Goal: Task Accomplishment & Management: Manage account settings

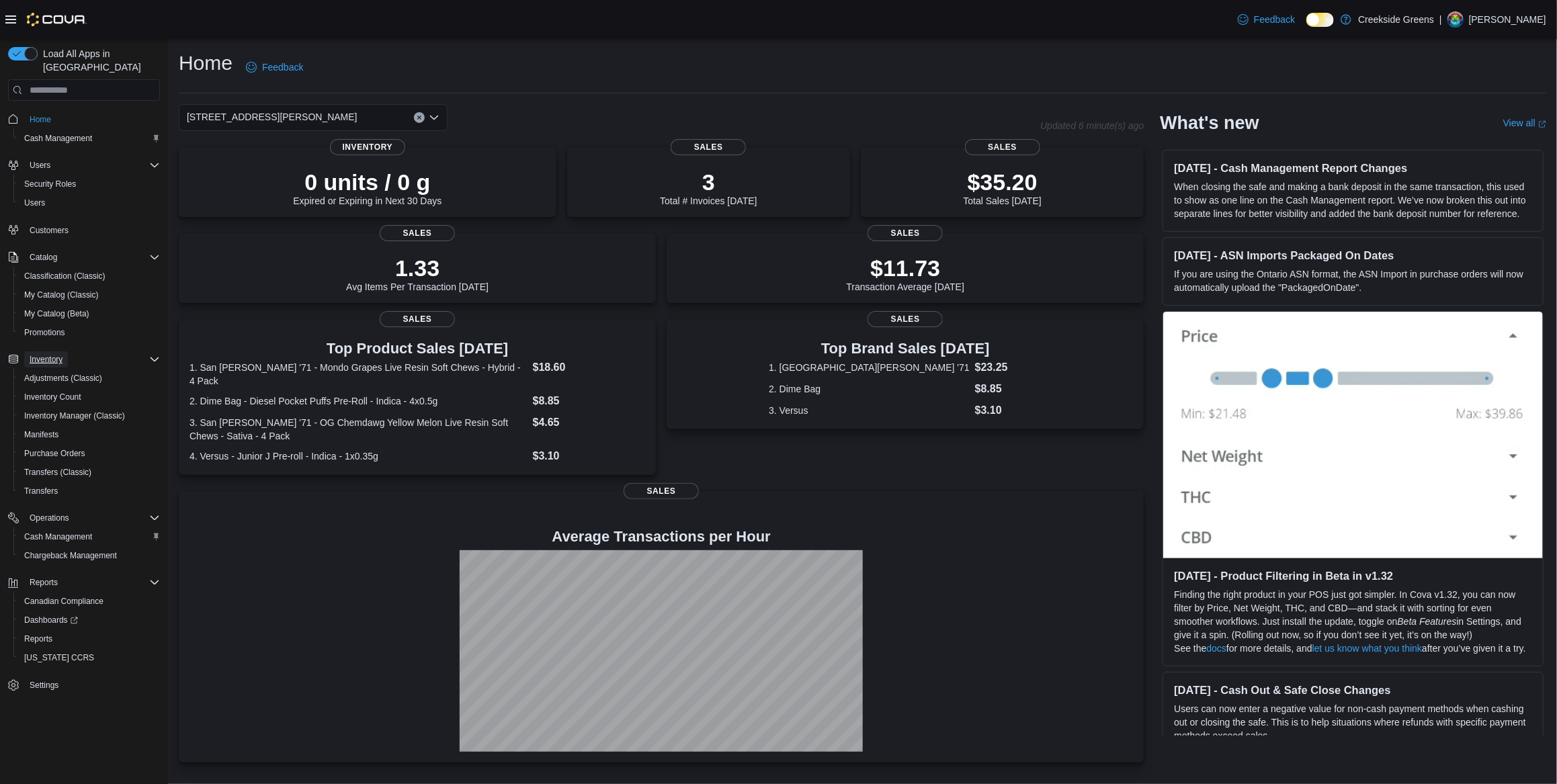
click at [60, 354] on span "Inventory" at bounding box center [46, 359] width 33 height 11
click at [55, 392] on span "Inventory Count" at bounding box center [52, 397] width 57 height 11
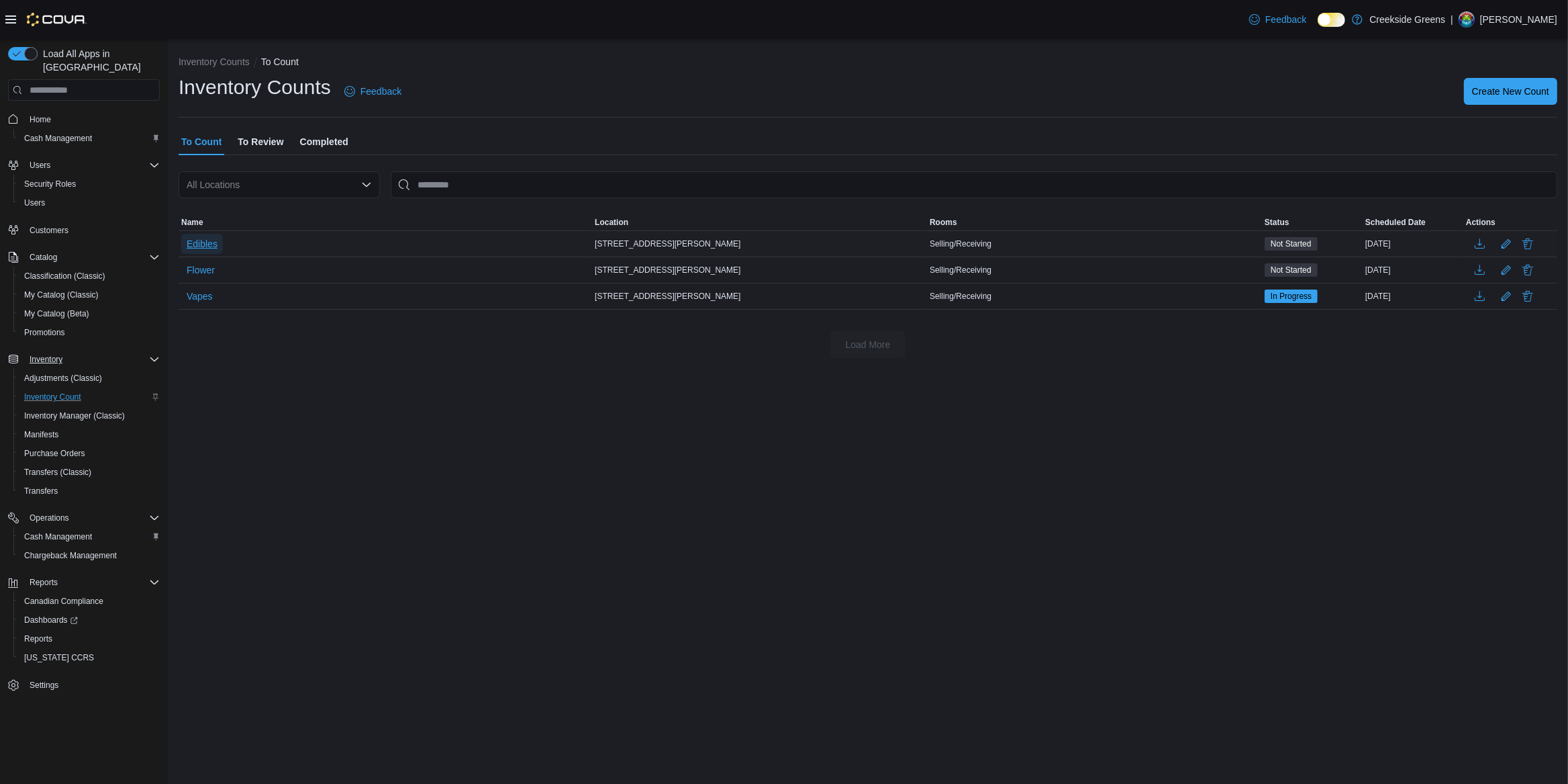
click at [218, 248] on span "Edibles" at bounding box center [202, 243] width 31 height 13
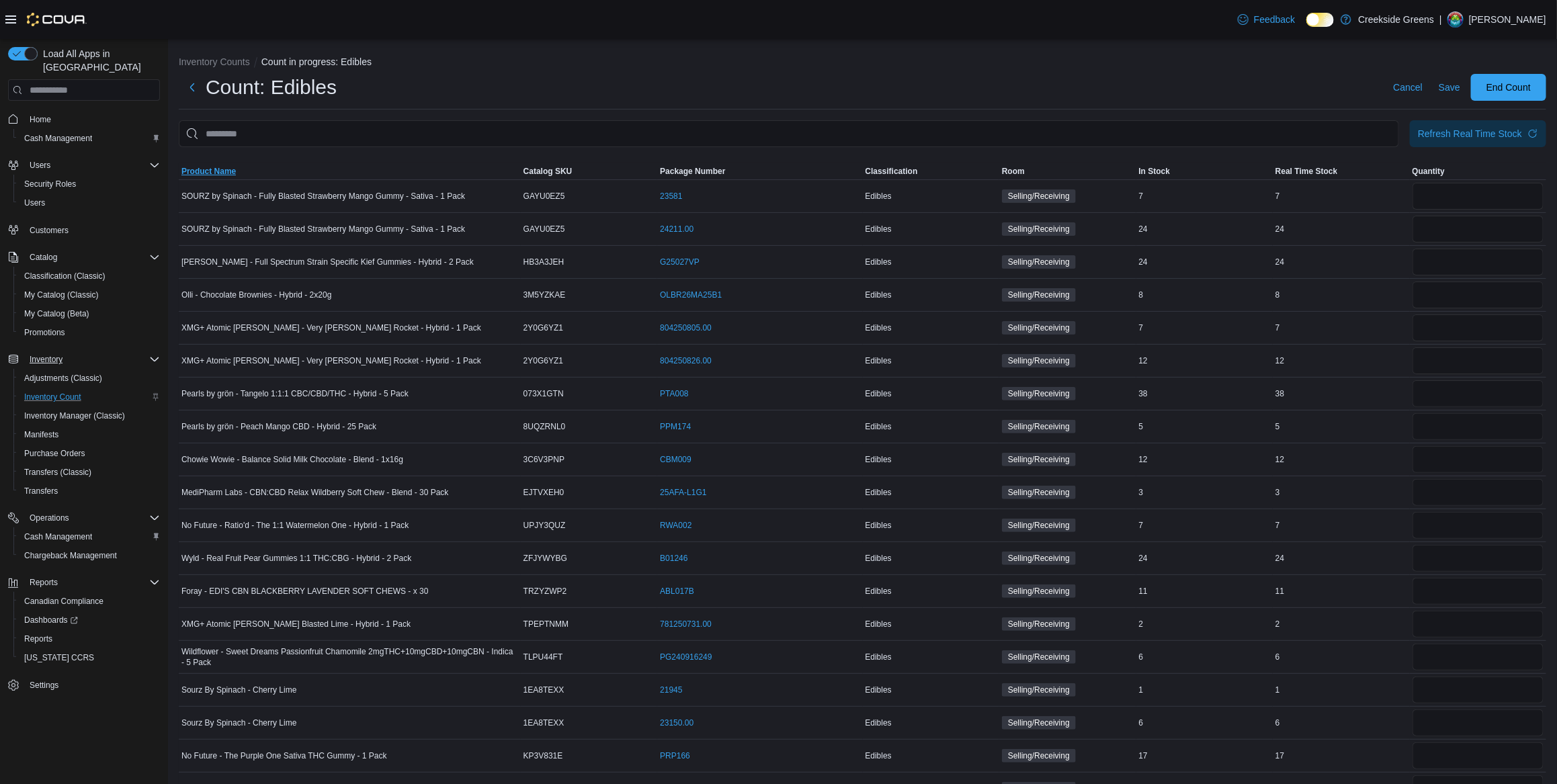
click at [226, 168] on span "Product Name" at bounding box center [209, 171] width 55 height 11
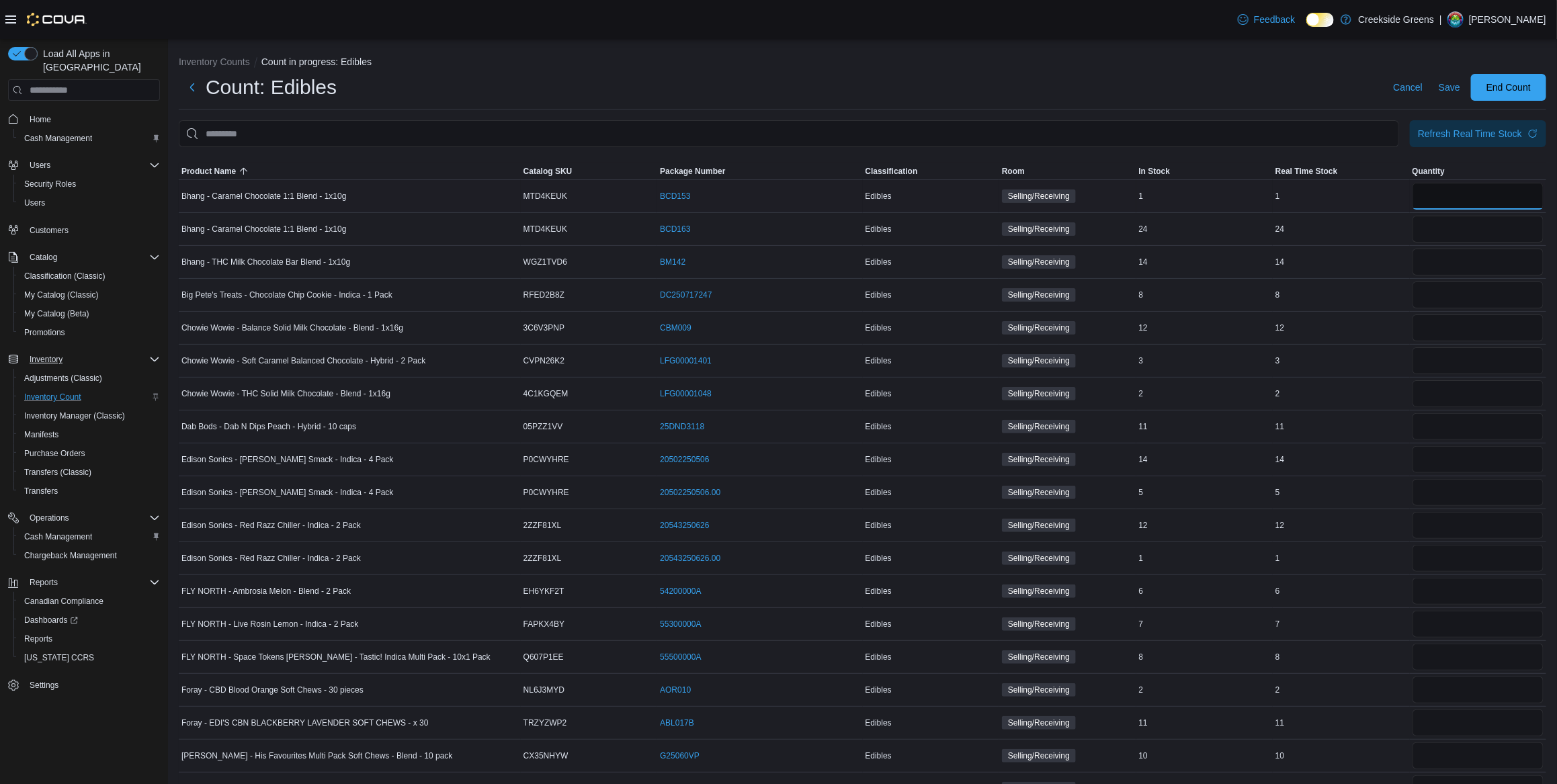
click at [1483, 202] on input "number" at bounding box center [1477, 196] width 132 height 26
type input "*"
type input "**"
type input "*"
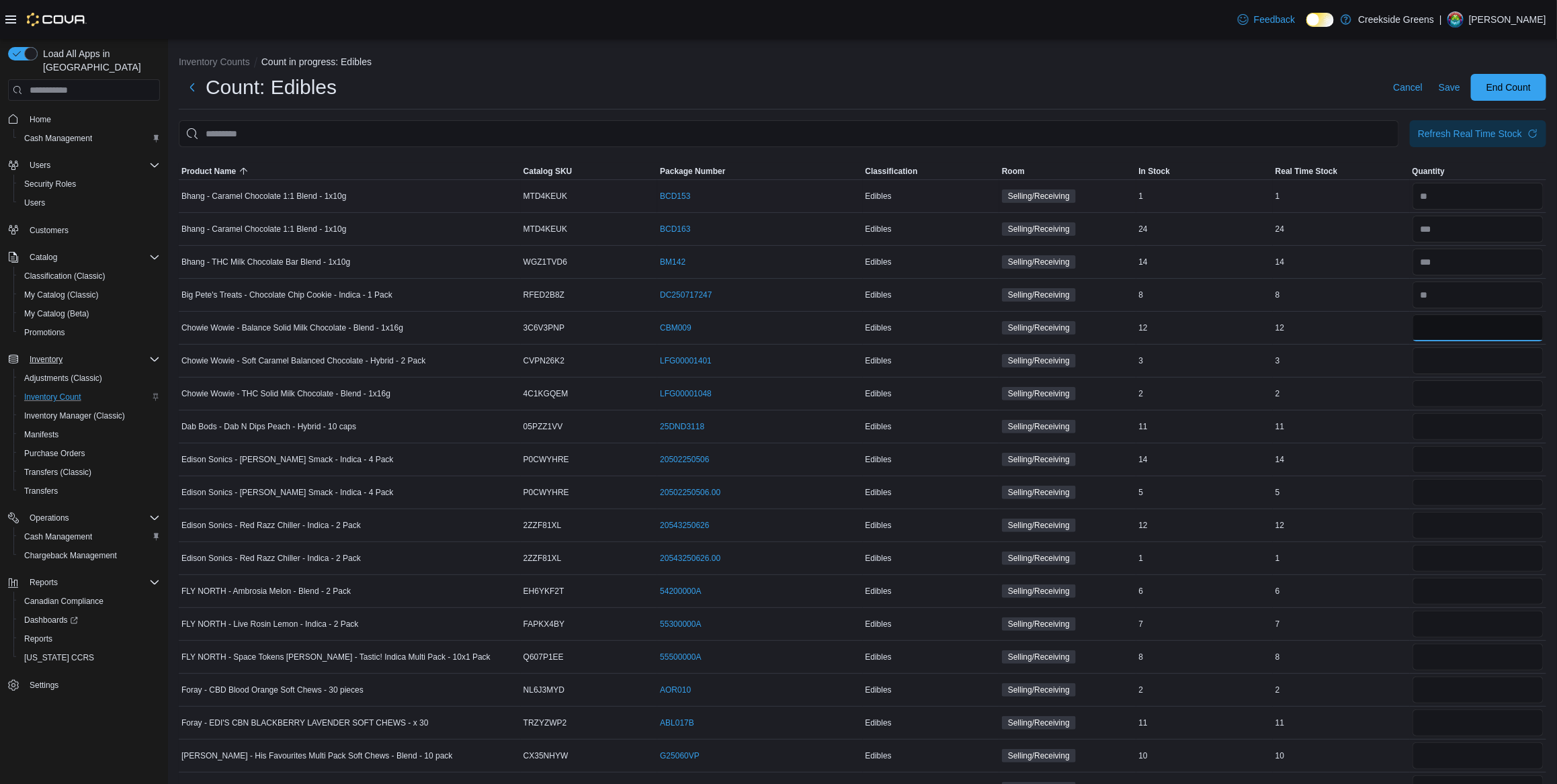
type input "**"
type input "*"
type input "**"
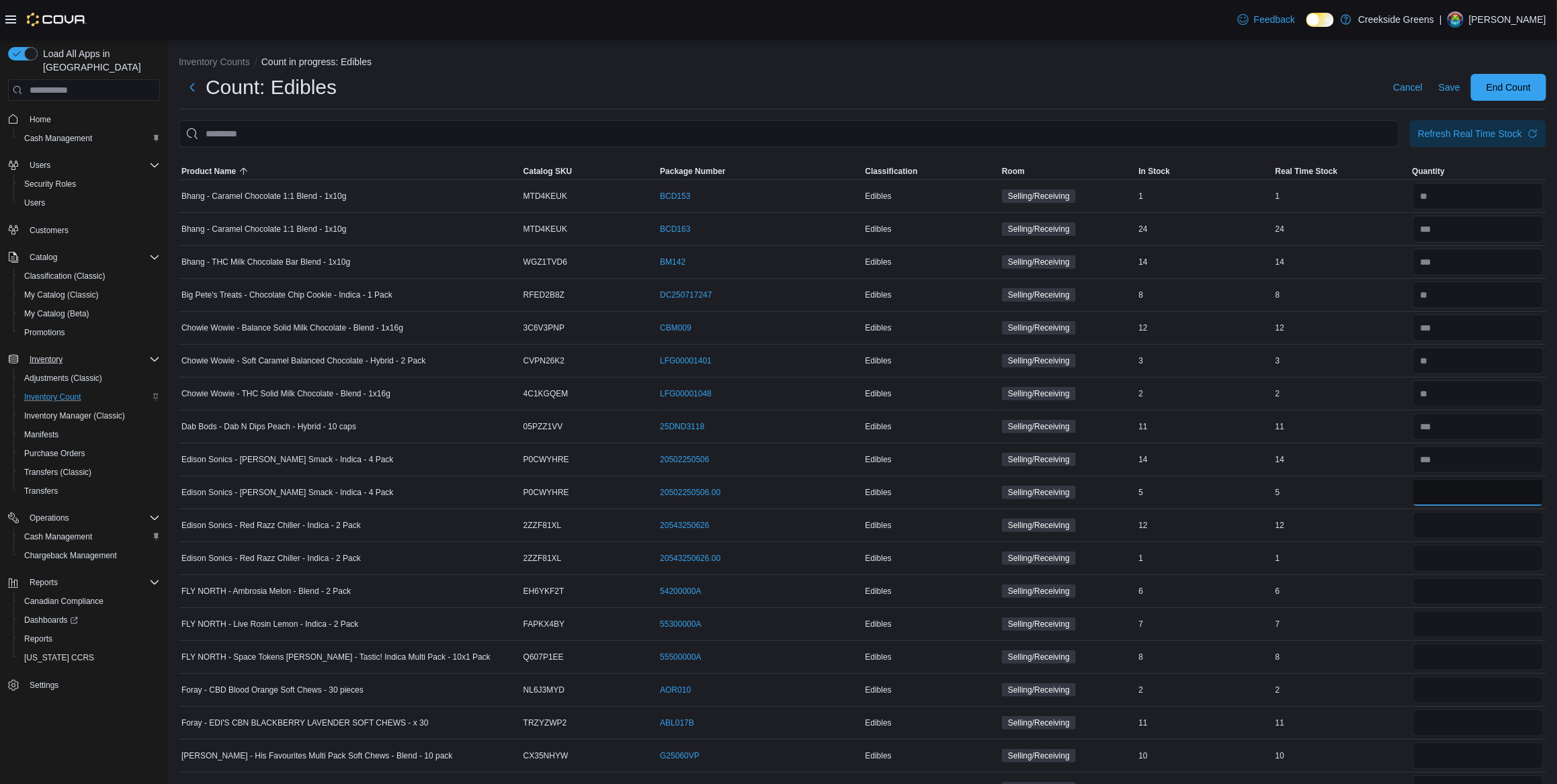
type input "*"
type input "**"
type input "*"
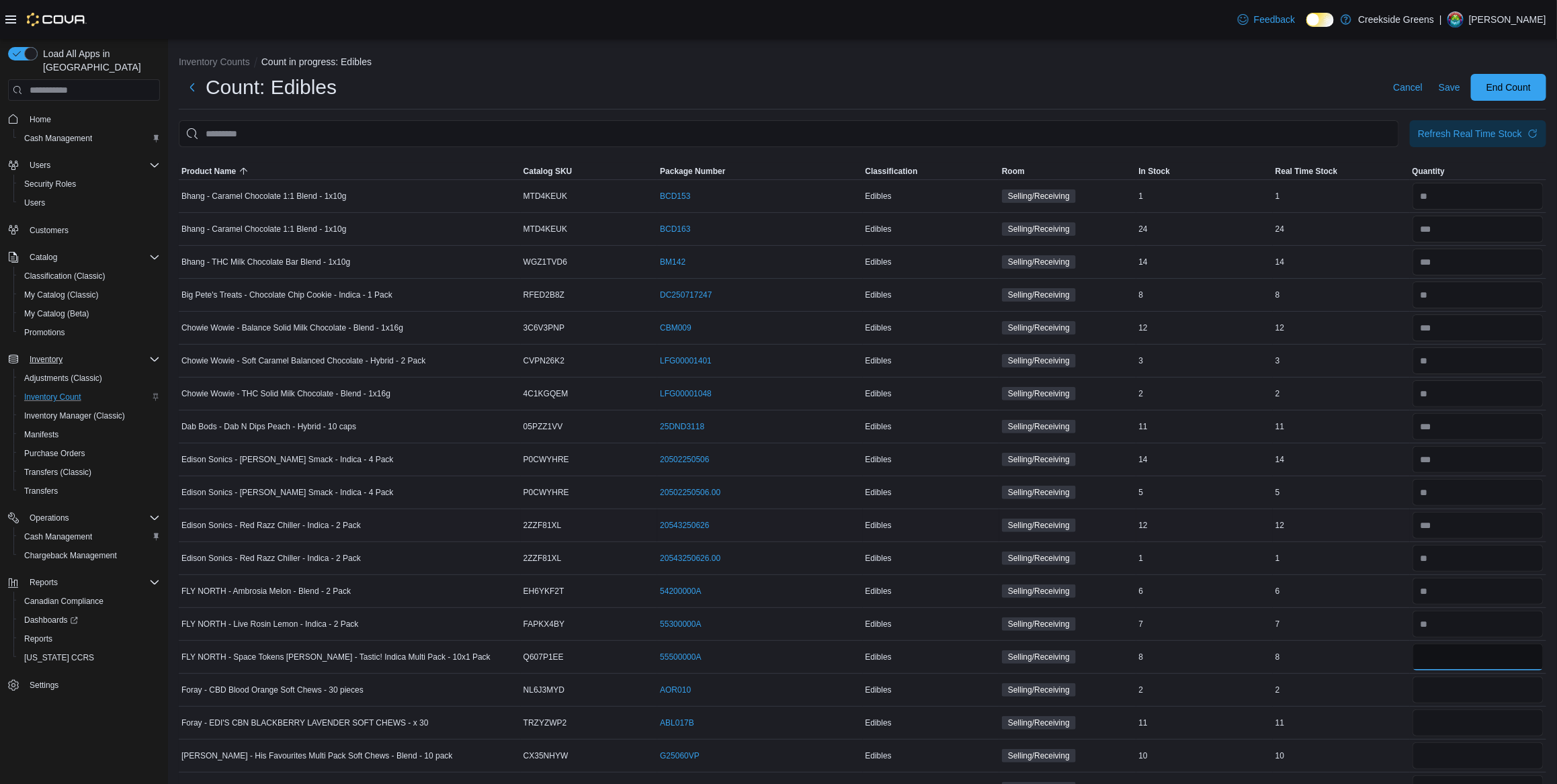
type input "*"
type input "**"
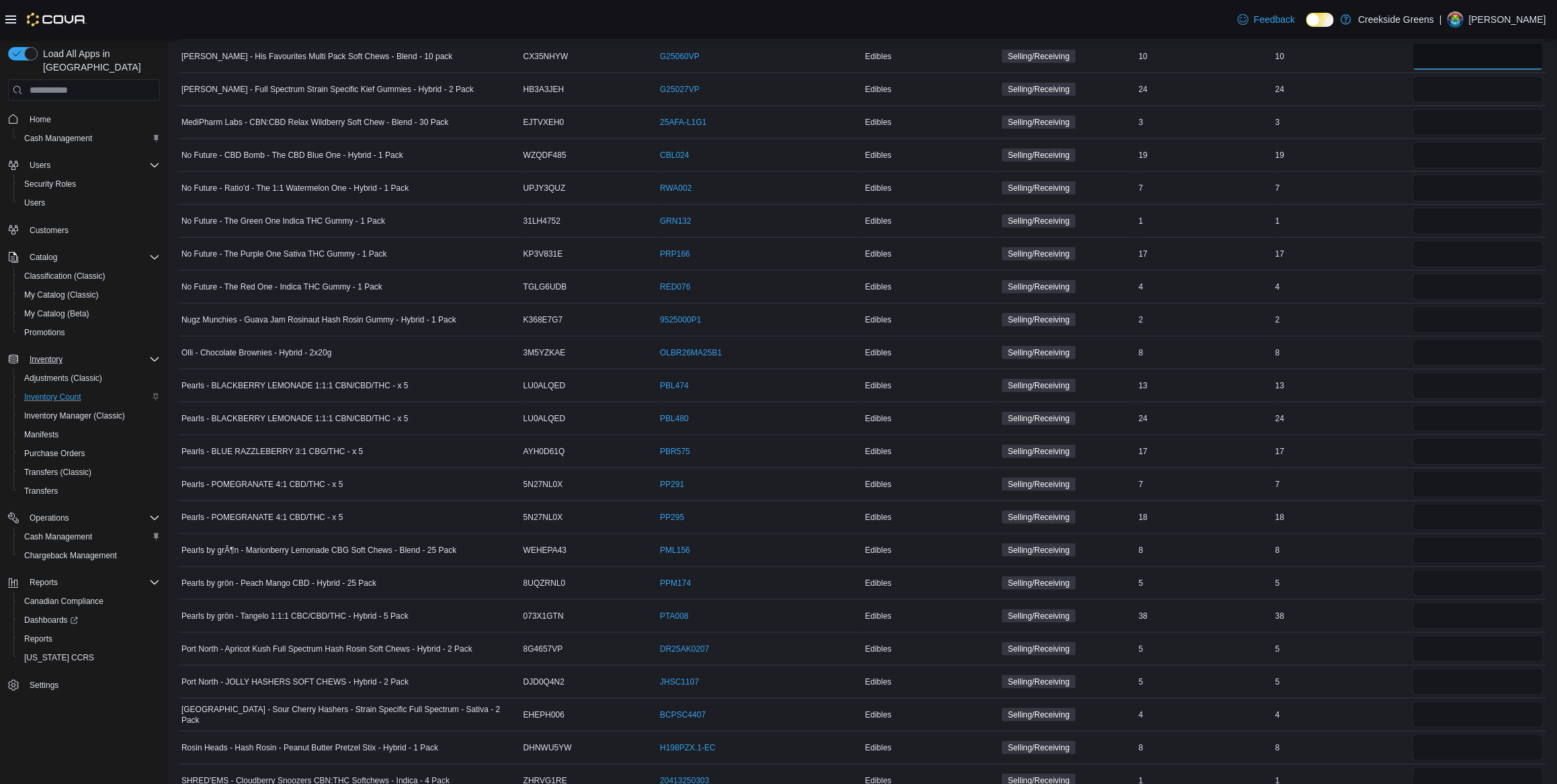
scroll to position [717, 0]
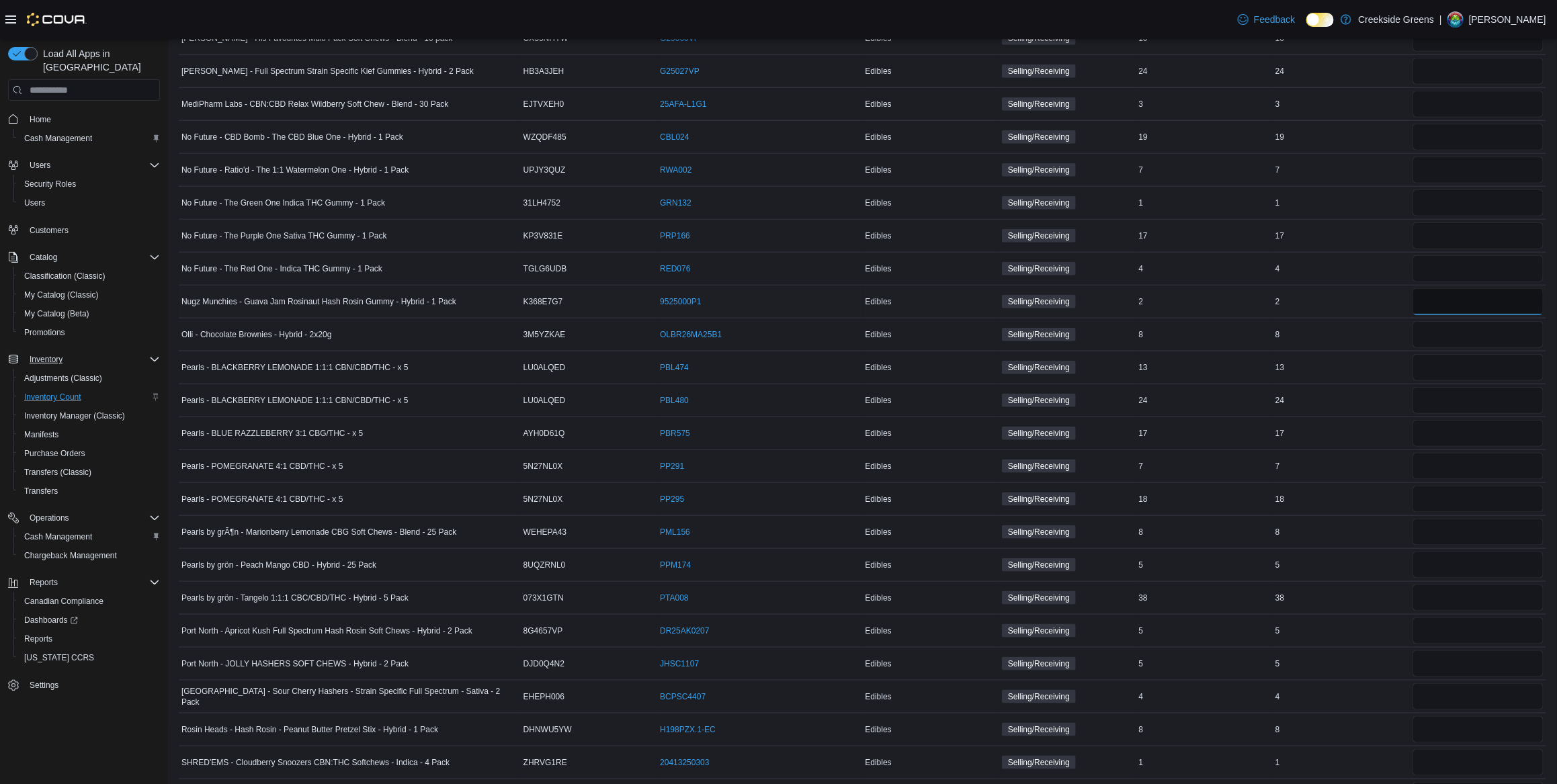
click at [1438, 311] on input "number" at bounding box center [1477, 301] width 132 height 26
click at [1463, 348] on input "number" at bounding box center [1477, 334] width 132 height 26
click at [1476, 567] on input "number" at bounding box center [1477, 565] width 132 height 26
click at [1473, 546] on input "number" at bounding box center [1477, 531] width 132 height 26
type input "*"
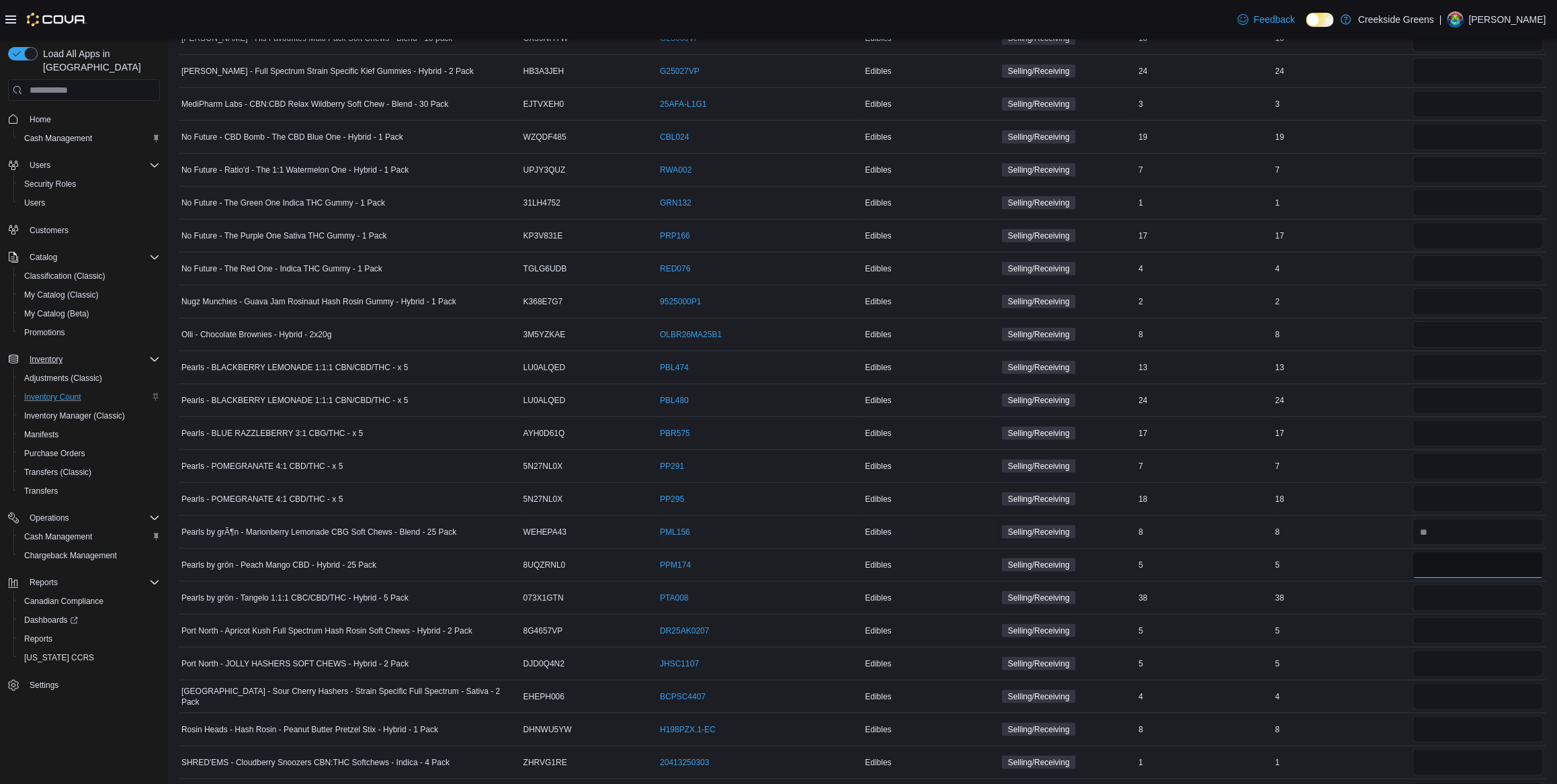
type input "*"
click at [1461, 232] on input "number" at bounding box center [1477, 236] width 132 height 26
click at [1458, 260] on input "number" at bounding box center [1477, 268] width 132 height 26
click at [1481, 373] on input "number" at bounding box center [1477, 368] width 132 height 26
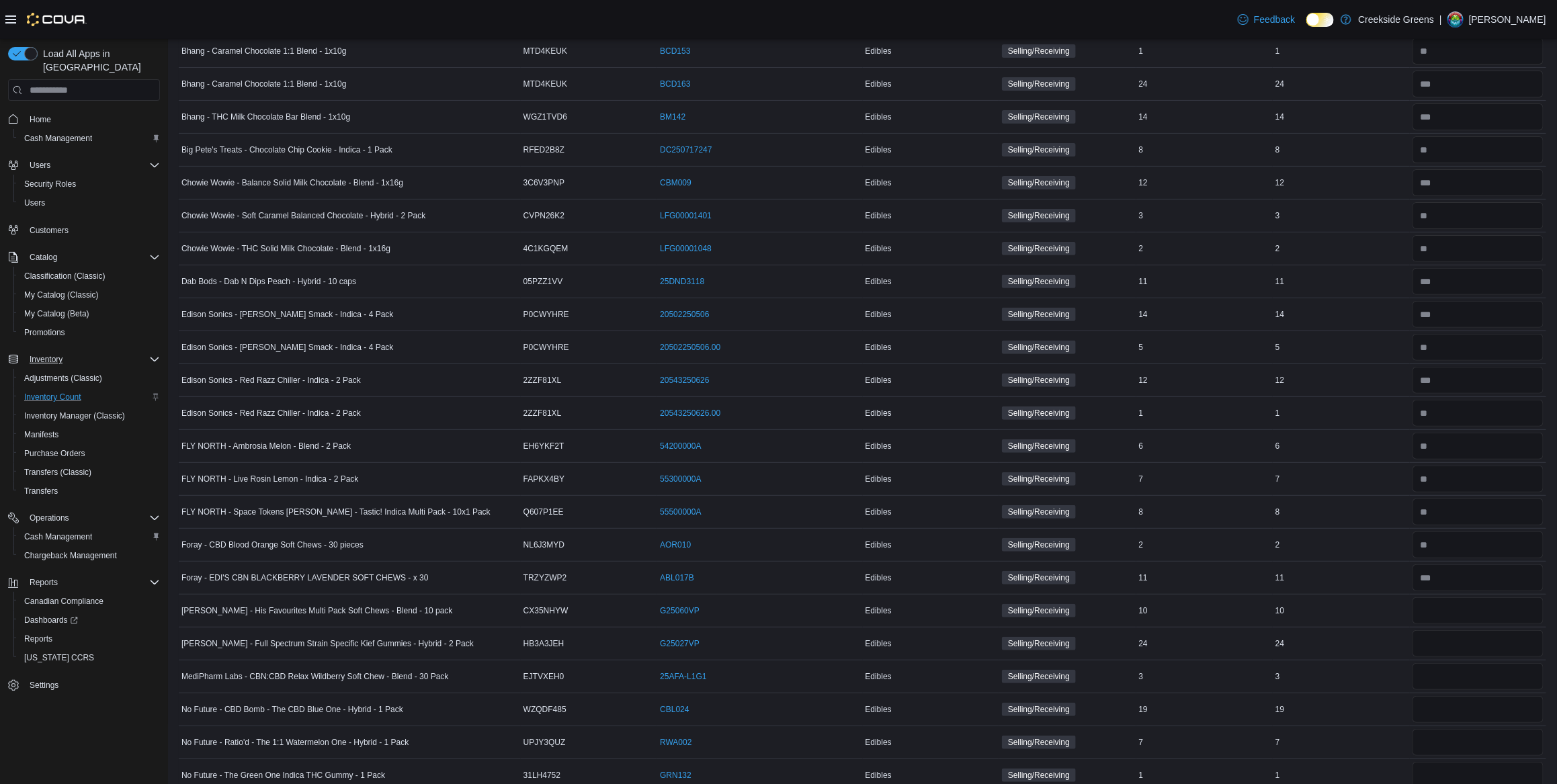
scroll to position [0, 0]
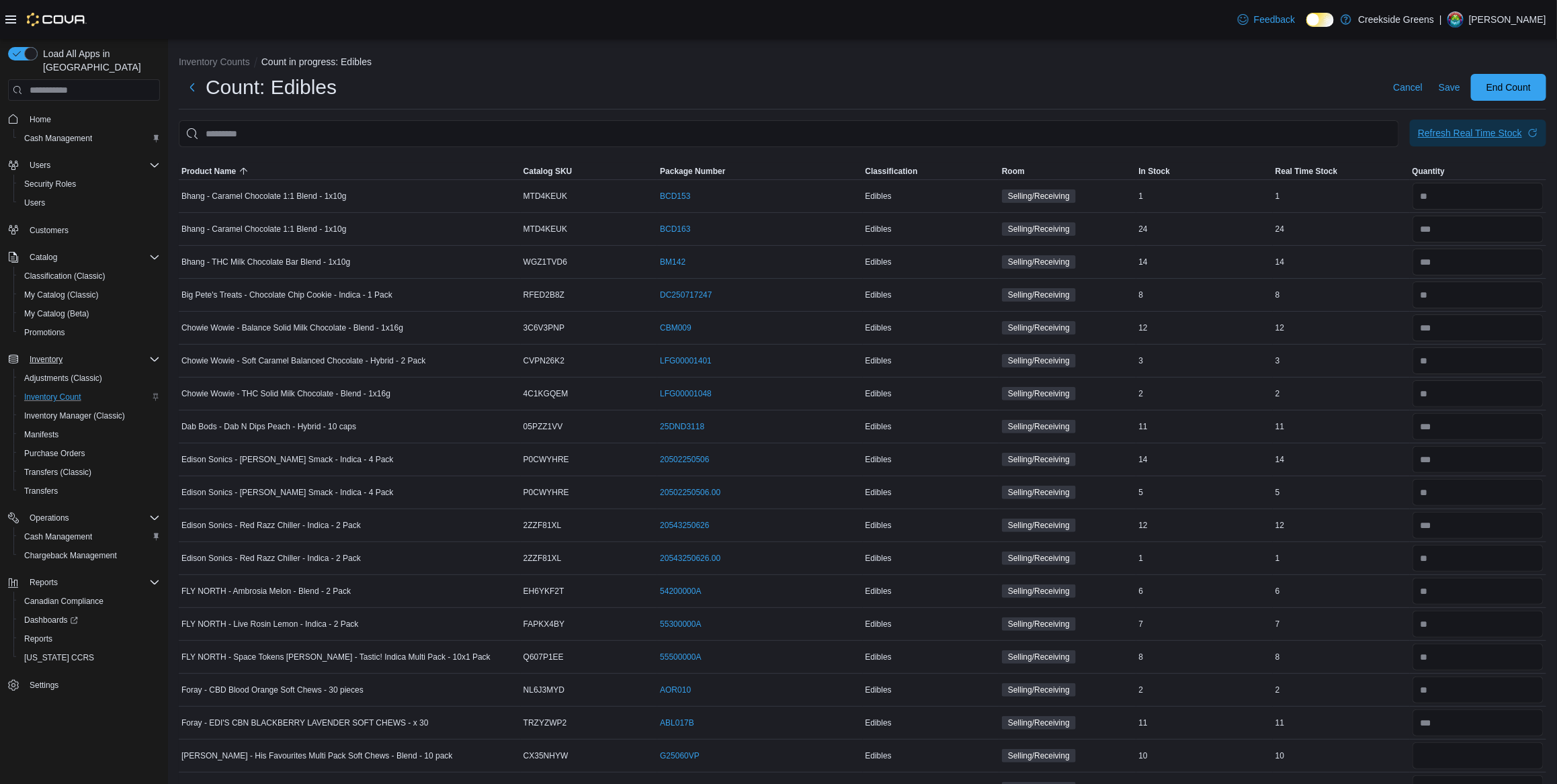
type input "**"
click at [1486, 123] on span "Refresh Real Time Stock" at bounding box center [1477, 132] width 120 height 26
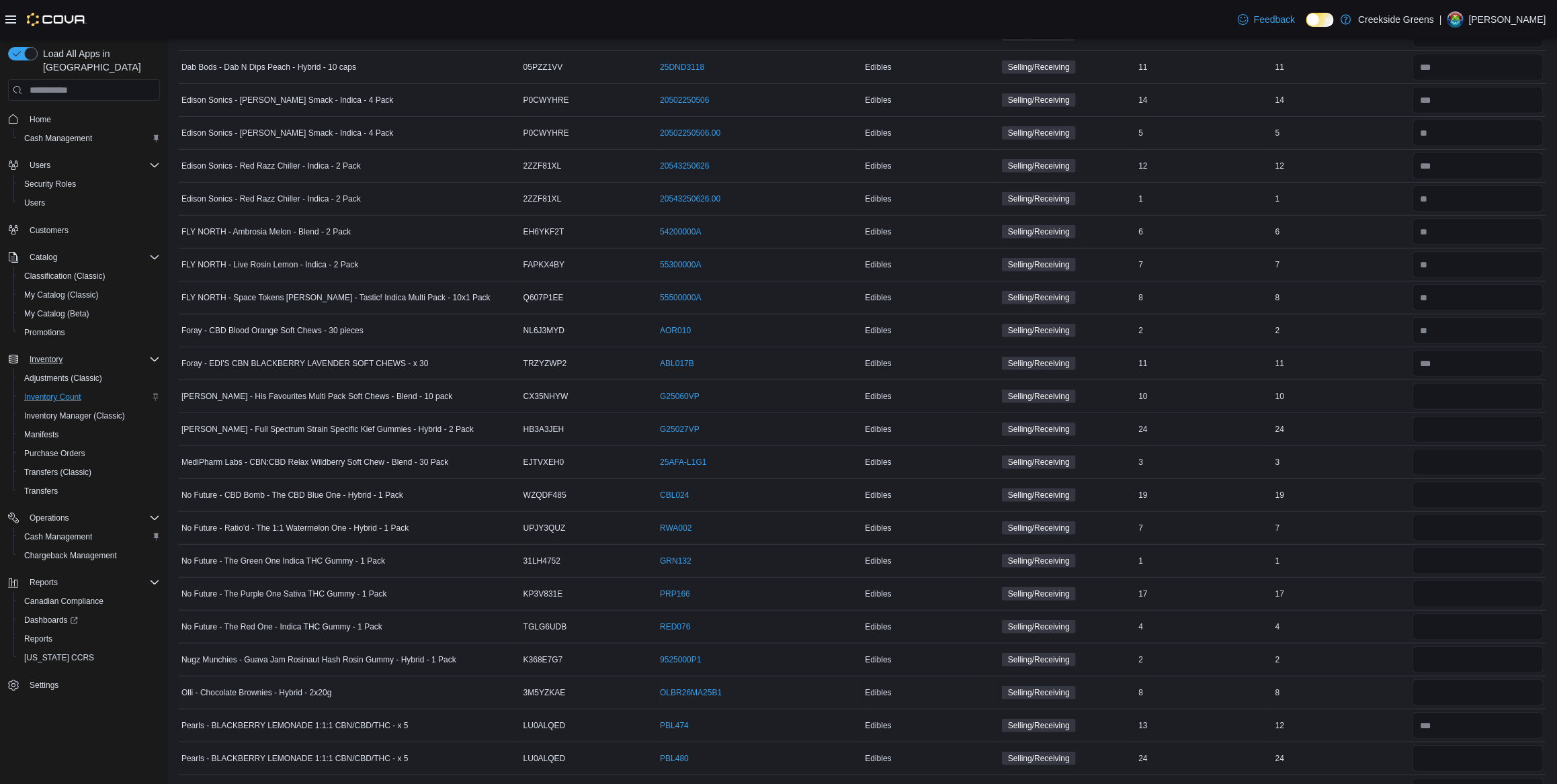
scroll to position [371, 0]
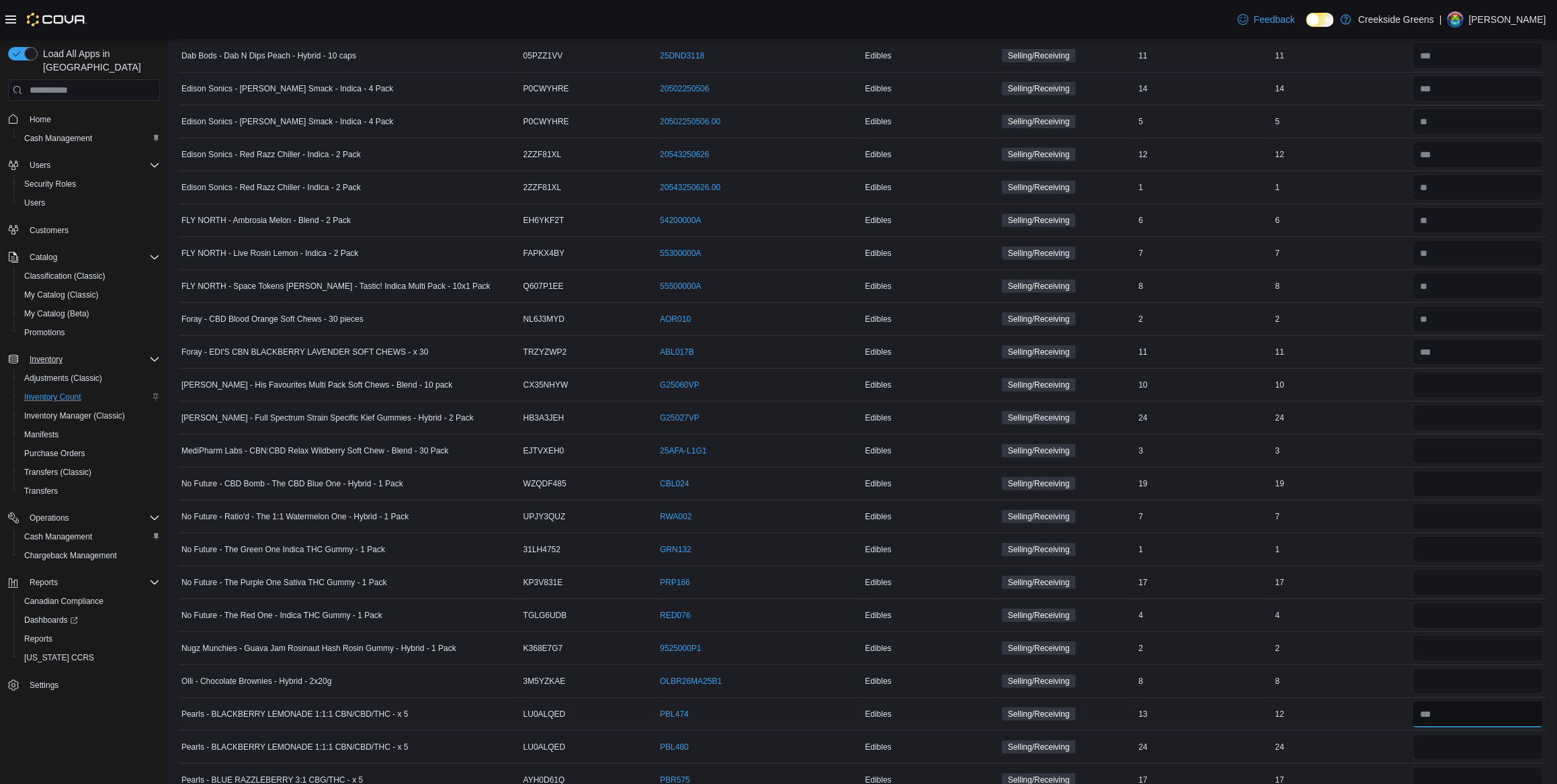
click at [1466, 721] on input "number" at bounding box center [1477, 714] width 132 height 26
type input "**"
click at [1453, 751] on input "number" at bounding box center [1477, 747] width 132 height 26
type input "**"
click at [1452, 690] on input "number" at bounding box center [1477, 681] width 132 height 26
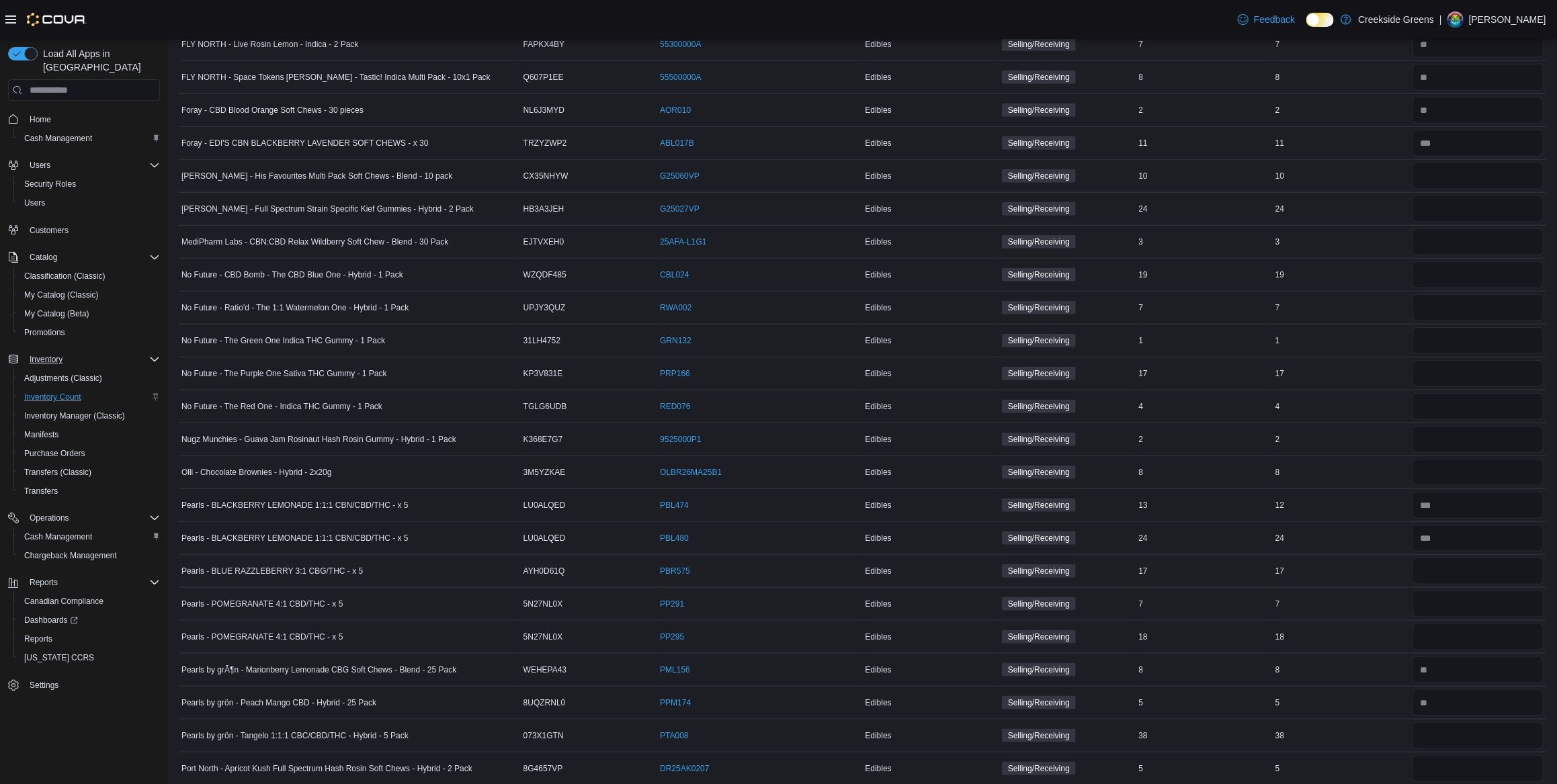
click at [1461, 572] on input "number" at bounding box center [1477, 570] width 132 height 26
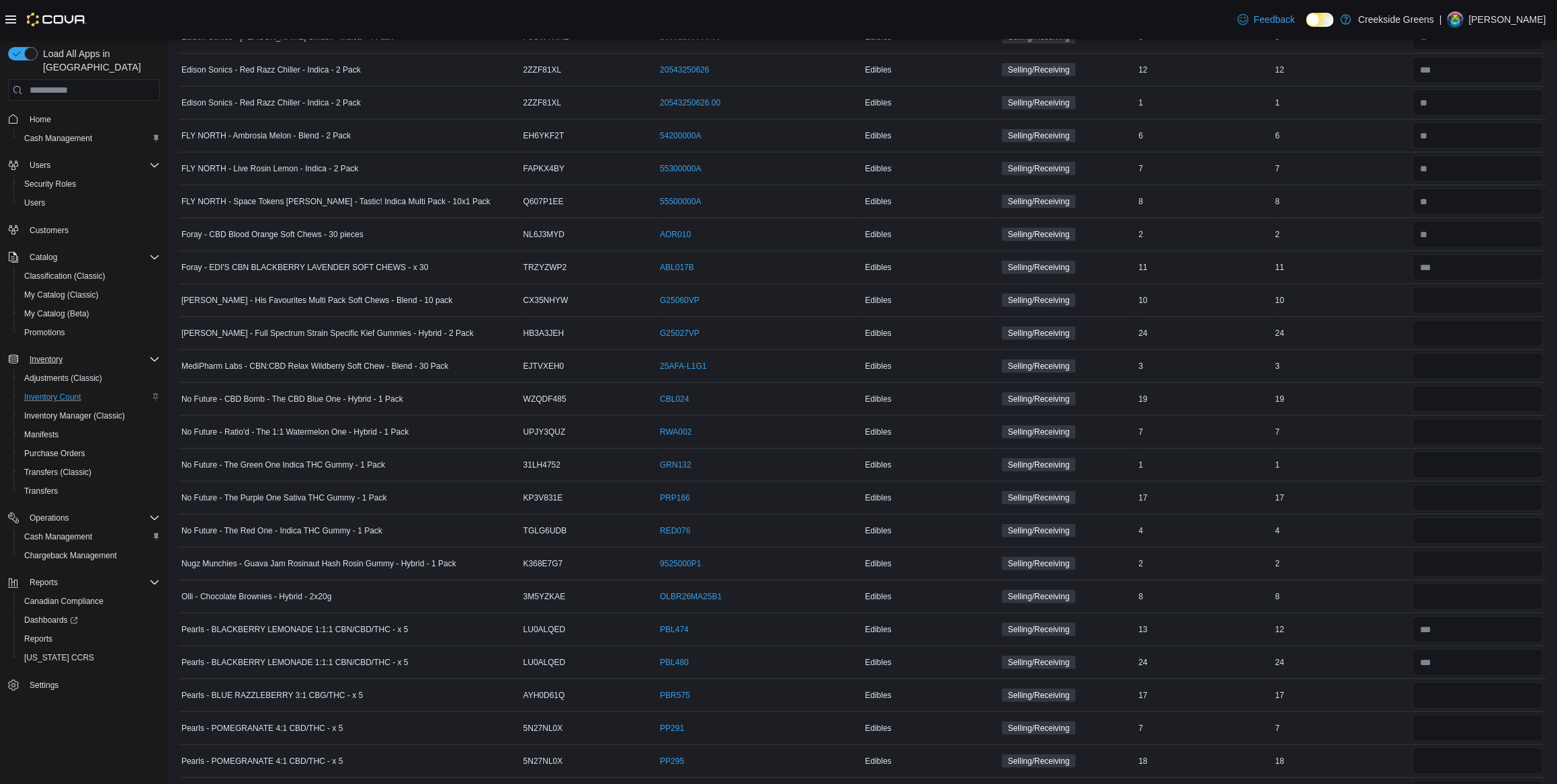
scroll to position [569, 0]
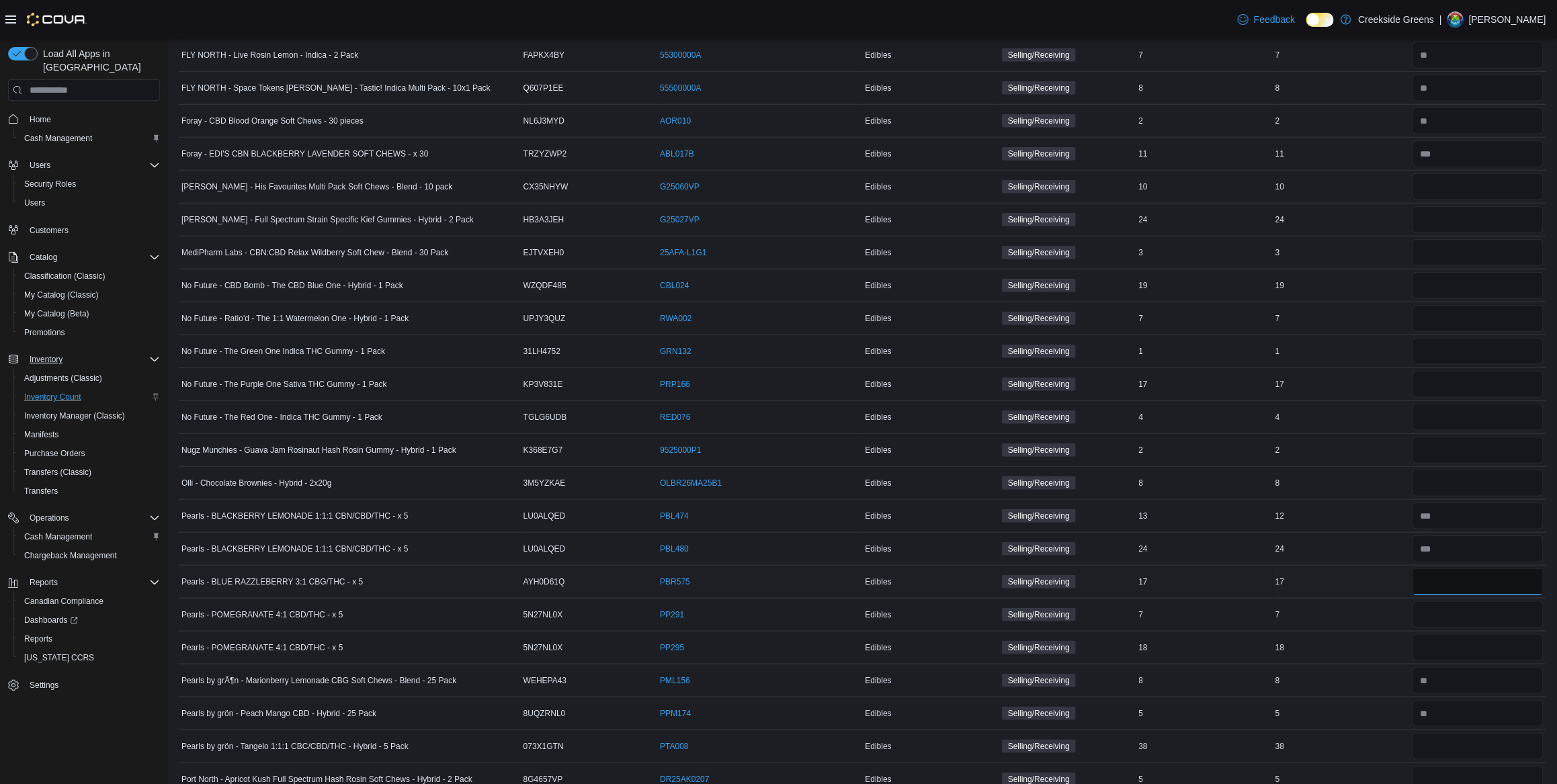
click at [1461, 595] on input "number" at bounding box center [1477, 581] width 132 height 26
click at [1464, 620] on input "number" at bounding box center [1477, 614] width 132 height 26
click at [1453, 591] on input "number" at bounding box center [1477, 581] width 132 height 26
type input "**"
type input "*"
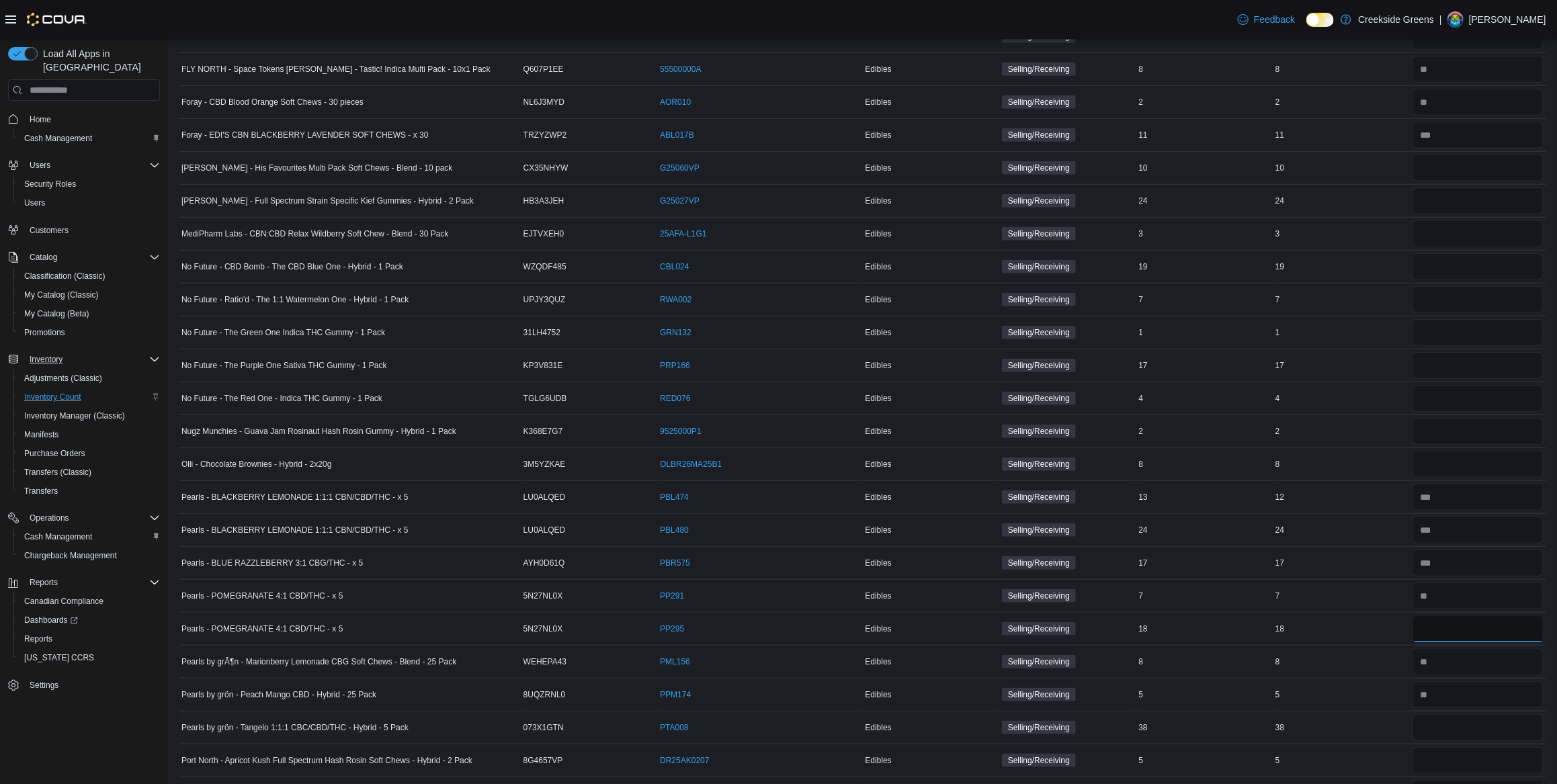
scroll to position [589, 0]
type input "**"
click at [1467, 726] on input "number" at bounding box center [1477, 727] width 132 height 26
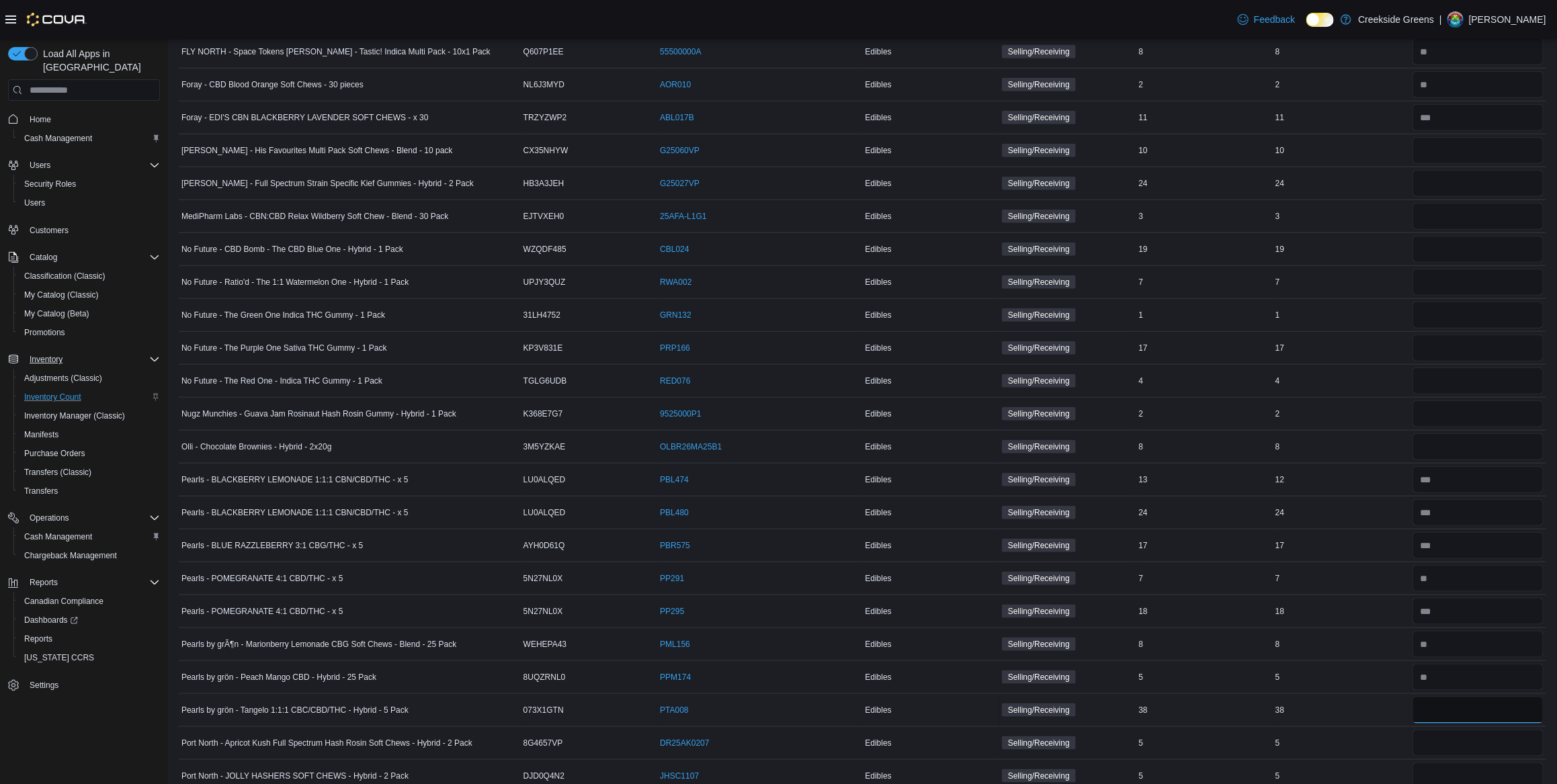
scroll to position [608, 0]
type input "**"
click at [1462, 748] on input "number" at bounding box center [1477, 739] width 132 height 26
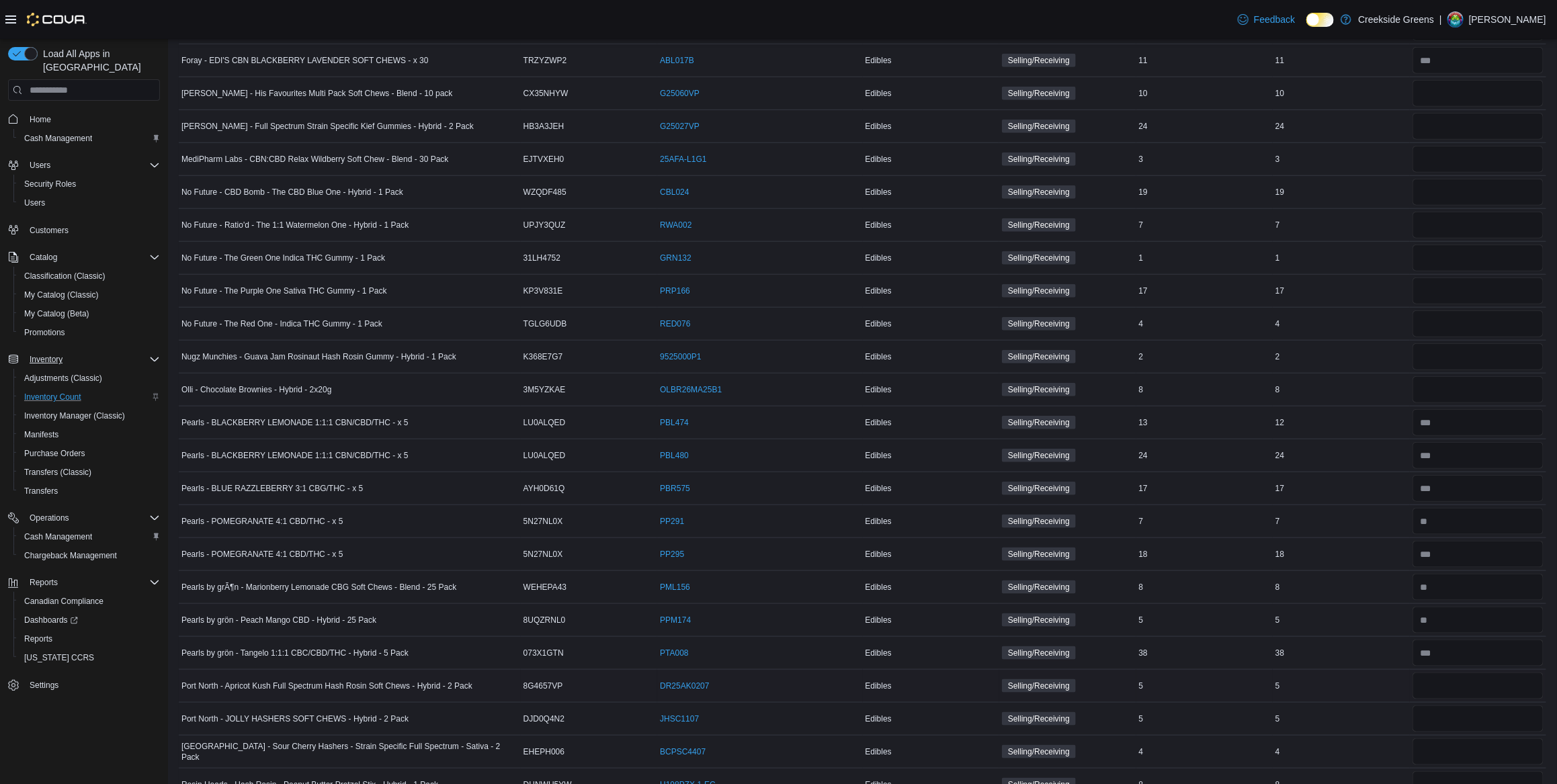
scroll to position [680, 0]
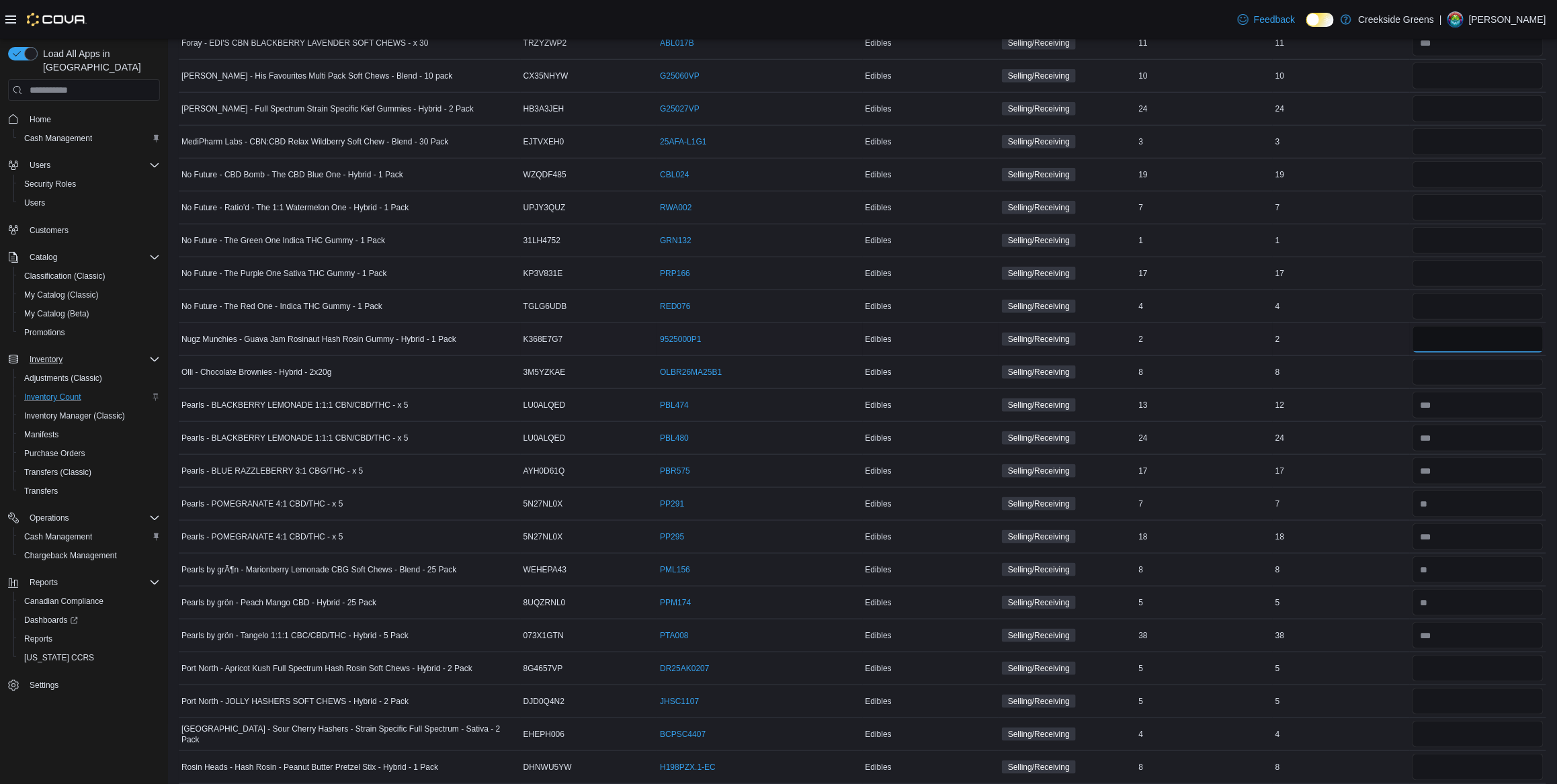
click at [1444, 344] on input "number" at bounding box center [1477, 339] width 132 height 26
type input "*"
click at [1476, 379] on input "number" at bounding box center [1477, 372] width 132 height 26
type input "*"
click at [1460, 301] on input "number" at bounding box center [1477, 306] width 132 height 26
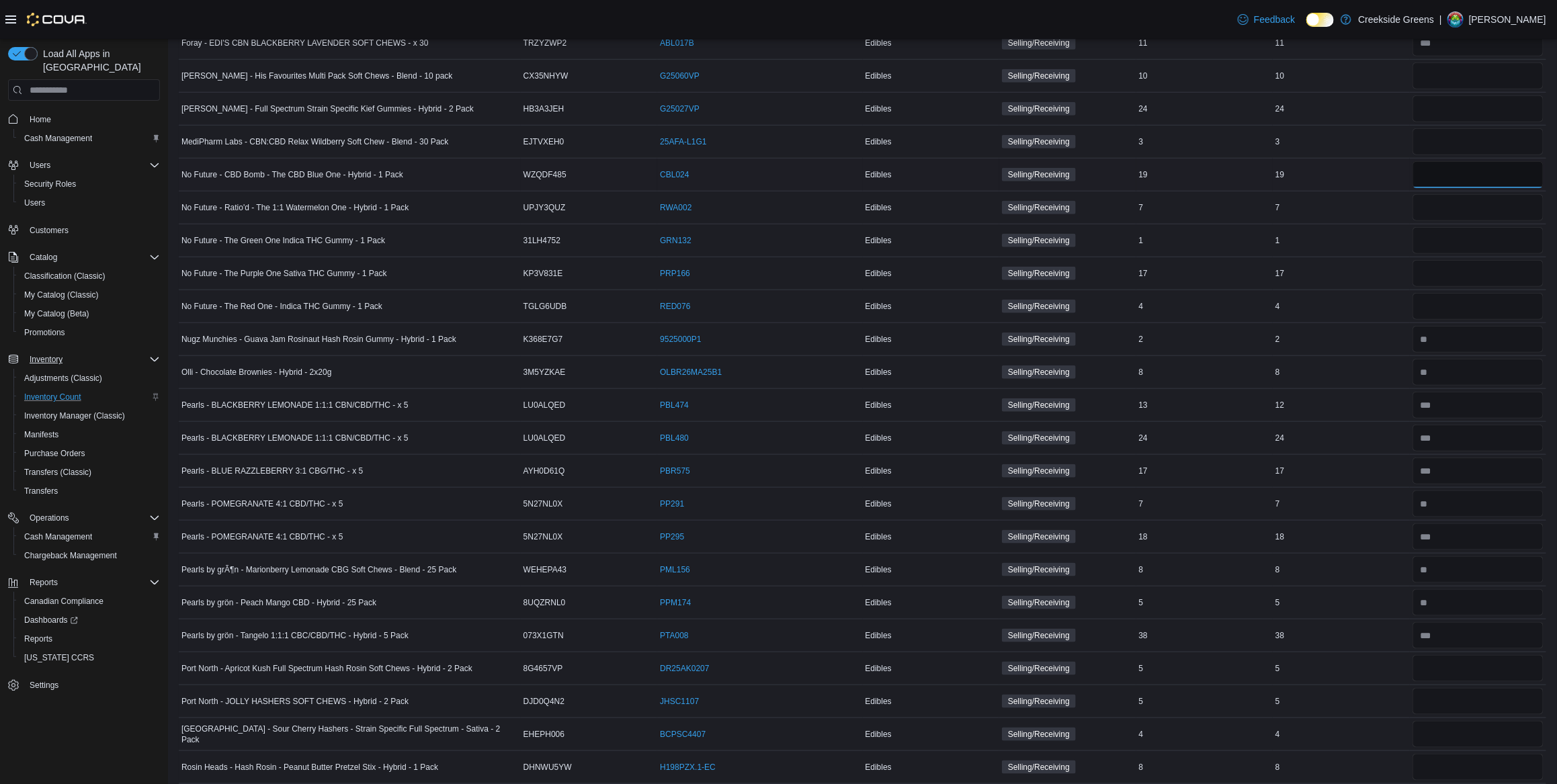
click at [1486, 172] on input "number" at bounding box center [1477, 175] width 132 height 26
type input "**"
click at [1462, 286] on input "number" at bounding box center [1477, 273] width 132 height 26
type input "**"
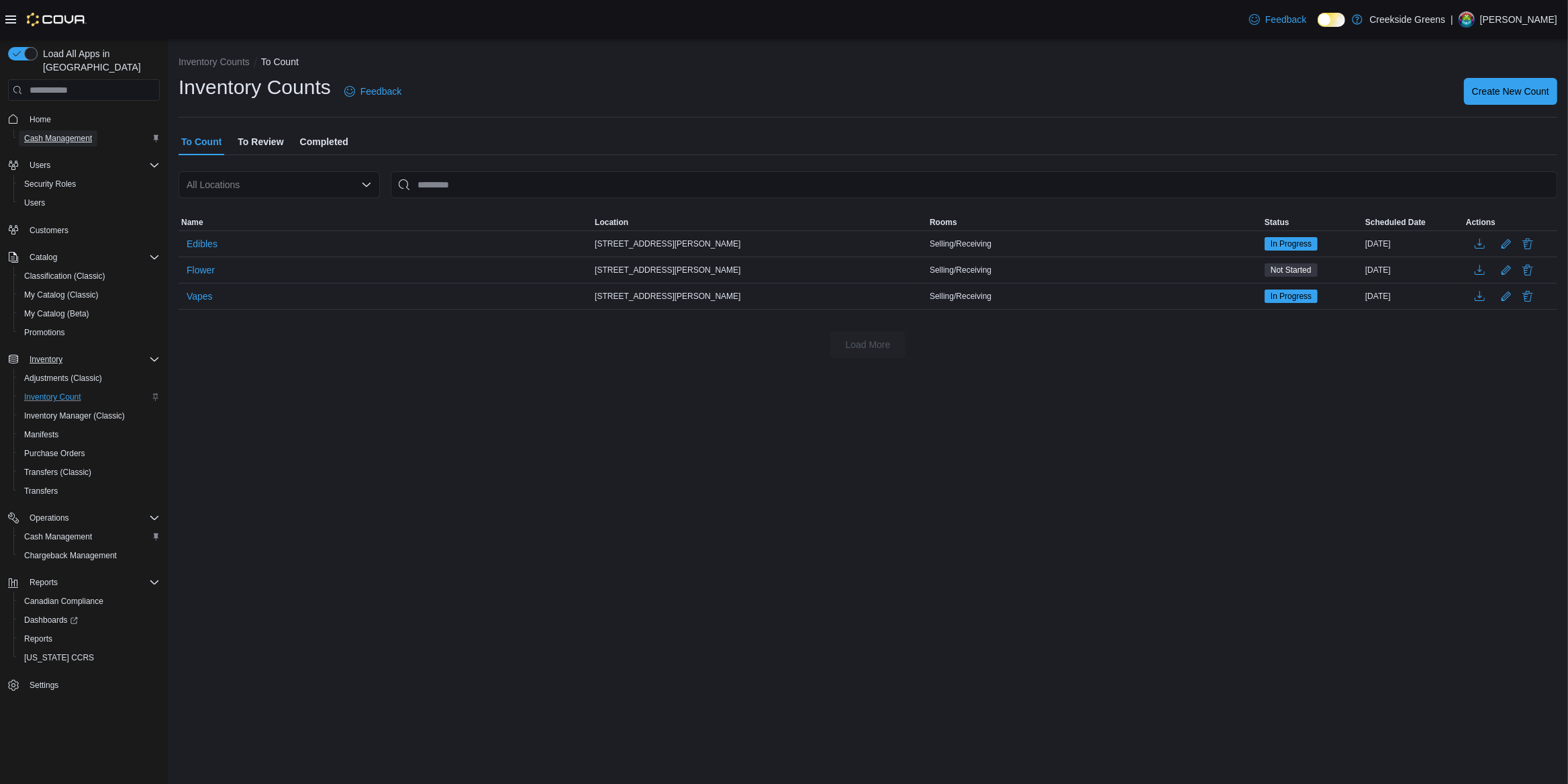
click at [76, 133] on span "Cash Management" at bounding box center [58, 138] width 68 height 11
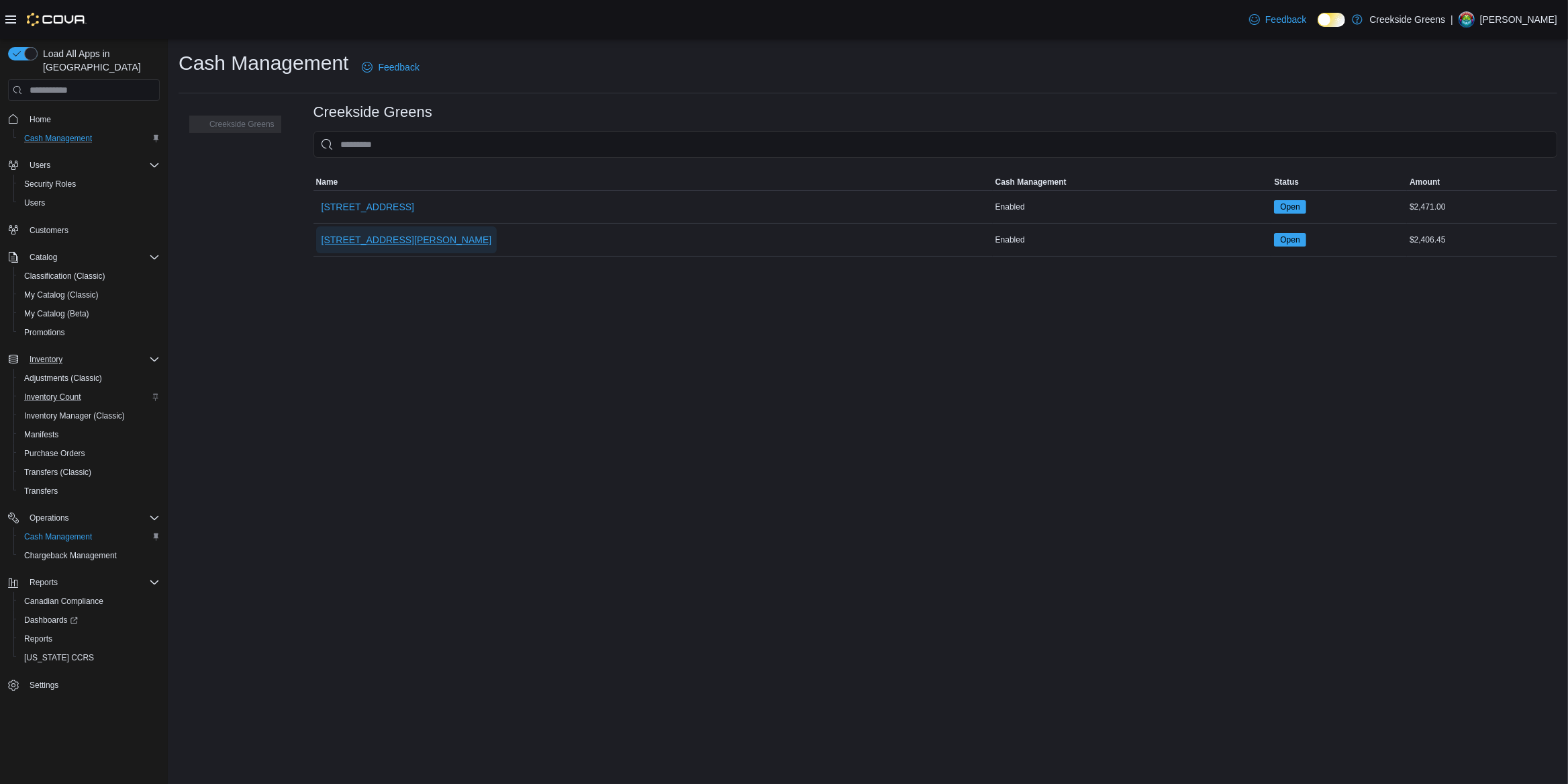
drag, startPoint x: 366, startPoint y: 245, endPoint x: 372, endPoint y: 226, distance: 19.9
click at [366, 246] on span "[STREET_ADDRESS][PERSON_NAME]" at bounding box center [407, 240] width 170 height 13
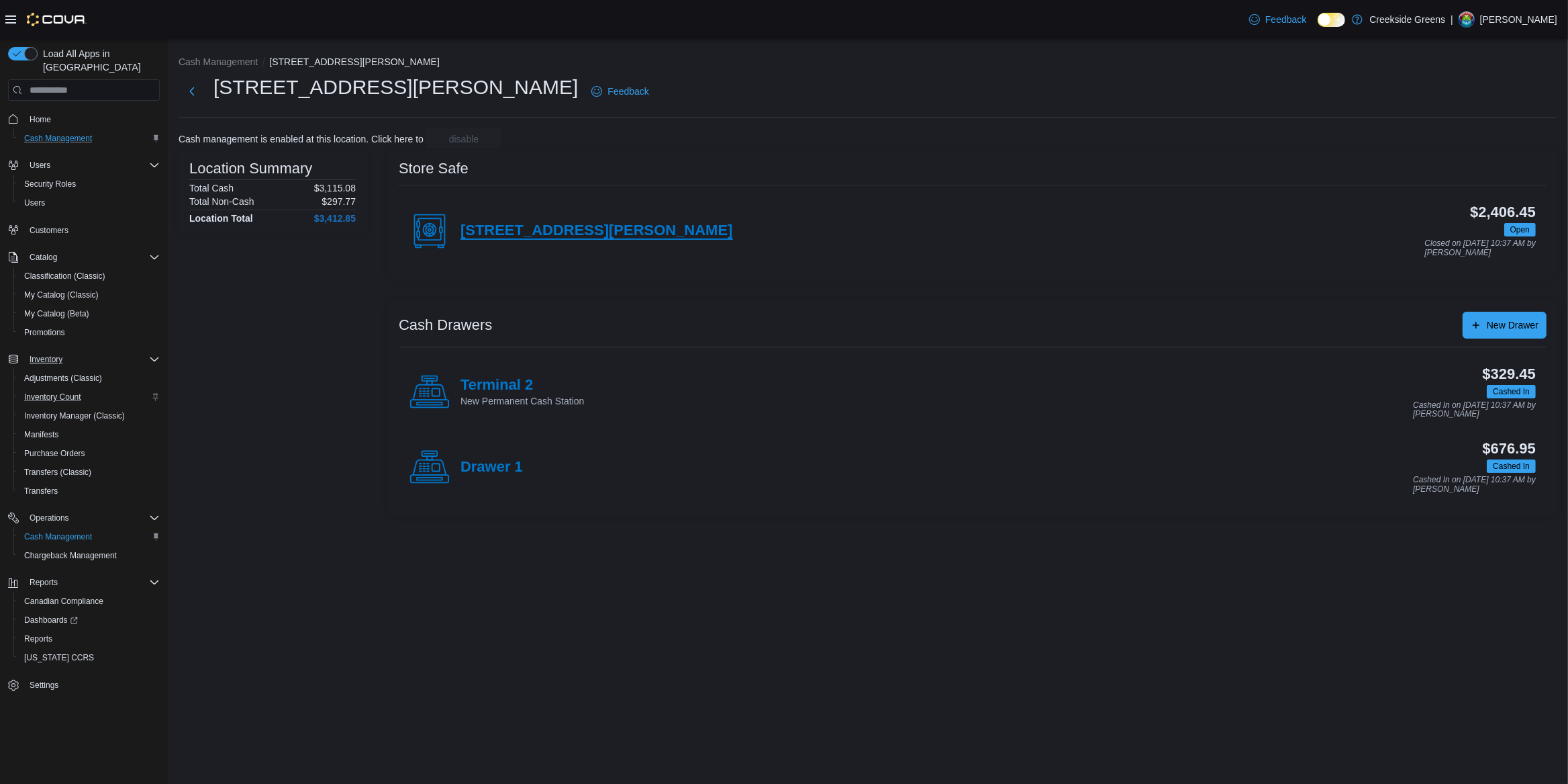
click at [518, 235] on h4 "[STREET_ADDRESS][PERSON_NAME]" at bounding box center [597, 231] width 272 height 17
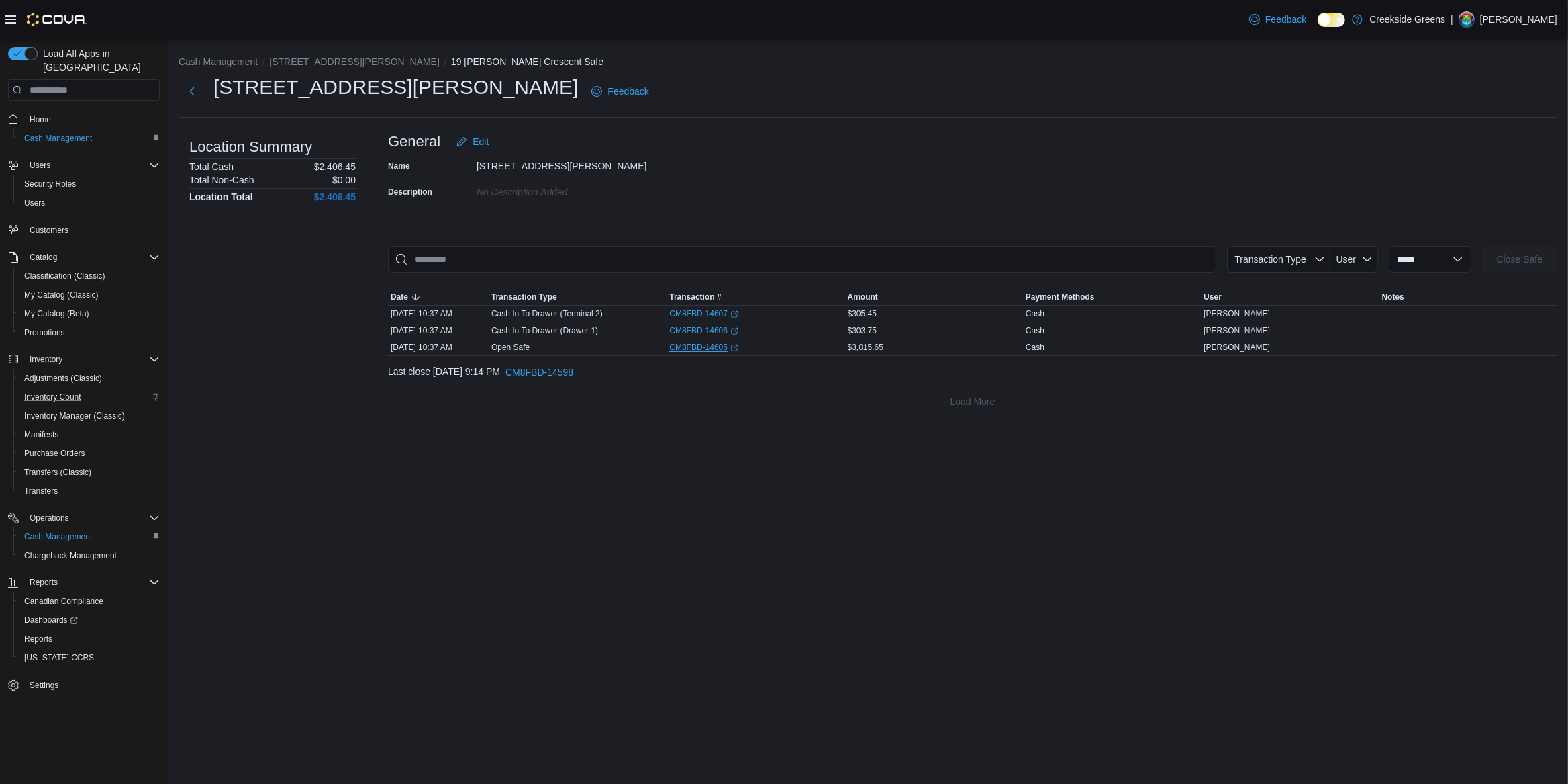
click at [699, 350] on link "CM8FBD-14605 (opens in a new tab or window)" at bounding box center [704, 347] width 70 height 11
click at [37, 350] on button "Inventory" at bounding box center [84, 359] width 162 height 19
click at [43, 354] on span "Inventory" at bounding box center [46, 359] width 33 height 11
click at [73, 392] on span "Inventory Count" at bounding box center [52, 397] width 57 height 11
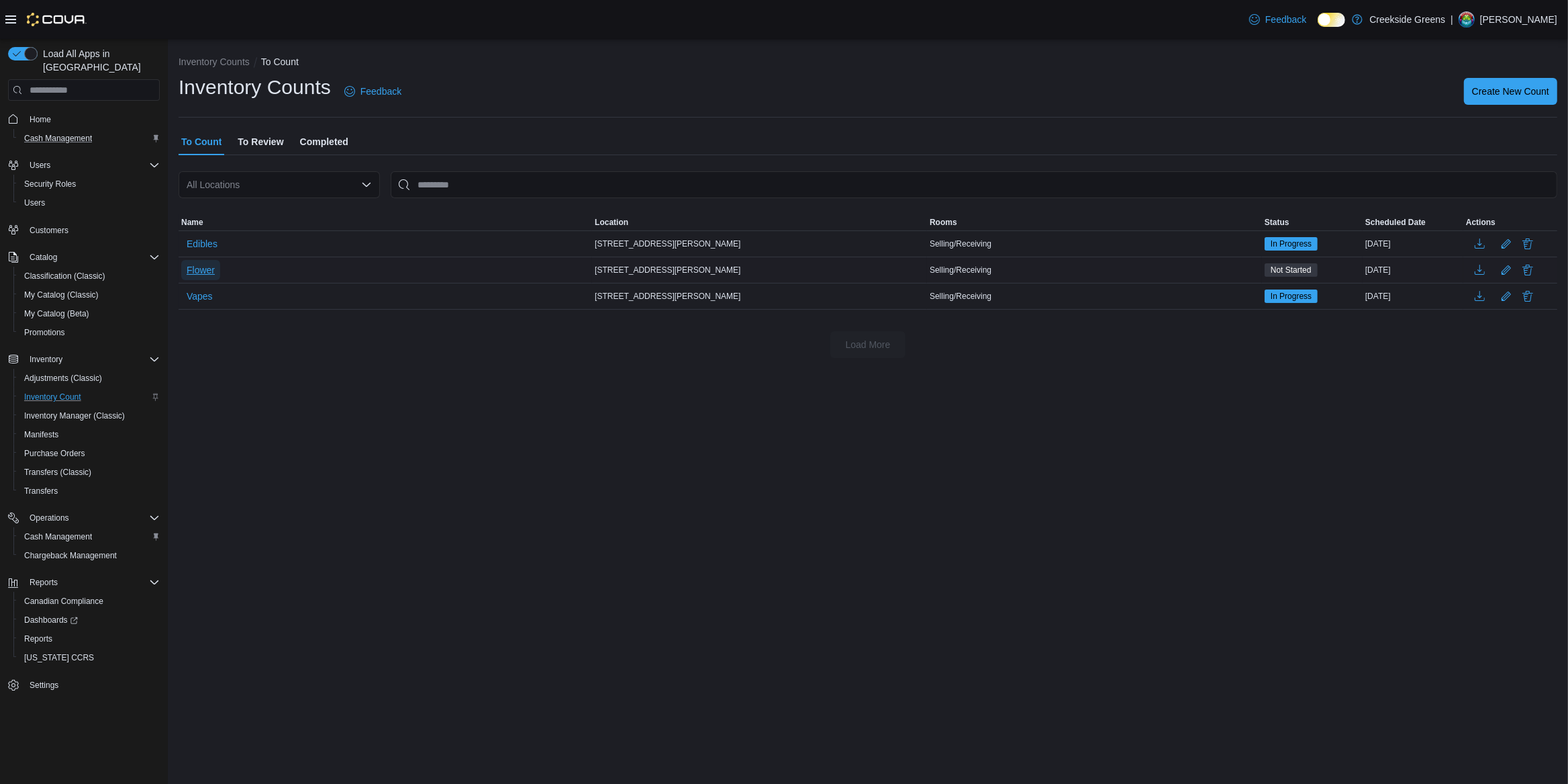
click at [198, 276] on span "Flower" at bounding box center [201, 270] width 28 height 13
click at [208, 239] on span "Edibles" at bounding box center [202, 243] width 31 height 13
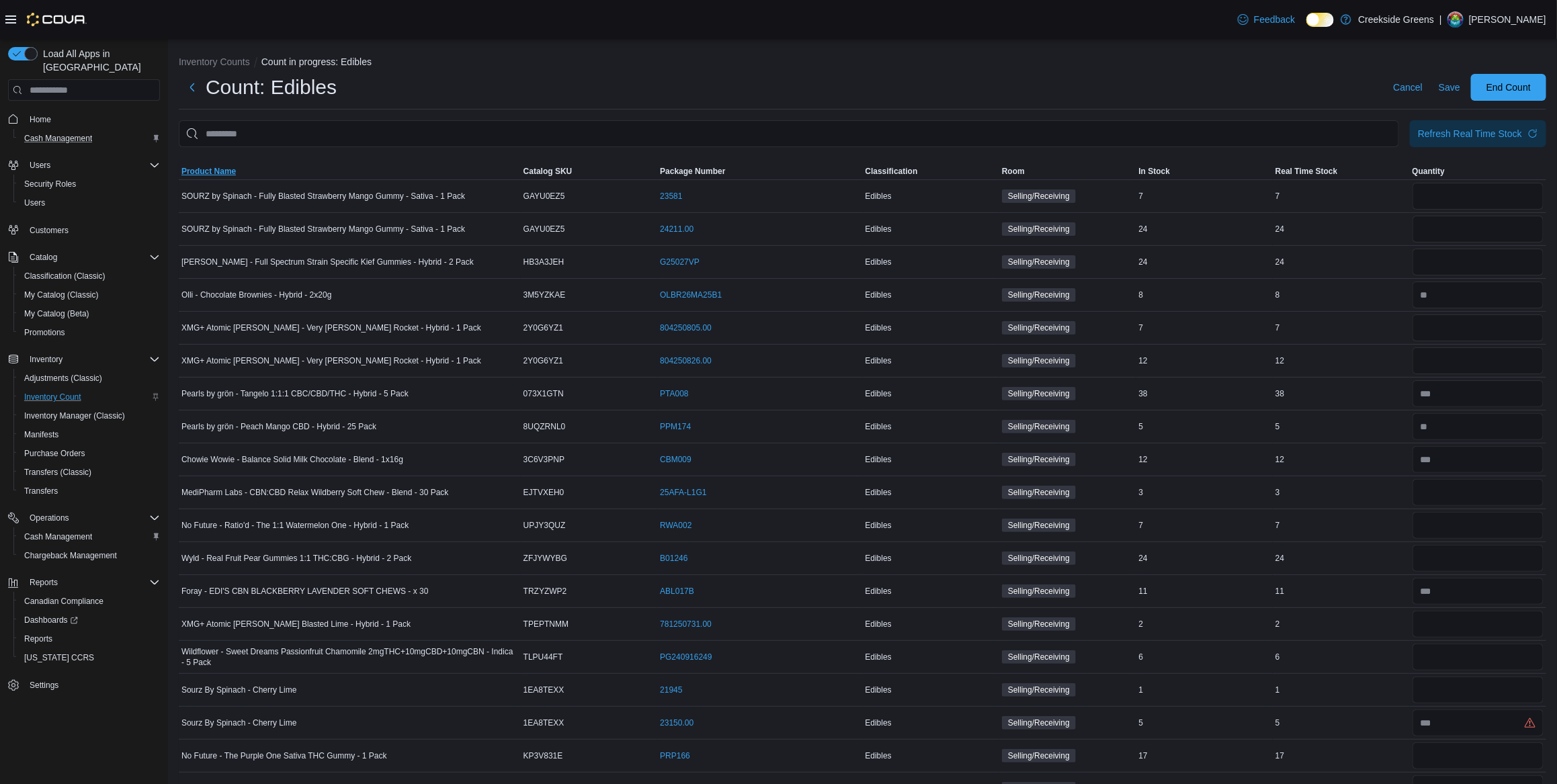
click at [224, 174] on span "Product Name" at bounding box center [209, 171] width 55 height 11
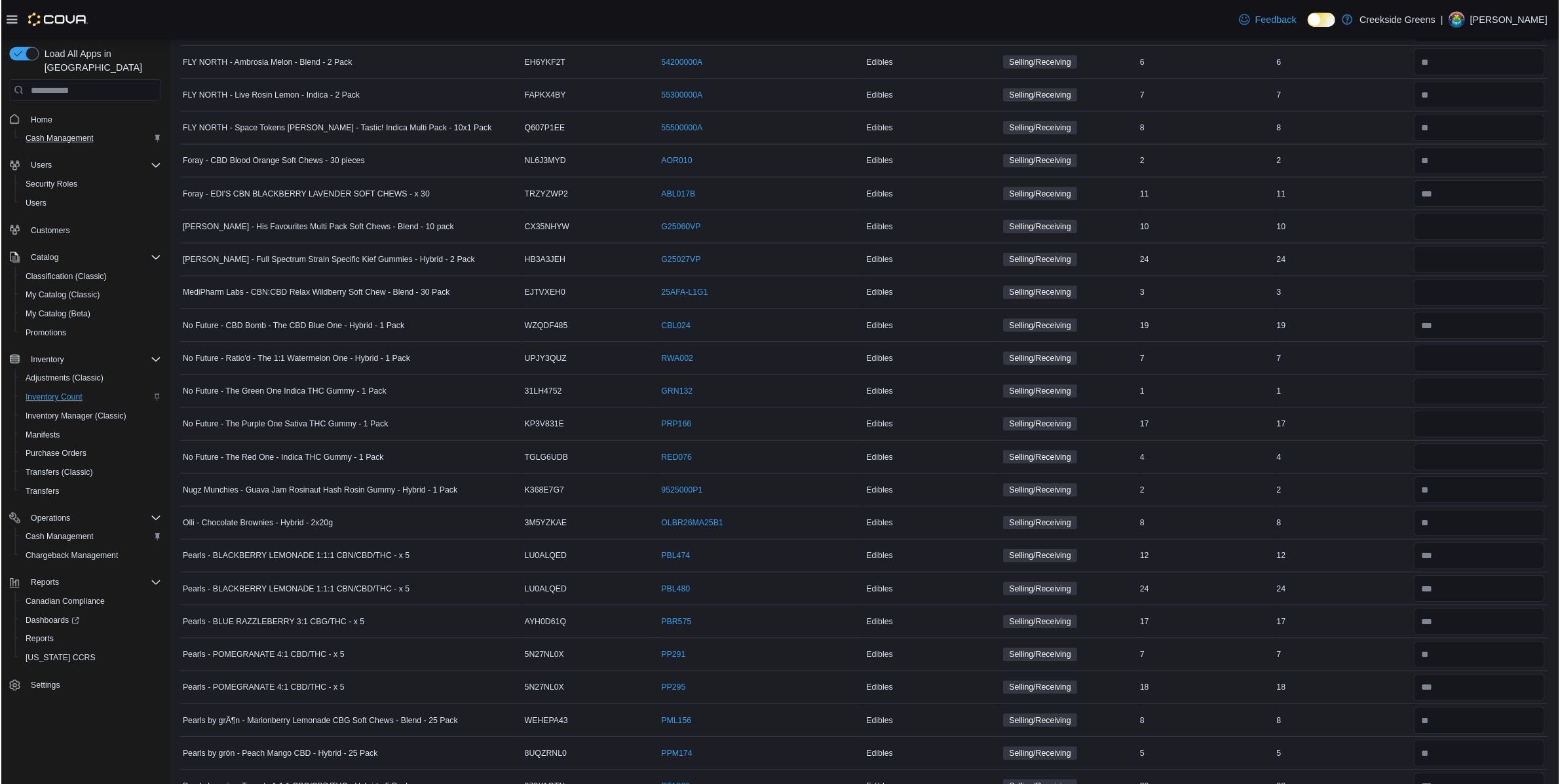
scroll to position [54, 0]
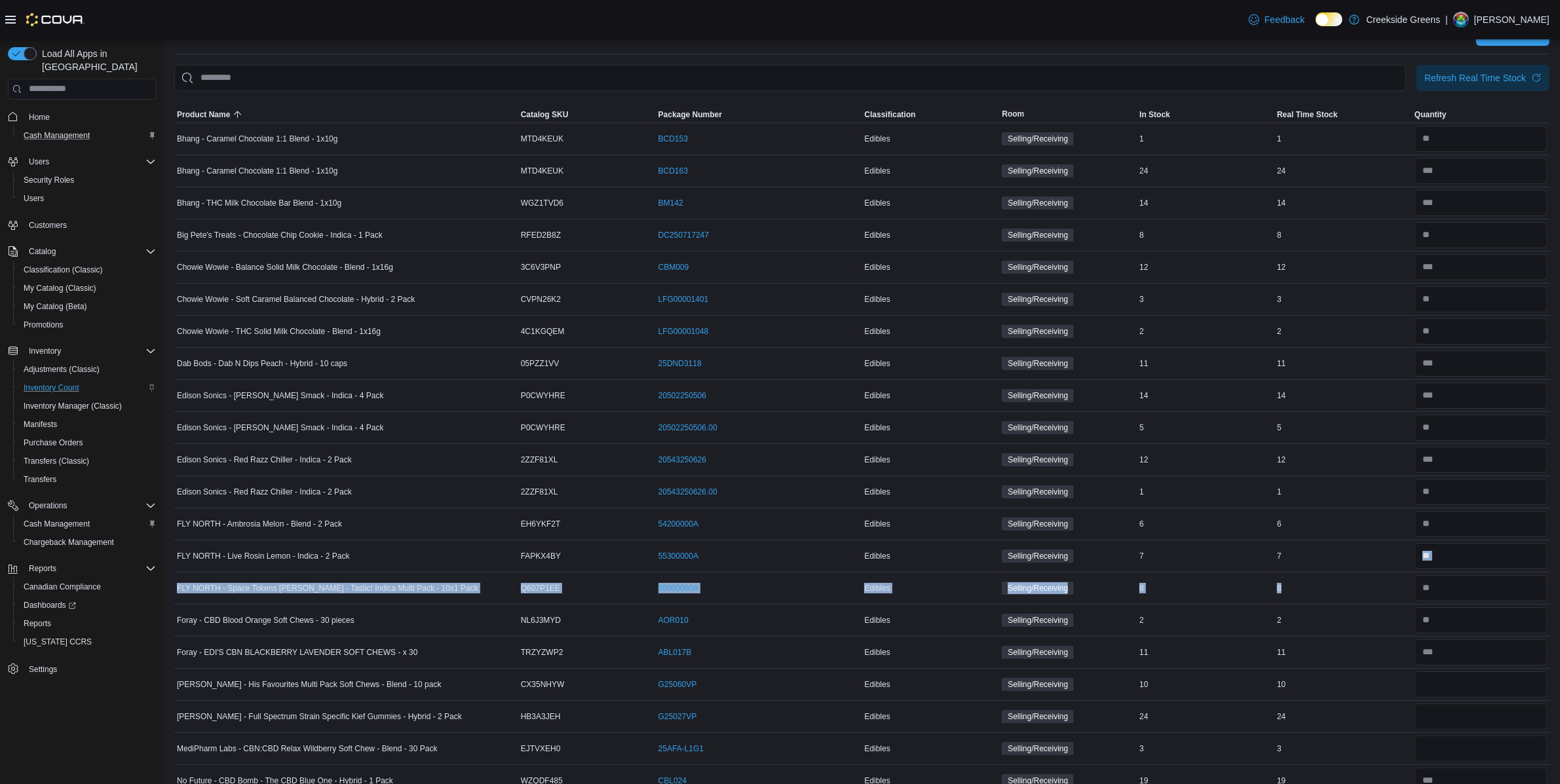
drag, startPoint x: 1541, startPoint y: 581, endPoint x: 1521, endPoint y: 592, distance: 22.8
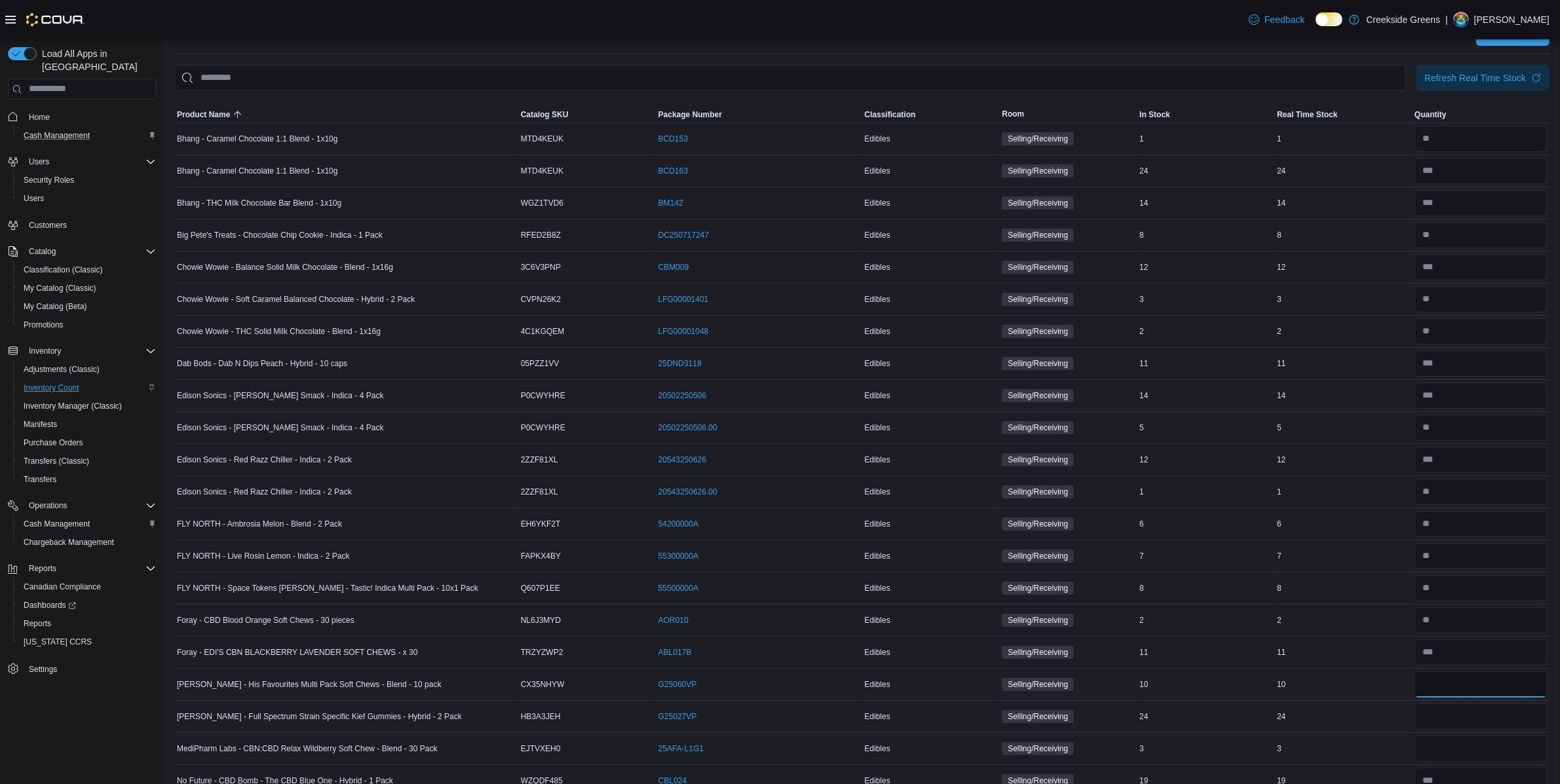
click at [1477, 690] on input "number" at bounding box center [1480, 685] width 132 height 26
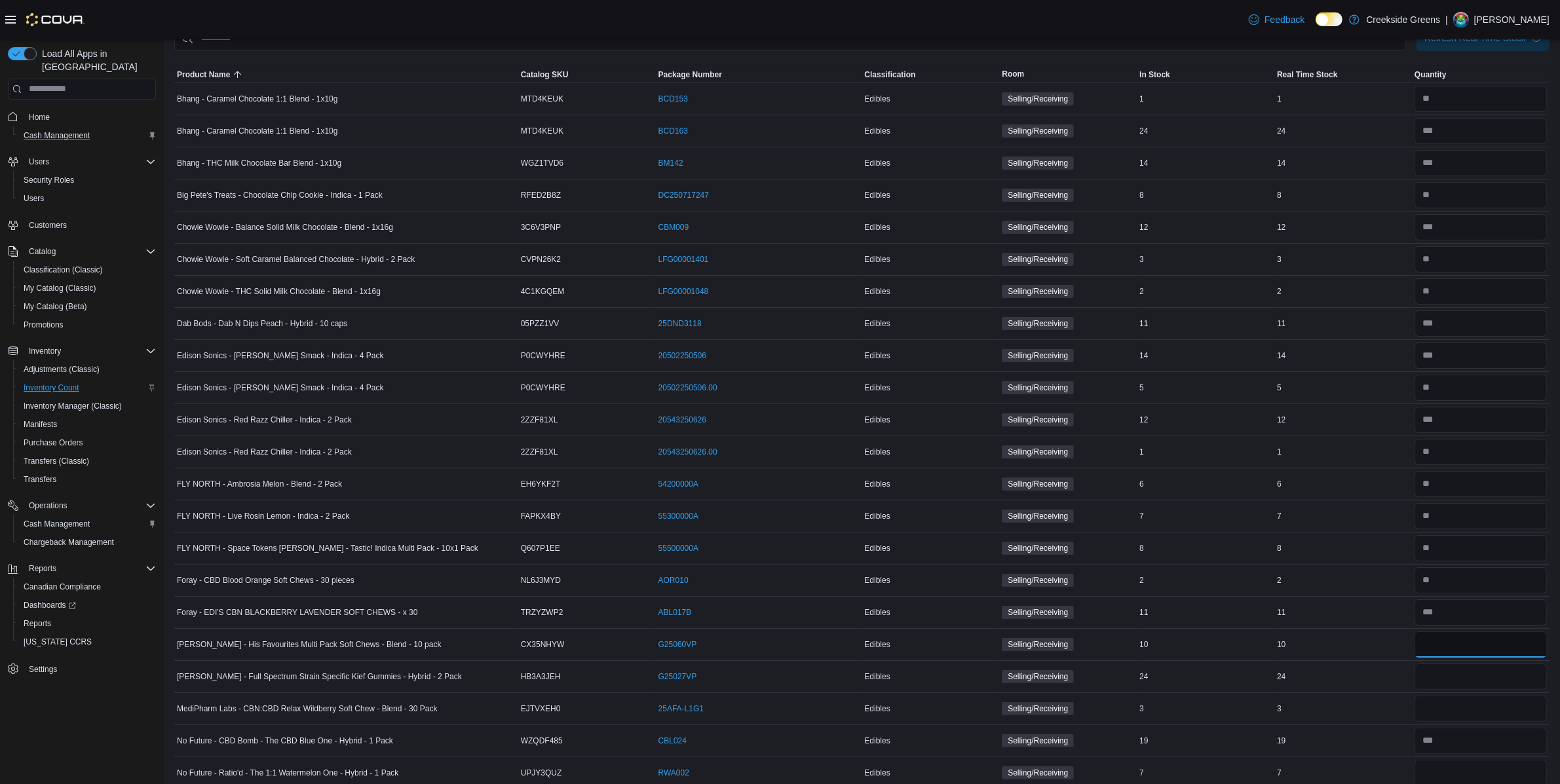
scroll to position [198, 0]
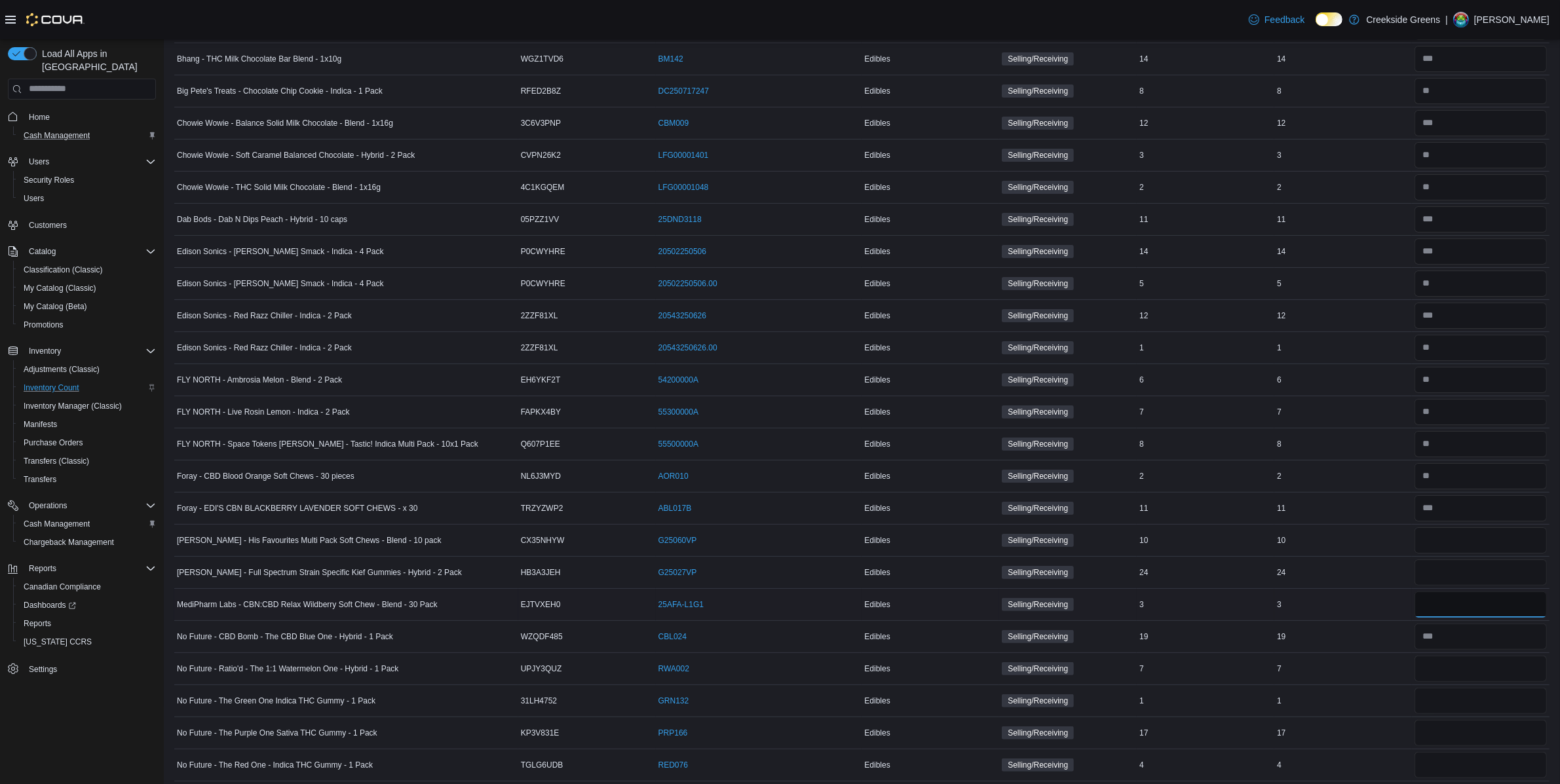
click at [1459, 615] on input "number" at bounding box center [1480, 605] width 132 height 26
drag, startPoint x: 1215, startPoint y: 583, endPoint x: 761, endPoint y: 606, distance: 454.6
click at [1017, 576] on tr "Glenn’s - Full Spectrum Strain Specific Kief Gummies - Hybrid - 2 Pack Catalog …" at bounding box center [862, 572] width 1375 height 32
click at [1453, 606] on input "number" at bounding box center [1480, 605] width 132 height 26
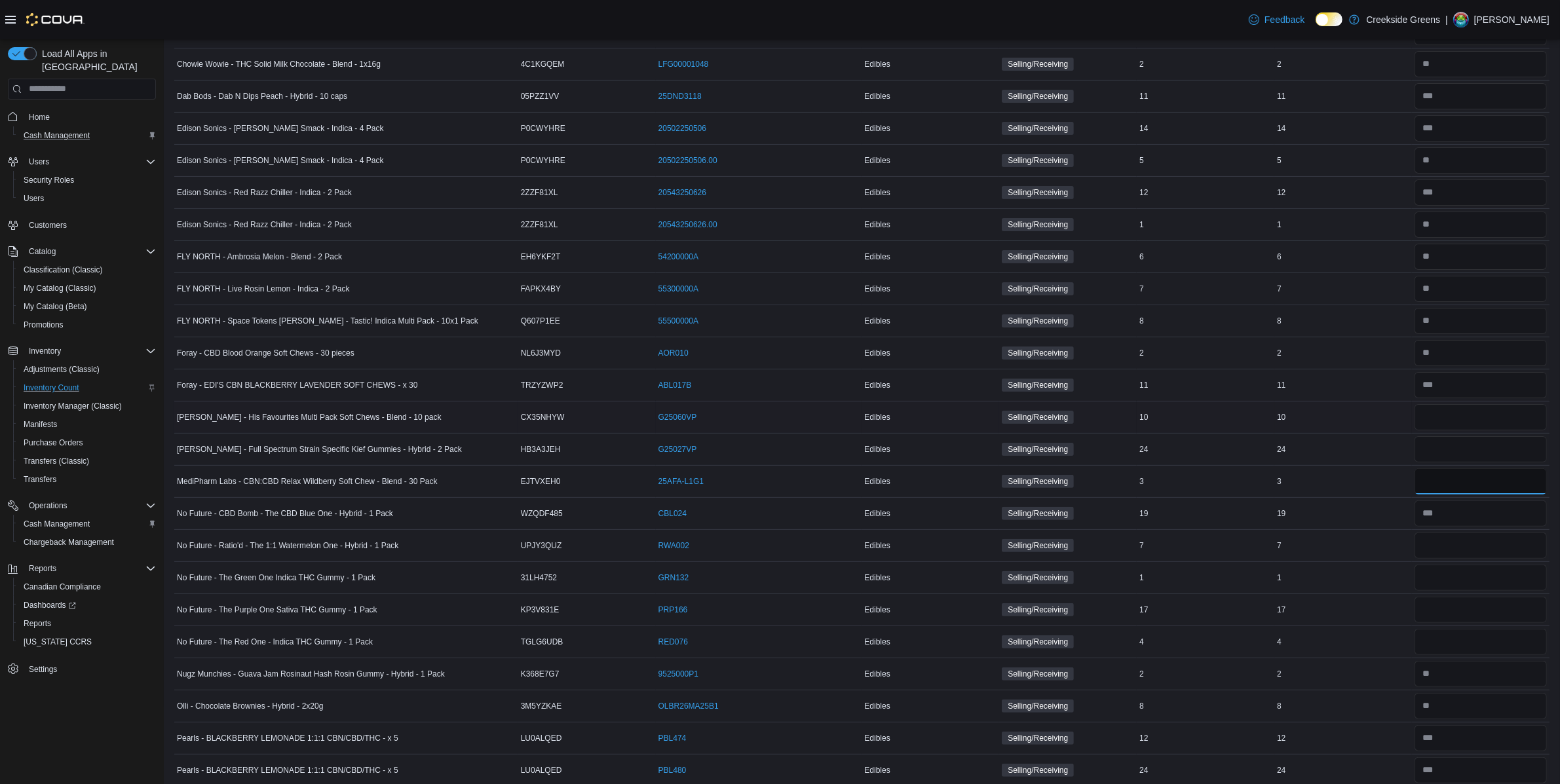
scroll to position [350, 0]
type input "*"
click at [1461, 511] on input "number" at bounding box center [1480, 516] width 132 height 26
type input "*"
click at [1473, 550] on input "number" at bounding box center [1480, 548] width 132 height 26
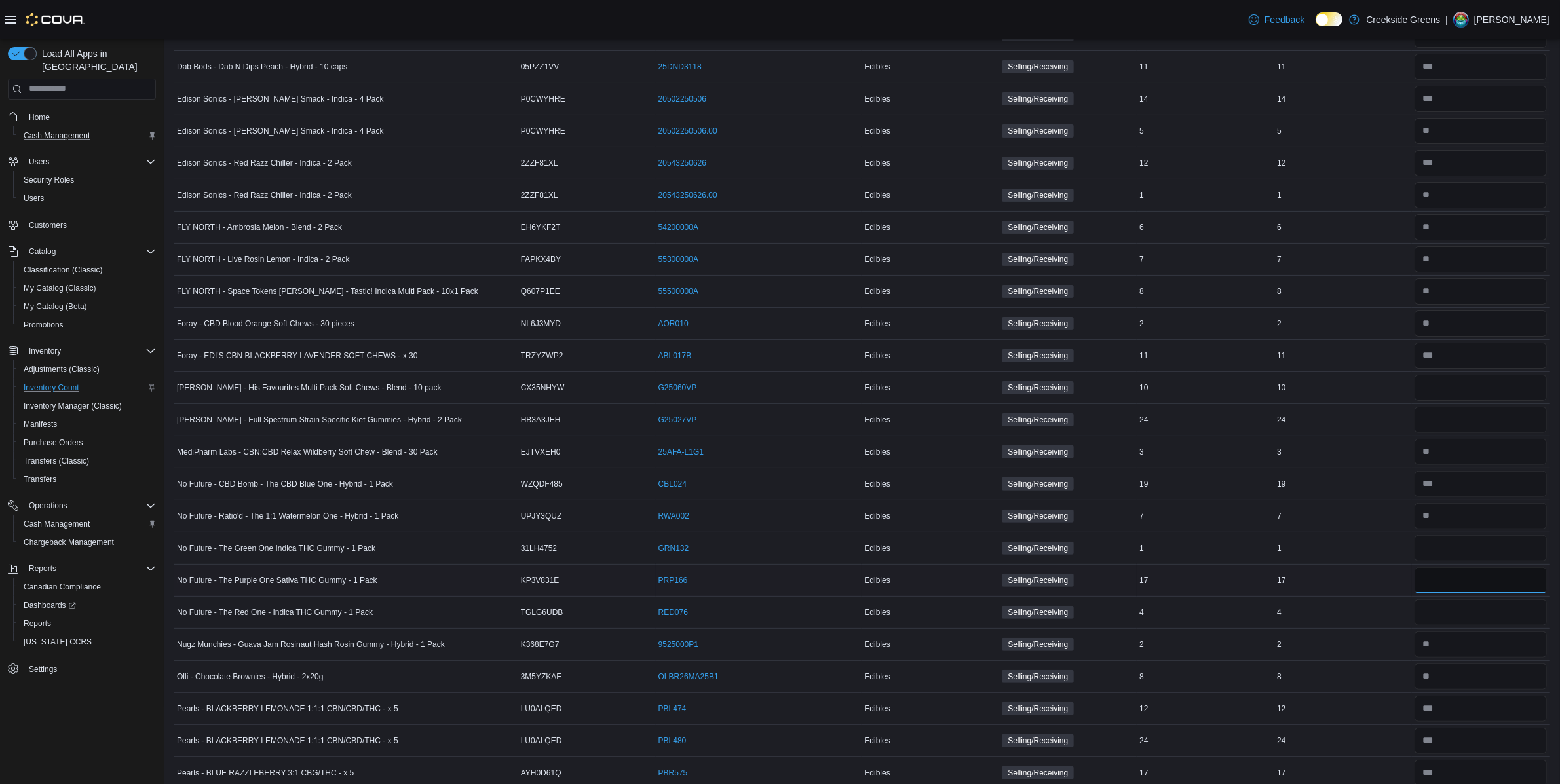
click at [1470, 577] on input "number" at bounding box center [1480, 581] width 132 height 26
type input "**"
type input "*"
click at [1472, 560] on input "number" at bounding box center [1480, 548] width 132 height 26
type input "*"
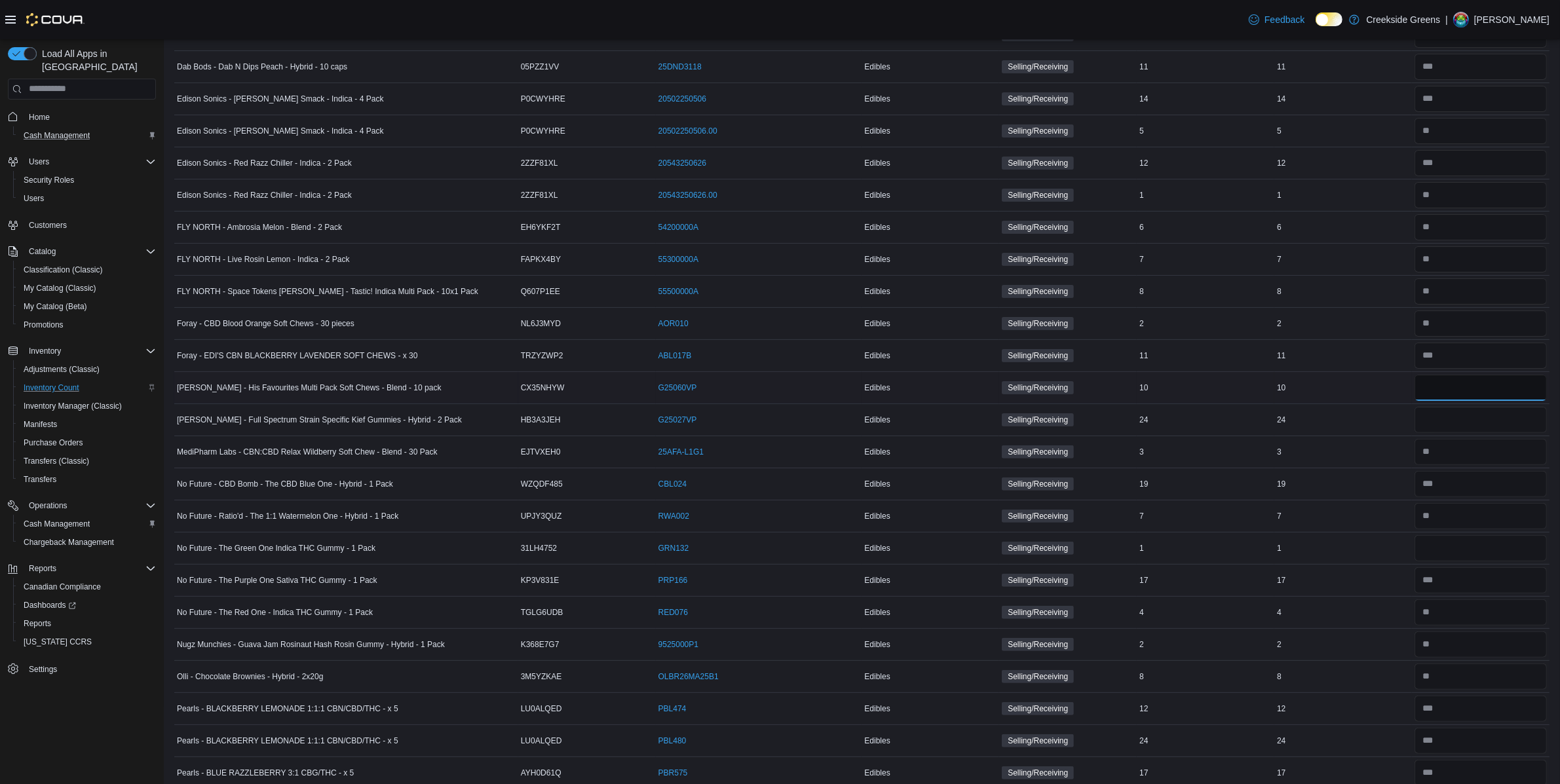
click at [1486, 385] on input "number" at bounding box center [1480, 388] width 132 height 26
type input "**"
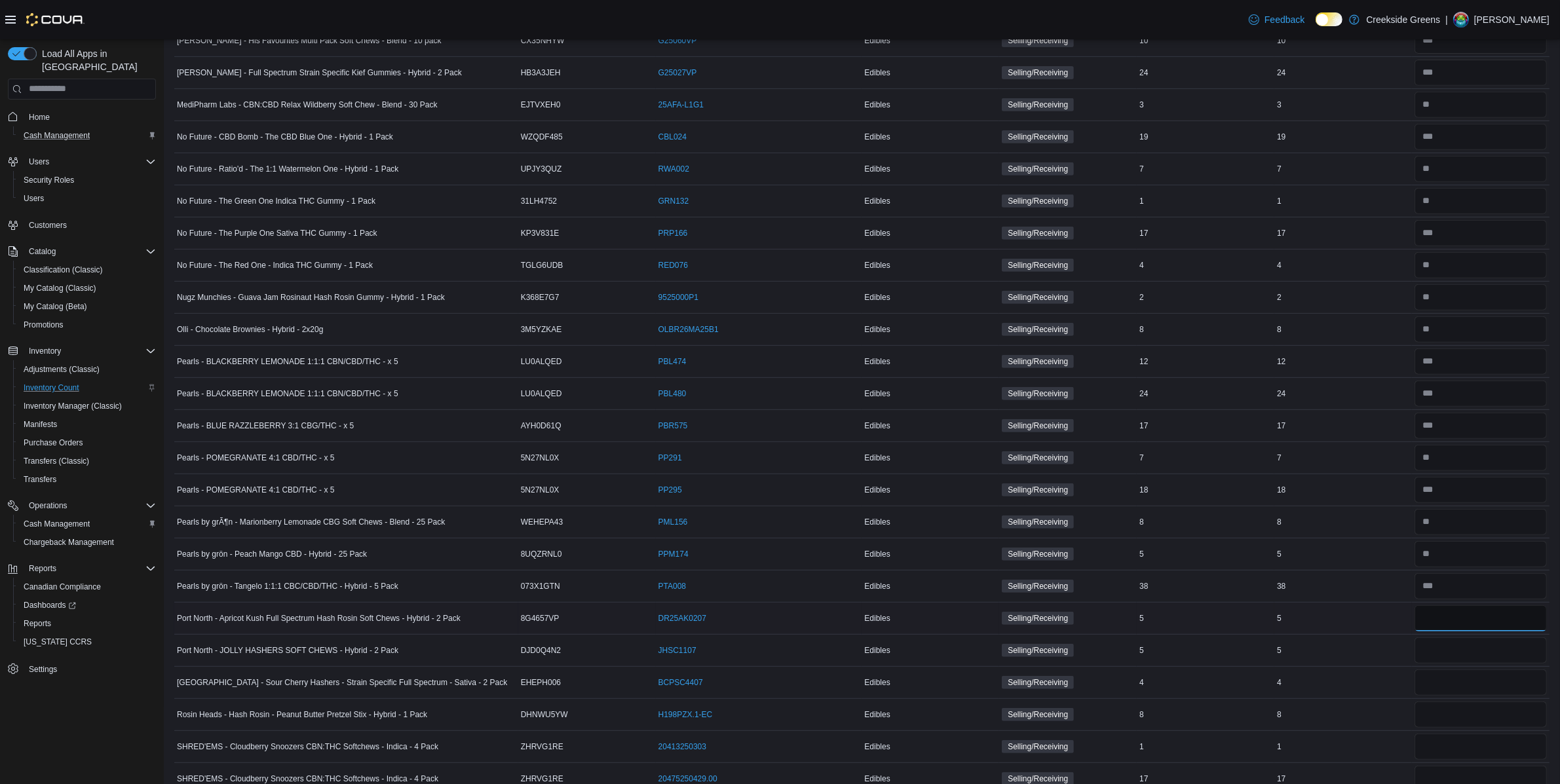
click at [1468, 620] on input "number" at bounding box center [1480, 618] width 132 height 26
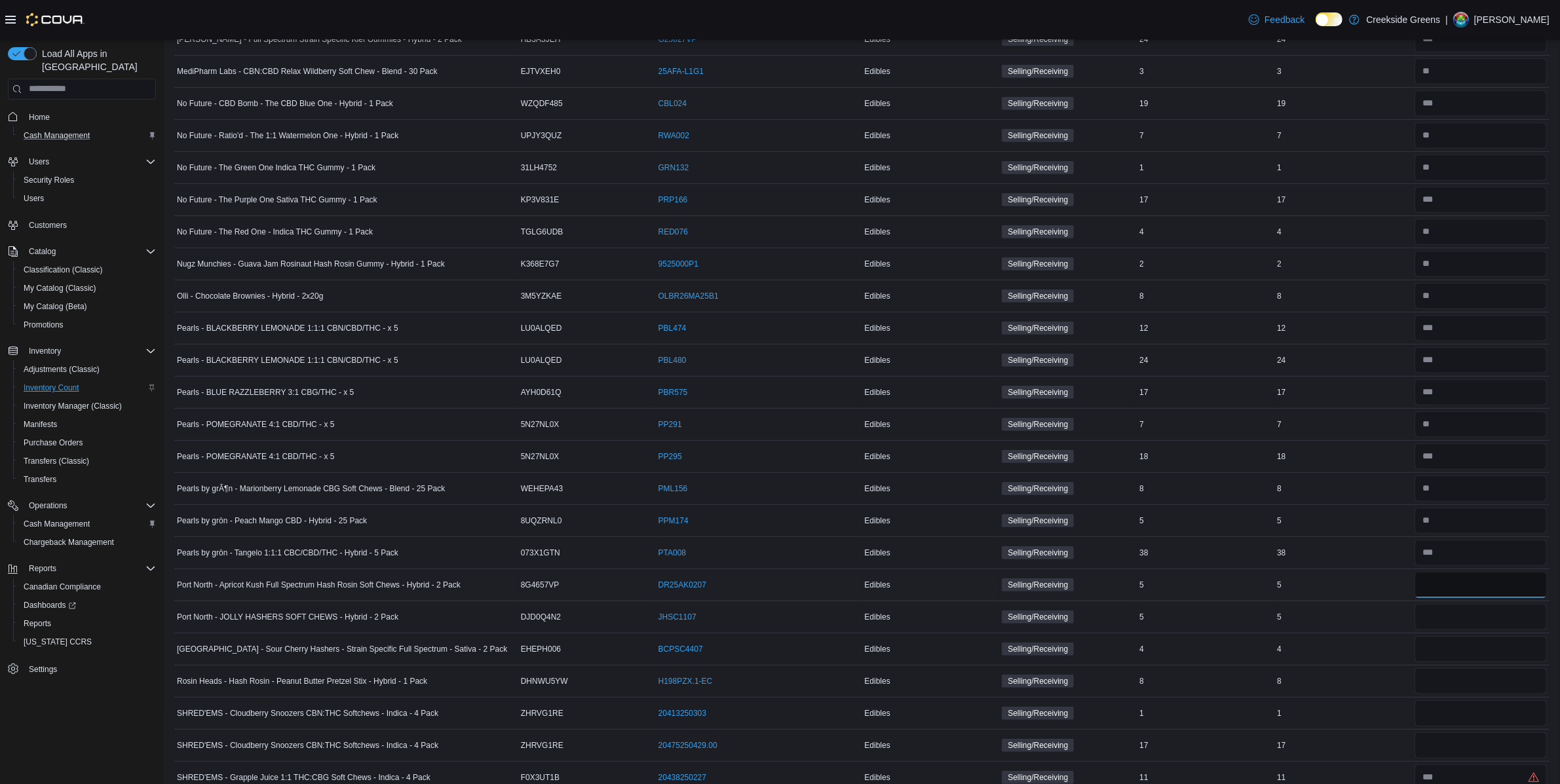
click at [1461, 581] on input "number" at bounding box center [1480, 585] width 132 height 26
type input "*"
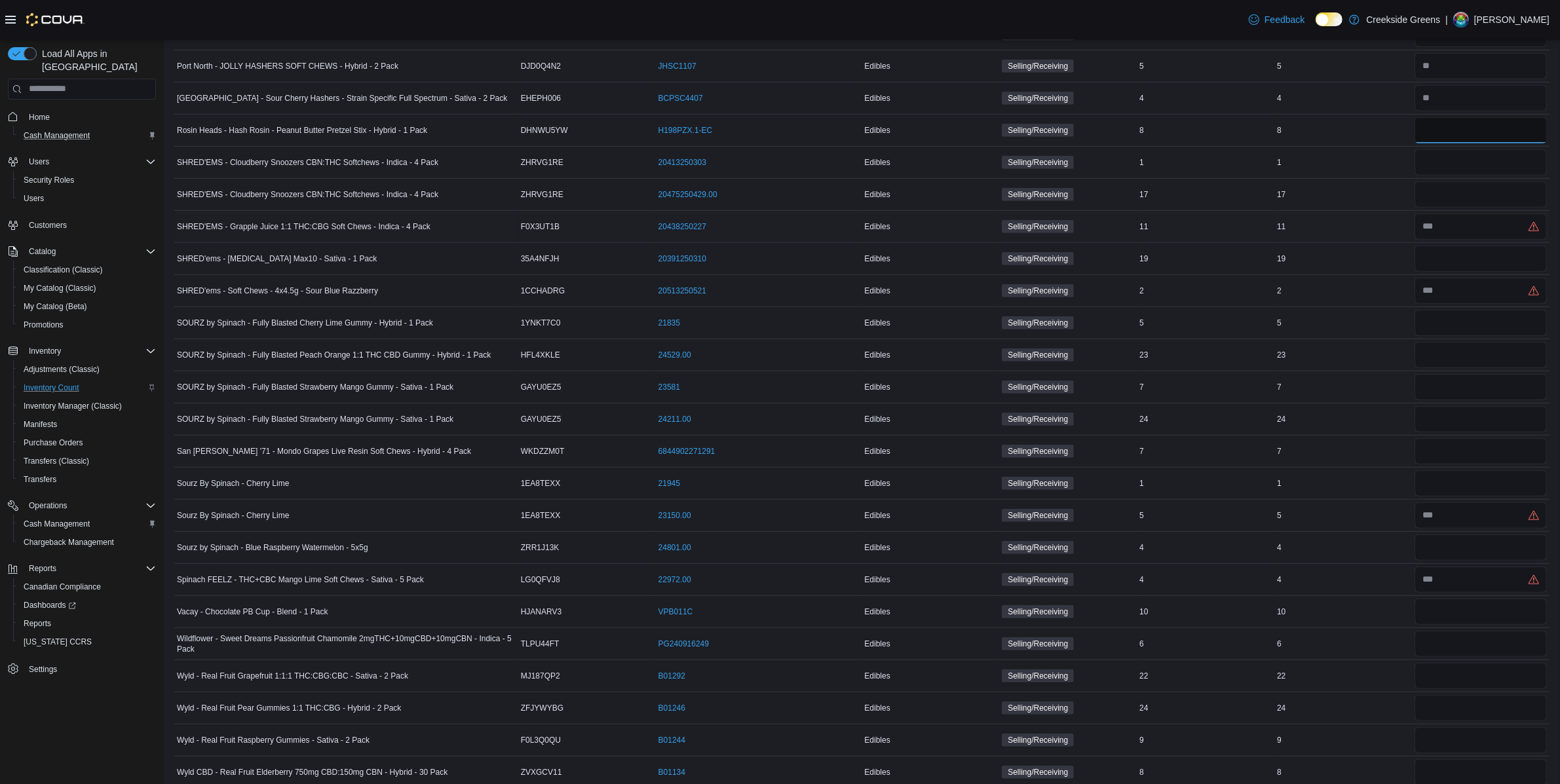
scroll to position [1095, 0]
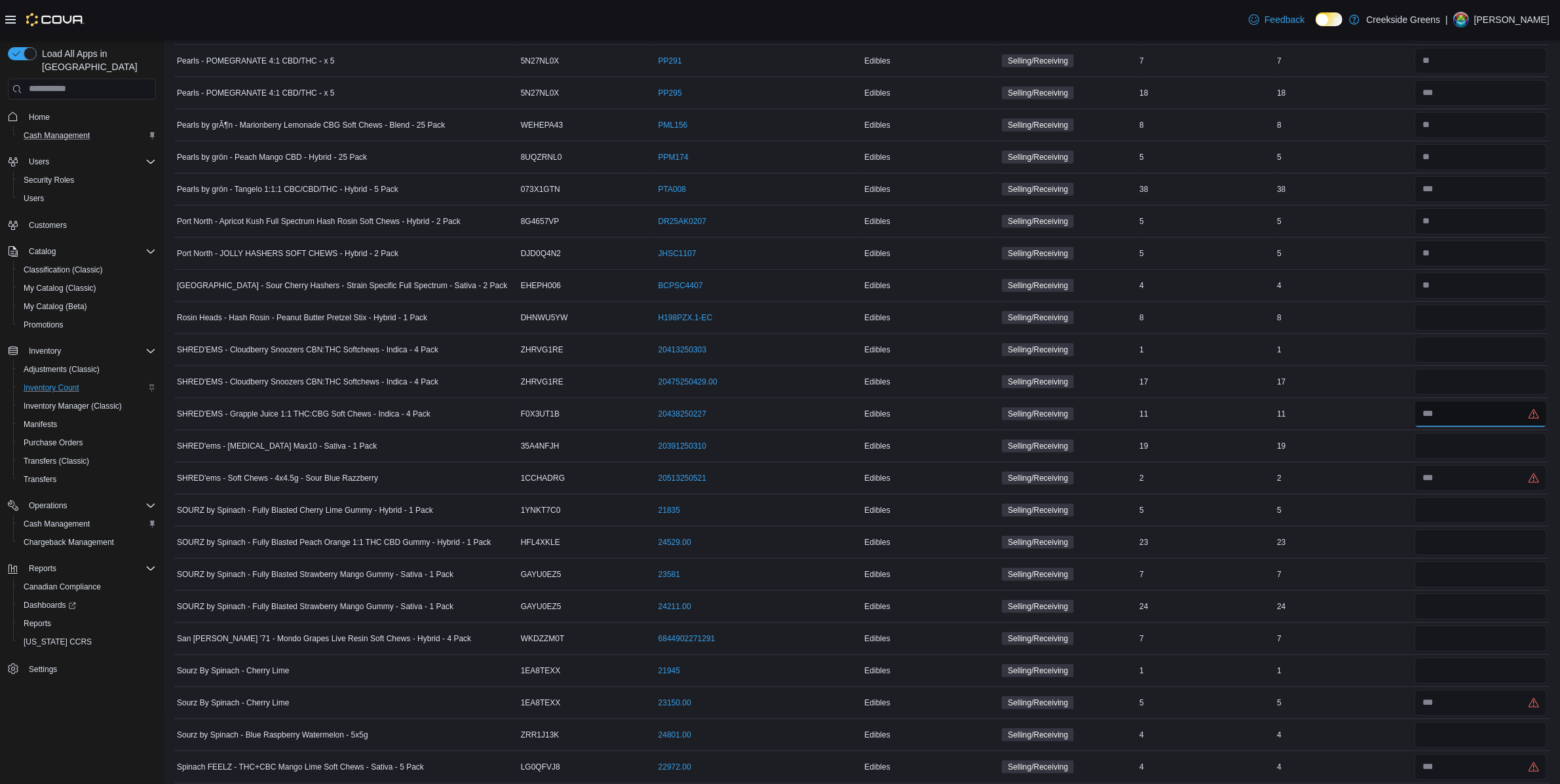
click at [1475, 426] on input "number" at bounding box center [1480, 413] width 132 height 26
click at [1457, 293] on input "number" at bounding box center [1480, 285] width 132 height 26
drag, startPoint x: 1482, startPoint y: 403, endPoint x: 1482, endPoint y: 421, distance: 18.0
click at [1482, 421] on tbody "Bhang - Caramel Chocolate 1:1 Blend - 1x10g Catalog SKU MTD4KEUK Package Number…" at bounding box center [862, 93] width 1375 height 2022
click at [1482, 421] on input "number" at bounding box center [1480, 413] width 132 height 26
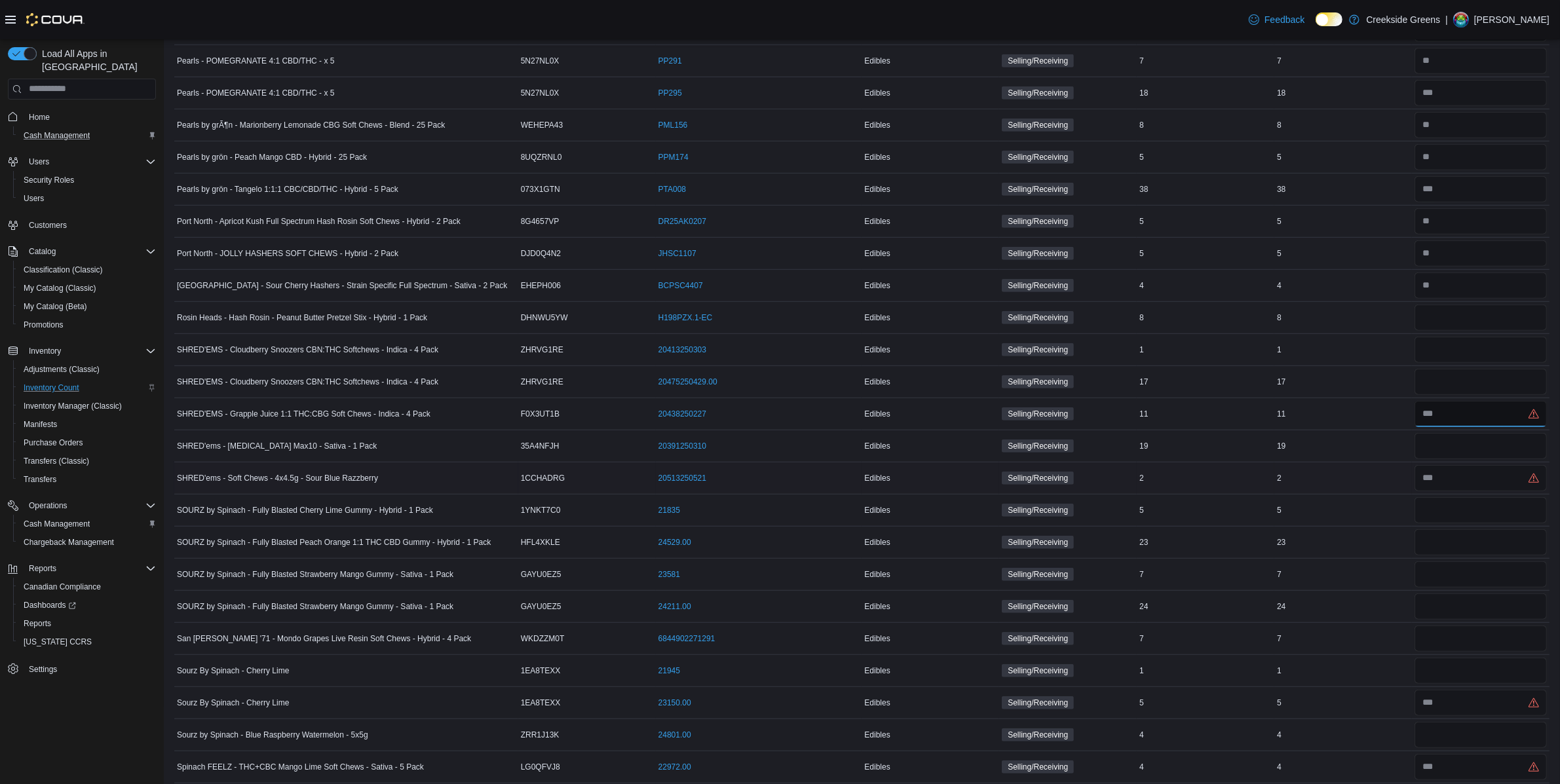
type input "**"
click at [1481, 488] on input "number" at bounding box center [1480, 478] width 132 height 26
click at [1483, 331] on input "number" at bounding box center [1480, 317] width 132 height 26
type input "*"
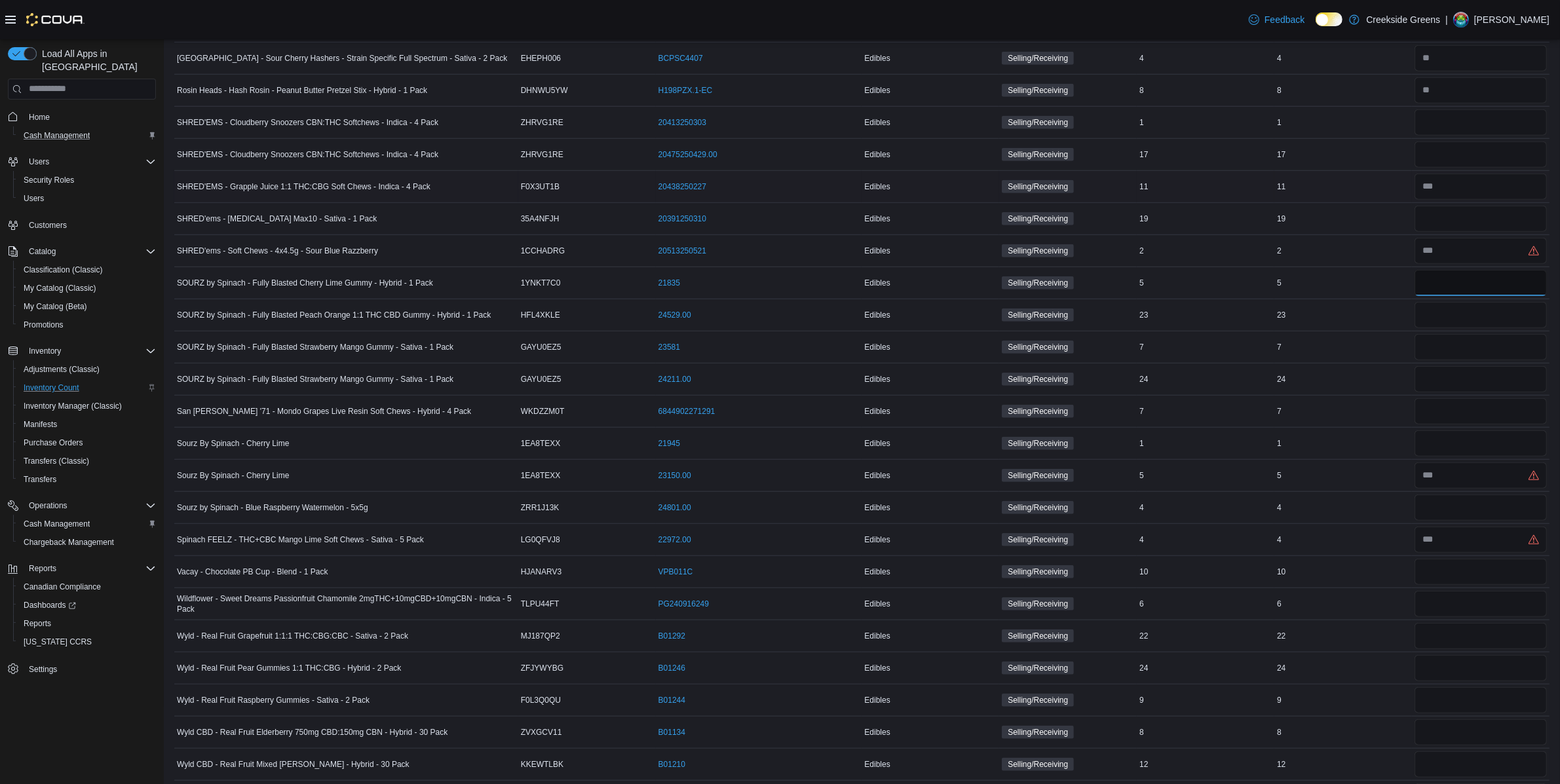
scroll to position [1435, 0]
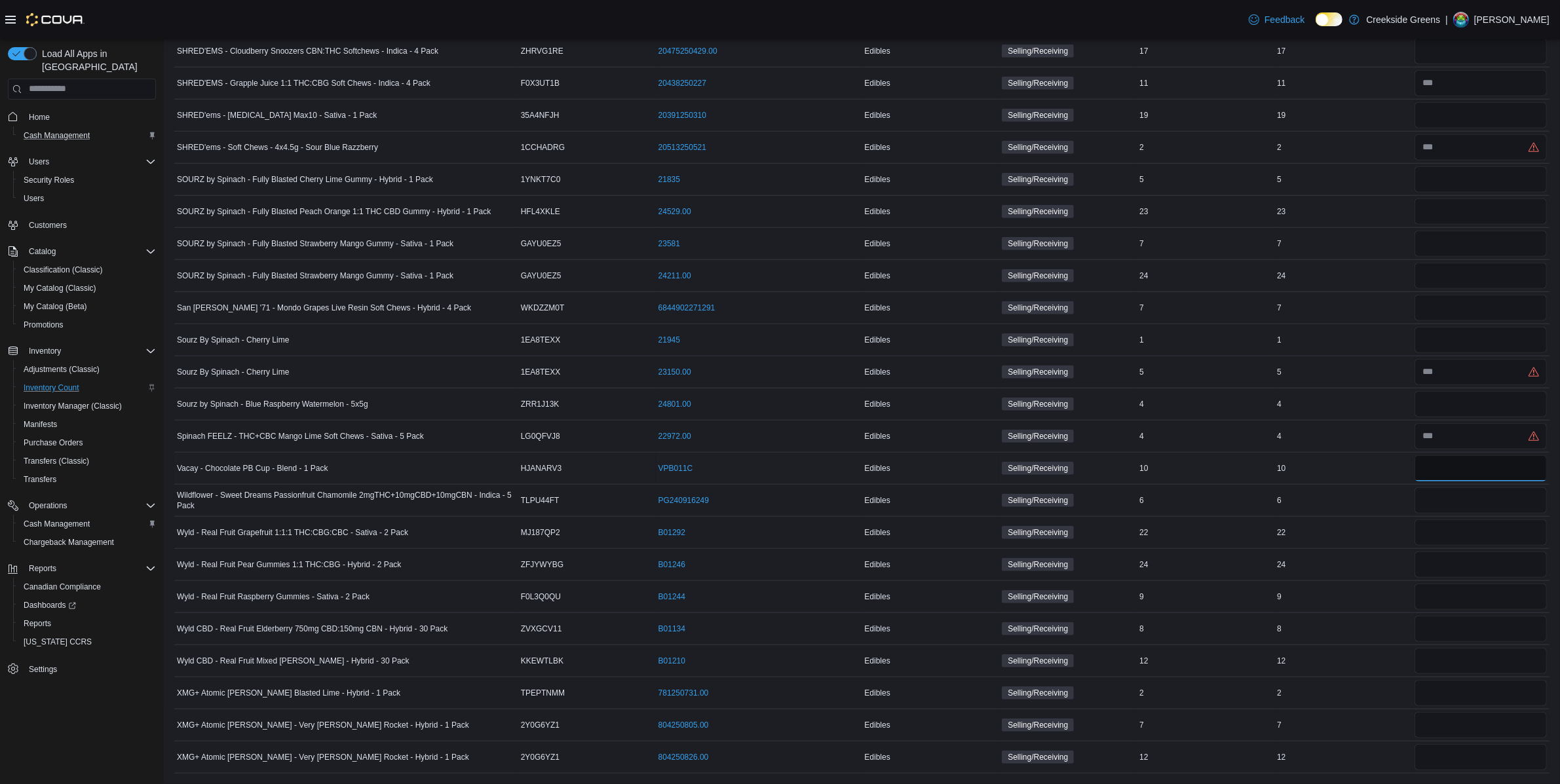
click at [1453, 477] on input "number" at bounding box center [1480, 468] width 132 height 26
type input "**"
click at [1453, 107] on input "number" at bounding box center [1480, 115] width 132 height 26
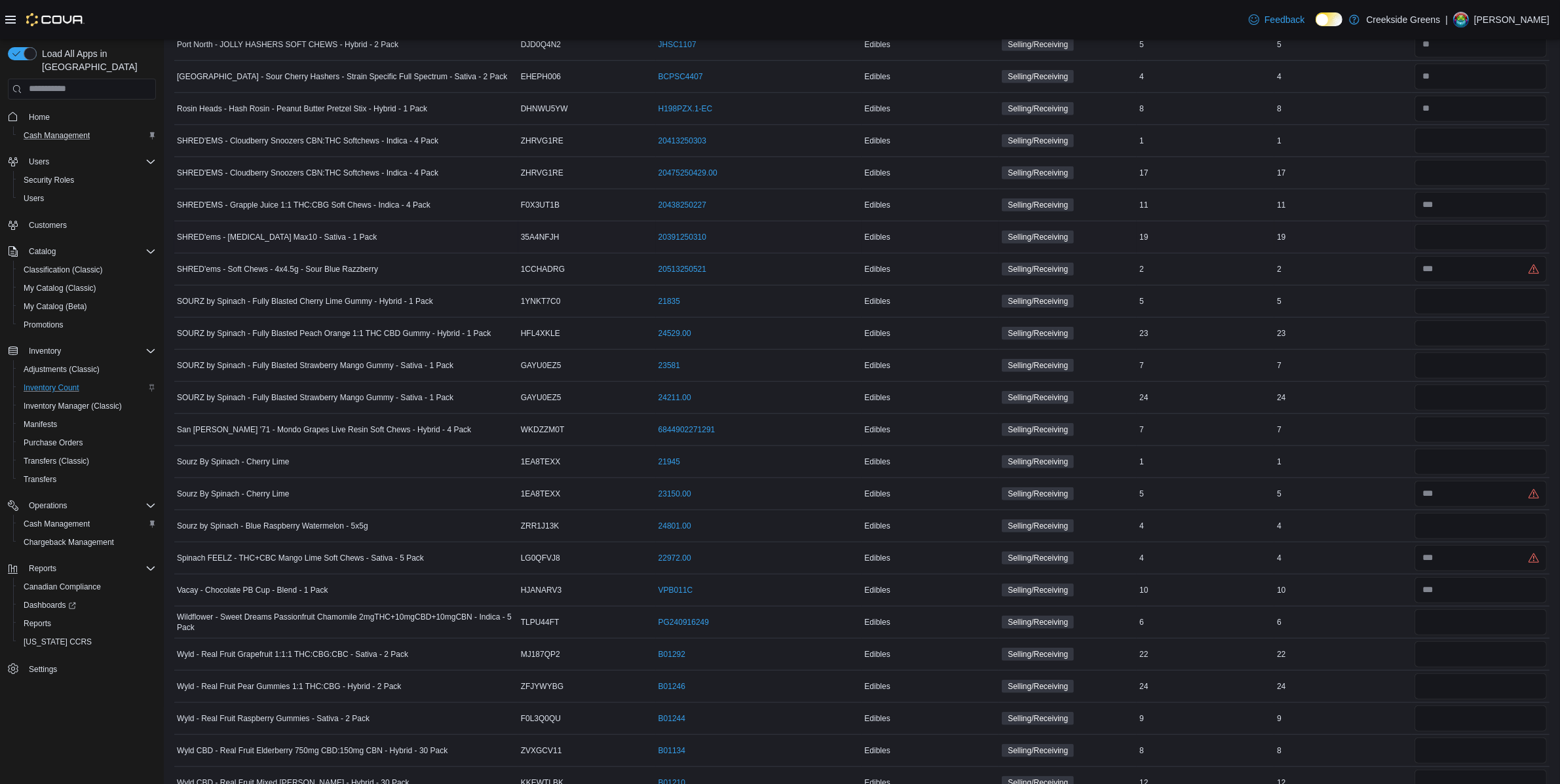
scroll to position [1299, 0]
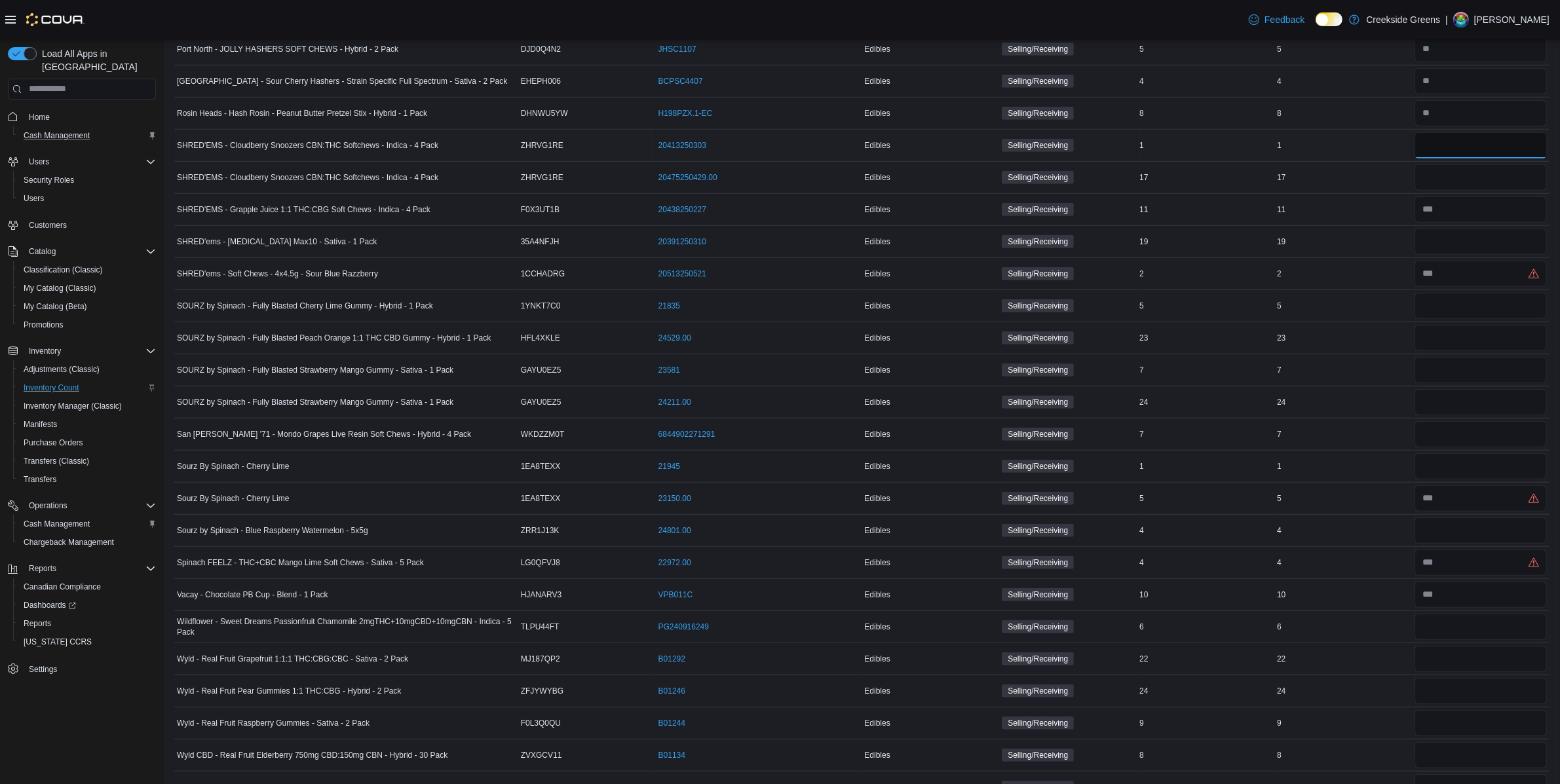
click at [1452, 146] on input "number" at bounding box center [1480, 145] width 132 height 26
type input "*"
type input "**"
type input "*"
click at [1466, 253] on input "number" at bounding box center [1480, 241] width 132 height 26
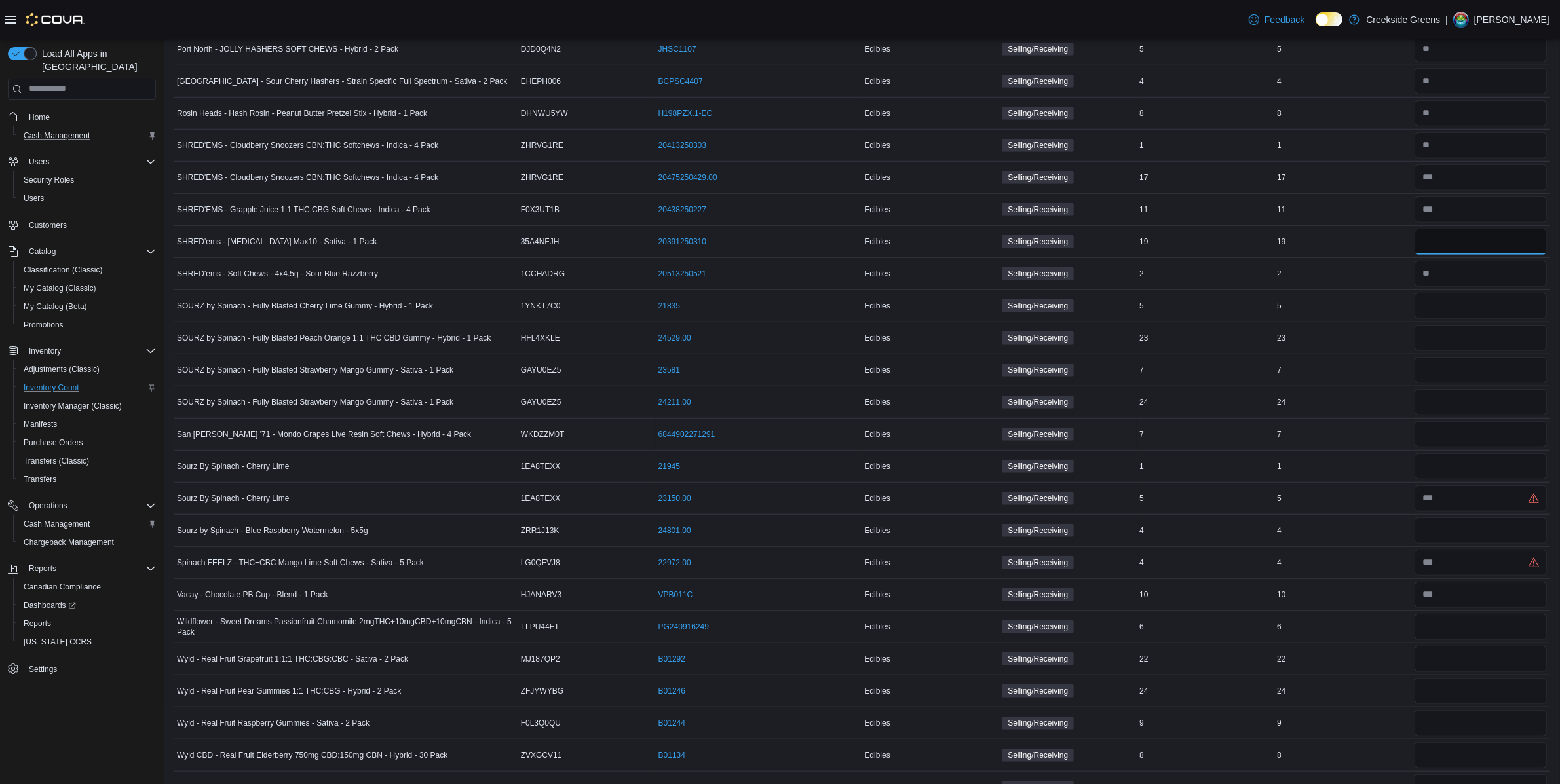
type input "**"
click at [1491, 446] on input "number" at bounding box center [1480, 434] width 132 height 26
type input "*"
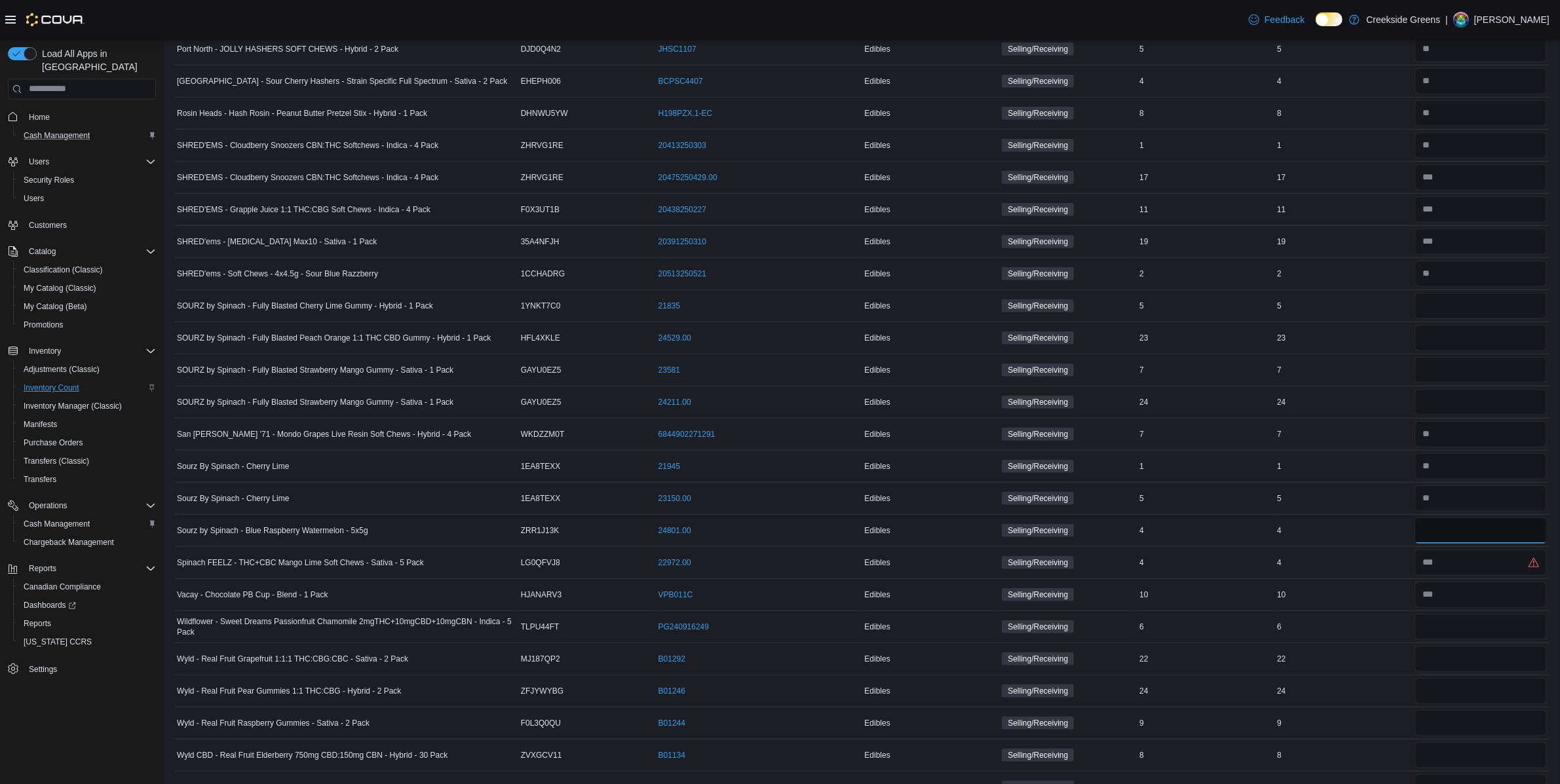
type input "*"
drag, startPoint x: 447, startPoint y: 568, endPoint x: 180, endPoint y: 560, distance: 267.1
click at [180, 560] on td "Spinach FEELZ - THC+CBC Mango Lime Soft Chews - Sativa - 5 Pack" at bounding box center [346, 563] width 344 height 32
click at [1466, 576] on input "number" at bounding box center [1480, 563] width 132 height 26
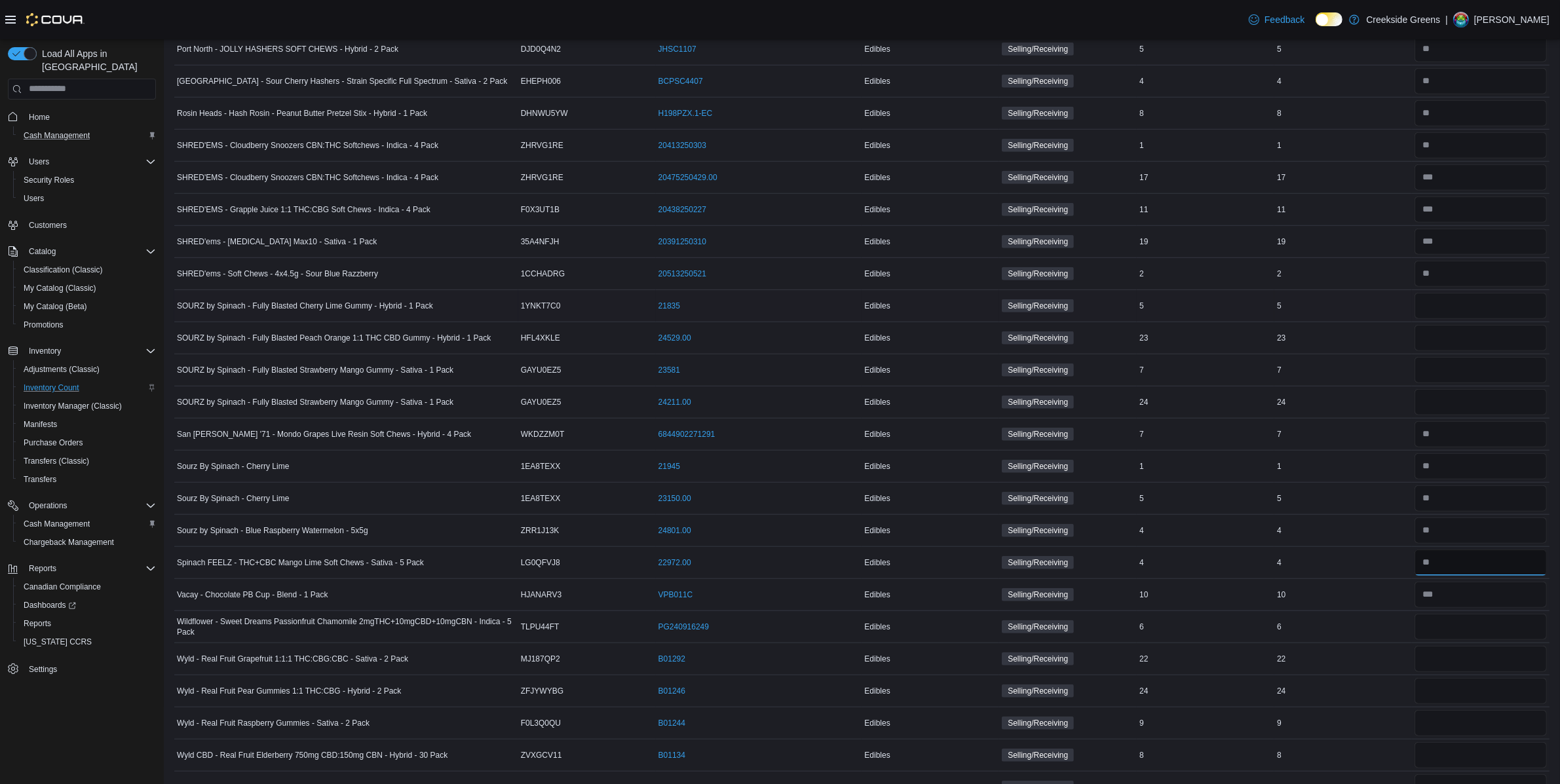
type input "*"
click at [1482, 317] on input "number" at bounding box center [1480, 306] width 132 height 26
type input "*"
type input "**"
click at [1468, 314] on input "number" at bounding box center [1480, 306] width 132 height 26
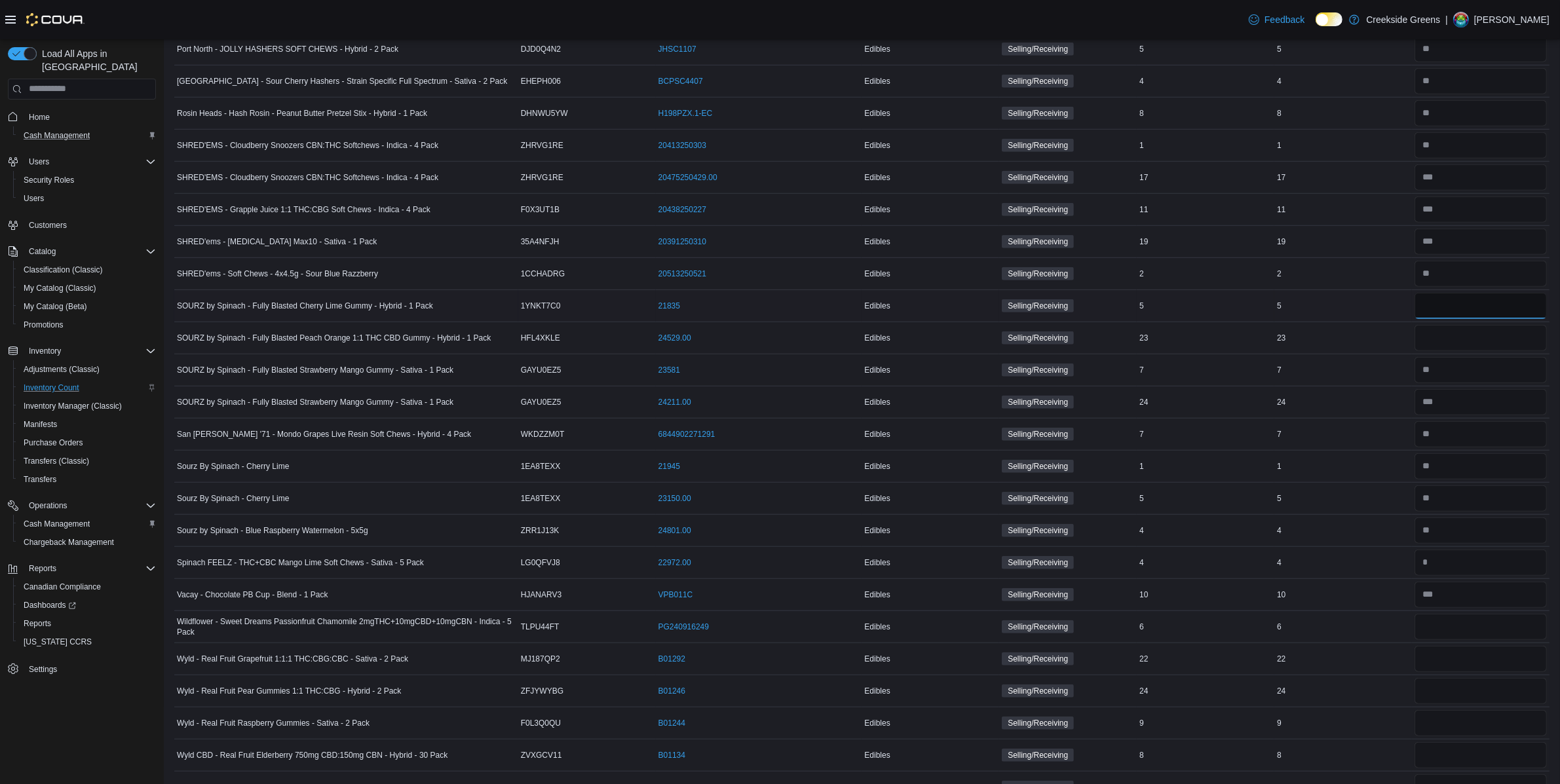
type input "*"
type input "**"
type input "*"
click at [1463, 668] on input "number" at bounding box center [1480, 659] width 132 height 26
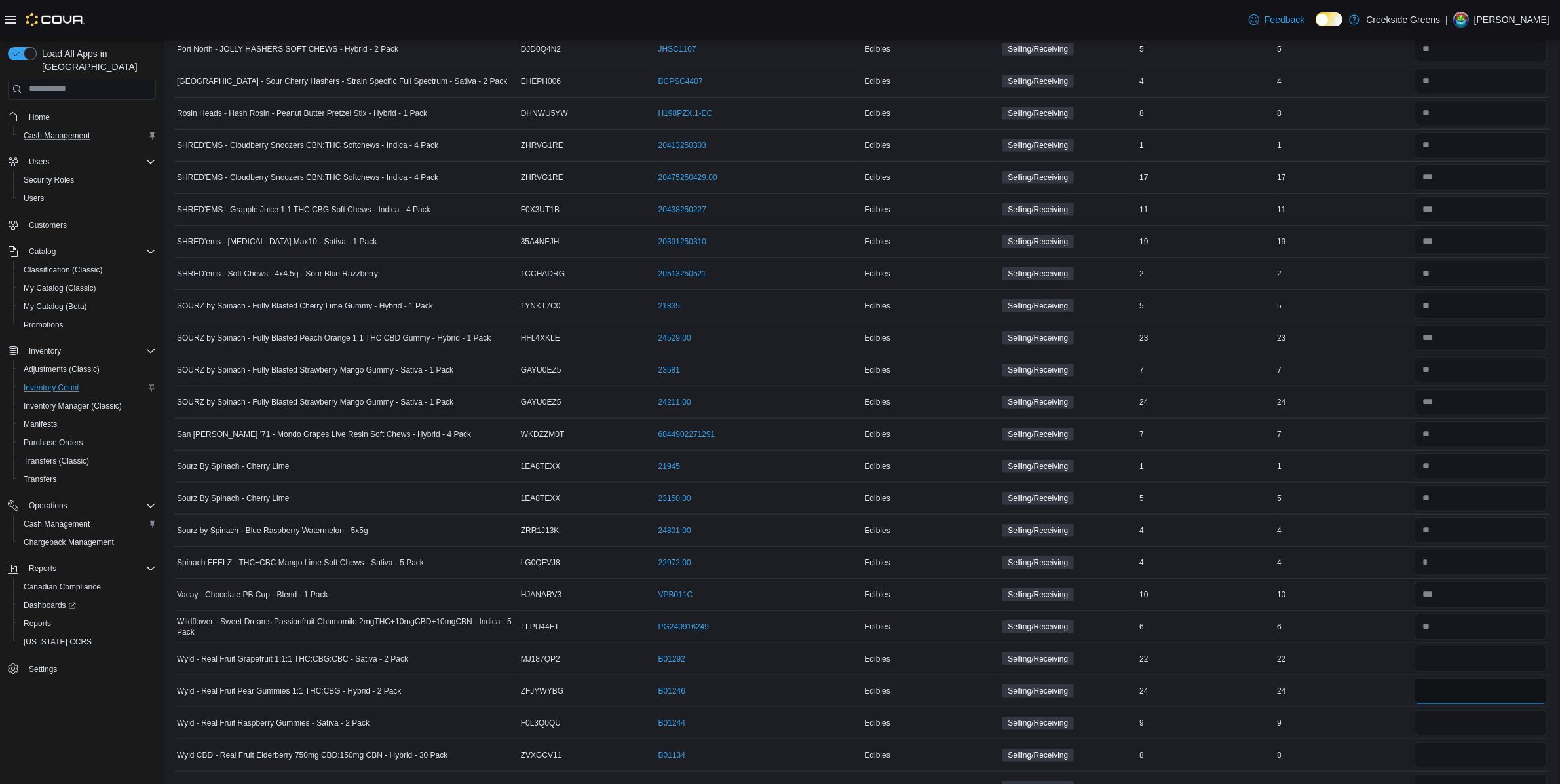
click at [1462, 700] on input "number" at bounding box center [1480, 691] width 132 height 26
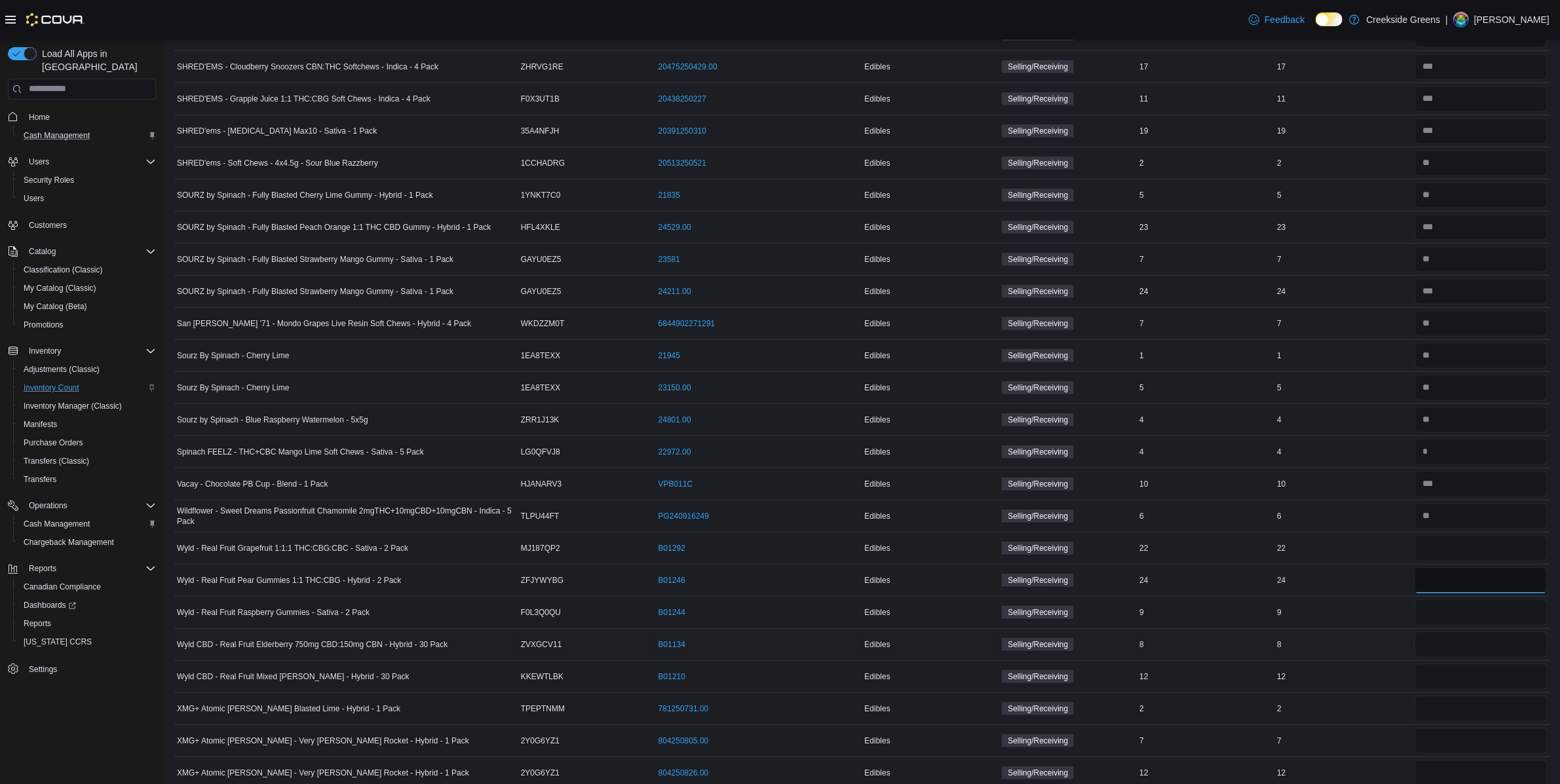
scroll to position [1435, 0]
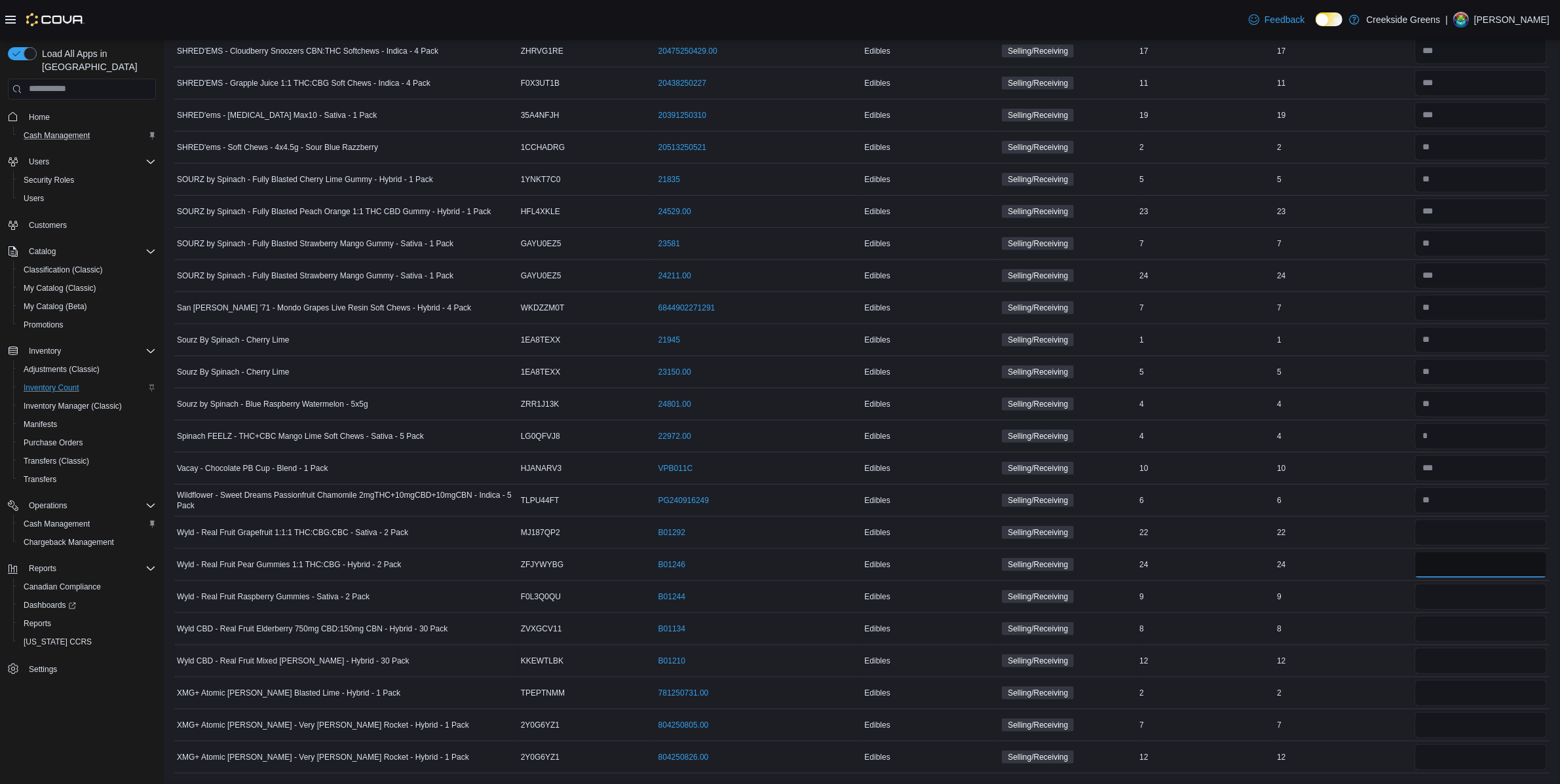
type input "**"
click at [1461, 671] on input "number" at bounding box center [1480, 660] width 132 height 26
click at [1456, 541] on input "number" at bounding box center [1480, 532] width 132 height 26
click at [1456, 578] on div at bounding box center [1480, 564] width 137 height 31
click at [1456, 567] on input "number" at bounding box center [1480, 564] width 132 height 26
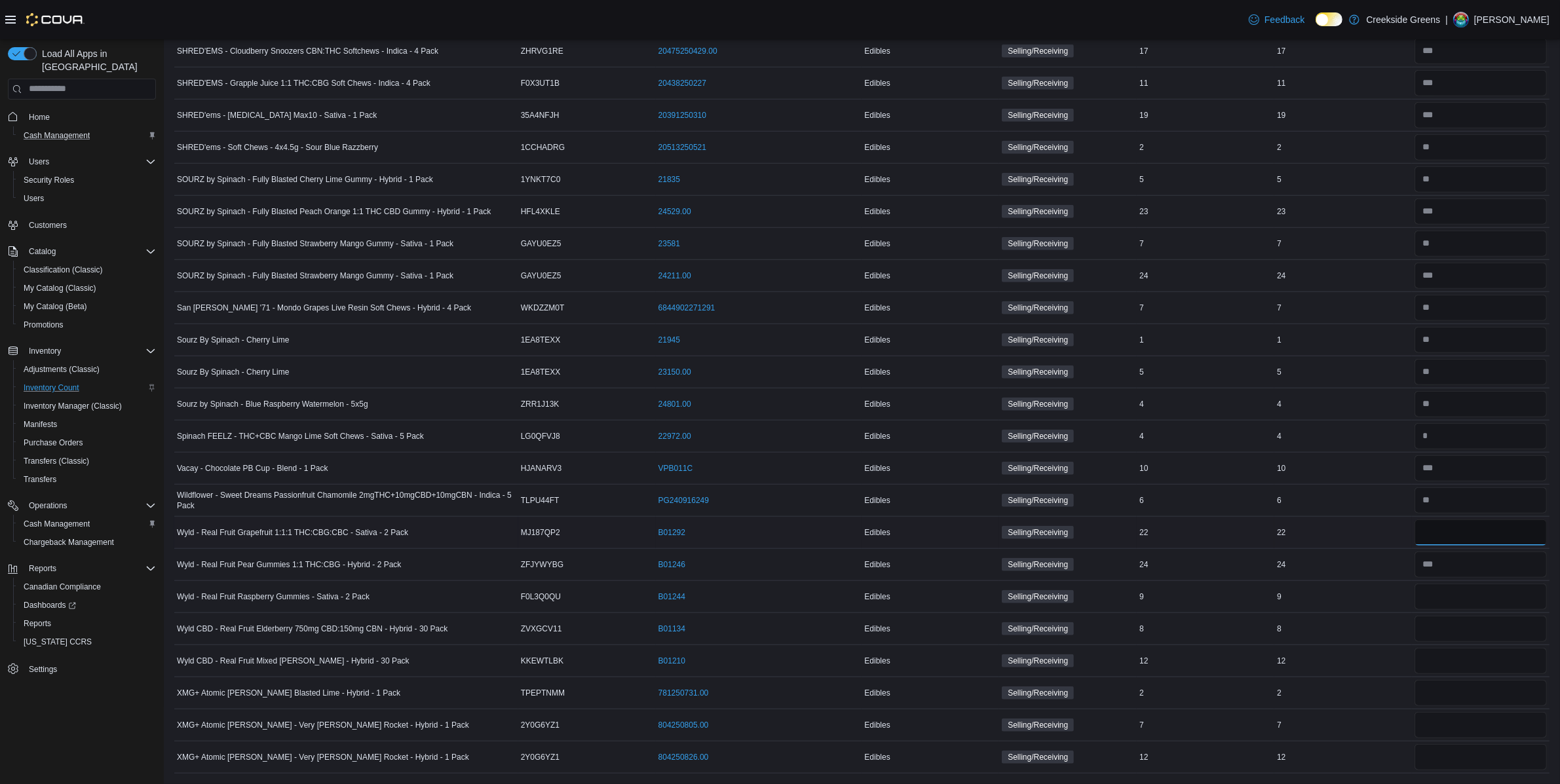
click at [1451, 542] on input "number" at bounding box center [1480, 532] width 132 height 26
click at [1461, 630] on input "number" at bounding box center [1480, 629] width 132 height 26
type input "*"
type input "**"
click at [1474, 596] on input "number" at bounding box center [1480, 597] width 132 height 26
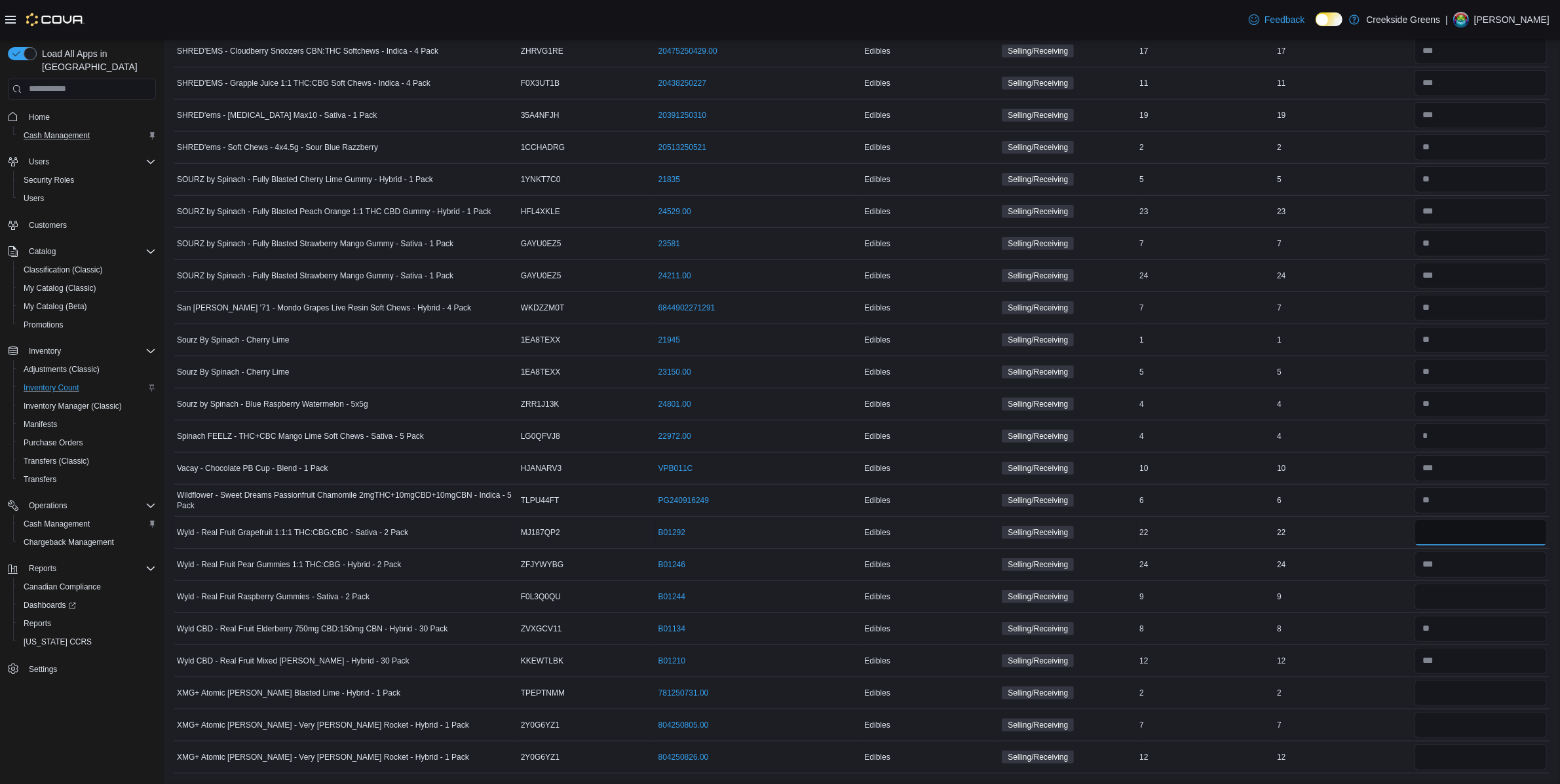
click at [1458, 531] on input "number" at bounding box center [1480, 532] width 132 height 26
type input "**"
type input "*"
click at [1500, 565] on input "number" at bounding box center [1480, 564] width 132 height 26
click at [1490, 690] on input "number" at bounding box center [1480, 693] width 132 height 26
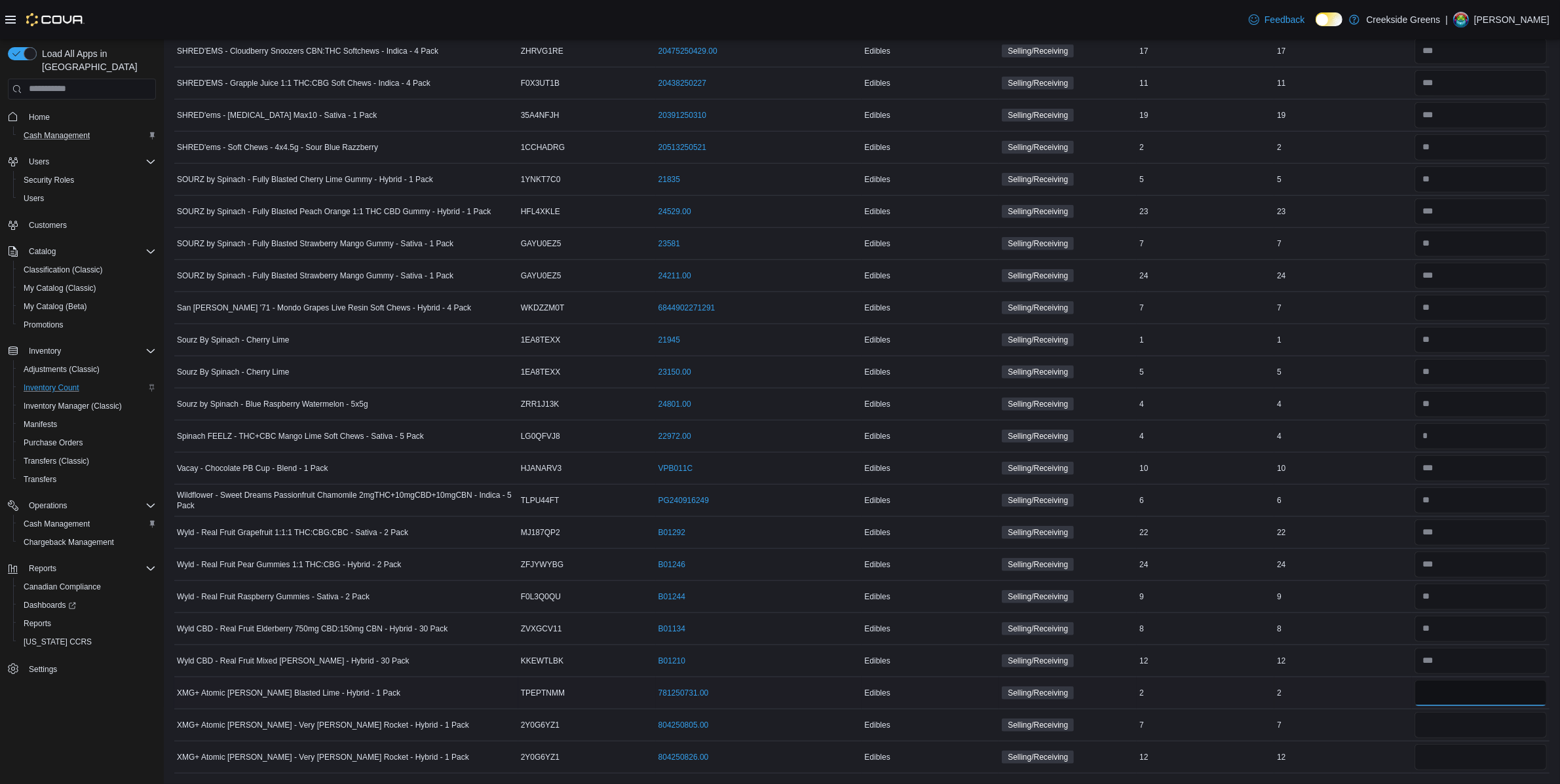
click at [1466, 700] on input "number" at bounding box center [1480, 693] width 132 height 26
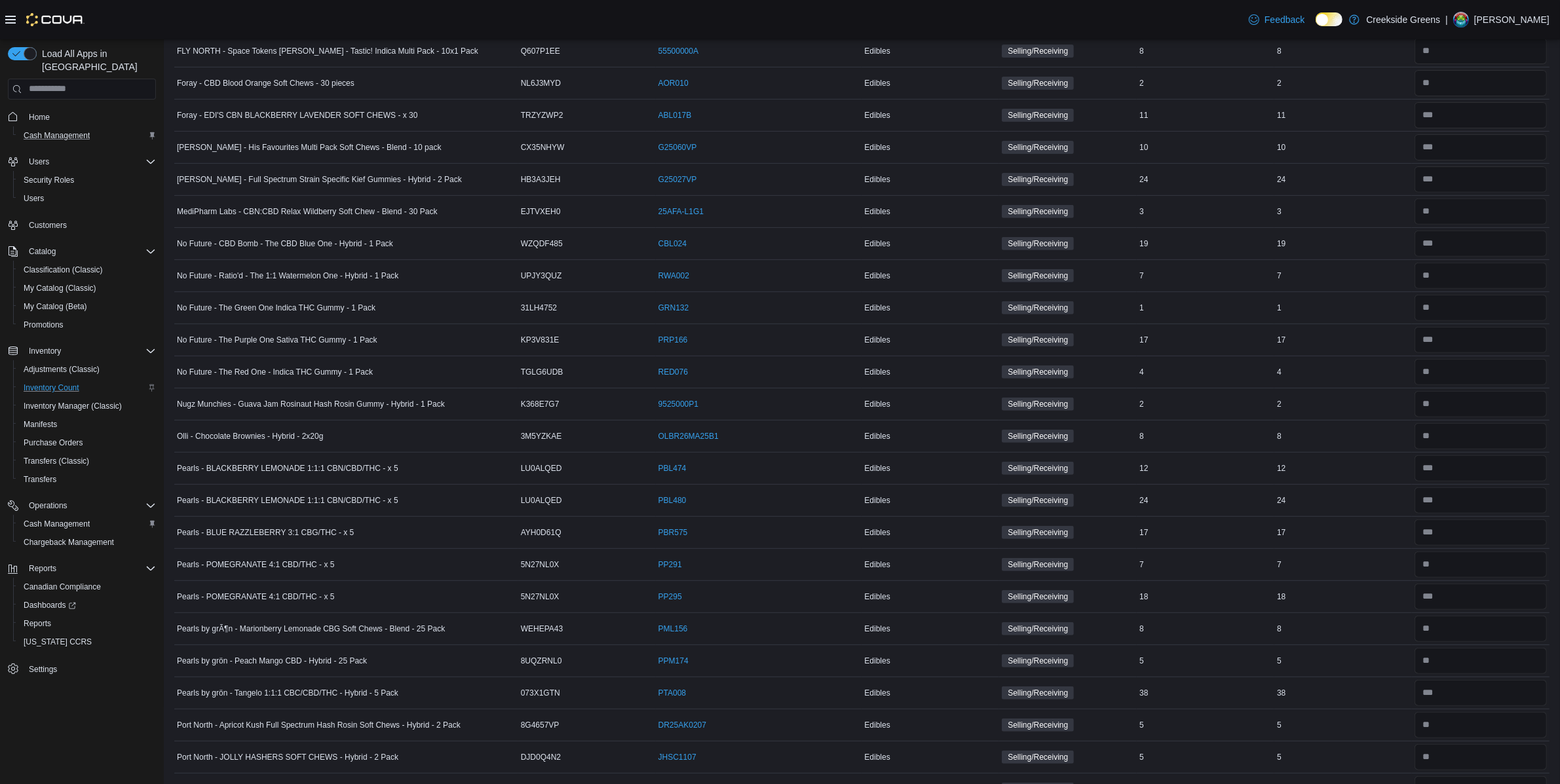
scroll to position [0, 0]
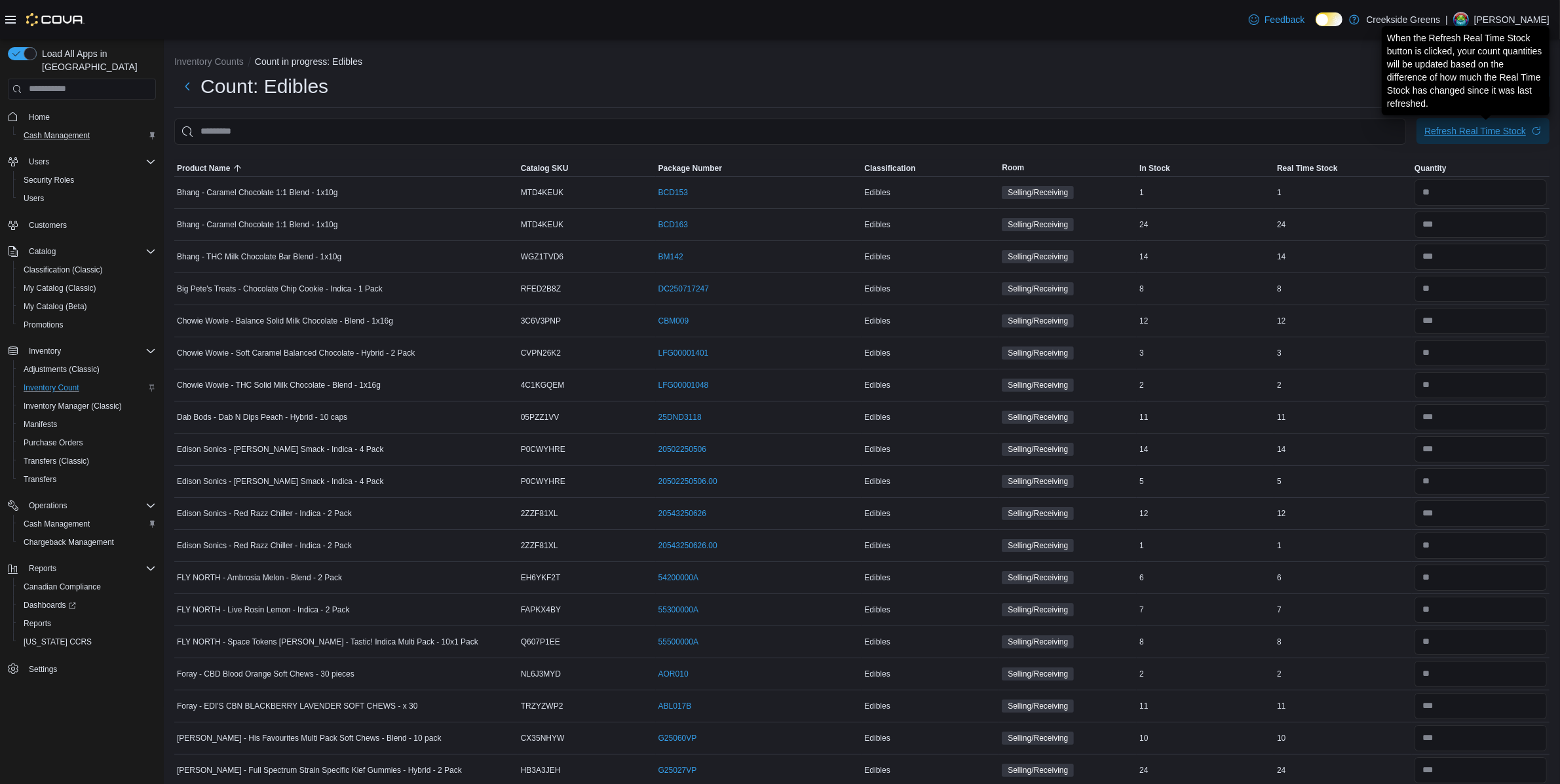
click at [1481, 132] on div "Refresh Real Time Stock" at bounding box center [1475, 131] width 102 height 13
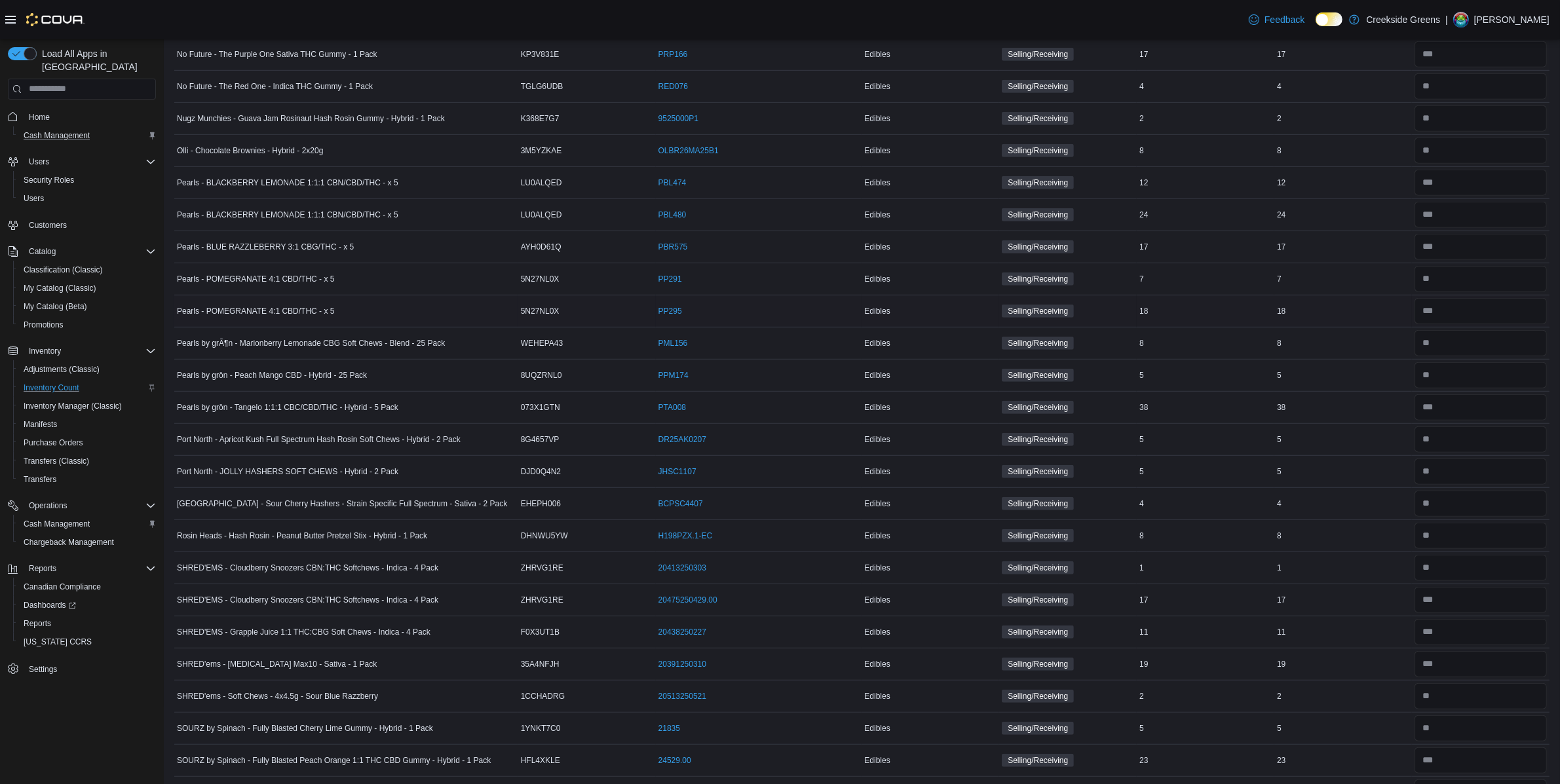
scroll to position [1435, 0]
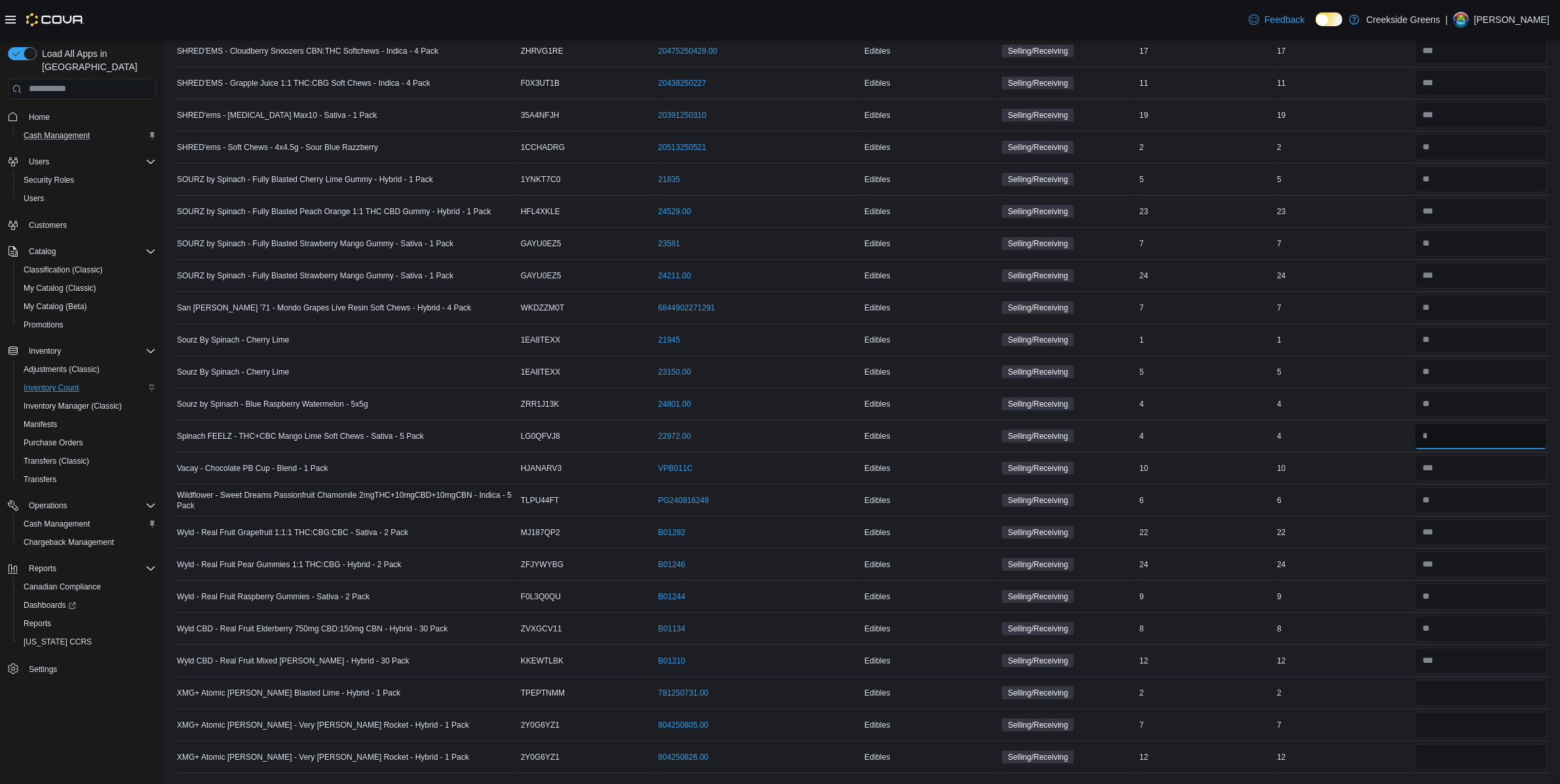
click at [1456, 441] on input "number" at bounding box center [1480, 436] width 132 height 26
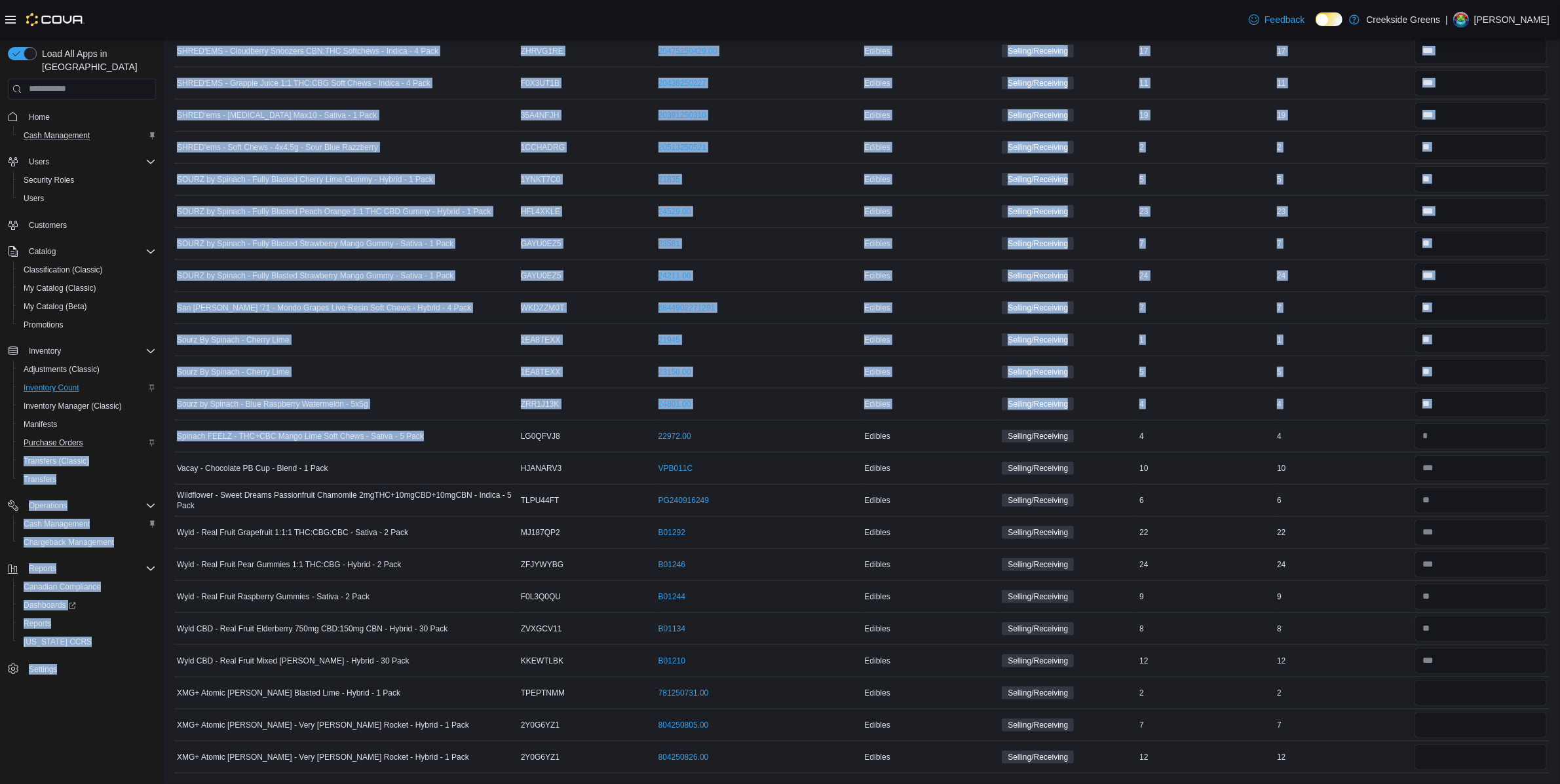
drag, startPoint x: 466, startPoint y: 434, endPoint x: 109, endPoint y: 435, distance: 357.0
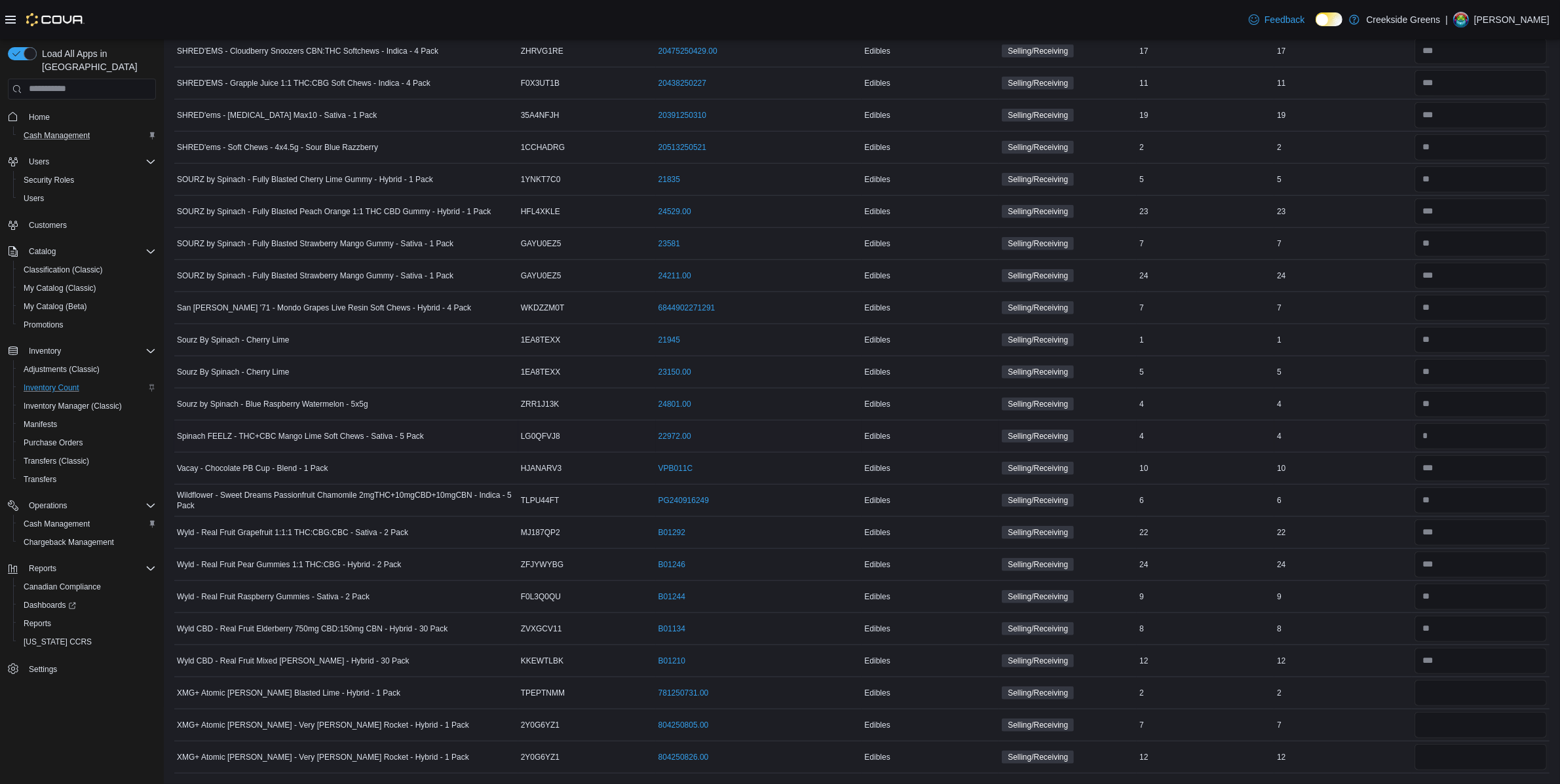
click at [1335, 425] on td "Real Time Stock 4" at bounding box center [1343, 436] width 137 height 32
click at [1477, 435] on input "number" at bounding box center [1480, 436] width 132 height 26
click at [1470, 759] on input "number" at bounding box center [1480, 757] width 132 height 26
type input "**"
click at [1465, 723] on input "number" at bounding box center [1480, 725] width 132 height 26
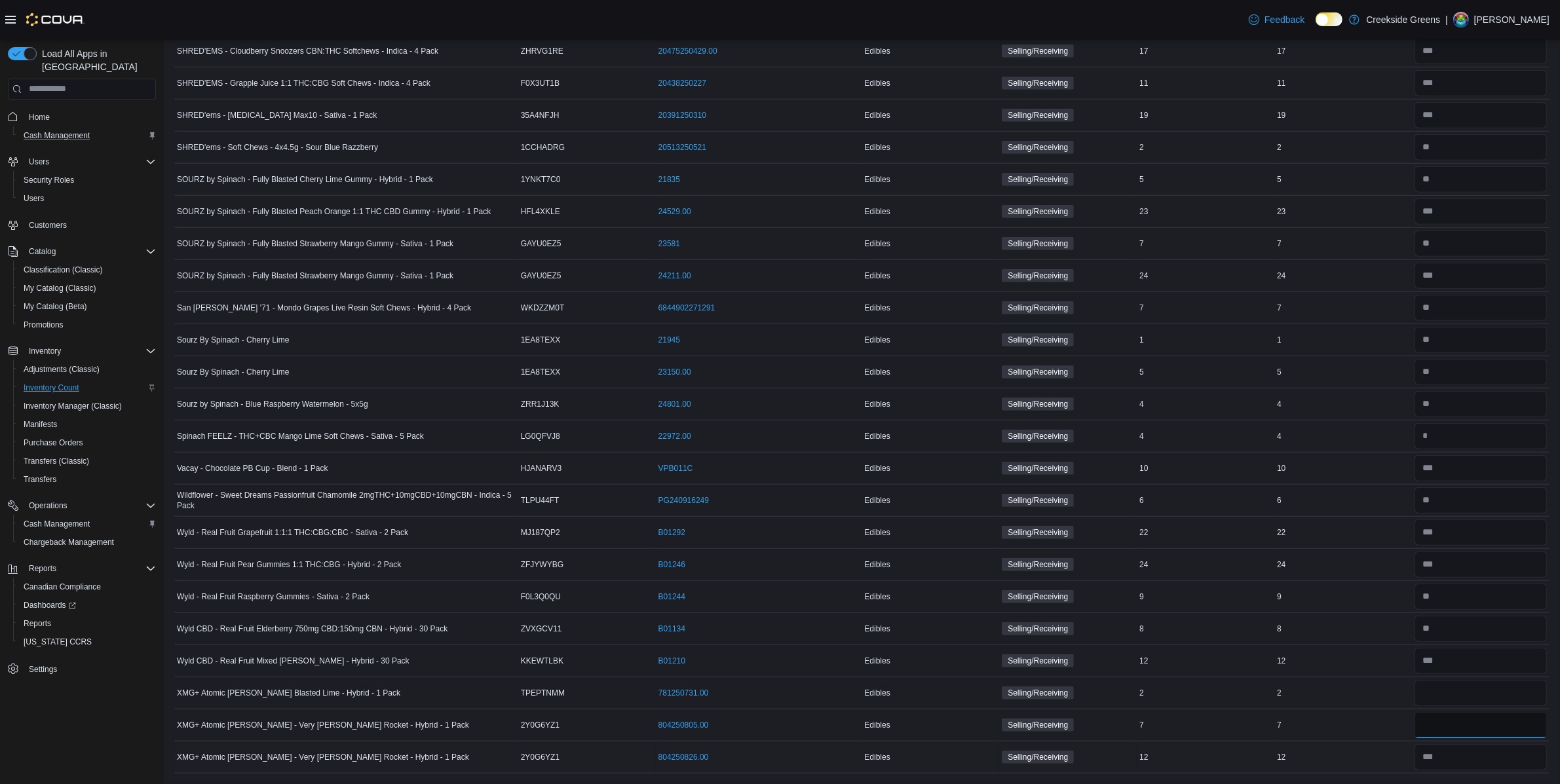
type input "*"
click at [1513, 699] on input "number" at bounding box center [1480, 693] width 132 height 26
type input "*"
click at [1489, 474] on input "number" at bounding box center [1480, 468] width 132 height 26
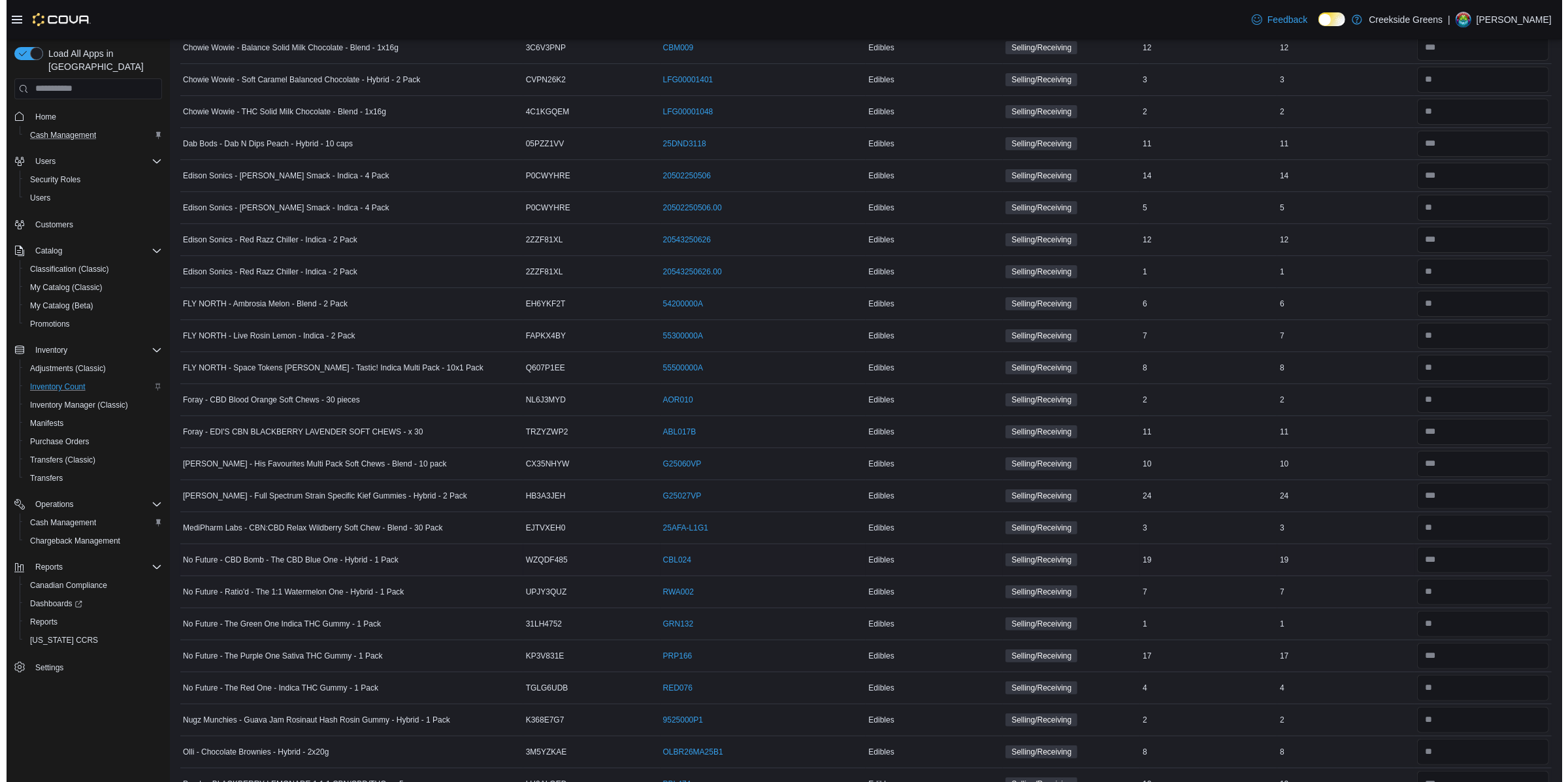
scroll to position [0, 0]
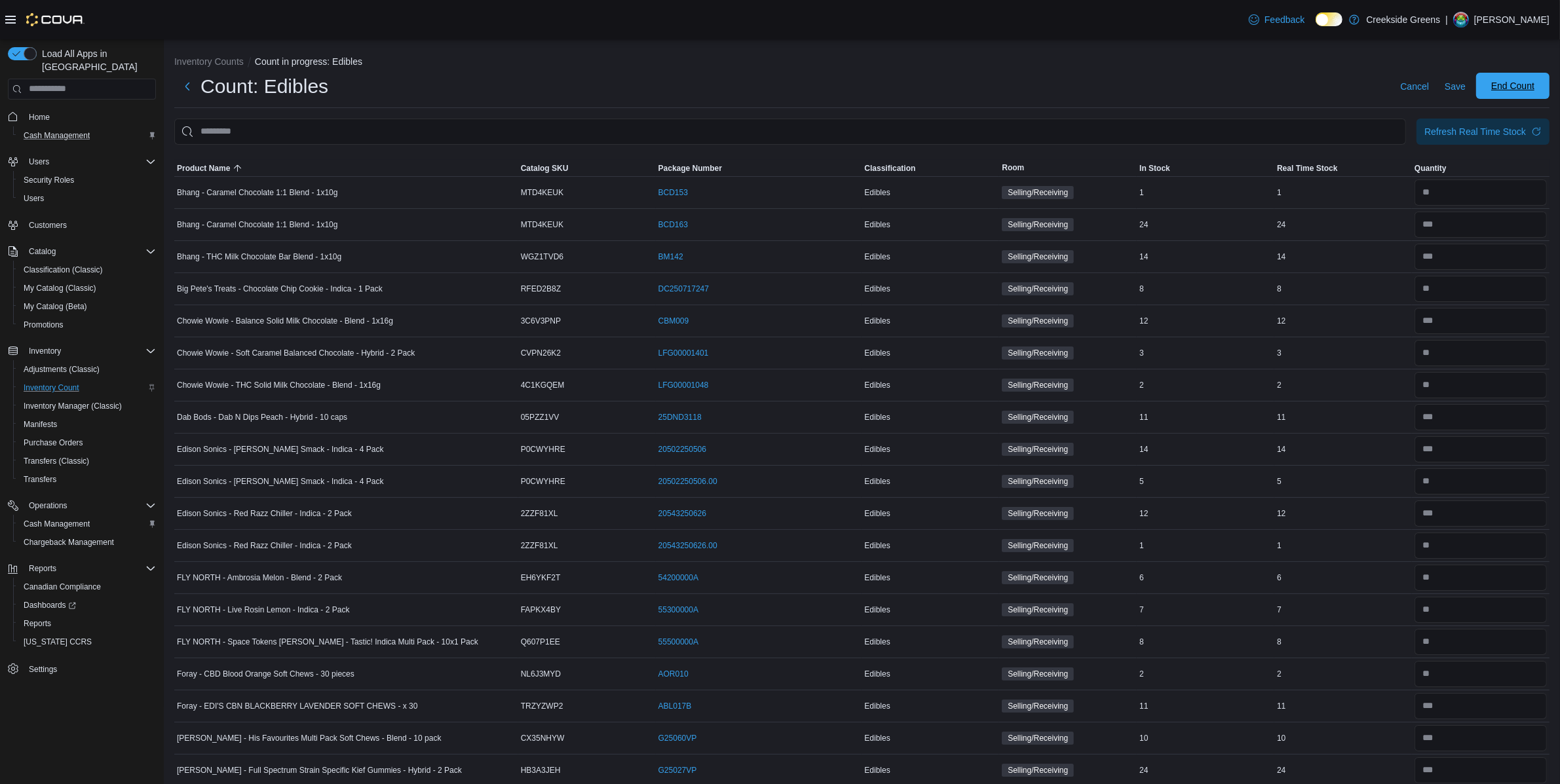
click at [1529, 82] on span "End Count" at bounding box center [1512, 86] width 44 height 13
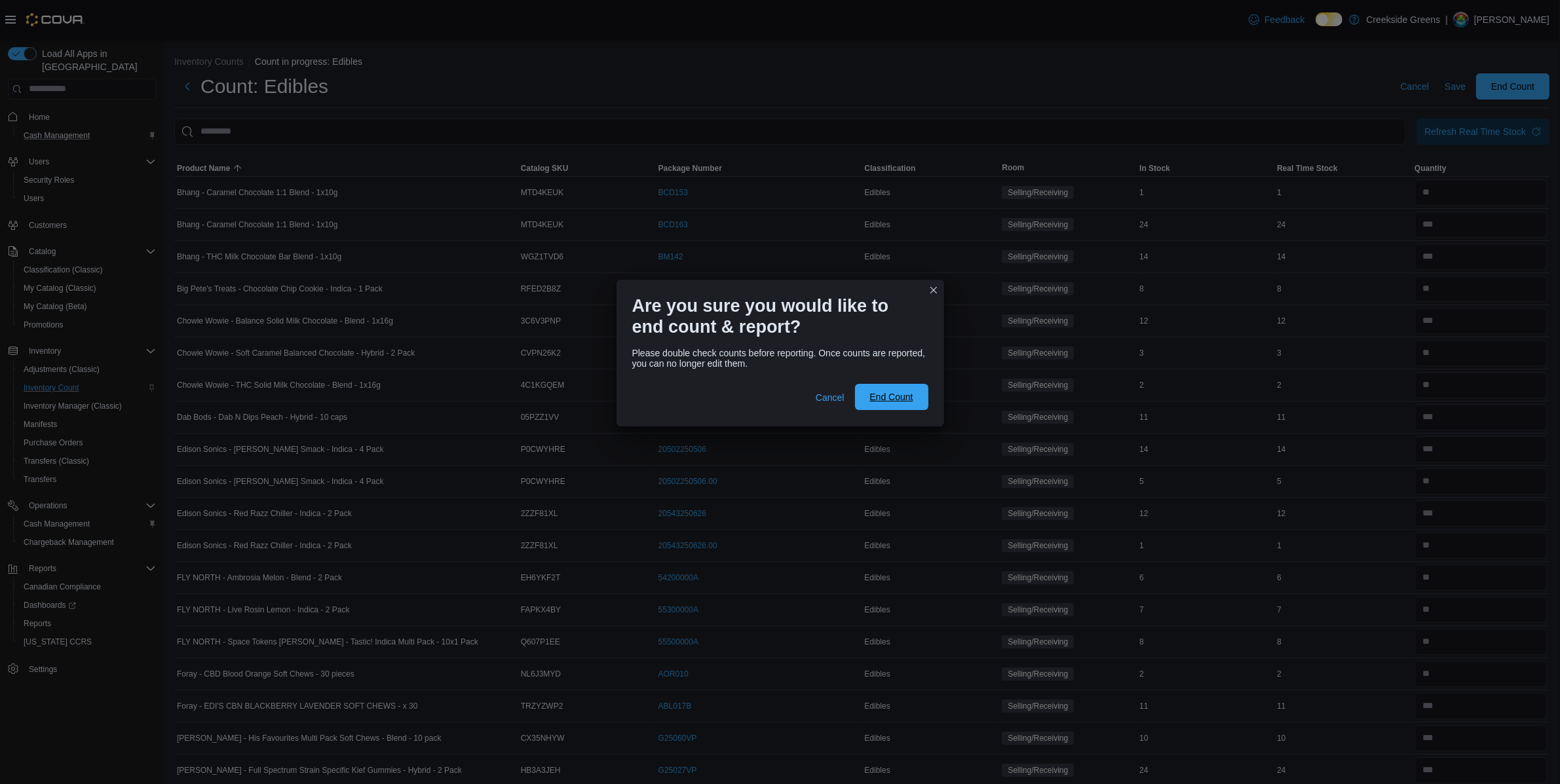
click at [883, 397] on span "End Count" at bounding box center [891, 397] width 44 height 13
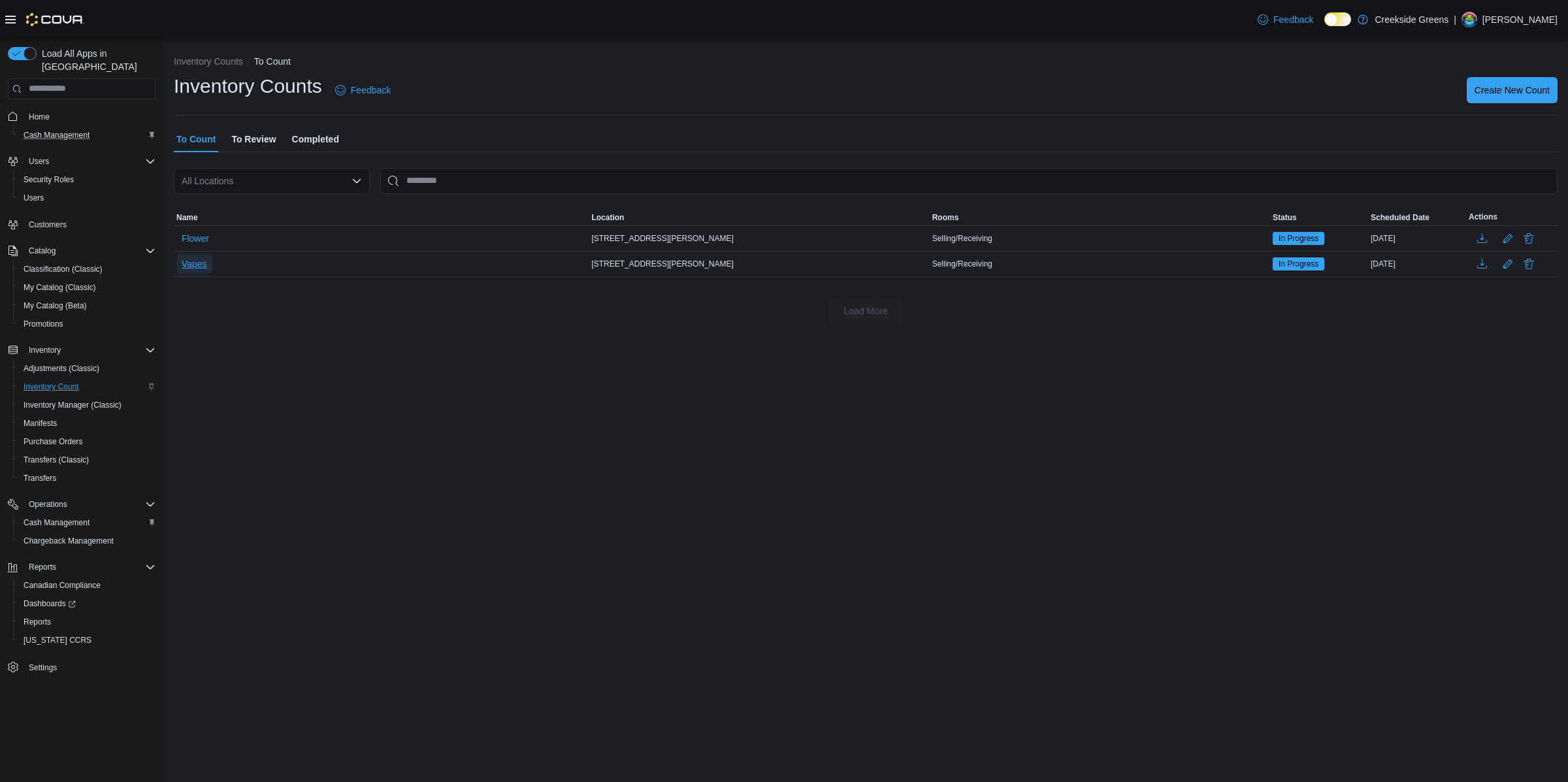
click at [188, 265] on span "Vapes" at bounding box center [195, 264] width 26 height 13
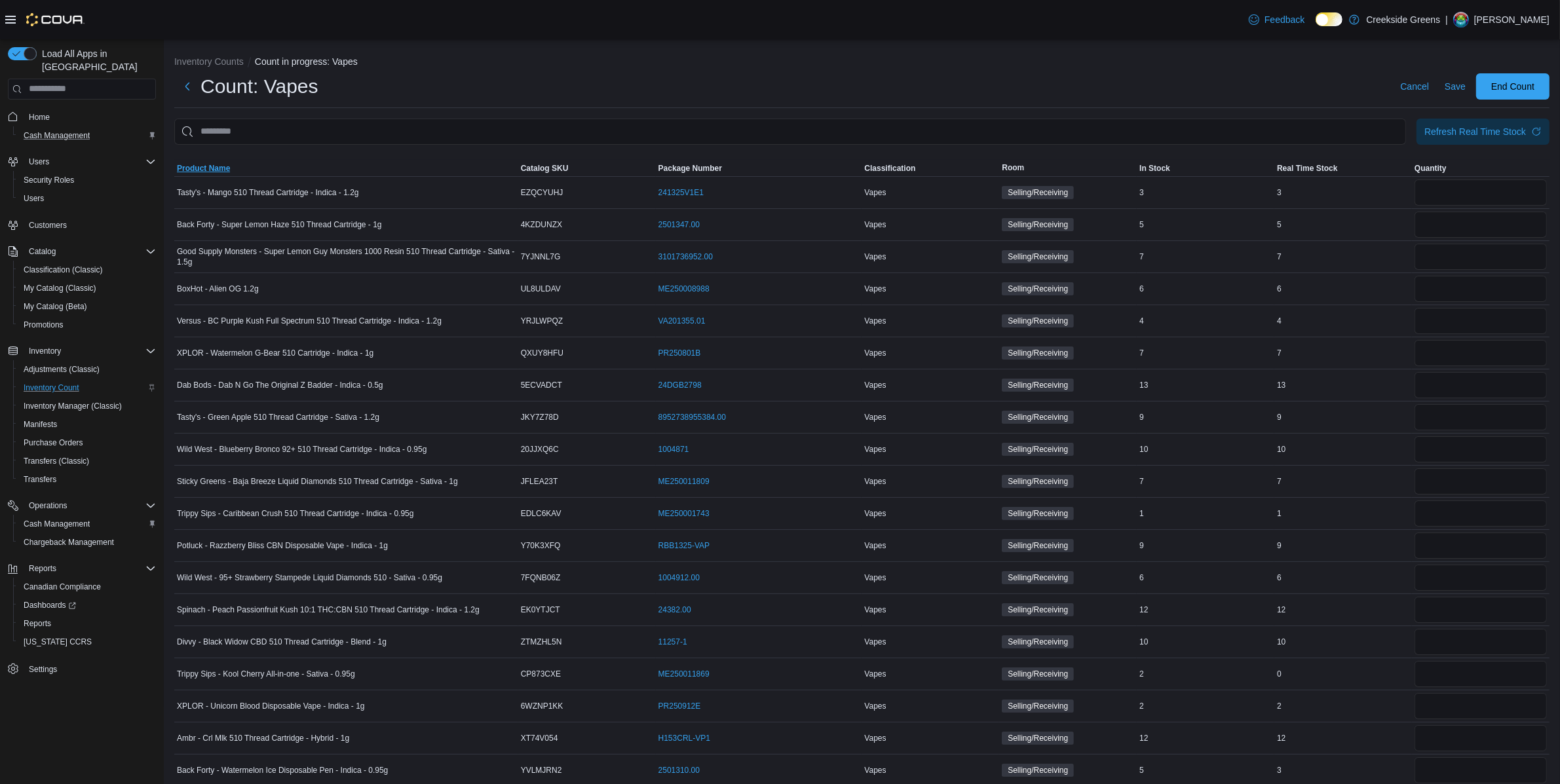
click at [204, 174] on span "Product Name" at bounding box center [346, 168] width 344 height 15
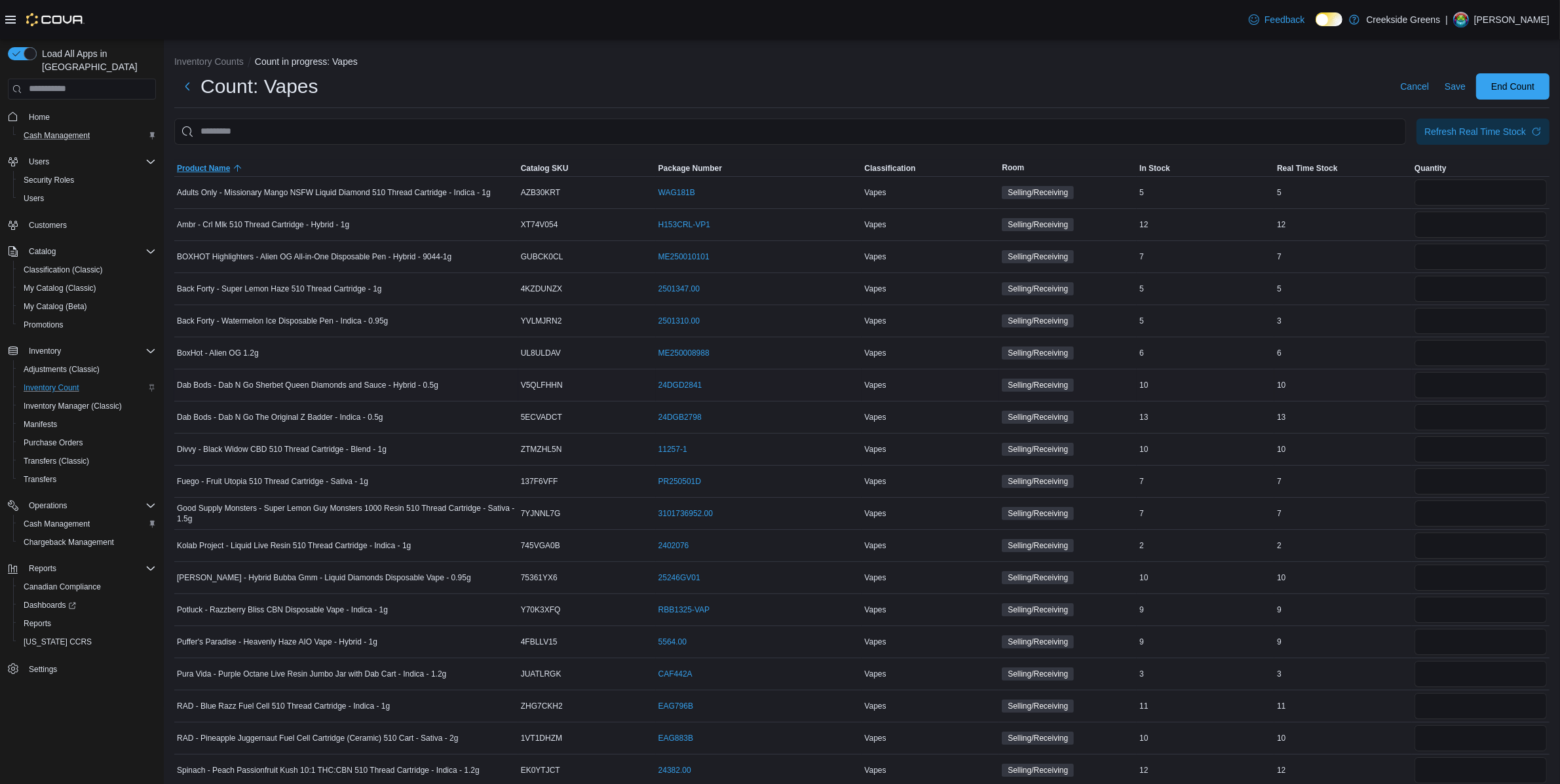
scroll to position [532, 0]
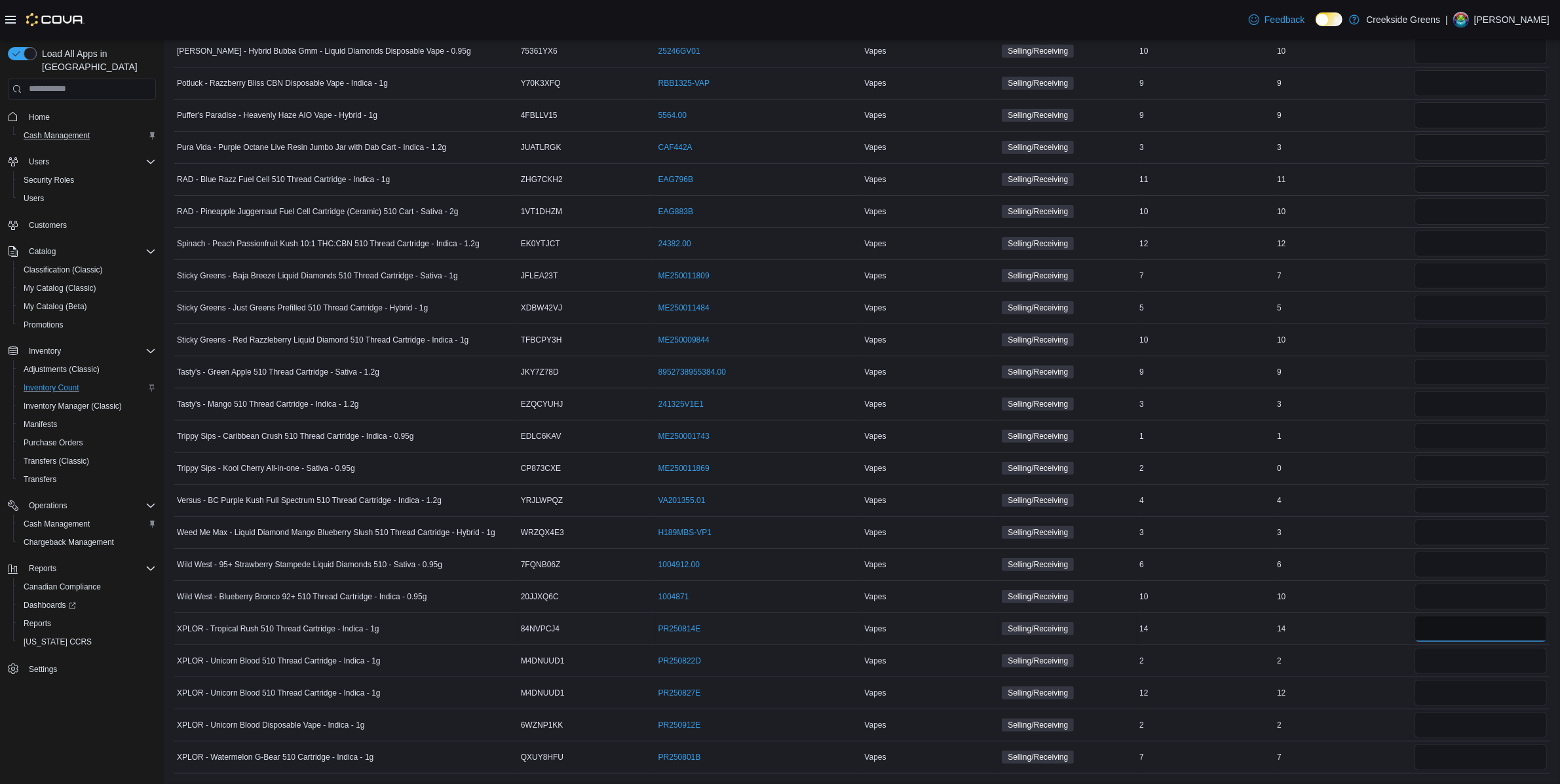
click at [1474, 629] on input "number" at bounding box center [1480, 629] width 132 height 26
type input "**"
type input "*"
type input "**"
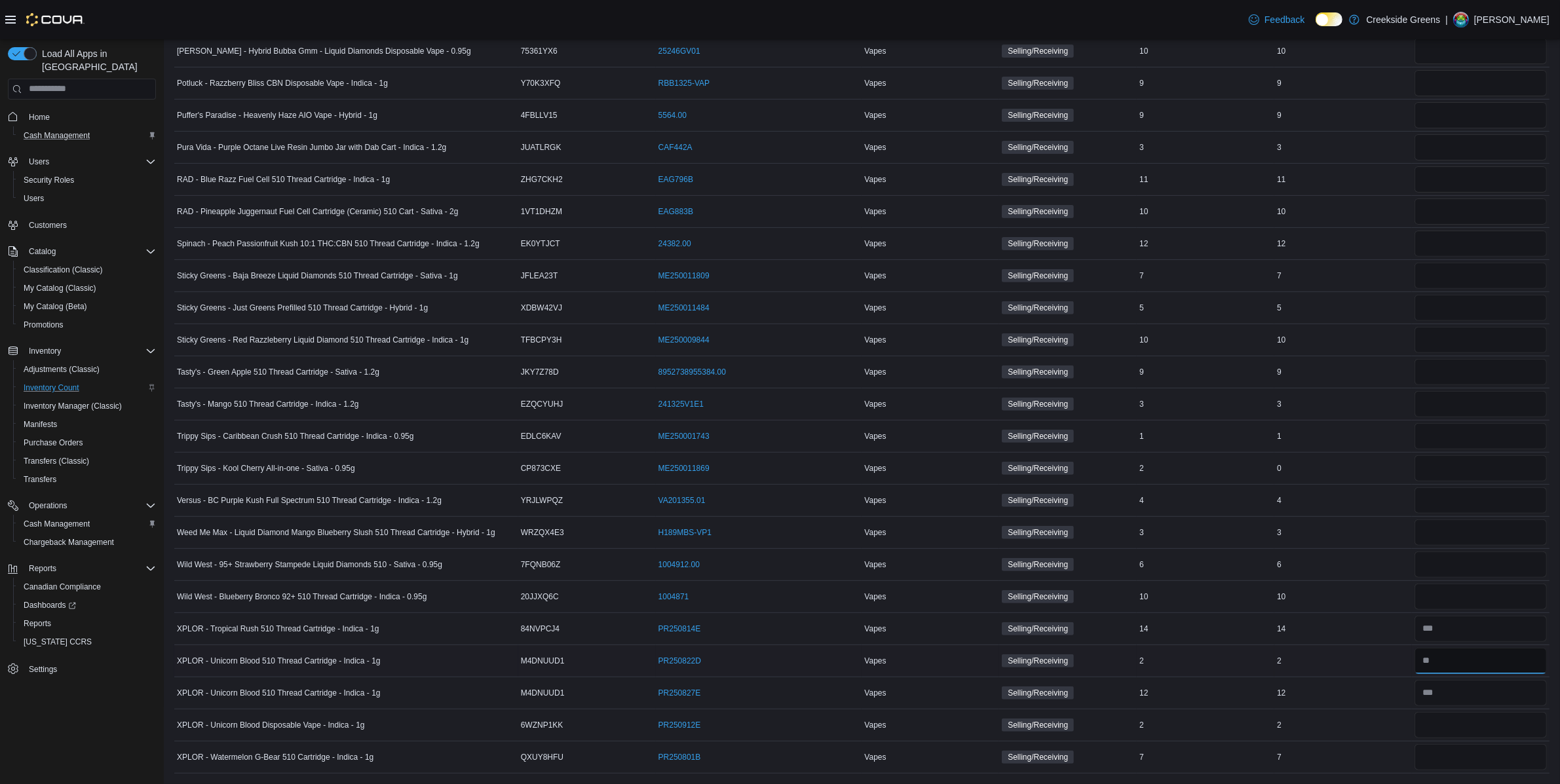
click at [1482, 667] on input "number" at bounding box center [1480, 660] width 132 height 26
click at [1459, 740] on div at bounding box center [1480, 725] width 137 height 31
click at [1464, 723] on input "number" at bounding box center [1480, 725] width 132 height 26
type input "*"
click at [1382, 670] on td "Real Time Stock 2" at bounding box center [1343, 660] width 137 height 32
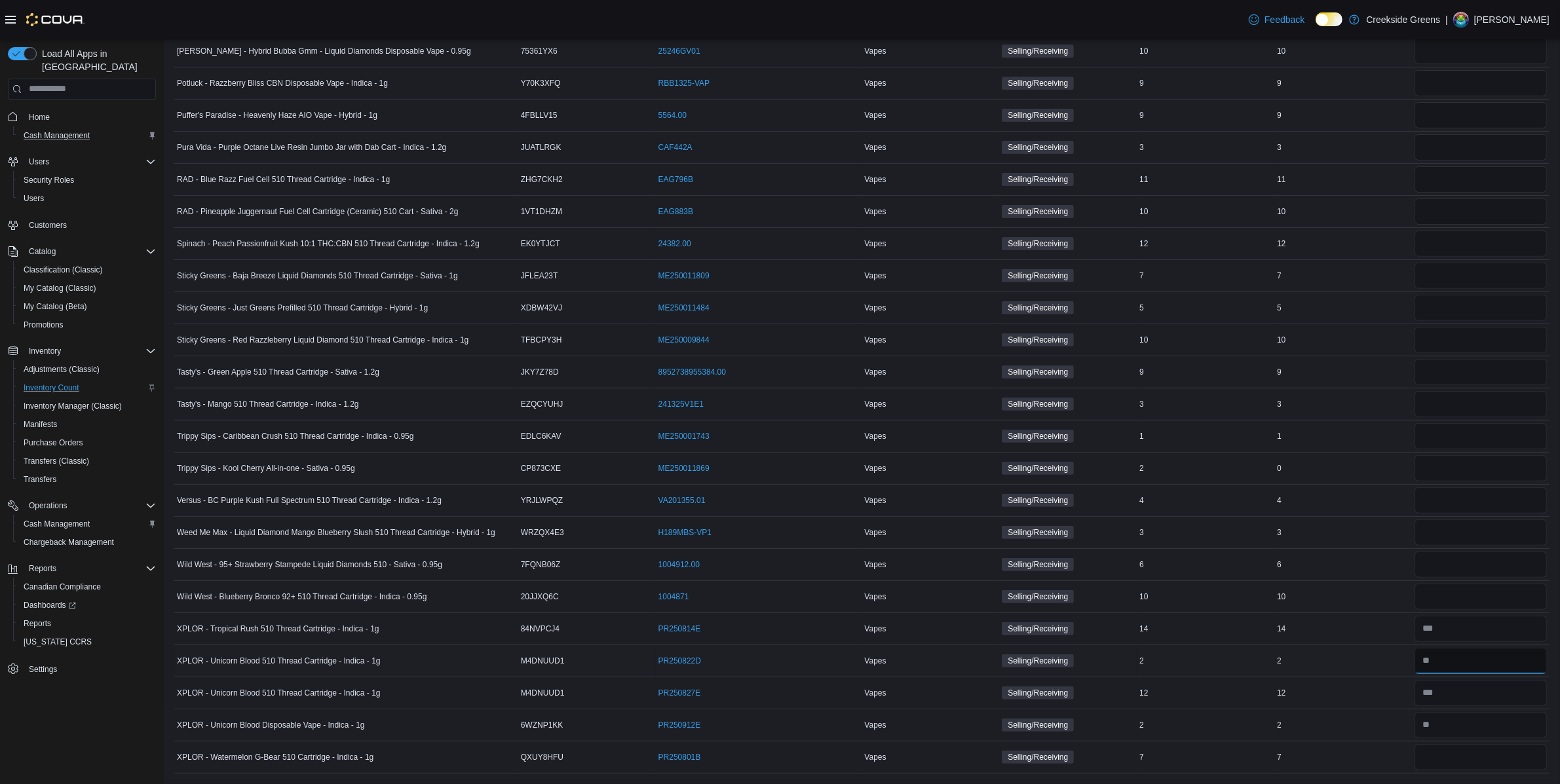
click at [1479, 667] on input "number" at bounding box center [1480, 660] width 132 height 26
click at [1502, 748] on input "number" at bounding box center [1480, 757] width 132 height 26
click at [1453, 696] on input "number" at bounding box center [1480, 693] width 132 height 26
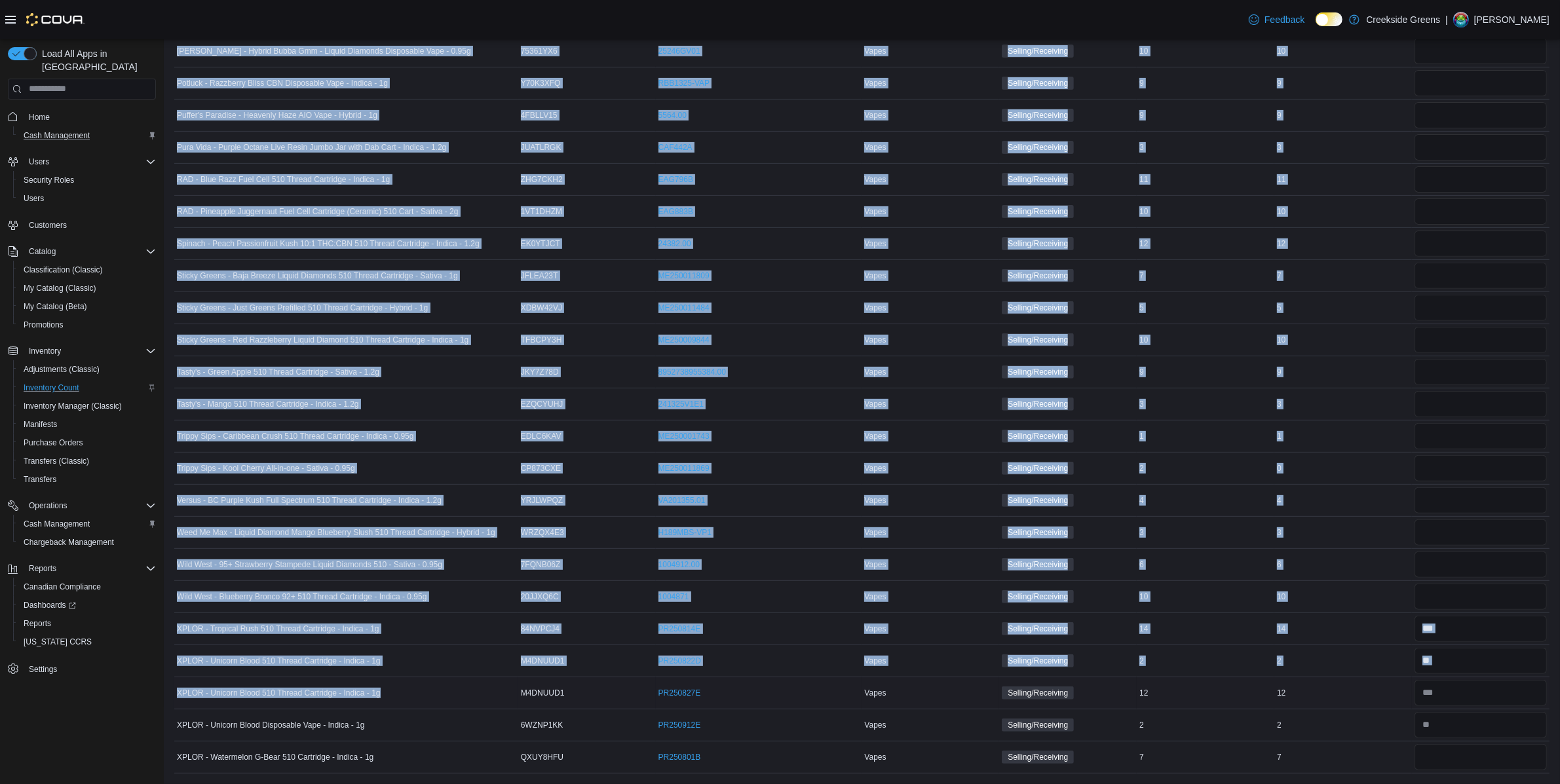
drag, startPoint x: 172, startPoint y: 691, endPoint x: 384, endPoint y: 701, distance: 212.2
click at [365, 702] on div "Inventory Counts Count in progress: Vapes Count: Vapes Cancel Save End Count Re…" at bounding box center [862, 148] width 1396 height 1272
click at [408, 698] on div "XPLOR - Unicorn Blood 510 Thread Cartridge - Indica - 1g" at bounding box center [346, 693] width 344 height 15
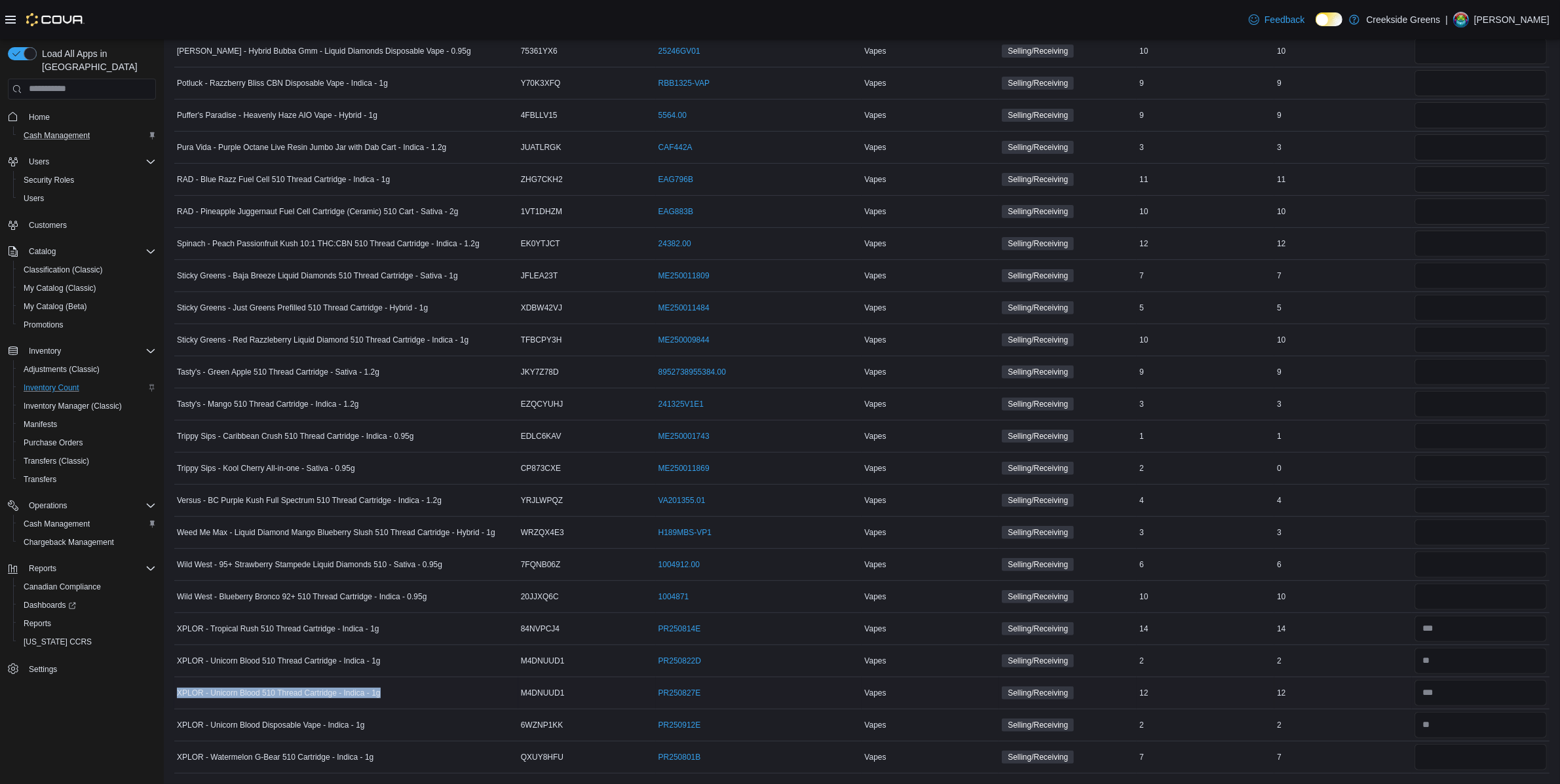
drag, startPoint x: 409, startPoint y: 693, endPoint x: 176, endPoint y: 694, distance: 233.0
click at [176, 694] on div "XPLOR - Unicorn Blood 510 Thread Cartridge - Indica - 1g" at bounding box center [346, 693] width 344 height 15
click at [428, 658] on div "XPLOR - Unicorn Blood 510 Thread Cartridge - Indica - 1g" at bounding box center [346, 660] width 344 height 15
click at [1480, 699] on input "number" at bounding box center [1480, 693] width 132 height 26
type input "**"
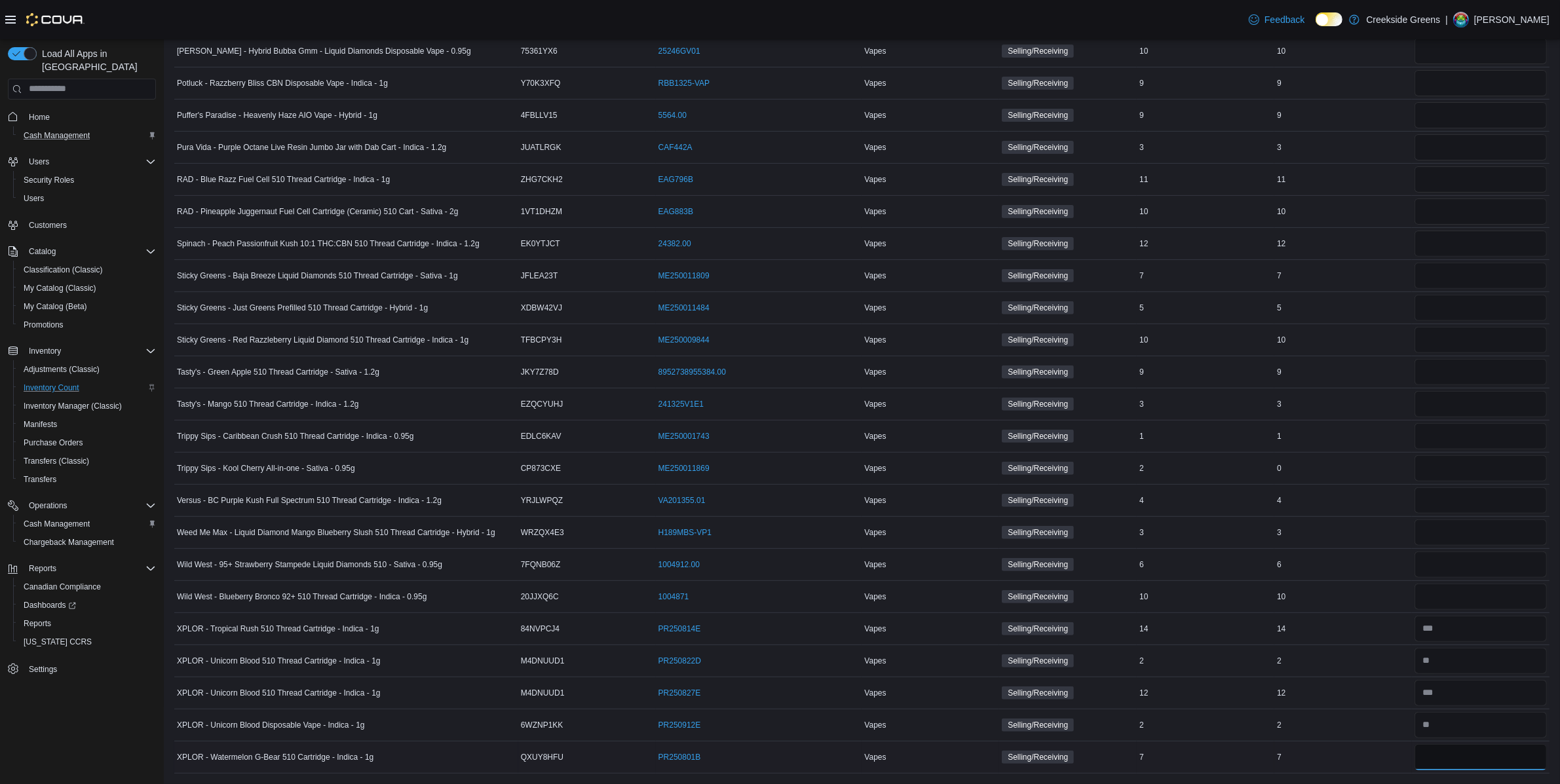
click at [1470, 753] on input "number" at bounding box center [1480, 757] width 132 height 26
type input "*"
click at [1506, 592] on input "number" at bounding box center [1480, 597] width 132 height 26
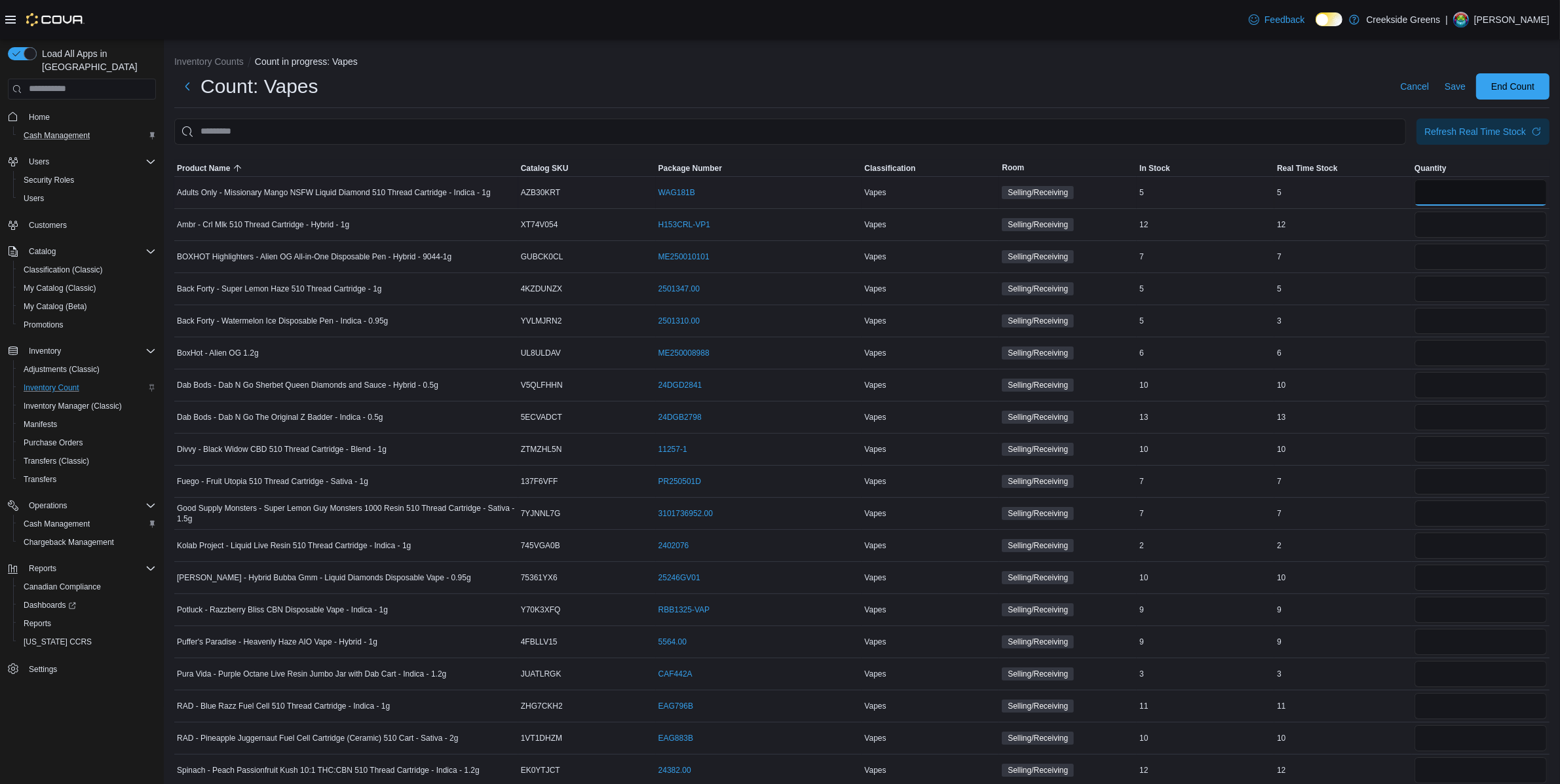
click at [1445, 199] on input "number" at bounding box center [1480, 192] width 132 height 26
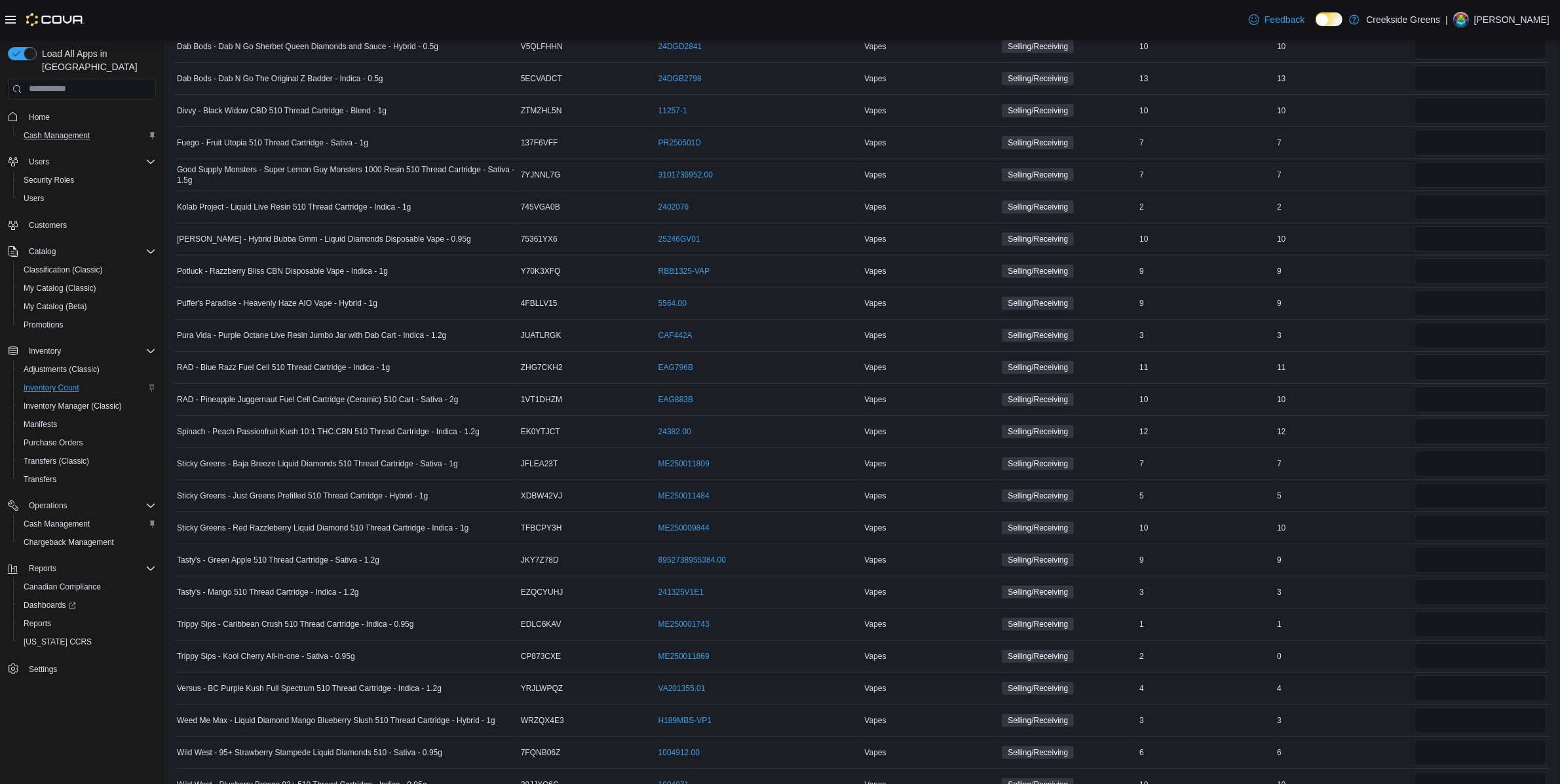
scroll to position [532, 0]
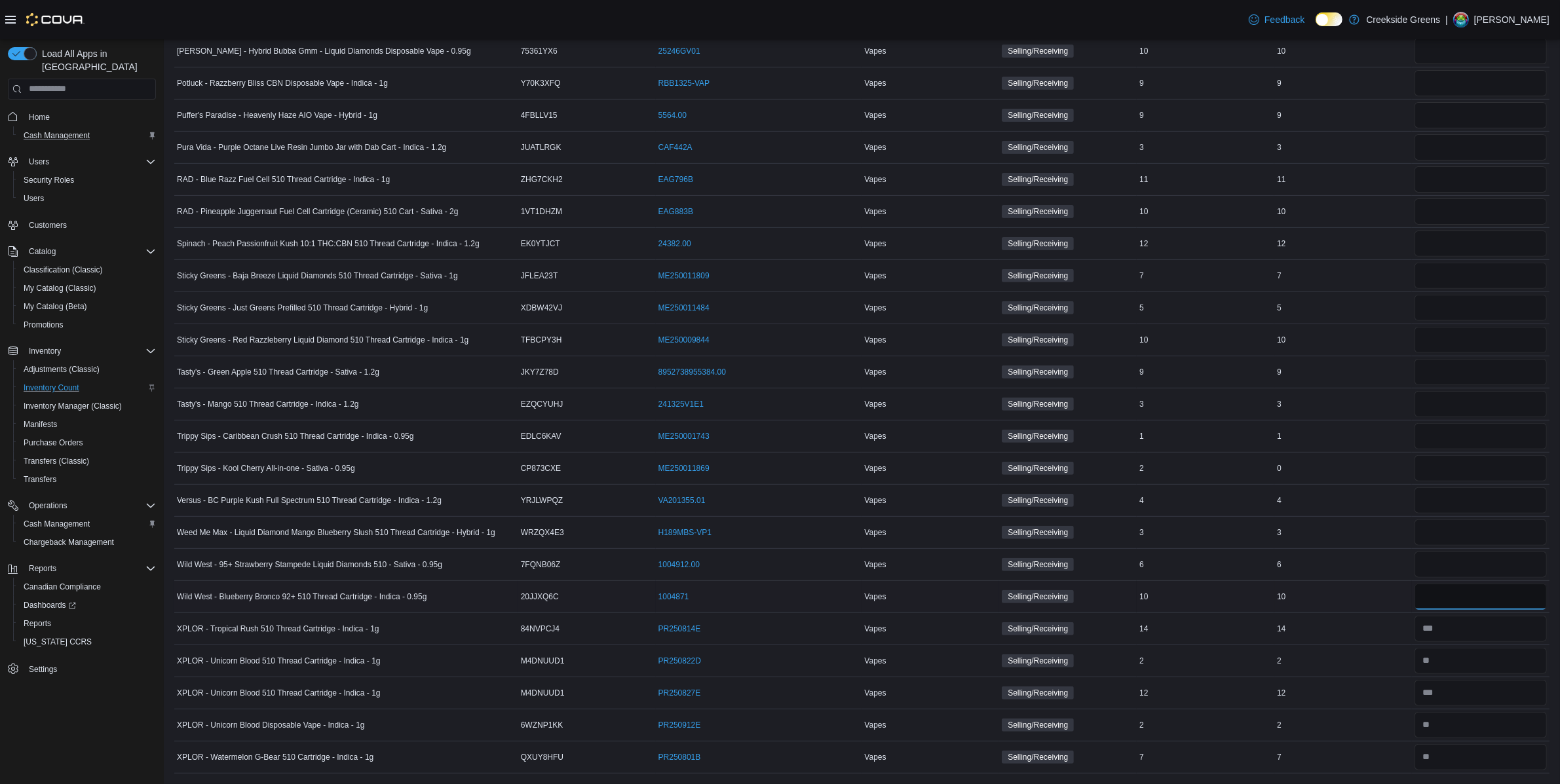
click at [1529, 604] on input "number" at bounding box center [1480, 597] width 132 height 26
click at [1456, 575] on input "number" at bounding box center [1480, 564] width 132 height 26
type input "*"
type input "**"
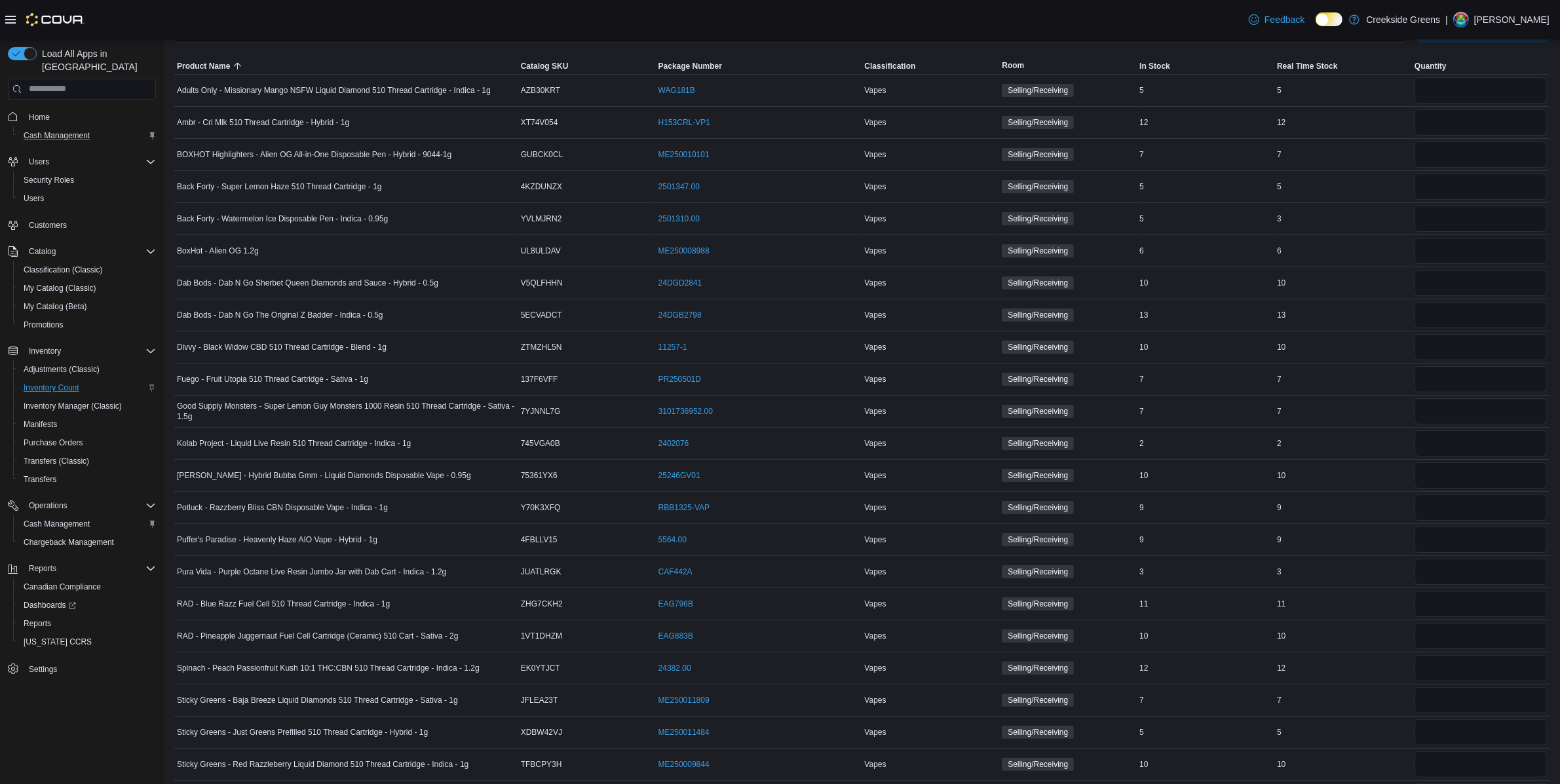
scroll to position [0, 0]
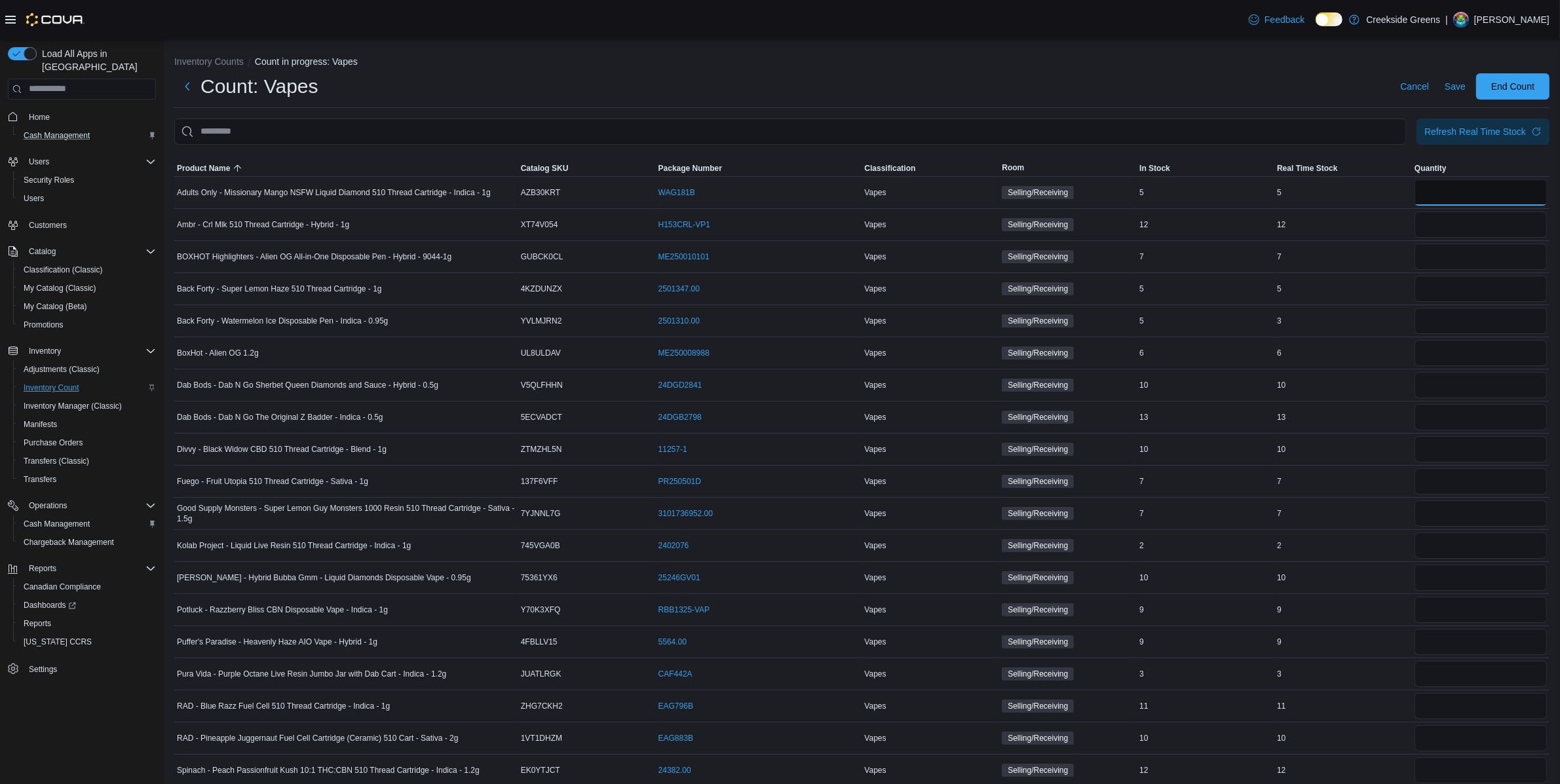
click at [1482, 193] on input "number" at bounding box center [1480, 192] width 132 height 26
click at [1477, 346] on input "number" at bounding box center [1480, 353] width 132 height 26
type input "*"
click at [1480, 323] on input "number" at bounding box center [1480, 321] width 132 height 26
click at [1470, 136] on div "Refresh Real Time Stock" at bounding box center [1475, 131] width 102 height 13
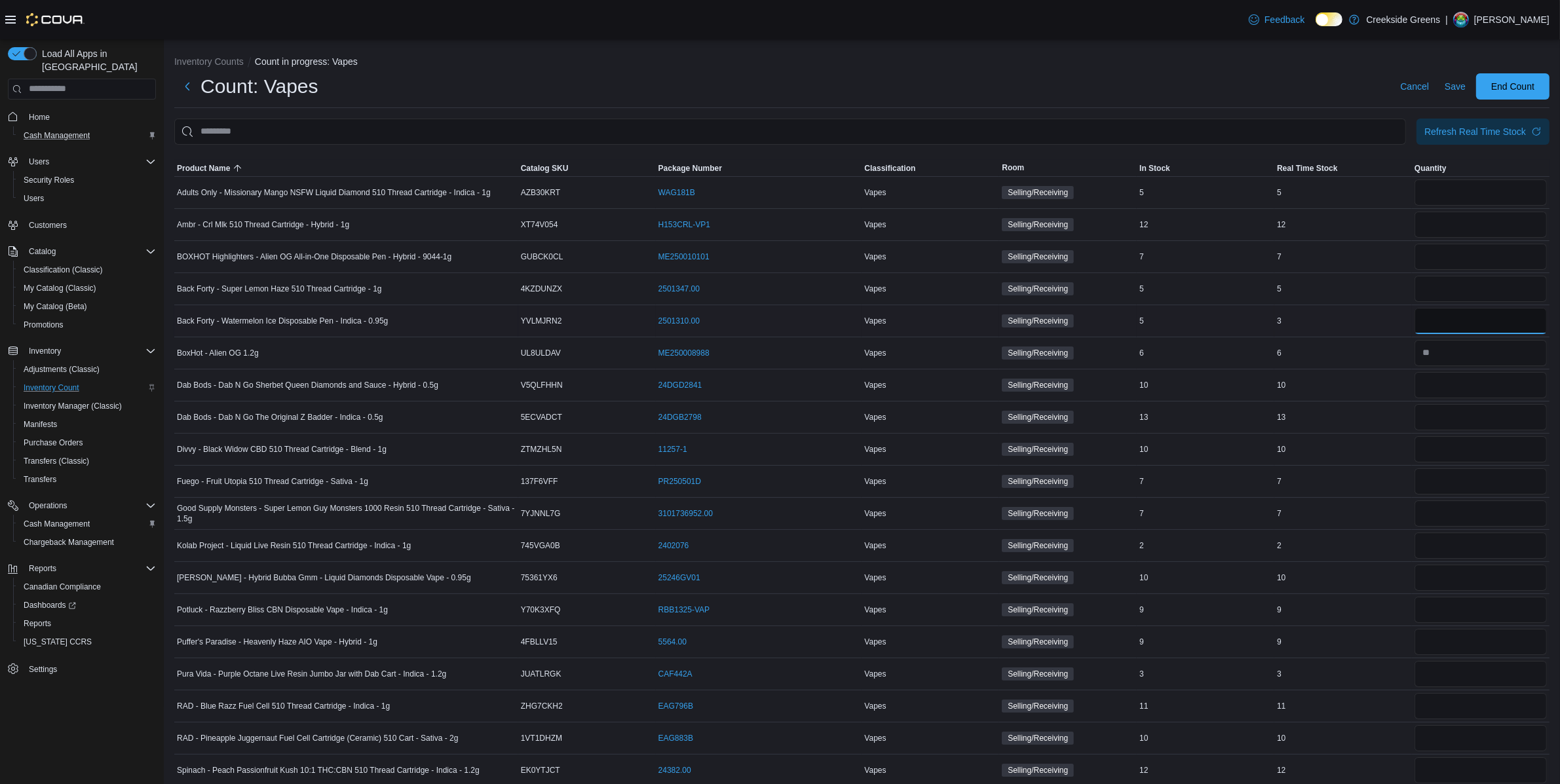
click at [1473, 329] on input "number" at bounding box center [1480, 321] width 132 height 26
type input "*"
type input "**"
click at [1459, 611] on input "number" at bounding box center [1480, 610] width 132 height 26
type input "*"
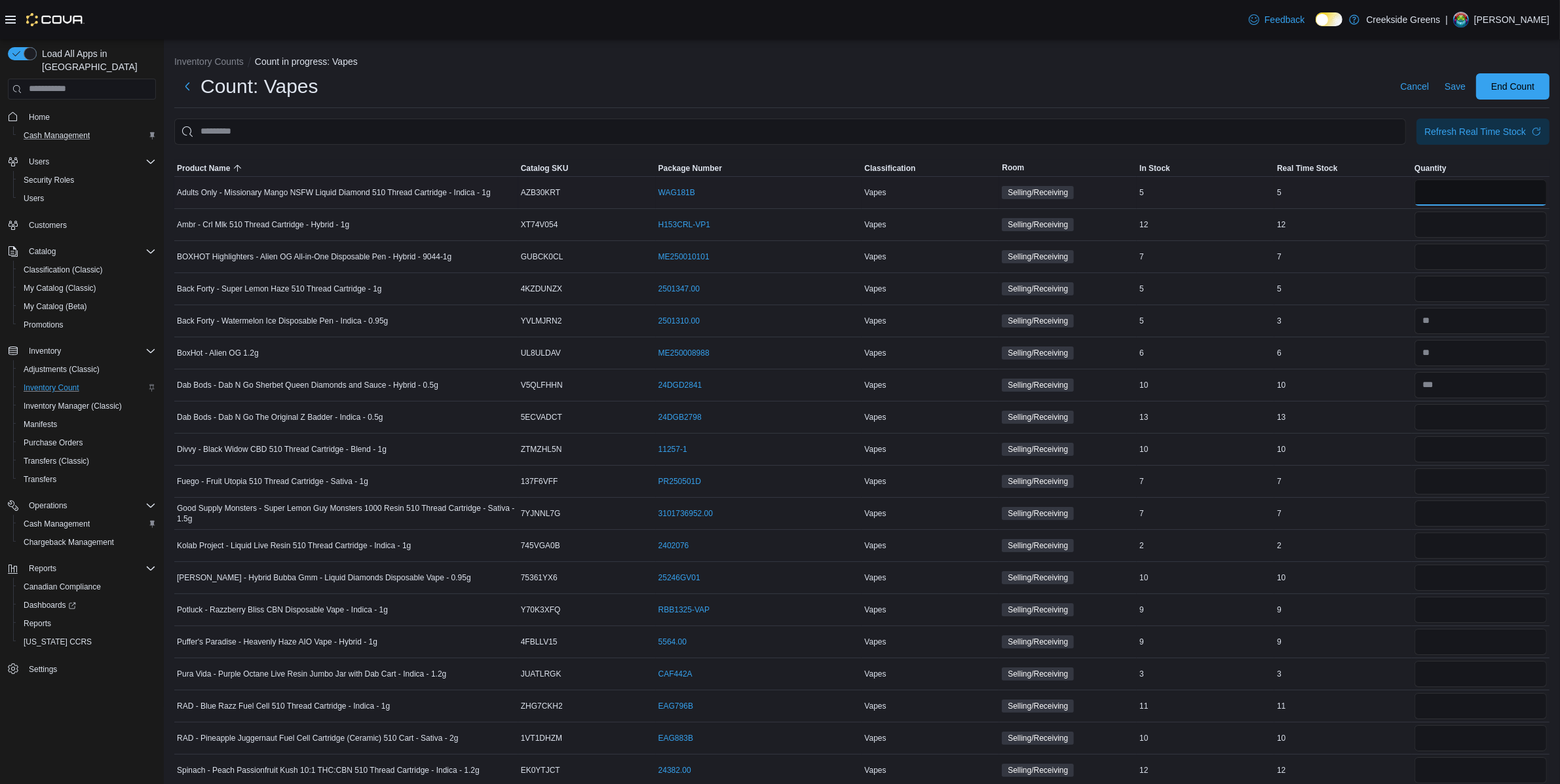
click at [1466, 195] on input "number" at bounding box center [1480, 192] width 132 height 26
click at [1482, 233] on input "number" at bounding box center [1480, 224] width 132 height 26
click at [1468, 296] on input "number" at bounding box center [1480, 289] width 132 height 26
click at [1487, 647] on input "number" at bounding box center [1480, 642] width 132 height 26
type input "*"
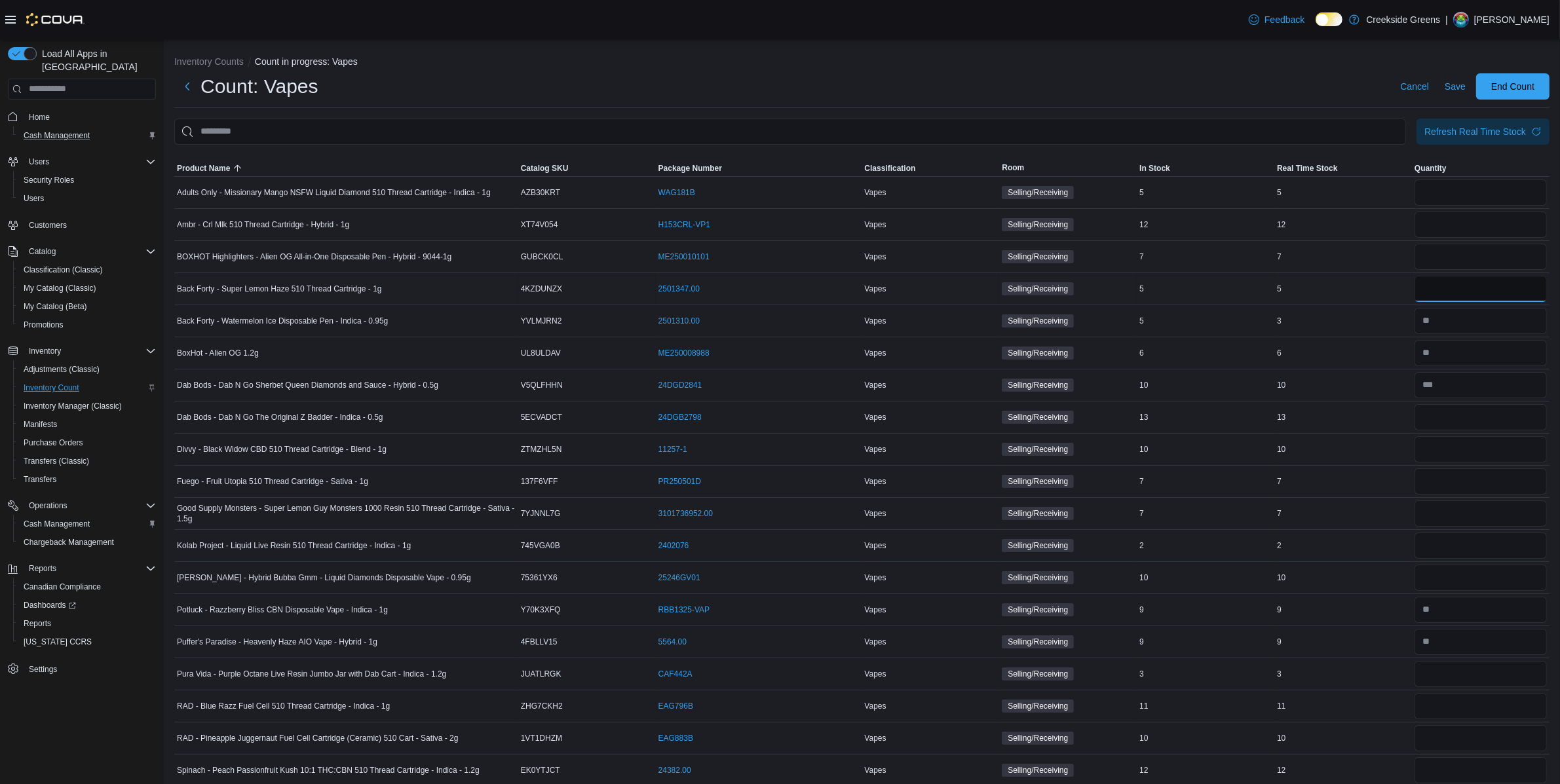
click at [1470, 292] on input "number" at bounding box center [1480, 289] width 132 height 26
click at [1466, 261] on input "number" at bounding box center [1480, 257] width 132 height 26
click at [1465, 200] on input "number" at bounding box center [1480, 192] width 132 height 26
type input "*"
type input "***"
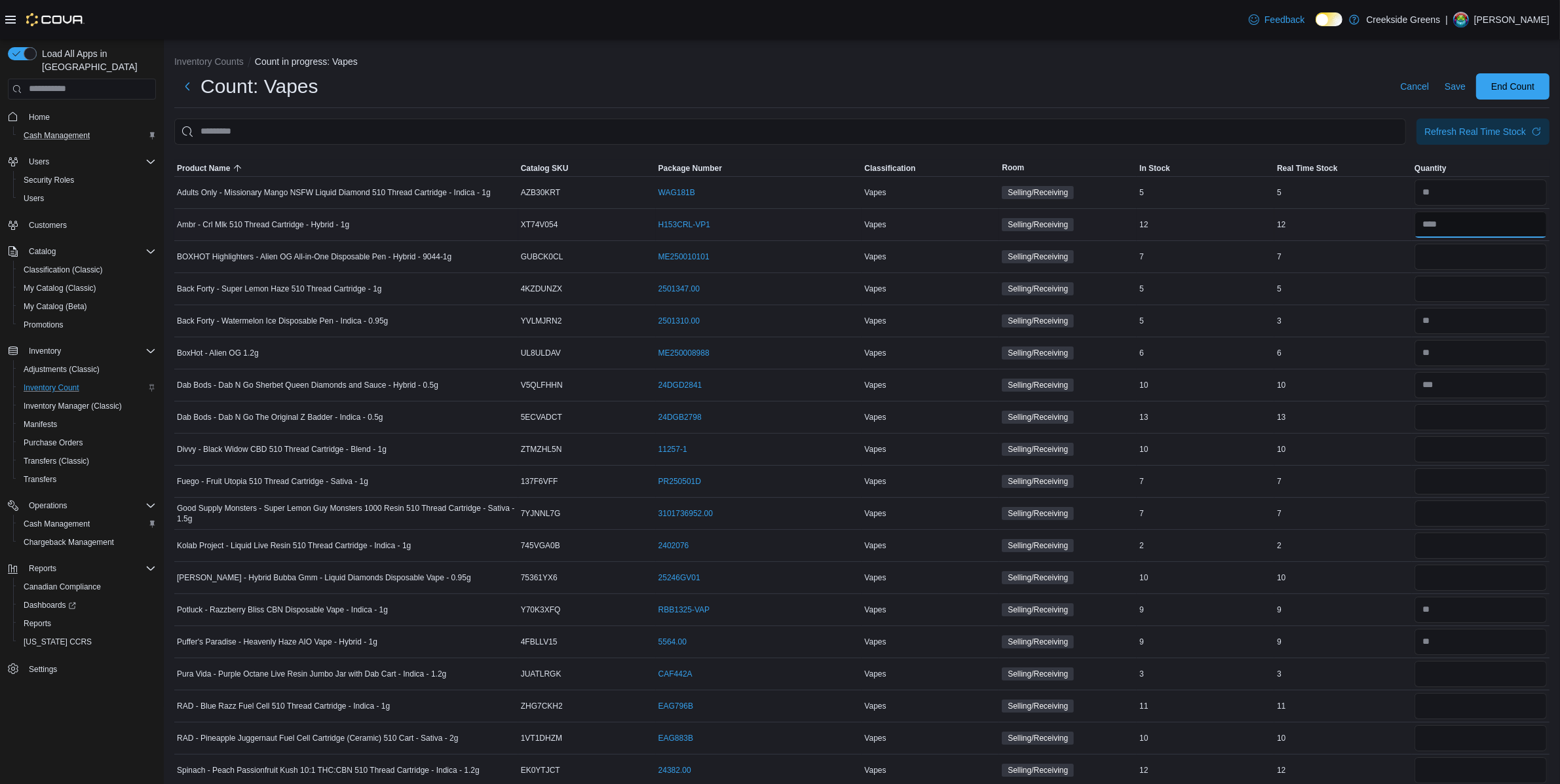
click at [1463, 237] on input "number" at bounding box center [1480, 224] width 132 height 26
type input "**"
type input "*"
type input "**"
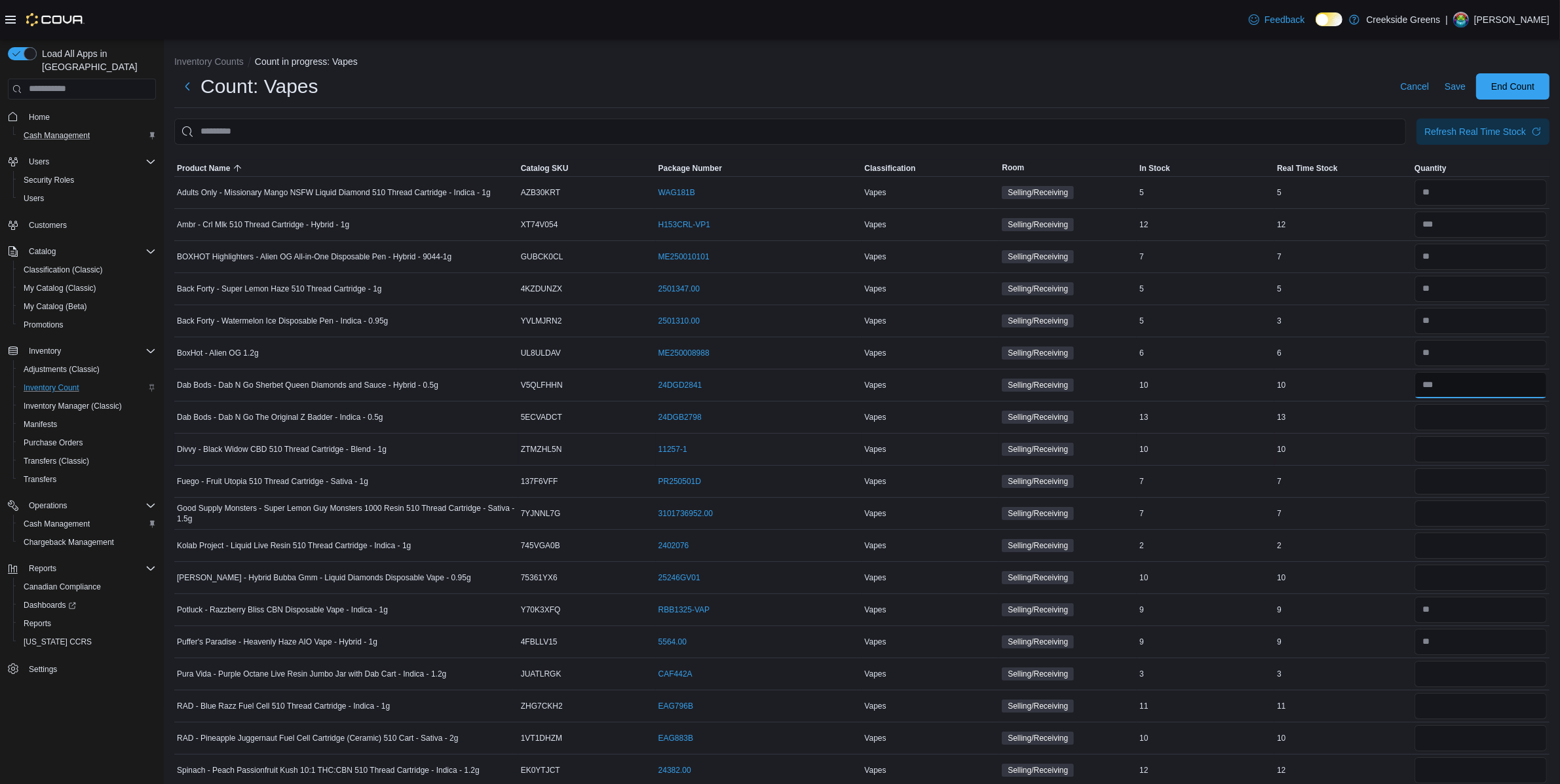
drag, startPoint x: 1474, startPoint y: 380, endPoint x: 1480, endPoint y: 440, distance: 60.3
click at [1474, 380] on input "number" at bounding box center [1480, 385] width 132 height 26
click at [1479, 452] on input "number" at bounding box center [1480, 449] width 132 height 26
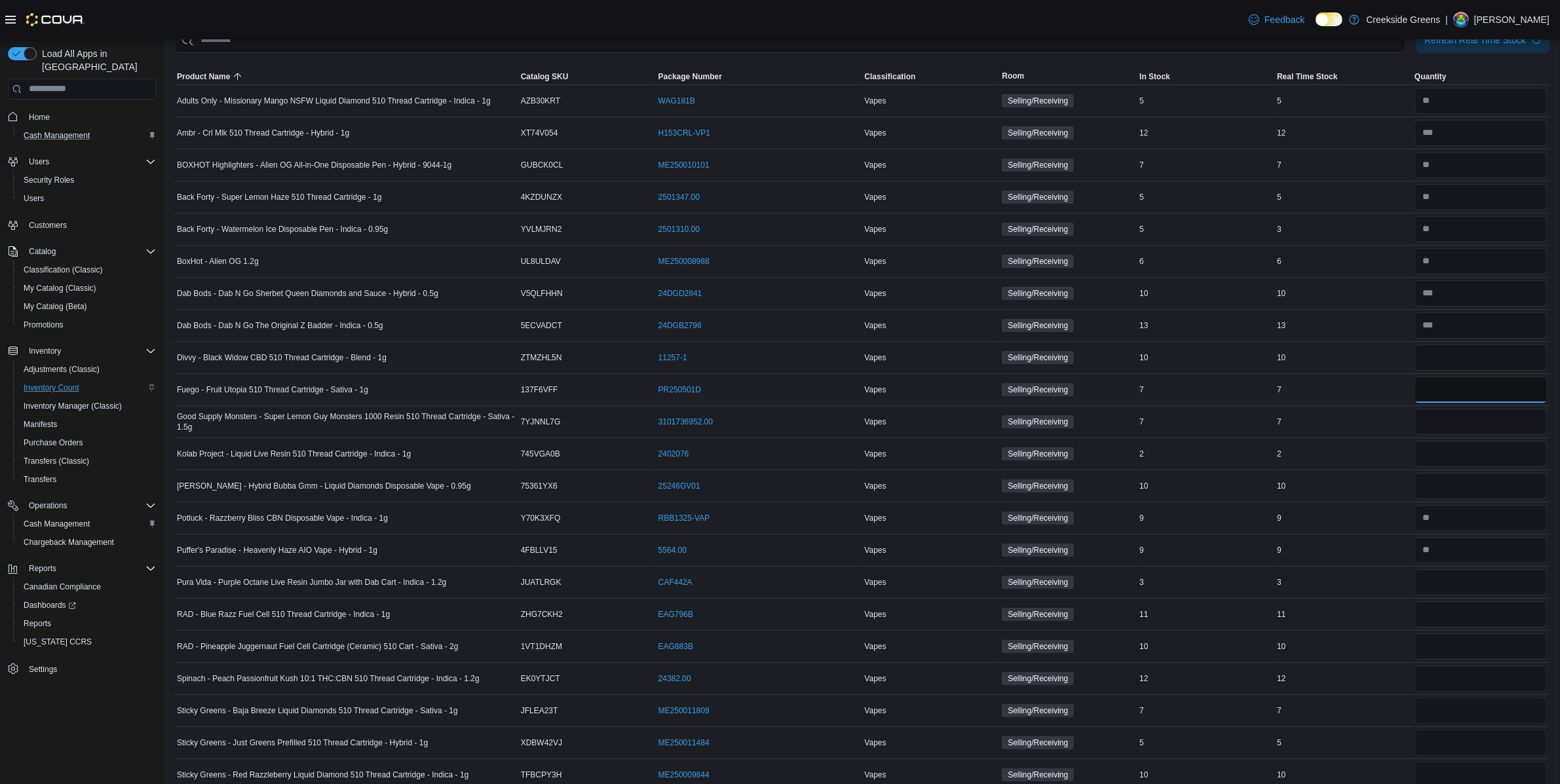
scroll to position [113, 0]
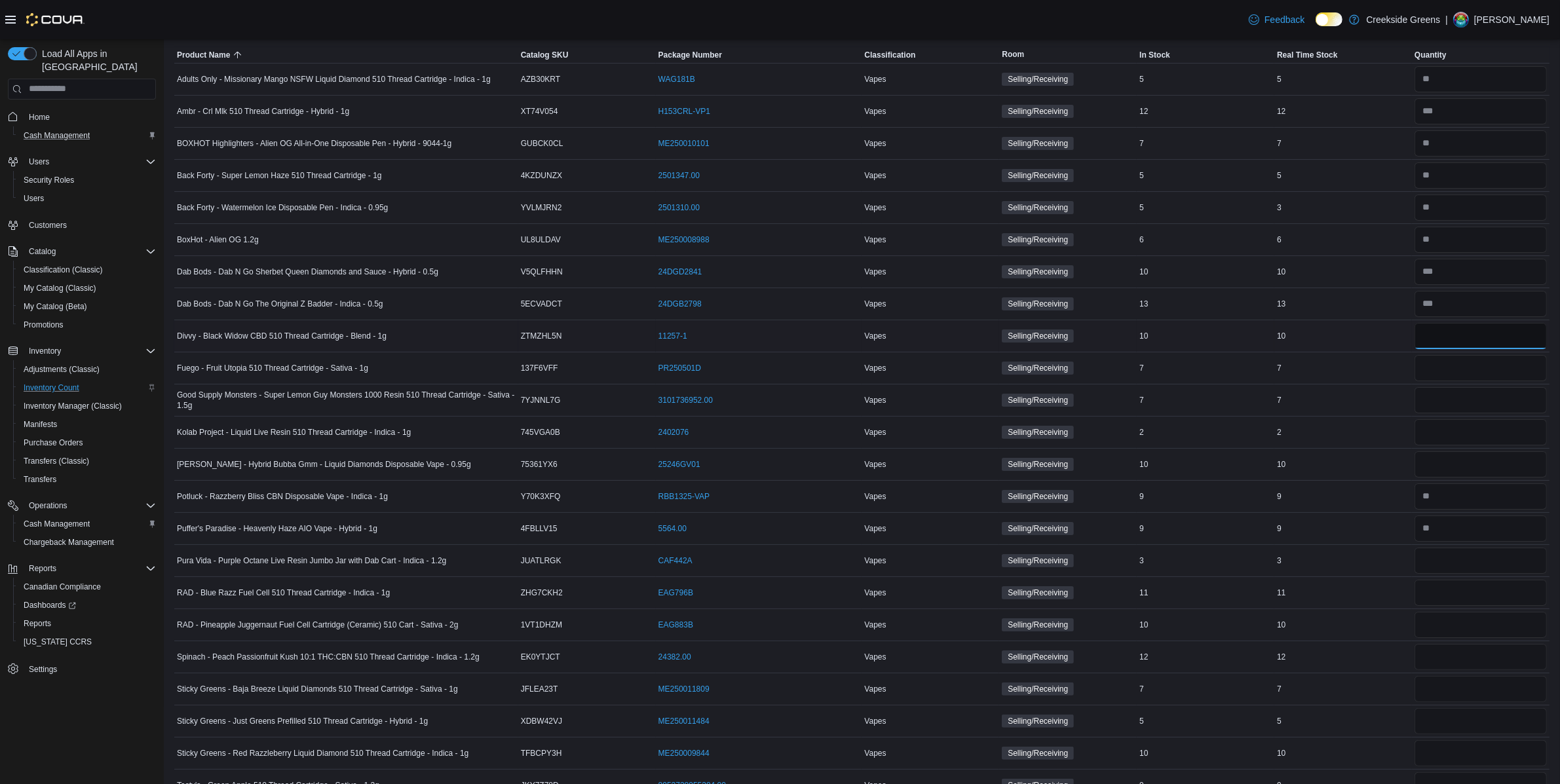
click at [1477, 331] on input "number" at bounding box center [1480, 336] width 132 height 26
type input "**"
type input "*"
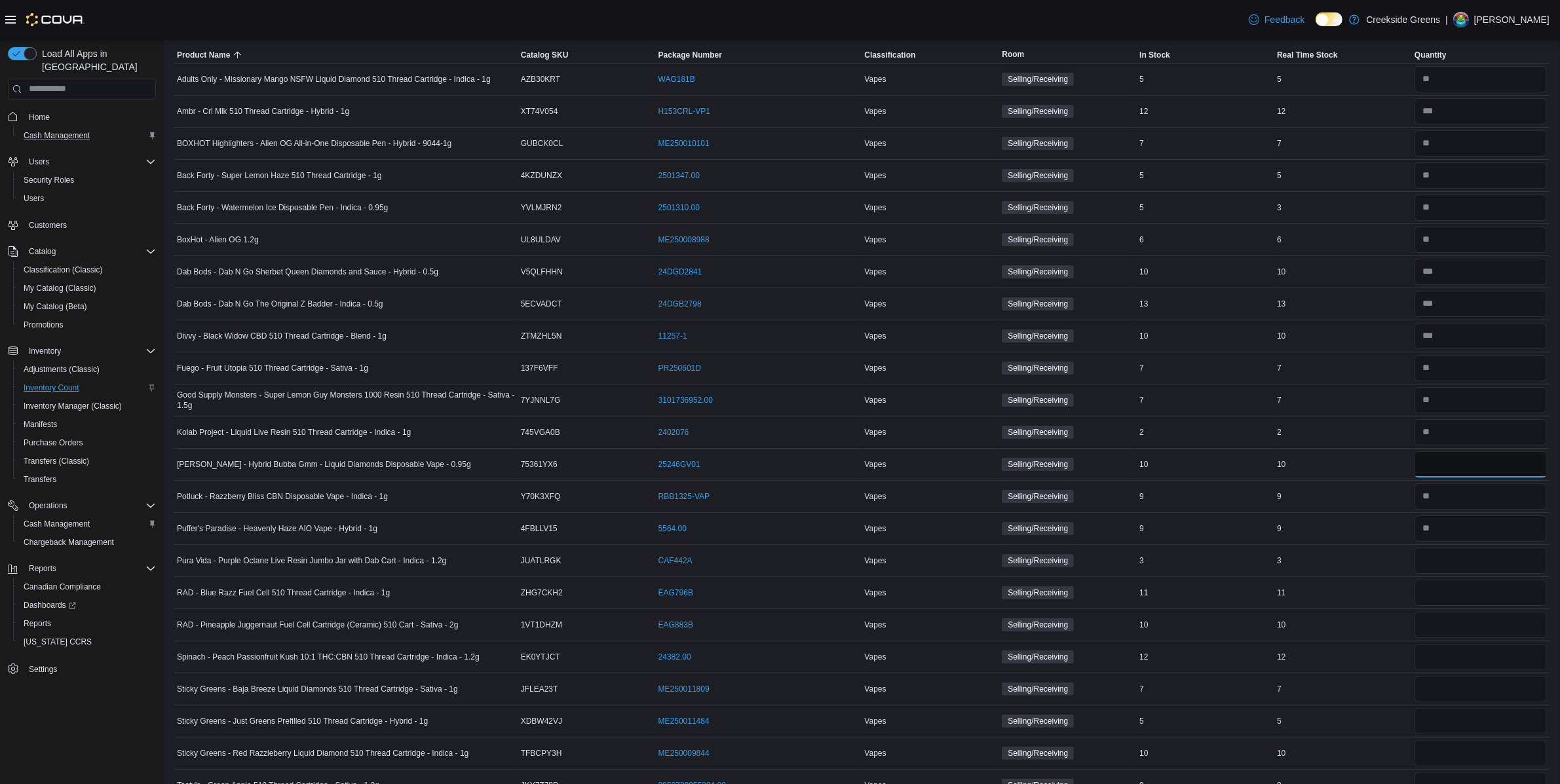
type input "**"
type input "*"
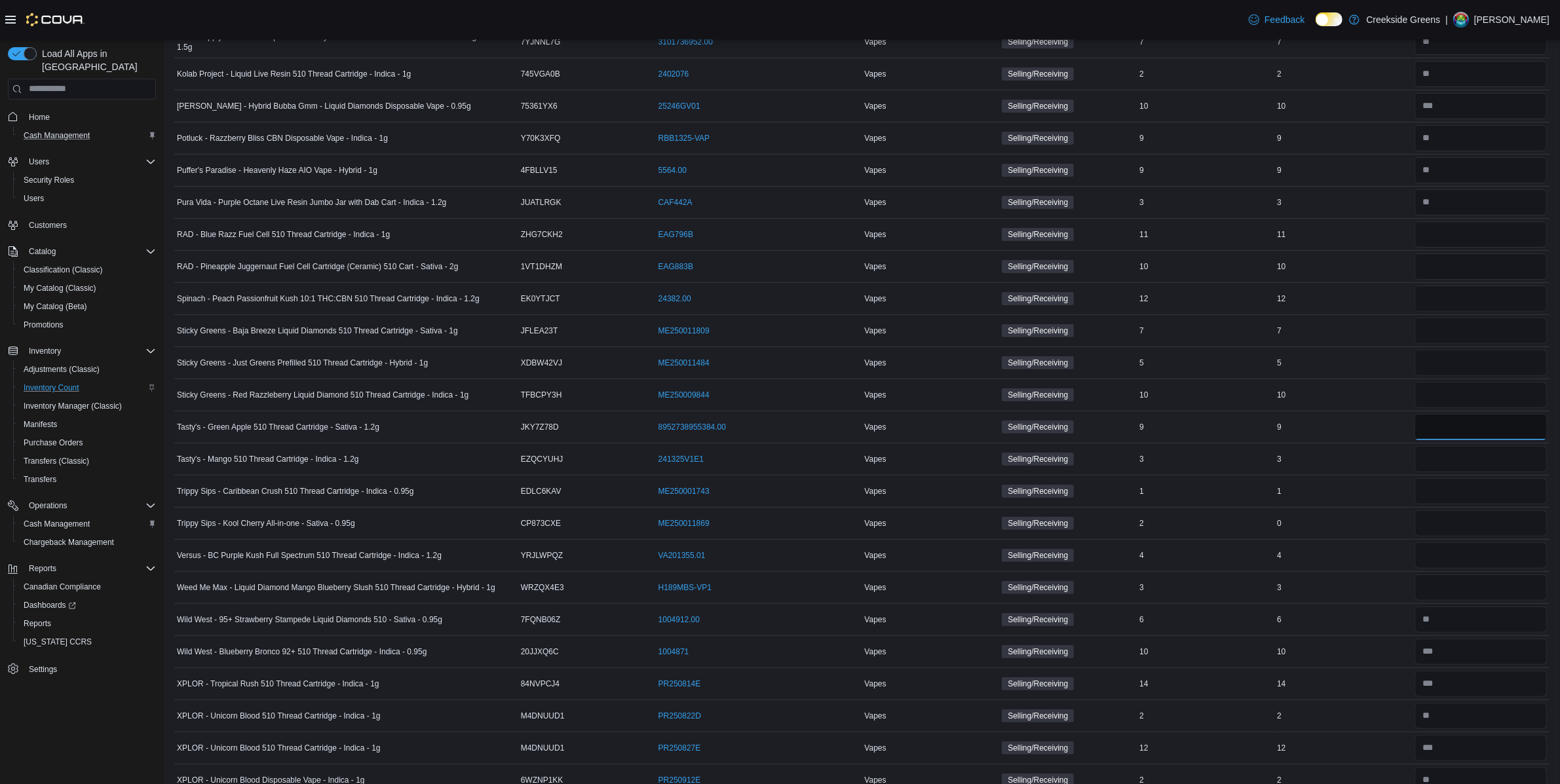
click at [1463, 440] on input "number" at bounding box center [1480, 427] width 132 height 26
type input "*"
click at [1477, 241] on input "number" at bounding box center [1480, 234] width 132 height 26
type input "**"
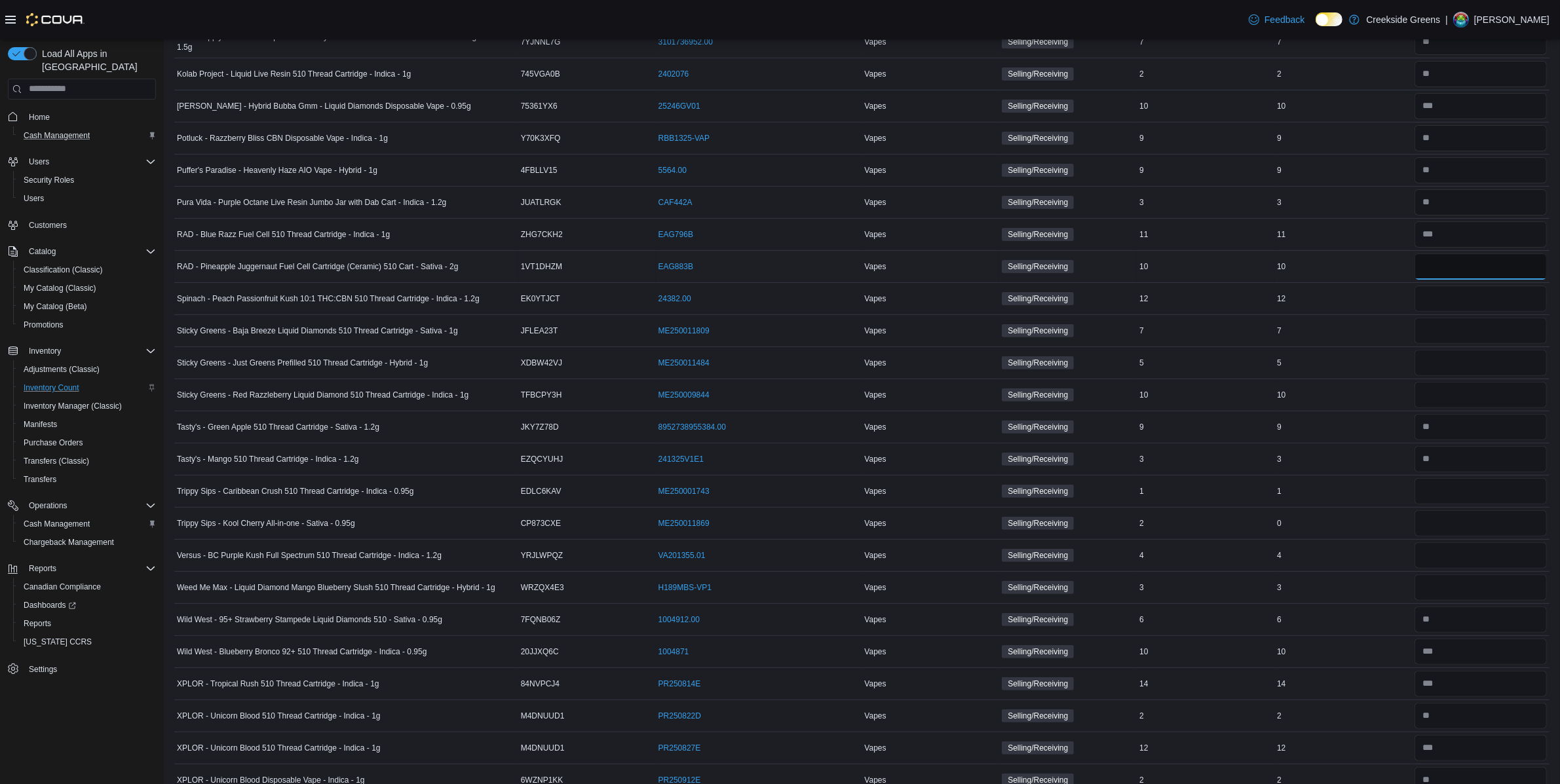
type input "**"
click at [1450, 494] on input "number" at bounding box center [1480, 491] width 132 height 26
type input "*"
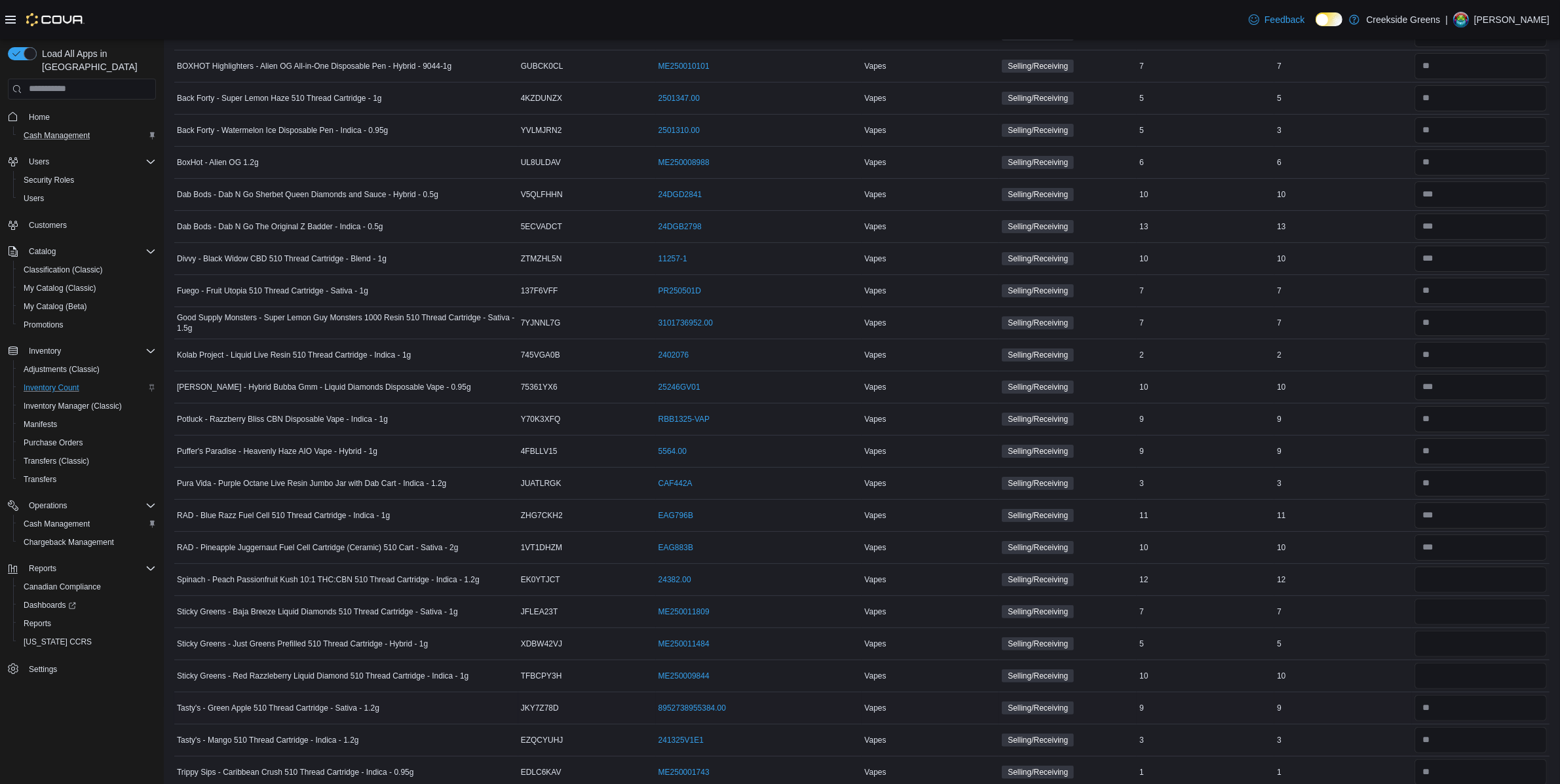
scroll to position [532, 0]
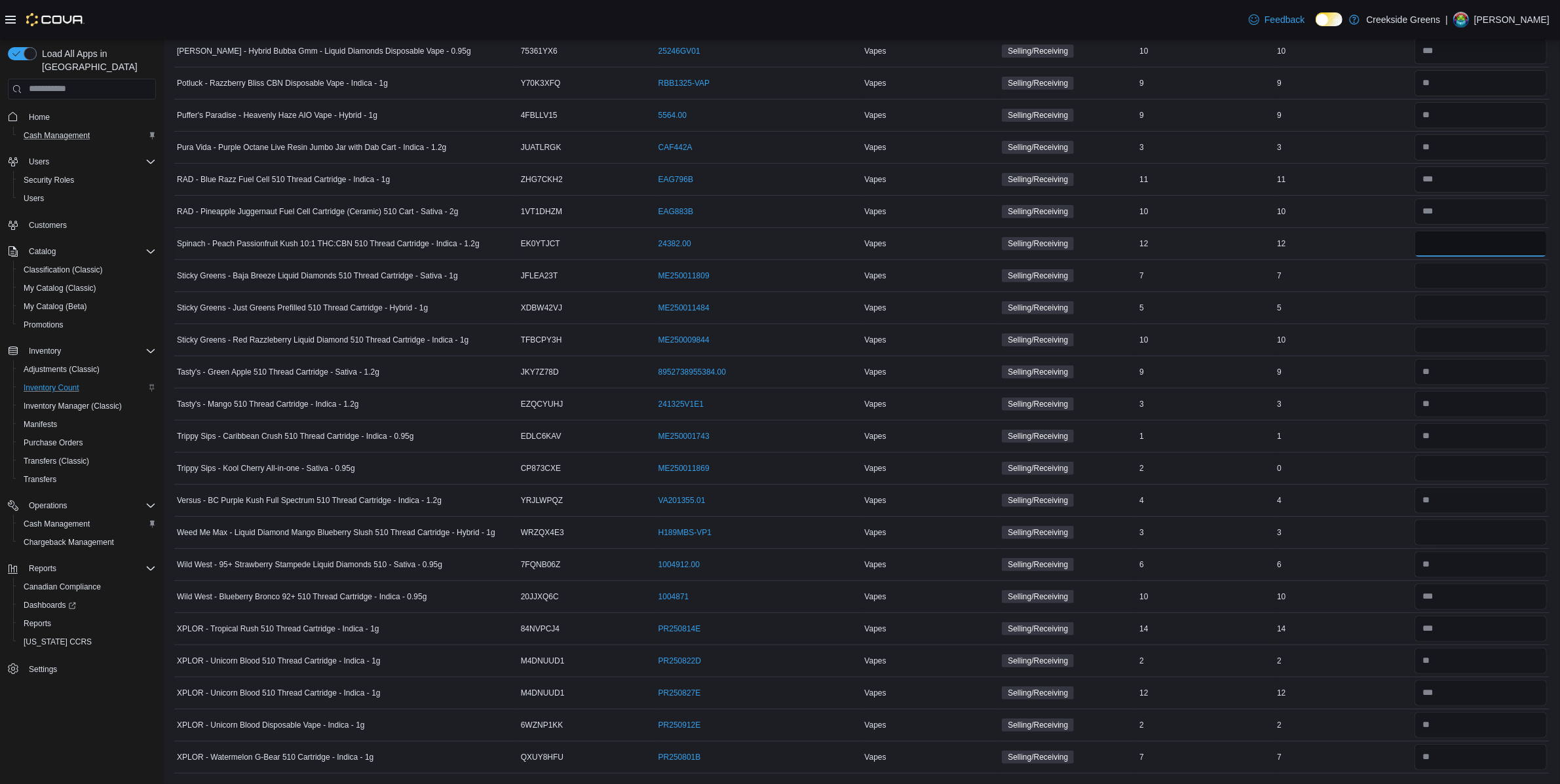
click at [1472, 247] on input "number" at bounding box center [1480, 244] width 132 height 26
type input "**"
type input "*"
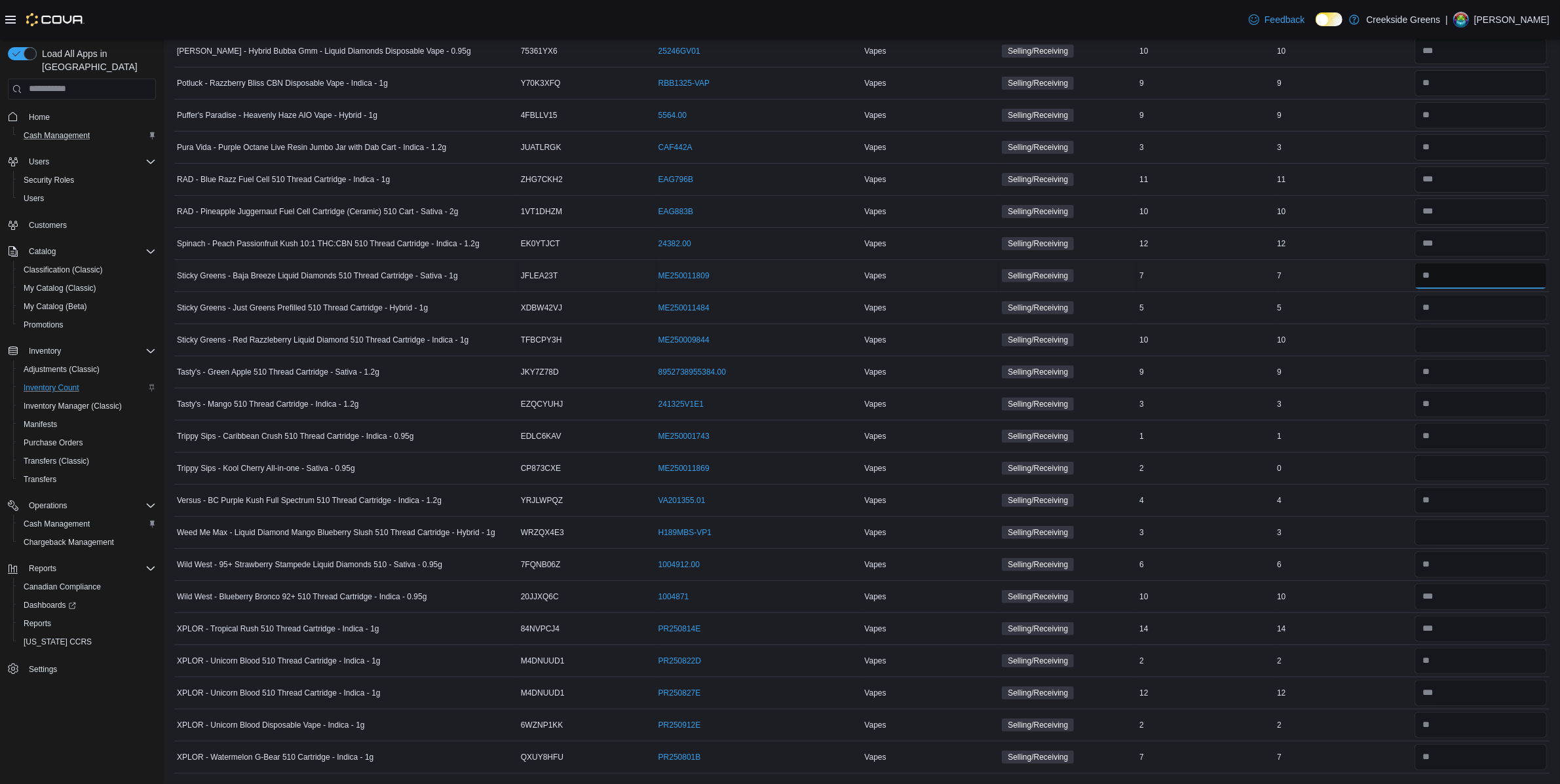
click at [1461, 271] on input "number" at bounding box center [1480, 275] width 132 height 26
click at [1512, 350] on input "number" at bounding box center [1480, 340] width 132 height 26
click at [1494, 463] on input "number" at bounding box center [1480, 468] width 132 height 26
click at [1491, 526] on input "number" at bounding box center [1480, 532] width 132 height 26
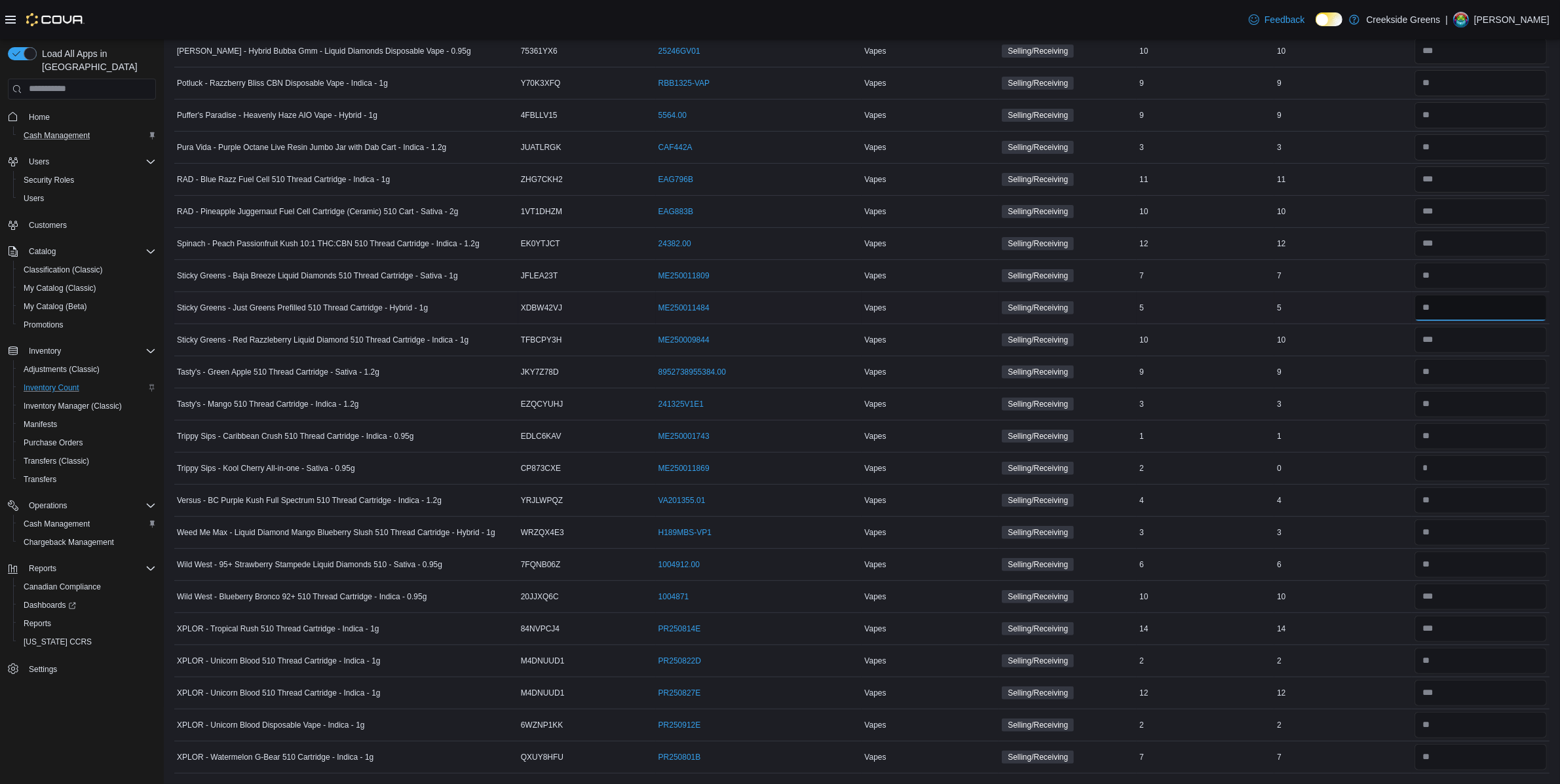
click at [1464, 317] on input "number" at bounding box center [1480, 308] width 132 height 26
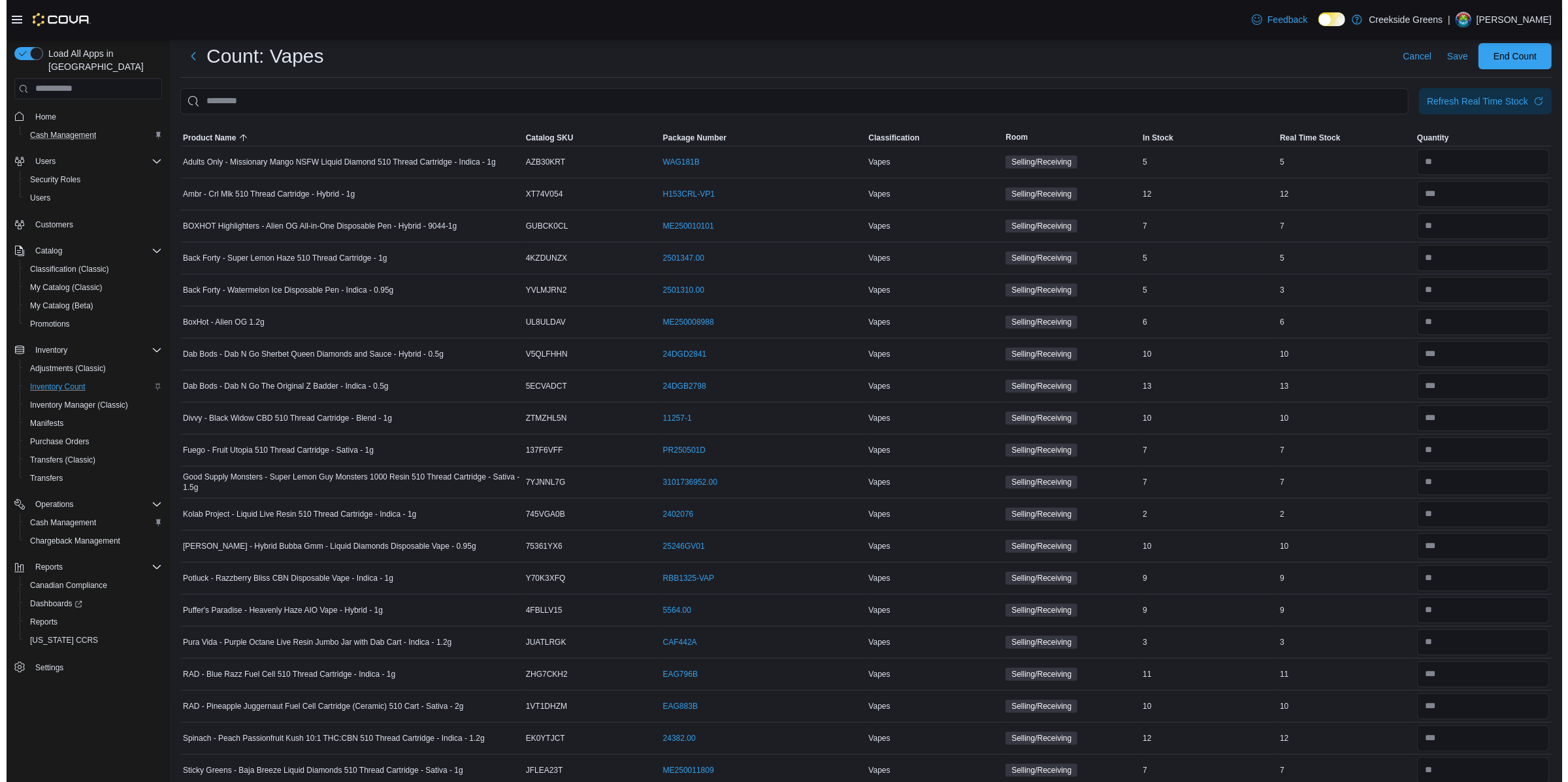
scroll to position [0, 0]
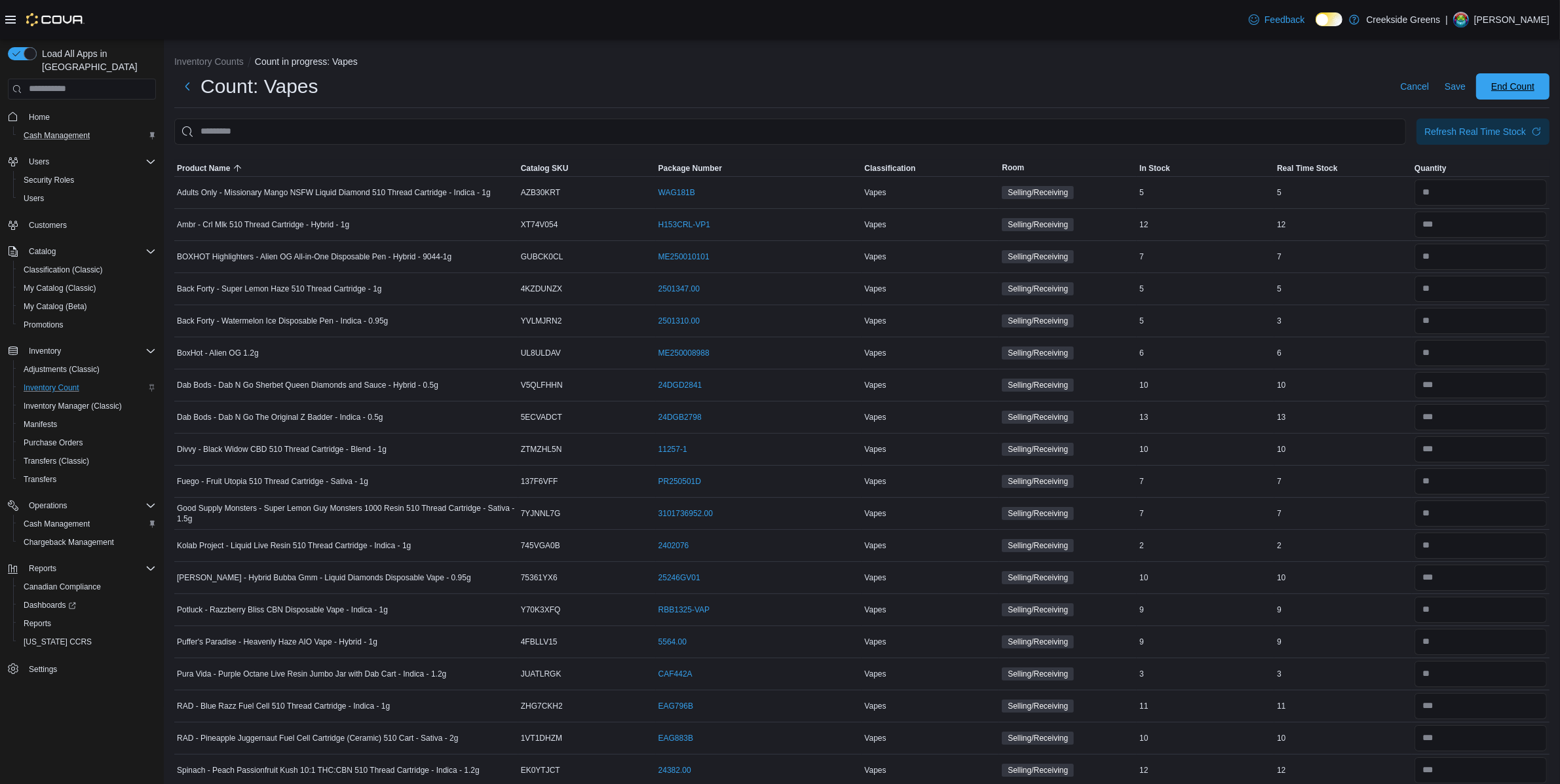
click at [1525, 91] on span "End Count" at bounding box center [1512, 86] width 44 height 13
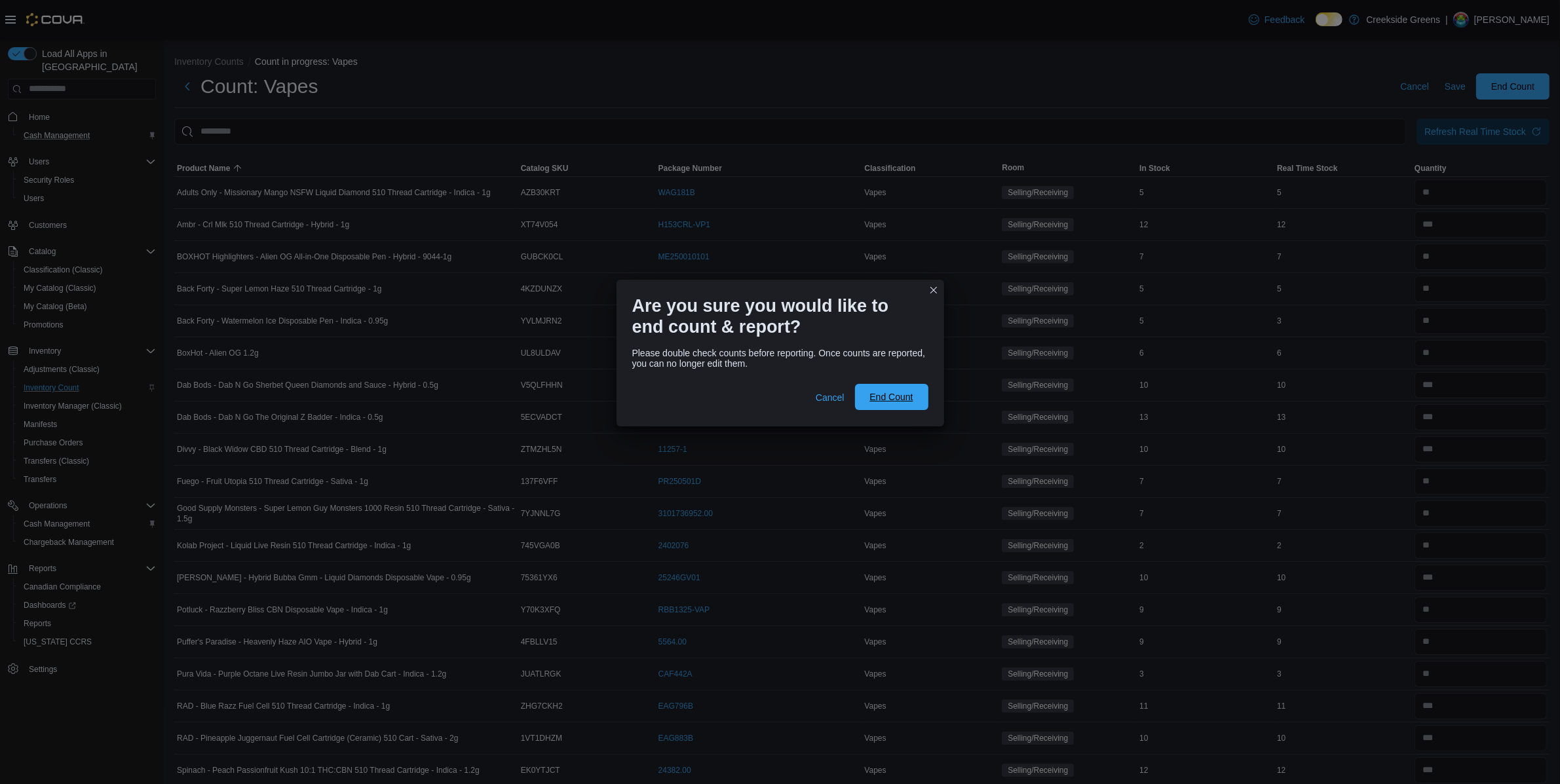
click at [901, 388] on span "End Count" at bounding box center [891, 396] width 57 height 26
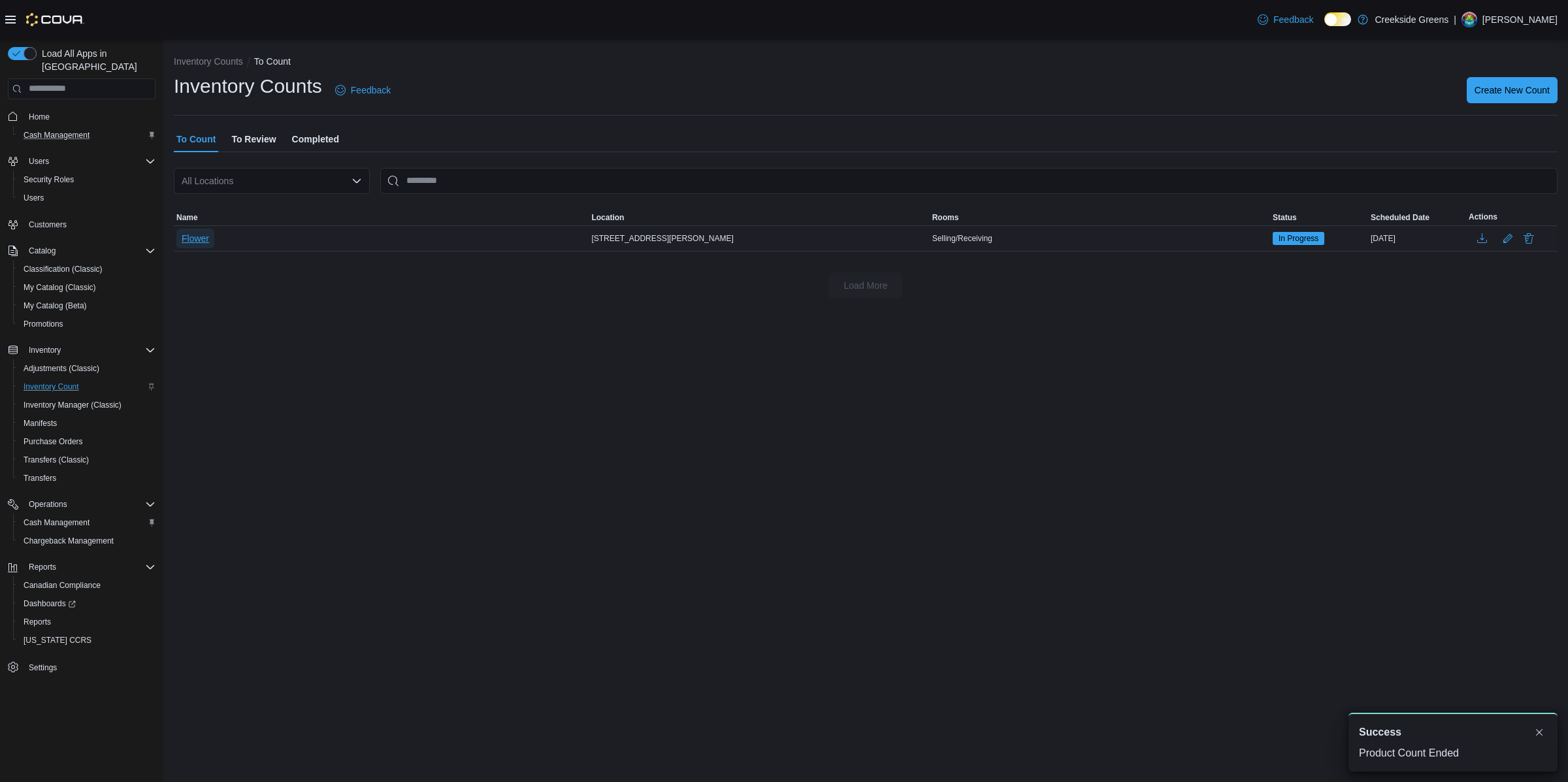
click at [197, 244] on span "Flower" at bounding box center [196, 238] width 27 height 13
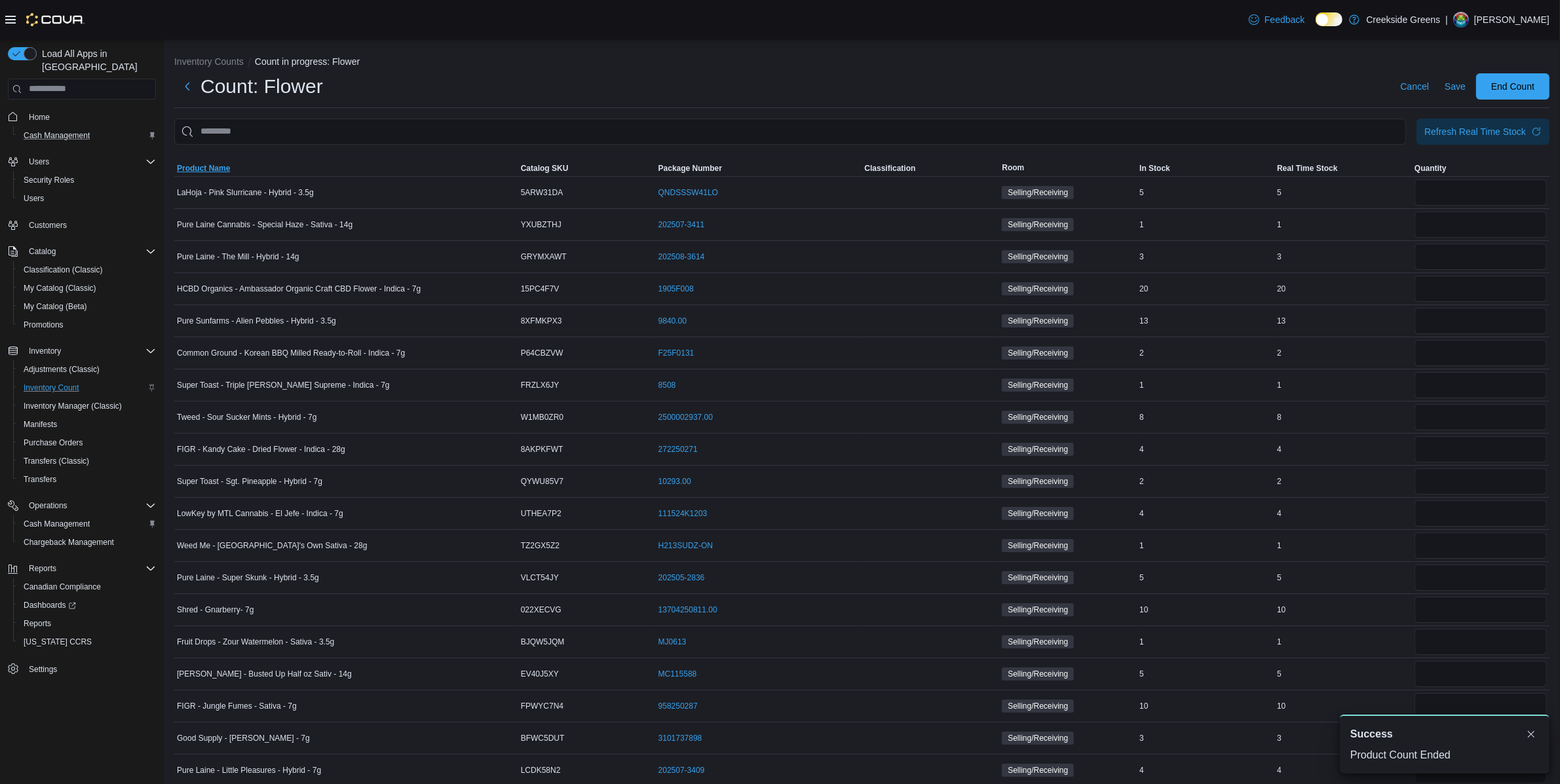
click at [187, 169] on span "Product Name" at bounding box center [203, 168] width 53 height 10
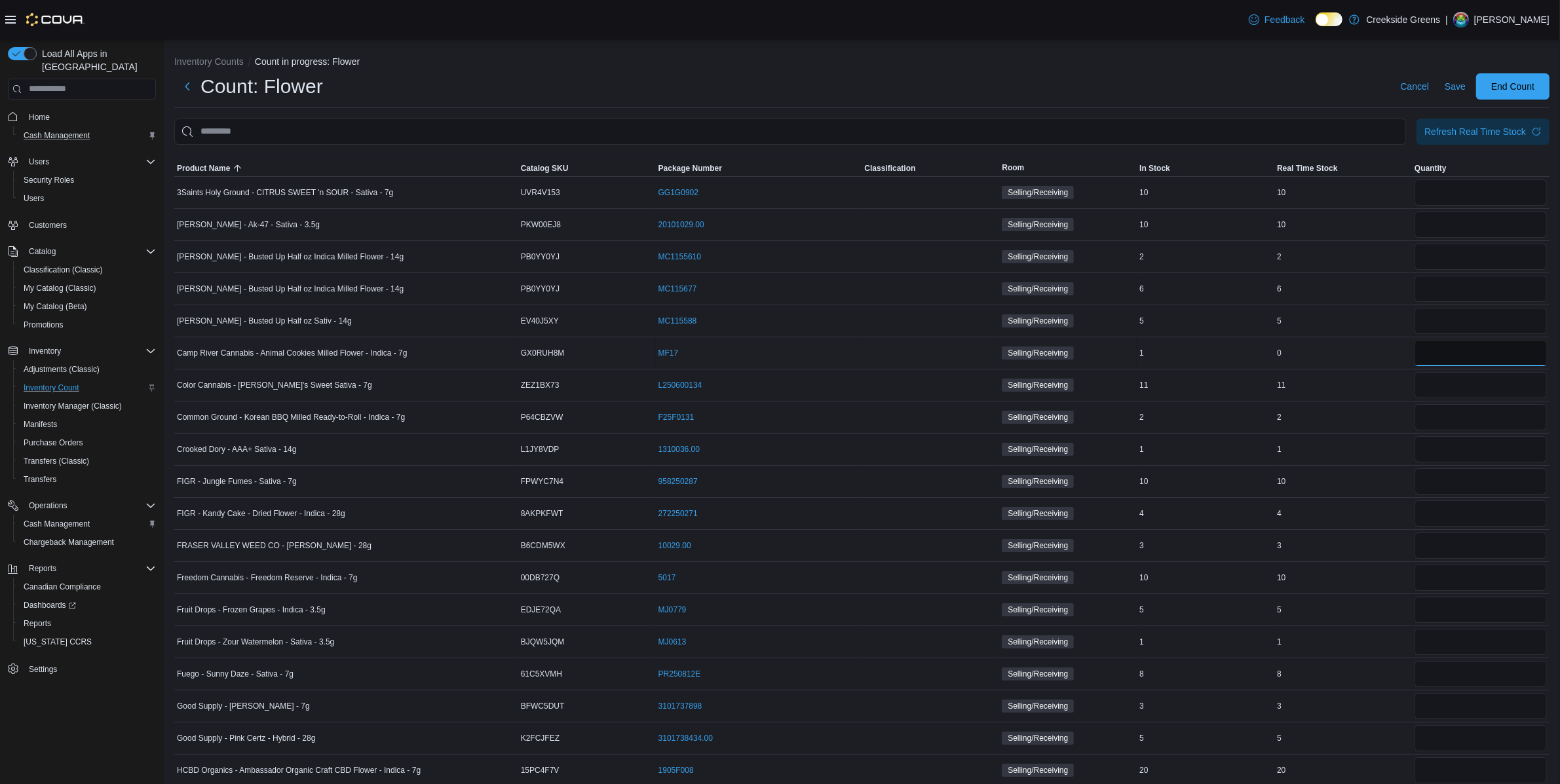
click at [1460, 355] on input "number" at bounding box center [1480, 353] width 132 height 26
click at [1449, 199] on input "number" at bounding box center [1480, 192] width 132 height 26
click at [1446, 379] on input "number" at bounding box center [1480, 385] width 132 height 26
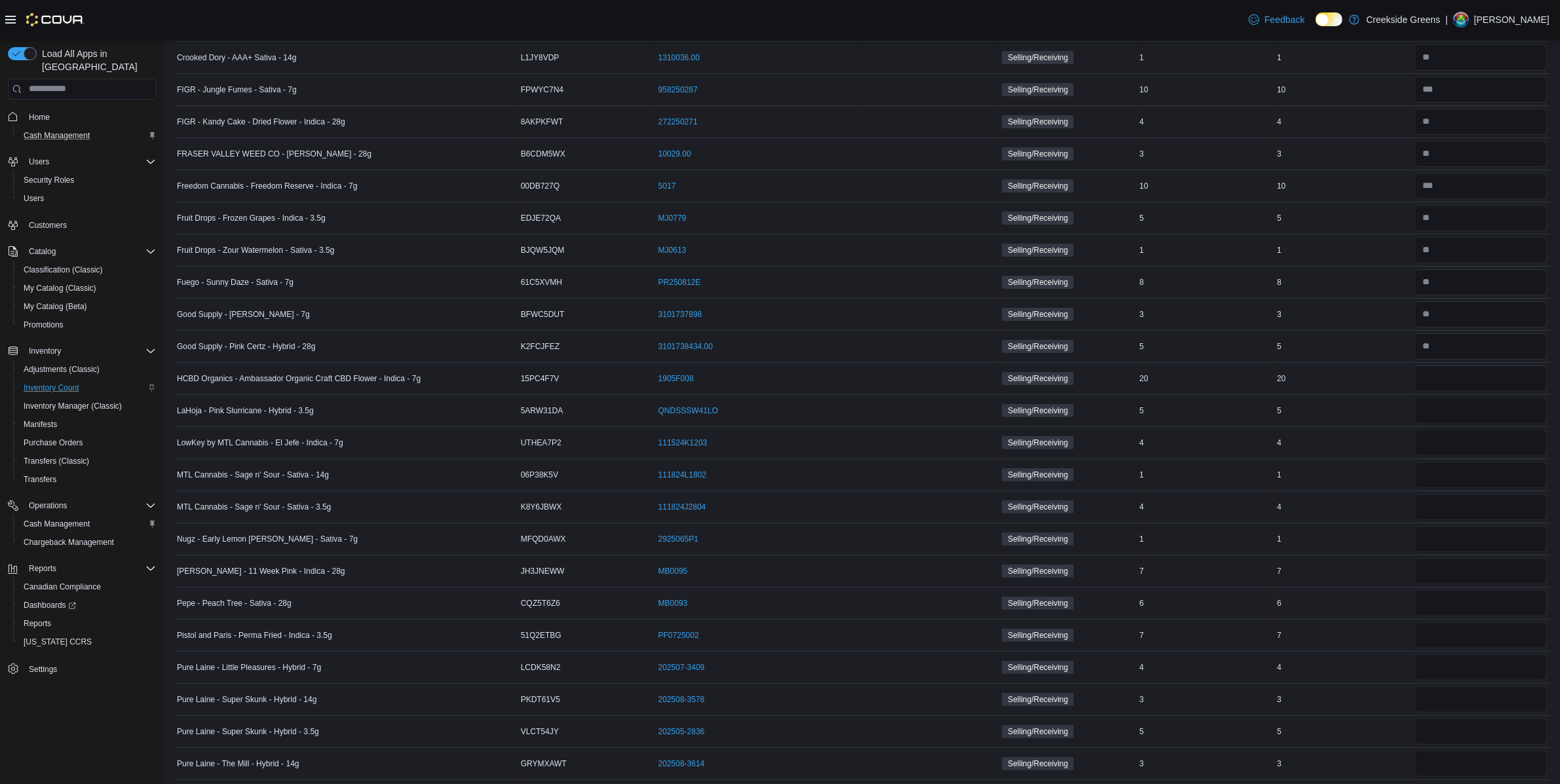
scroll to position [400, 0]
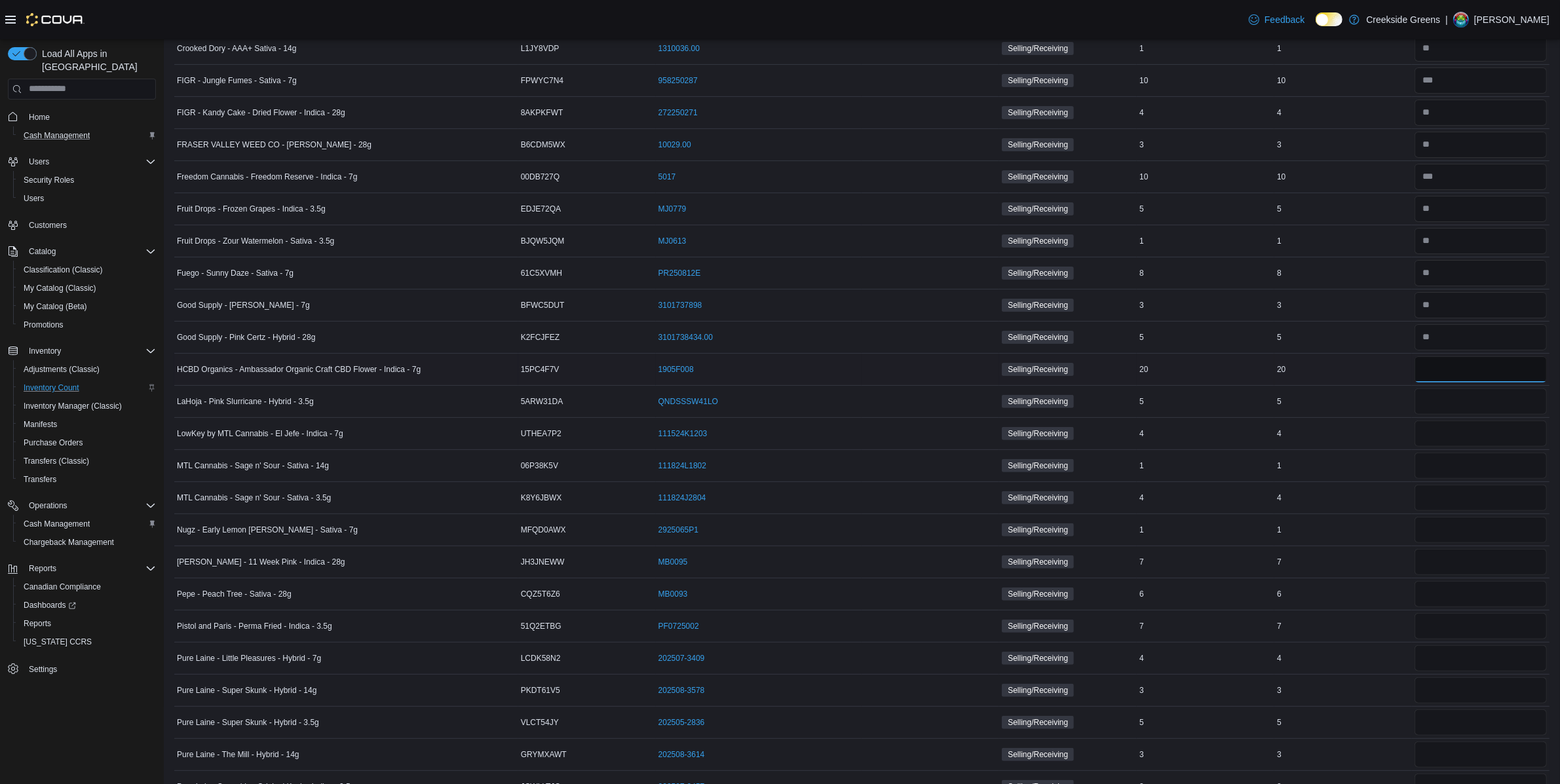
click at [1474, 382] on input "number" at bounding box center [1480, 369] width 132 height 26
click at [1466, 497] on input "number" at bounding box center [1480, 497] width 132 height 26
click at [1460, 543] on input "number" at bounding box center [1480, 530] width 132 height 26
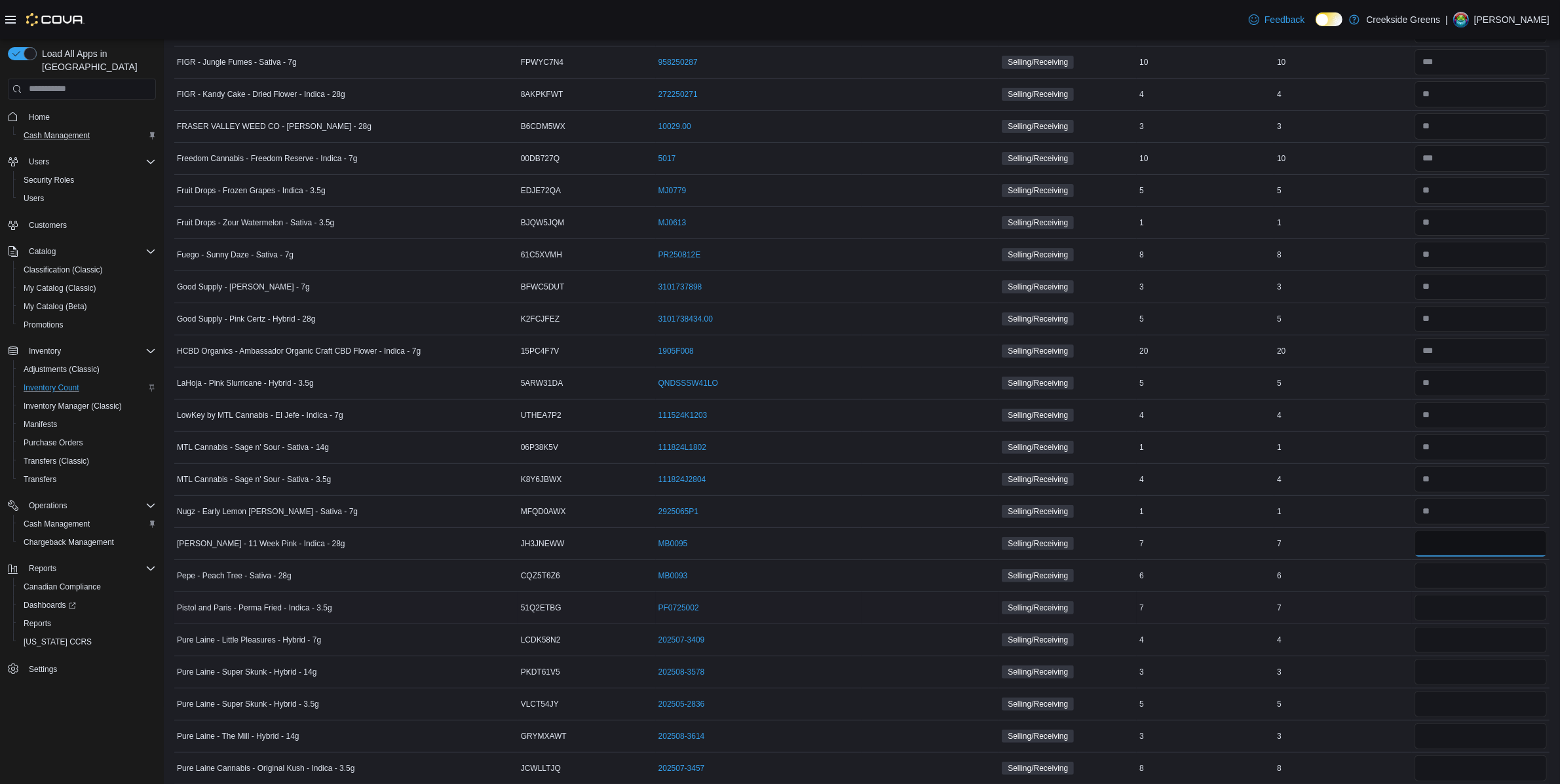
scroll to position [422, 0]
click at [1457, 577] on input "number" at bounding box center [1480, 572] width 132 height 26
click at [1459, 608] on input "number" at bounding box center [1480, 605] width 132 height 26
click at [1460, 598] on input "number" at bounding box center [1480, 605] width 132 height 26
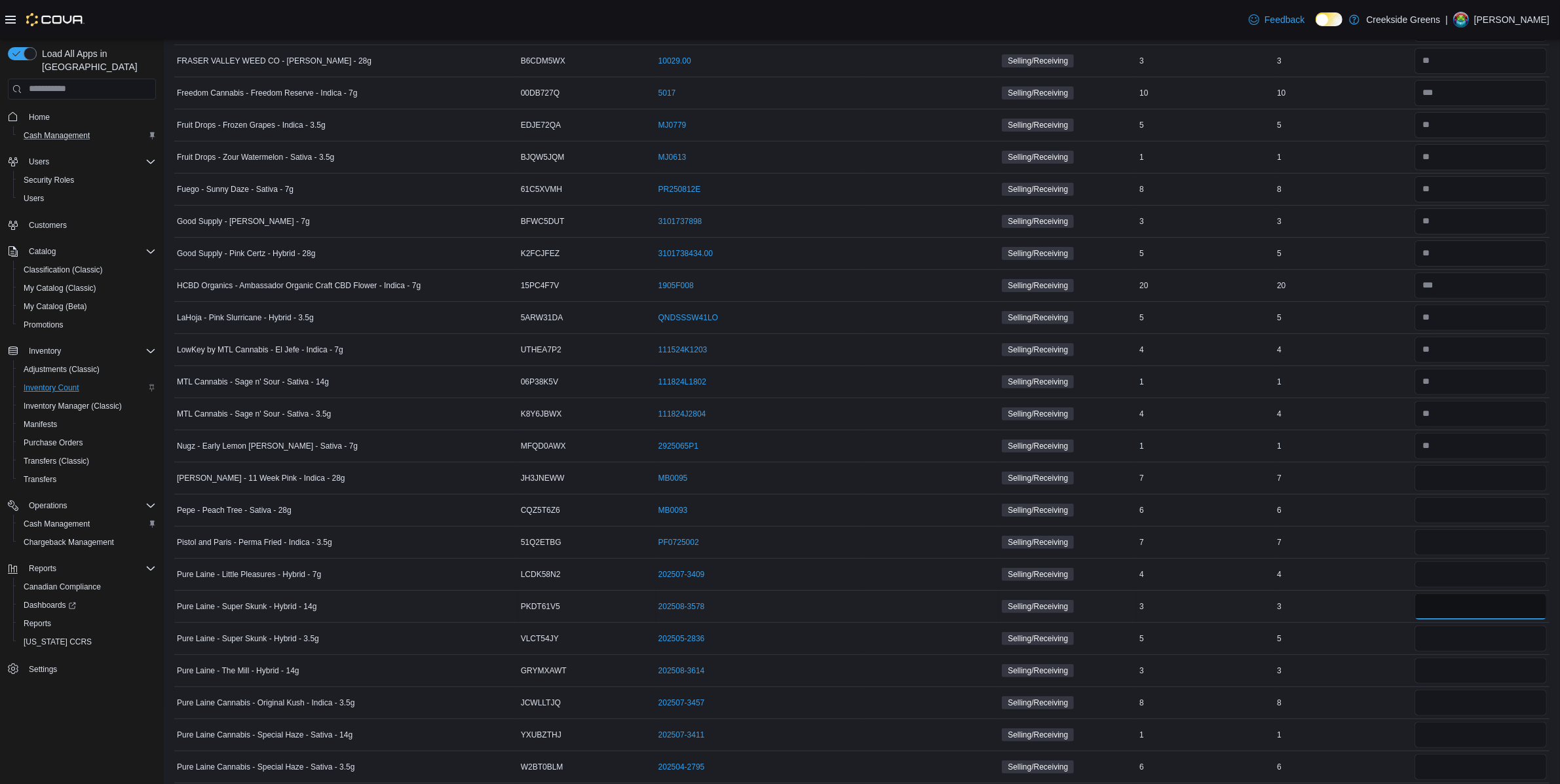
click at [1462, 607] on input "number" at bounding box center [1480, 606] width 132 height 26
click at [1466, 581] on input "number" at bounding box center [1480, 574] width 132 height 26
click at [1442, 737] on input "number" at bounding box center [1480, 735] width 132 height 26
click at [1499, 607] on input "number" at bounding box center [1480, 606] width 132 height 26
click at [1474, 580] on input "number" at bounding box center [1480, 574] width 132 height 26
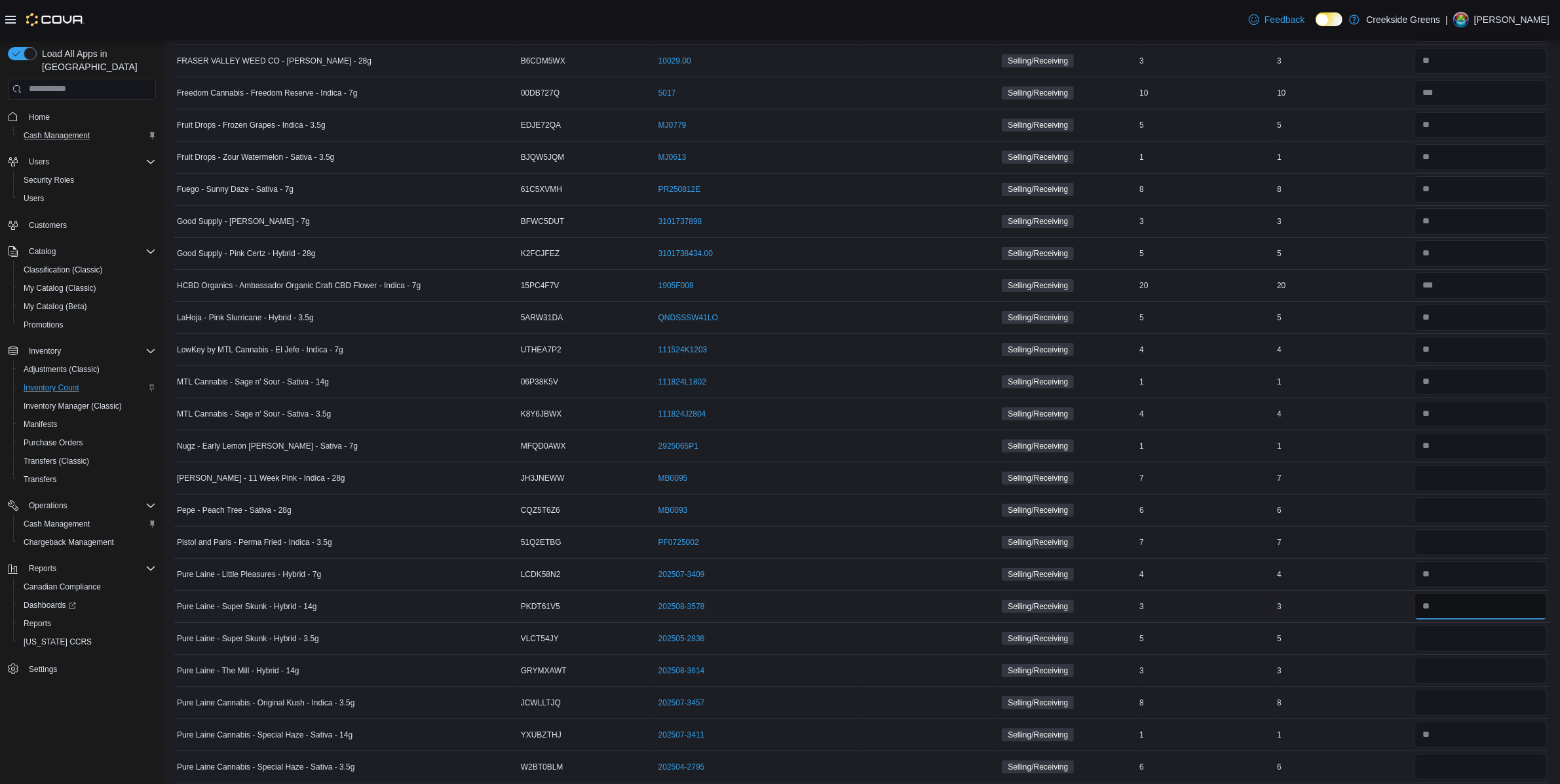
click at [1468, 606] on input "number" at bounding box center [1480, 606] width 132 height 26
click at [1463, 652] on input "number" at bounding box center [1480, 639] width 132 height 26
click at [1472, 587] on input "number" at bounding box center [1480, 574] width 132 height 26
click at [1480, 678] on input "number" at bounding box center [1480, 670] width 132 height 26
click at [262, 643] on span "Pure Laine - Super Skunk - Hybrid - 3.5g" at bounding box center [248, 638] width 142 height 10
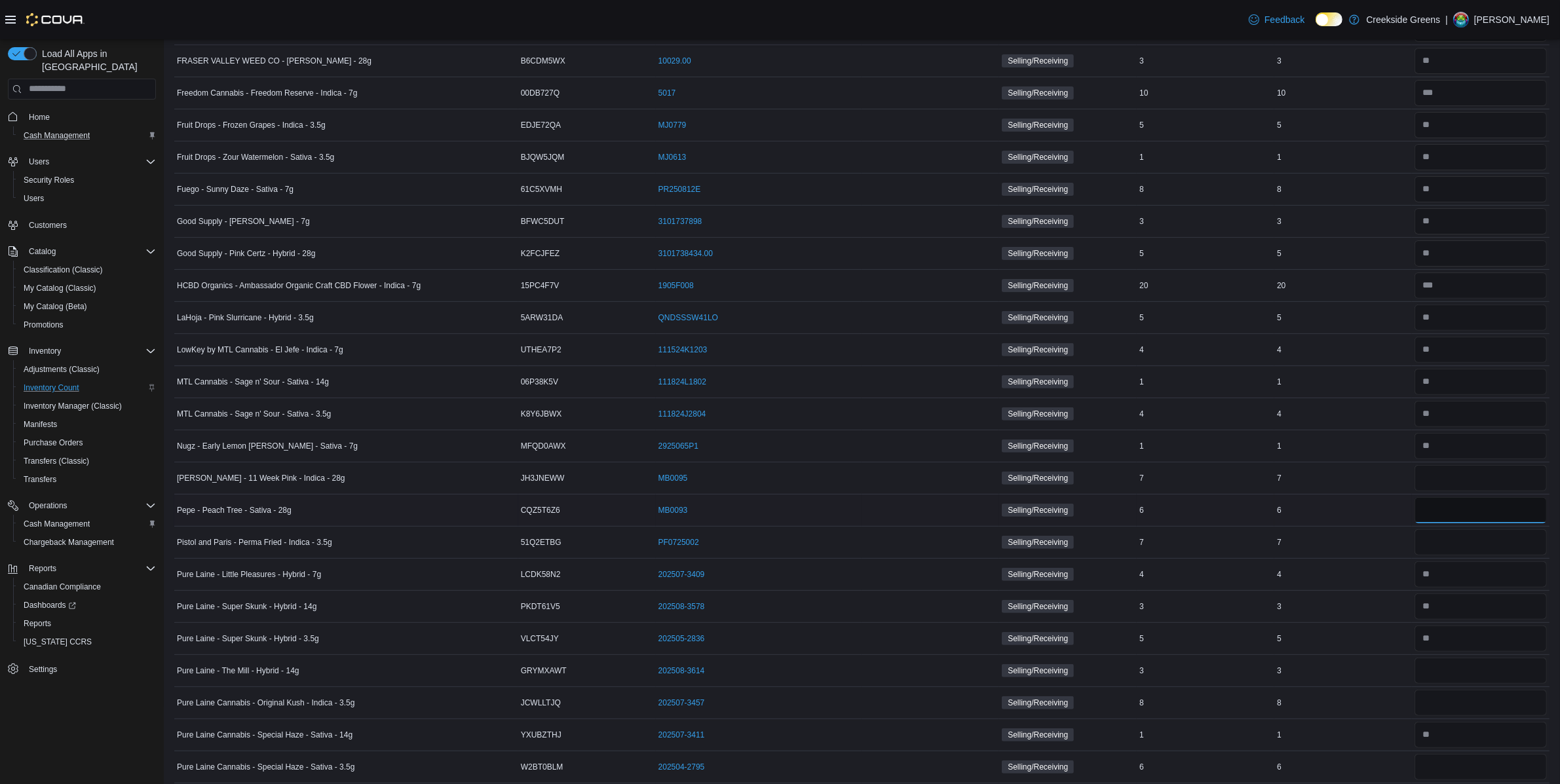
click at [1470, 518] on input "number" at bounding box center [1480, 510] width 132 height 26
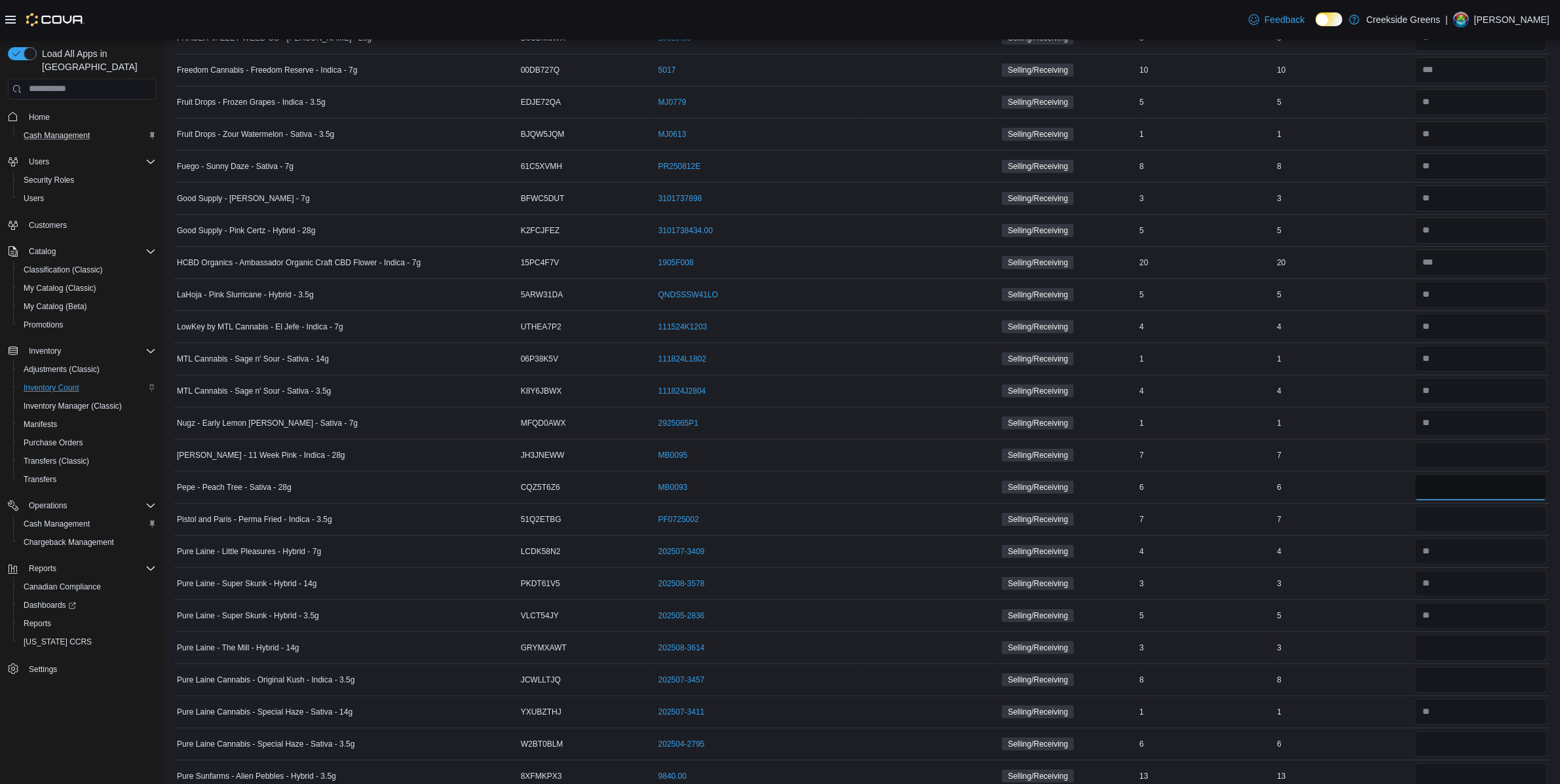
scroll to position [509, 0]
click at [1461, 755] on input "number" at bounding box center [1480, 744] width 132 height 26
click at [1485, 700] on div at bounding box center [1480, 711] width 137 height 31
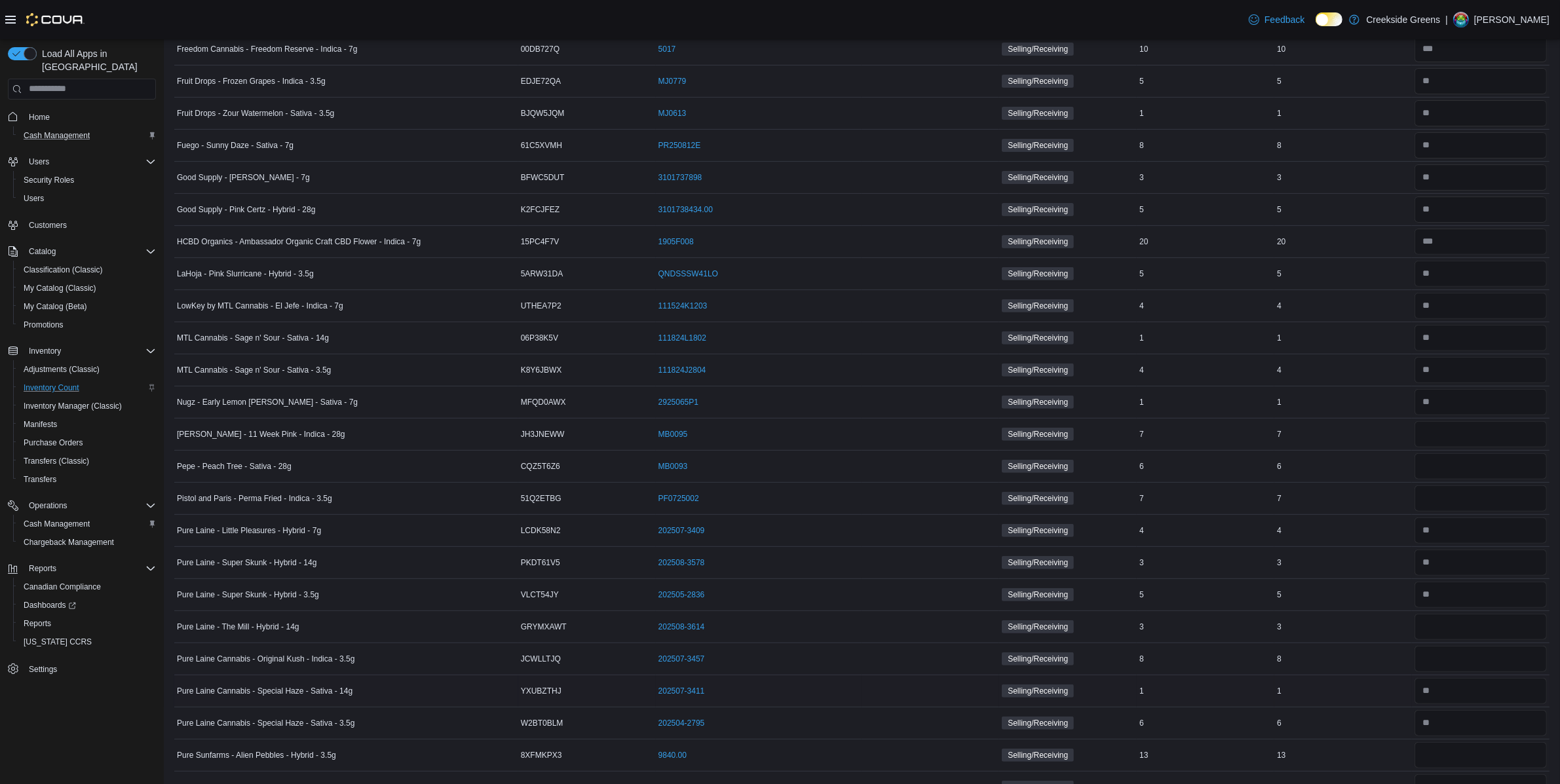
scroll to position [529, 0]
click at [1468, 754] on input "number" at bounding box center [1480, 754] width 132 height 26
click at [1483, 633] on input "number" at bounding box center [1480, 626] width 132 height 26
click at [1468, 442] on input "number" at bounding box center [1480, 434] width 132 height 26
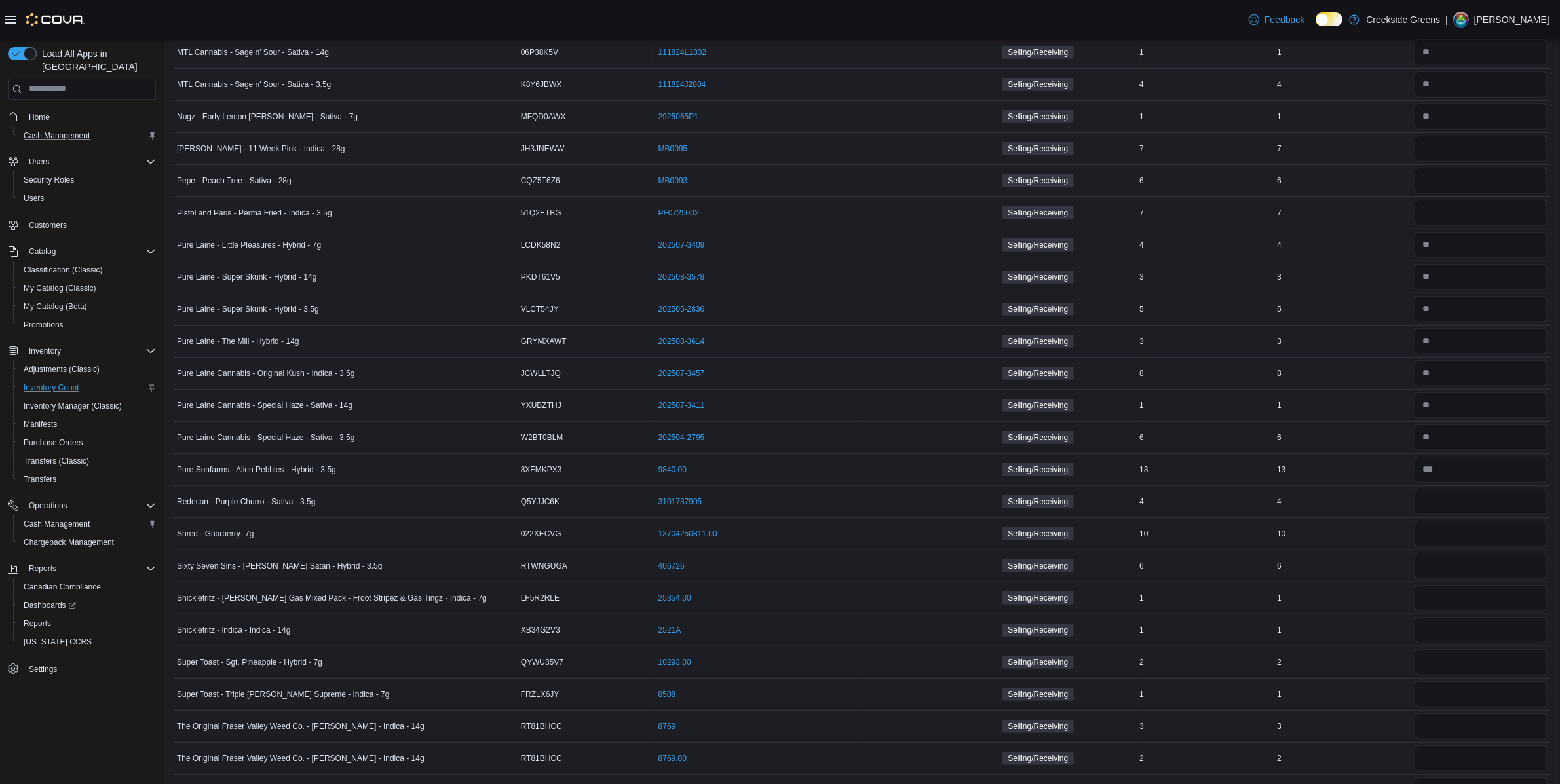
scroll to position [474, 0]
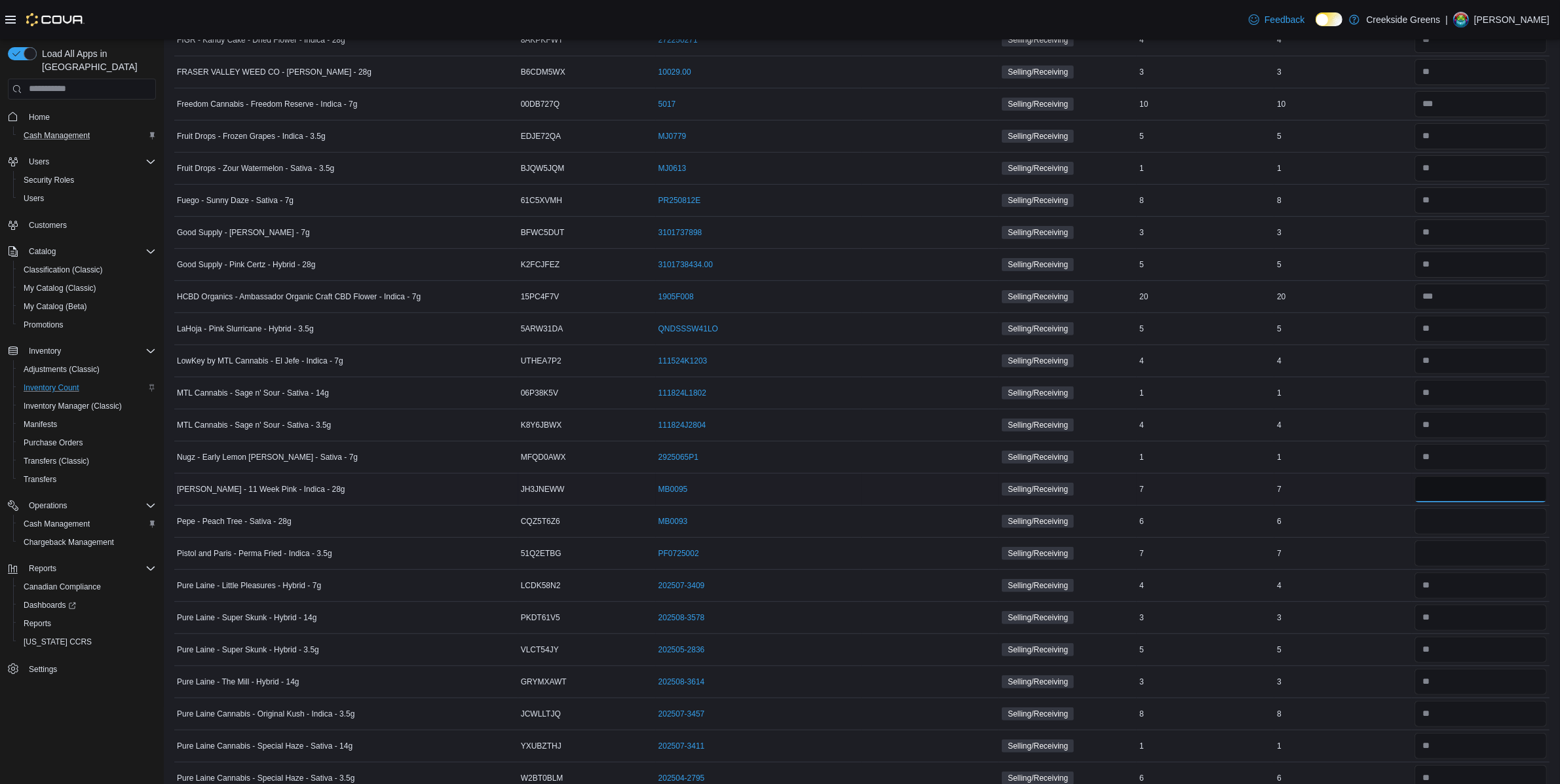
click at [1466, 495] on input "number" at bounding box center [1480, 489] width 132 height 26
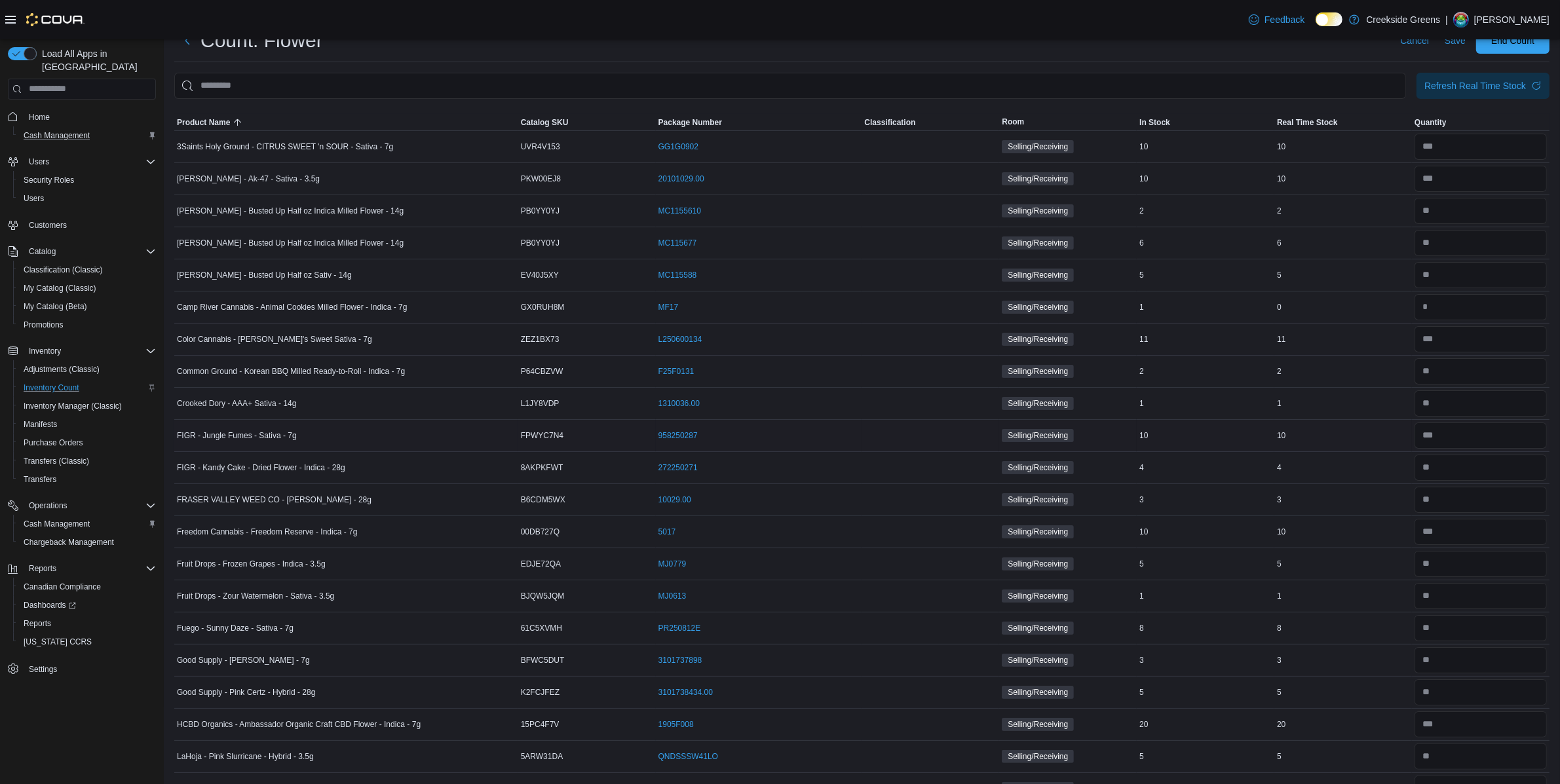
scroll to position [0, 0]
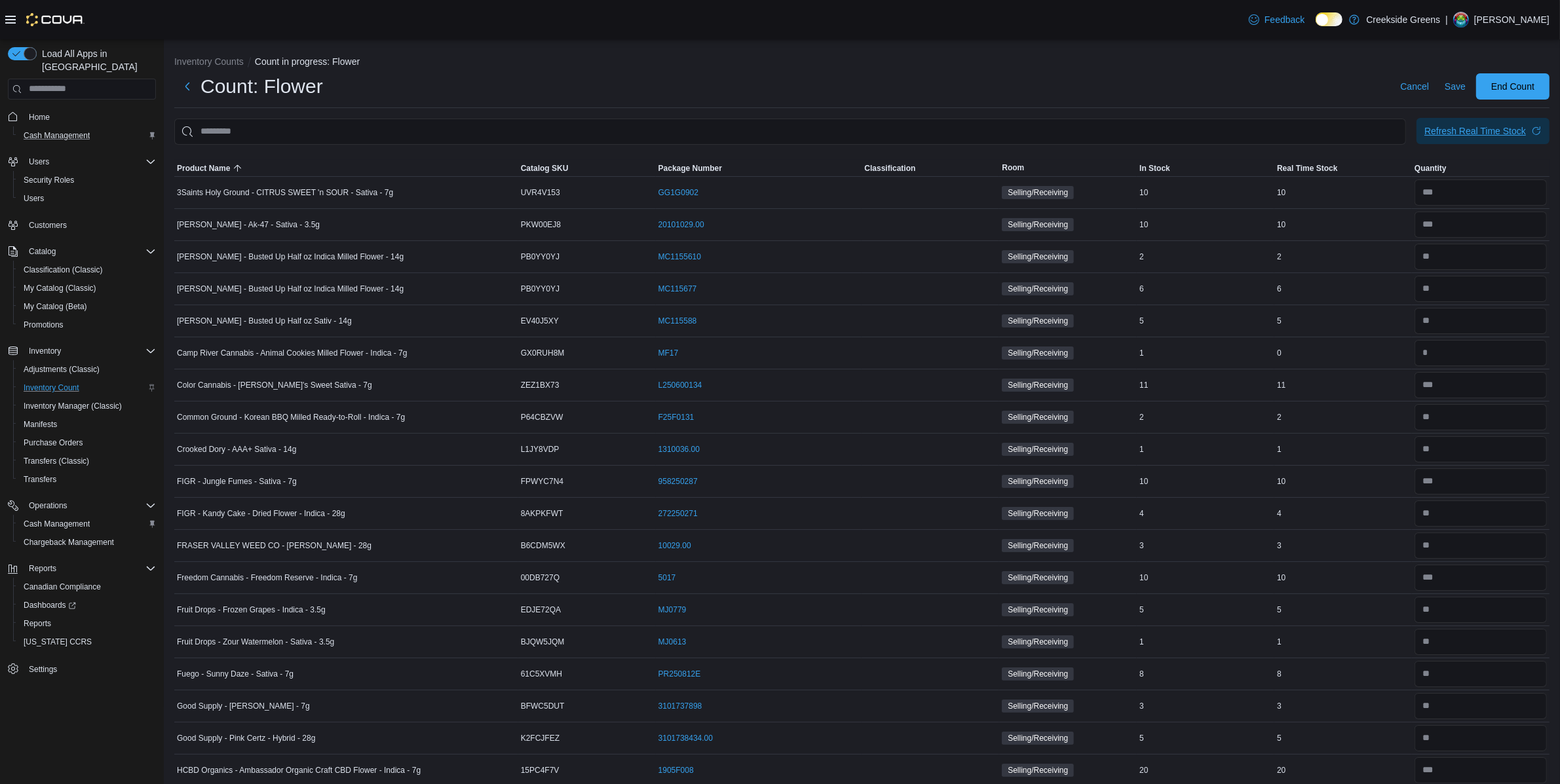
click at [1488, 137] on span "Refresh Real Time Stock" at bounding box center [1482, 131] width 117 height 26
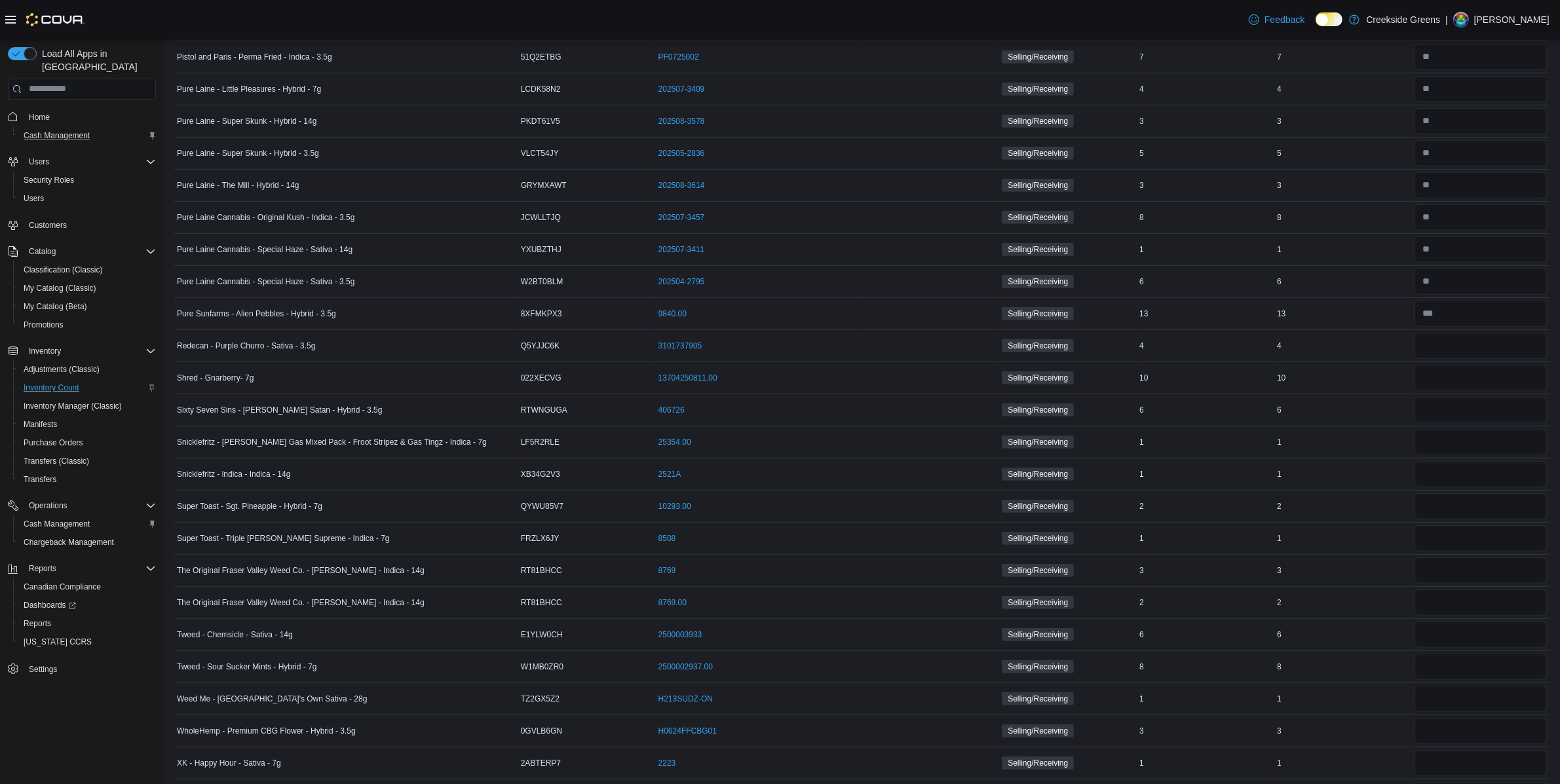
scroll to position [957, 0]
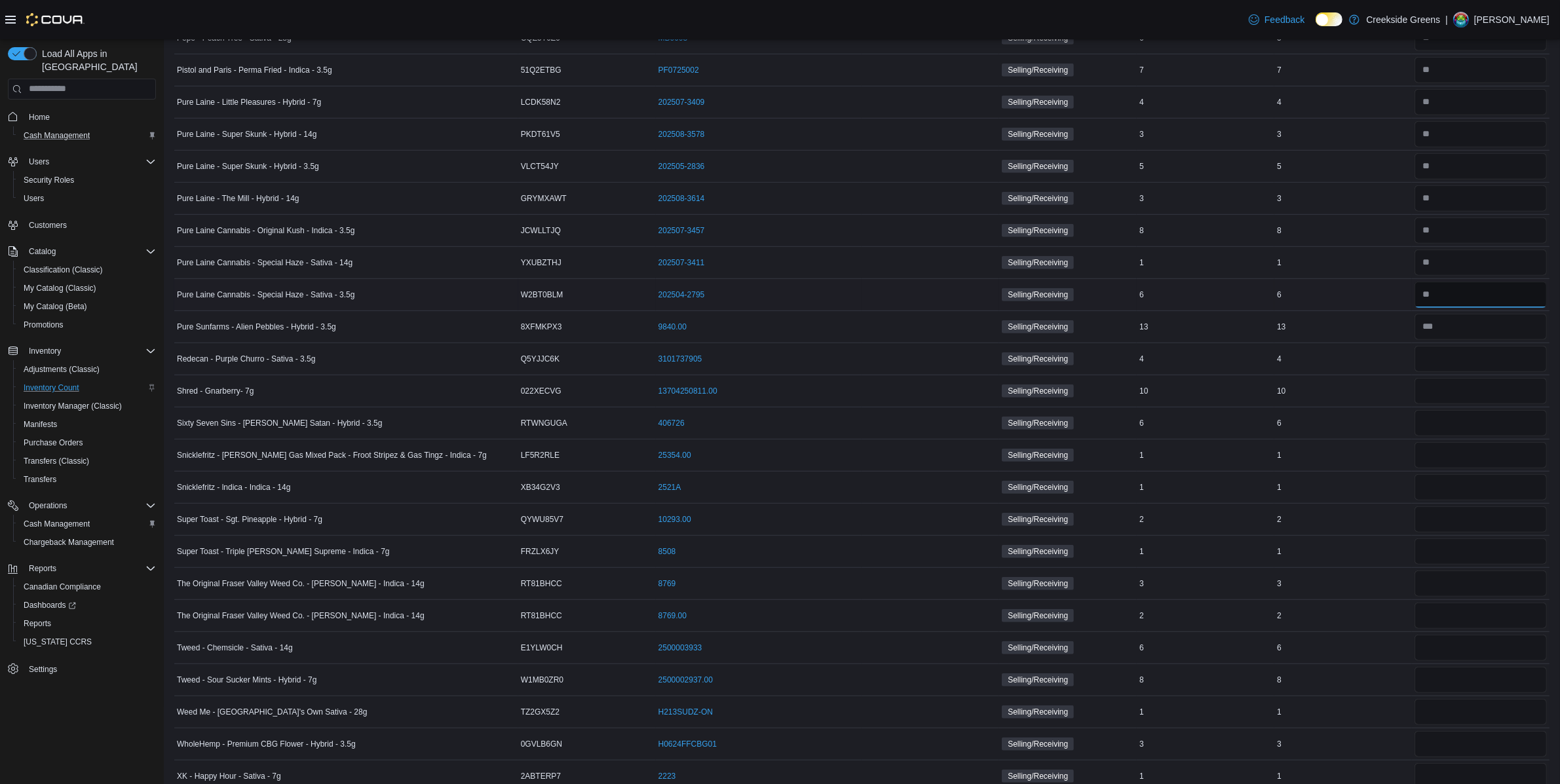
click at [1466, 308] on input "number" at bounding box center [1480, 295] width 132 height 26
drag, startPoint x: 1468, startPoint y: 245, endPoint x: 1463, endPoint y: 234, distance: 12.1
click at [1468, 244] on input "number" at bounding box center [1480, 230] width 132 height 26
click at [1472, 207] on input "number" at bounding box center [1480, 199] width 132 height 26
click at [1470, 165] on input "number" at bounding box center [1480, 166] width 132 height 26
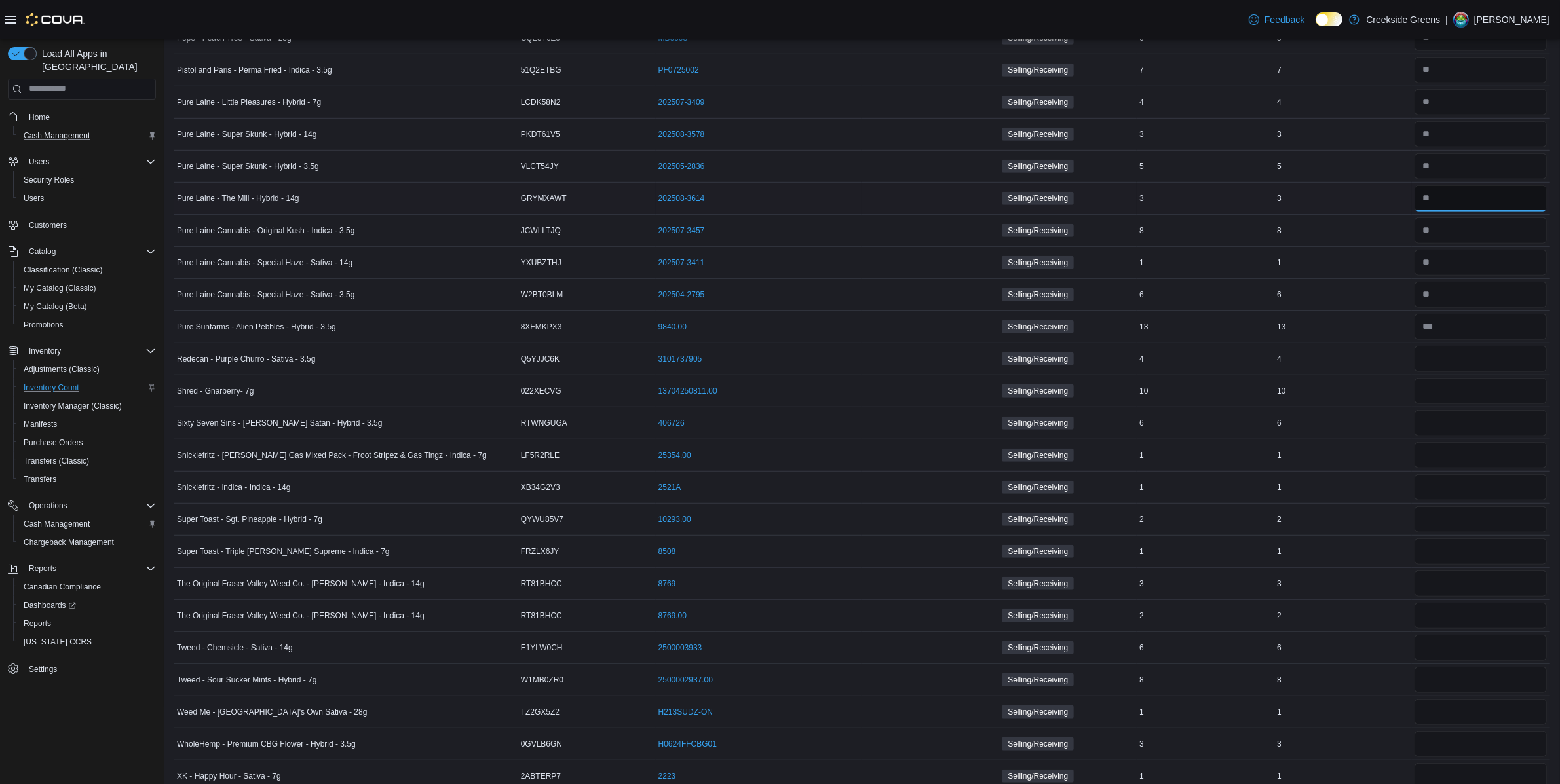
click at [1468, 212] on input "number" at bounding box center [1480, 199] width 132 height 26
click at [1486, 267] on input "number" at bounding box center [1480, 262] width 132 height 26
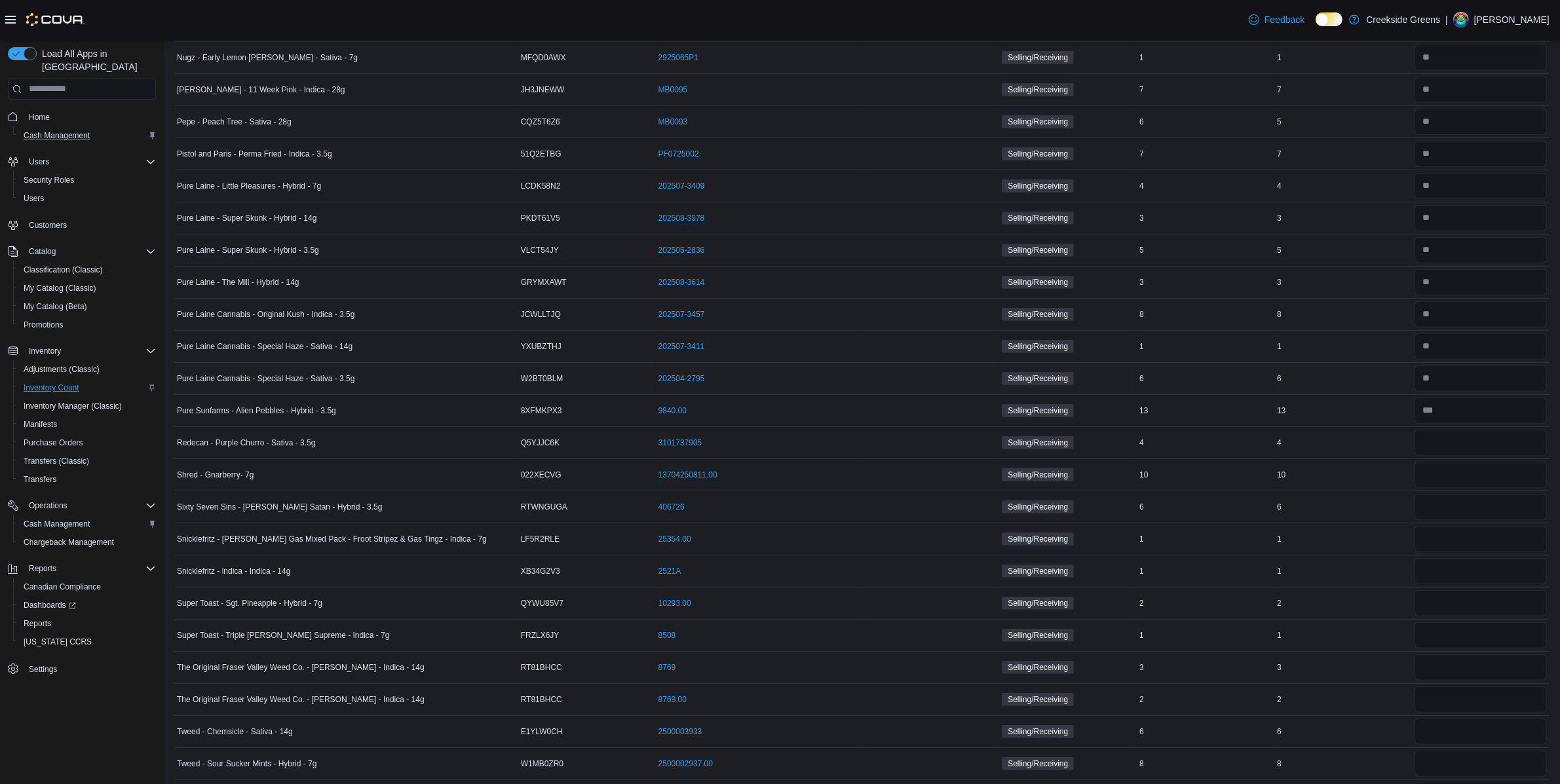
scroll to position [1016, 0]
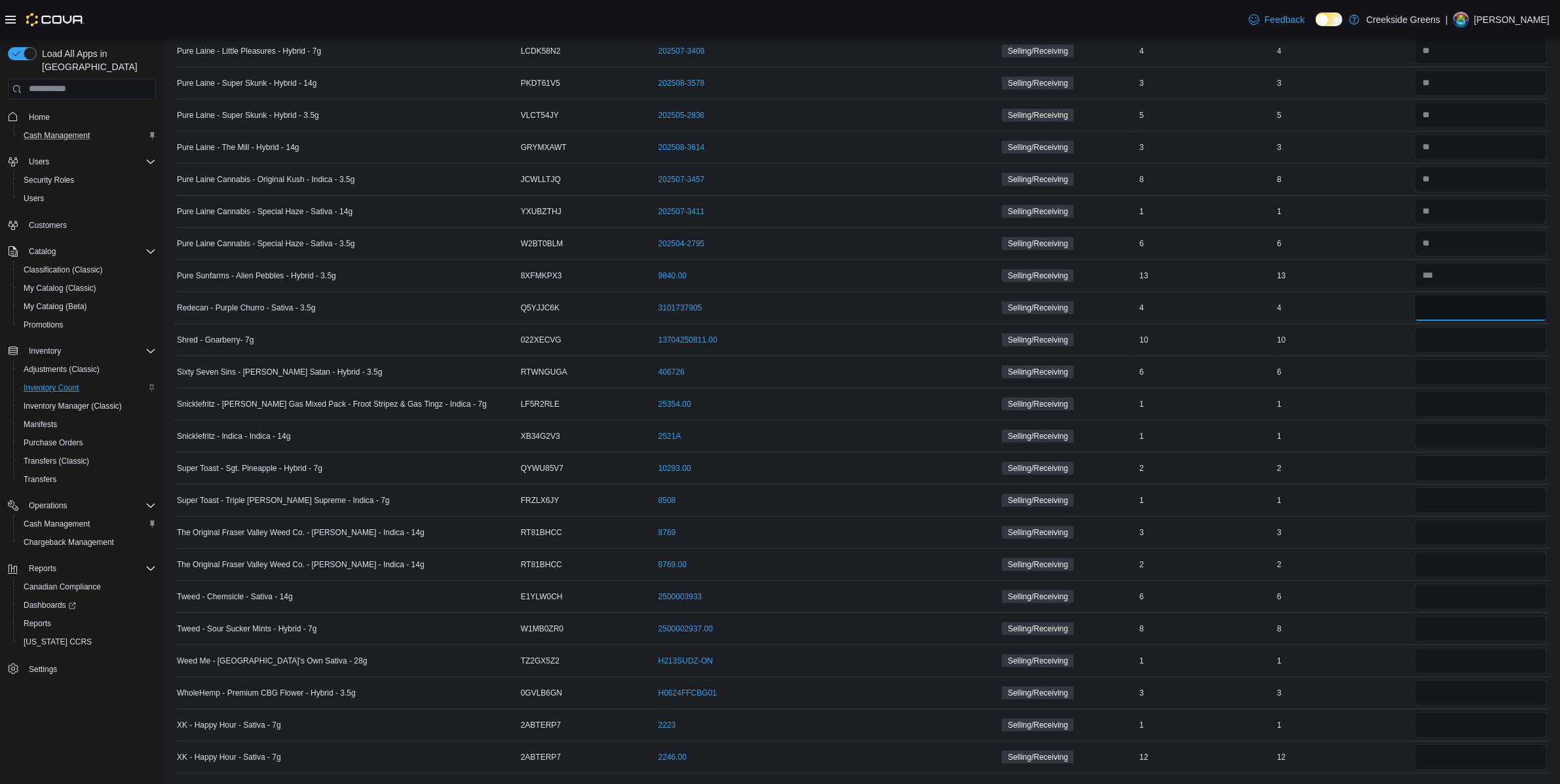
click at [1512, 300] on input "number" at bounding box center [1480, 308] width 132 height 26
click at [1490, 530] on input "number" at bounding box center [1480, 532] width 132 height 26
click at [1516, 595] on input "number" at bounding box center [1480, 597] width 132 height 26
click at [1520, 720] on input "number" at bounding box center [1480, 725] width 132 height 26
click at [1481, 702] on input "number" at bounding box center [1480, 693] width 132 height 26
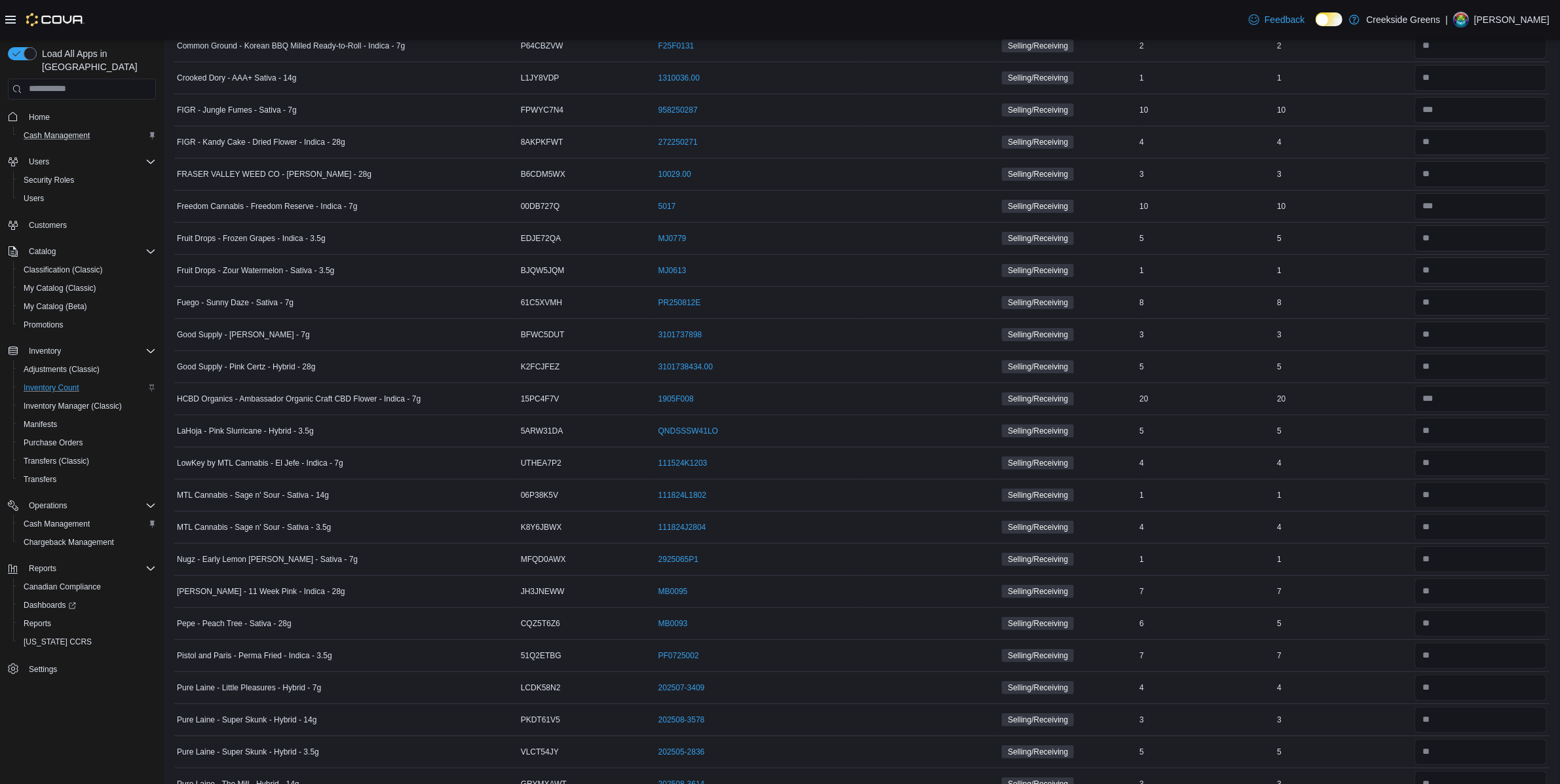
scroll to position [0, 0]
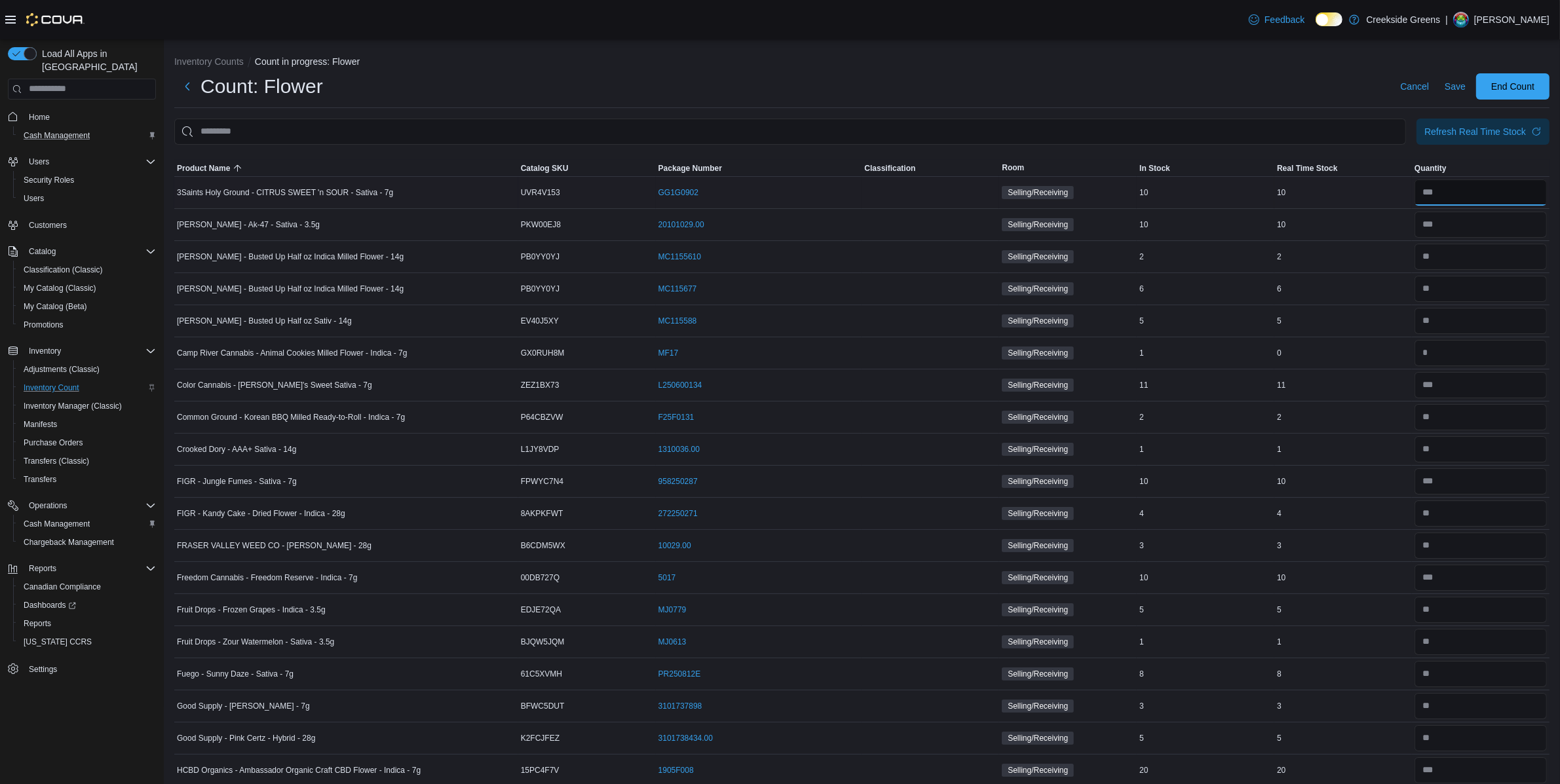
click at [1507, 194] on input "number" at bounding box center [1480, 192] width 132 height 26
click at [1501, 220] on input "number" at bounding box center [1480, 224] width 132 height 26
click at [1480, 191] on input "number" at bounding box center [1480, 192] width 132 height 26
click at [1503, 228] on input "number" at bounding box center [1480, 224] width 132 height 26
click at [1503, 195] on input "number" at bounding box center [1480, 192] width 132 height 26
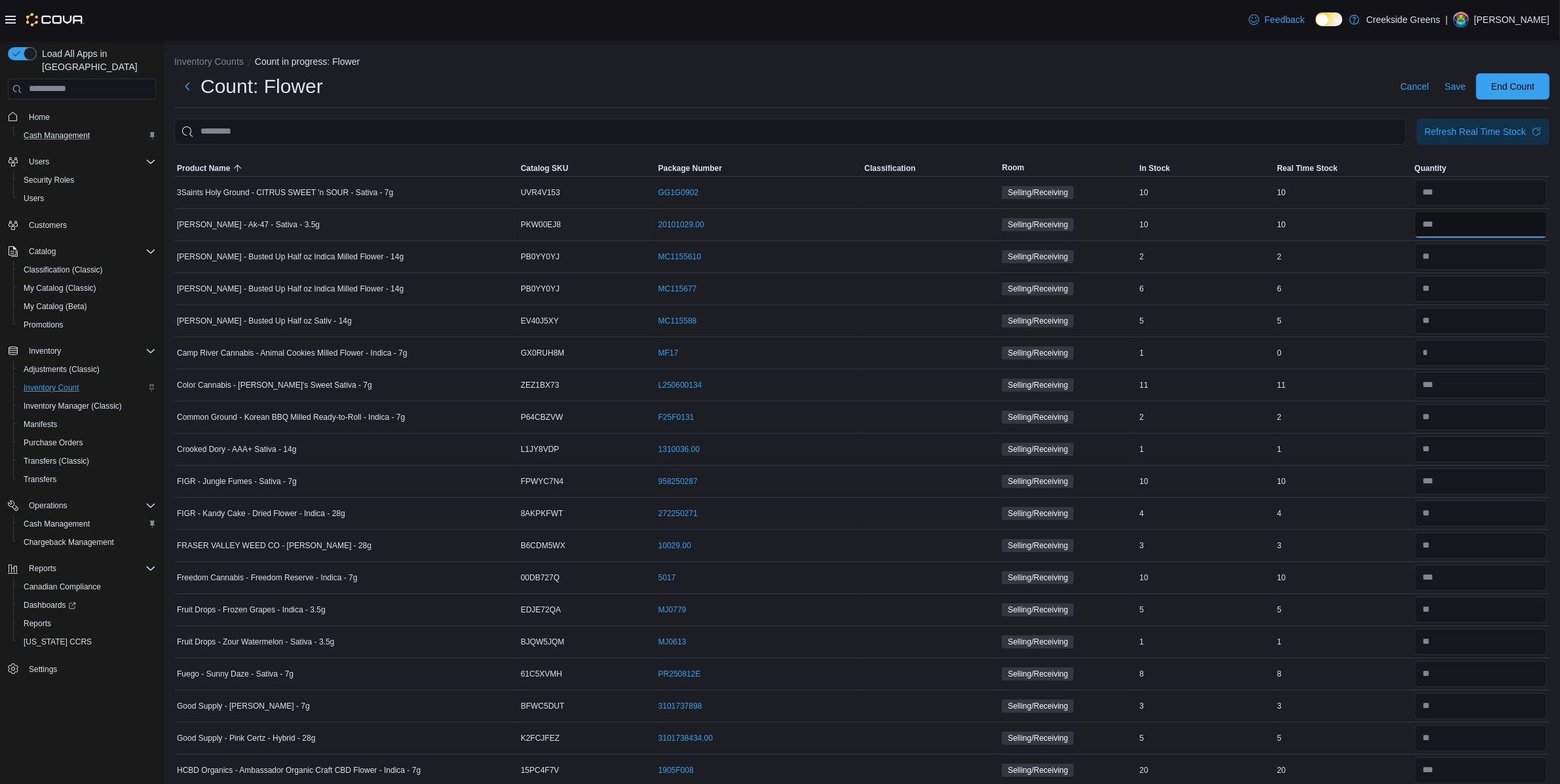
click at [1509, 216] on input "number" at bounding box center [1480, 224] width 132 height 26
click at [1504, 85] on span "End Count" at bounding box center [1512, 86] width 44 height 13
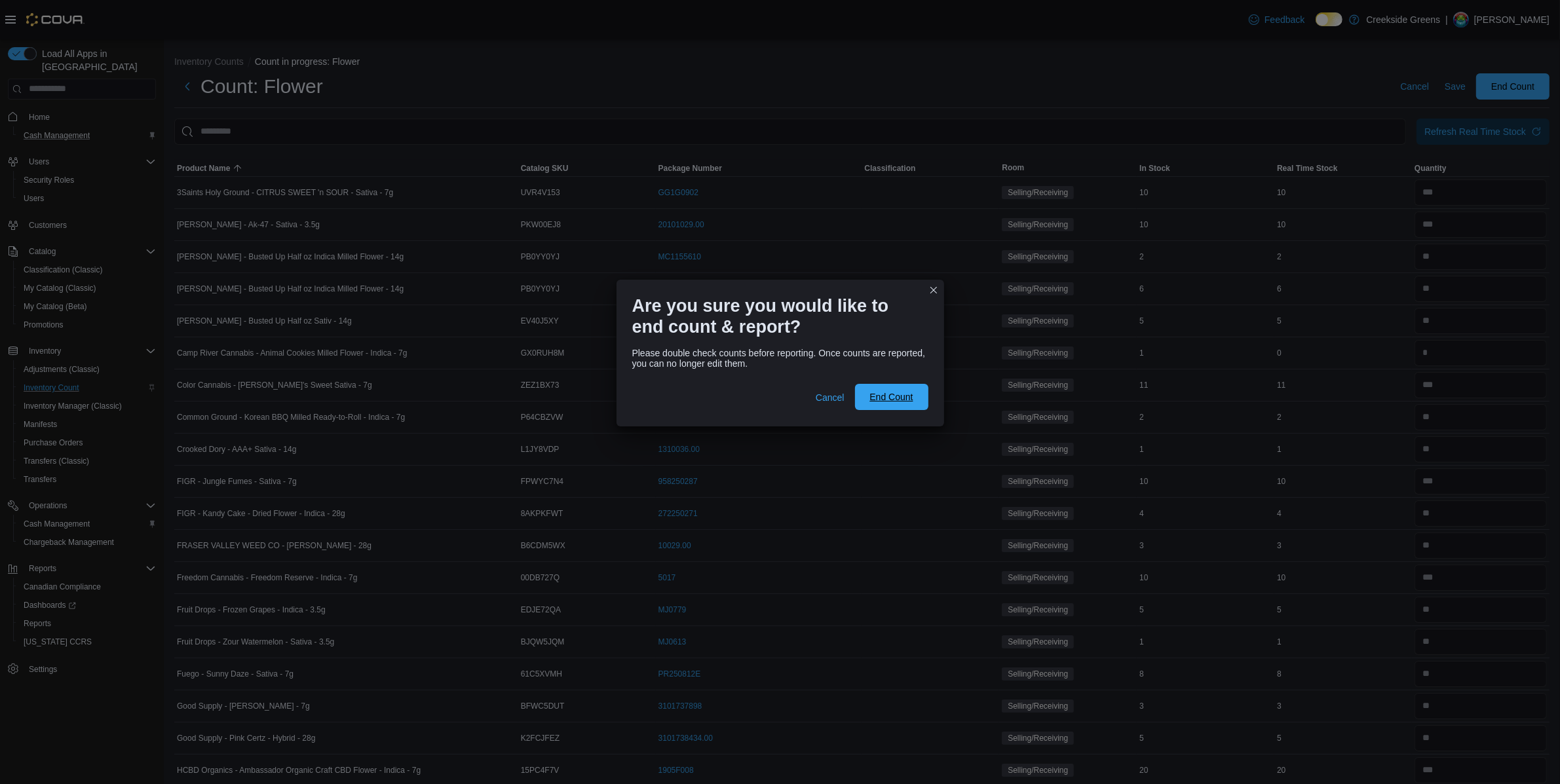
click at [894, 387] on span "End Count" at bounding box center [891, 396] width 57 height 26
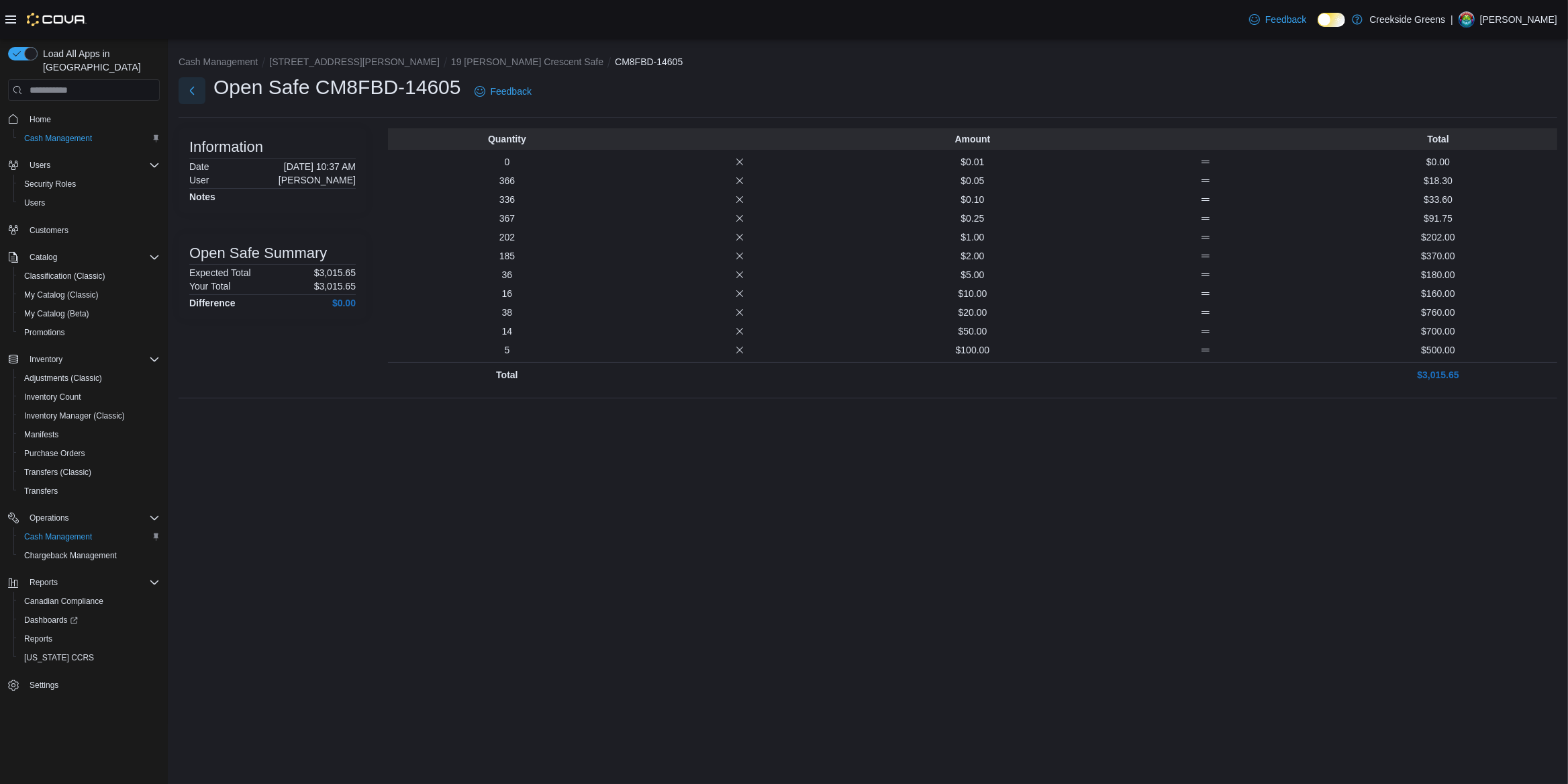
click at [199, 96] on button "Next" at bounding box center [192, 90] width 26 height 26
